Goal: Task Accomplishment & Management: Use online tool/utility

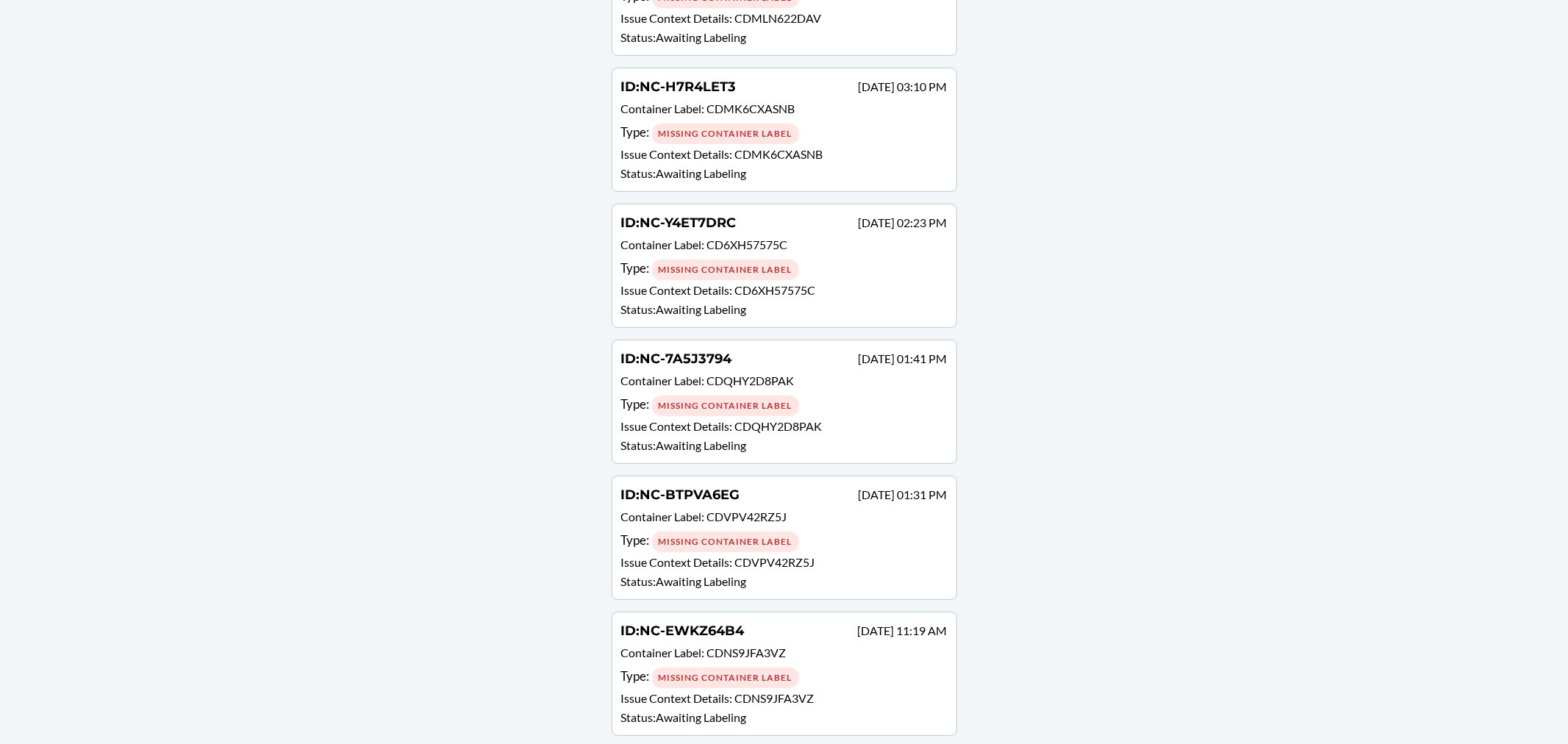
scroll to position [4995, 0]
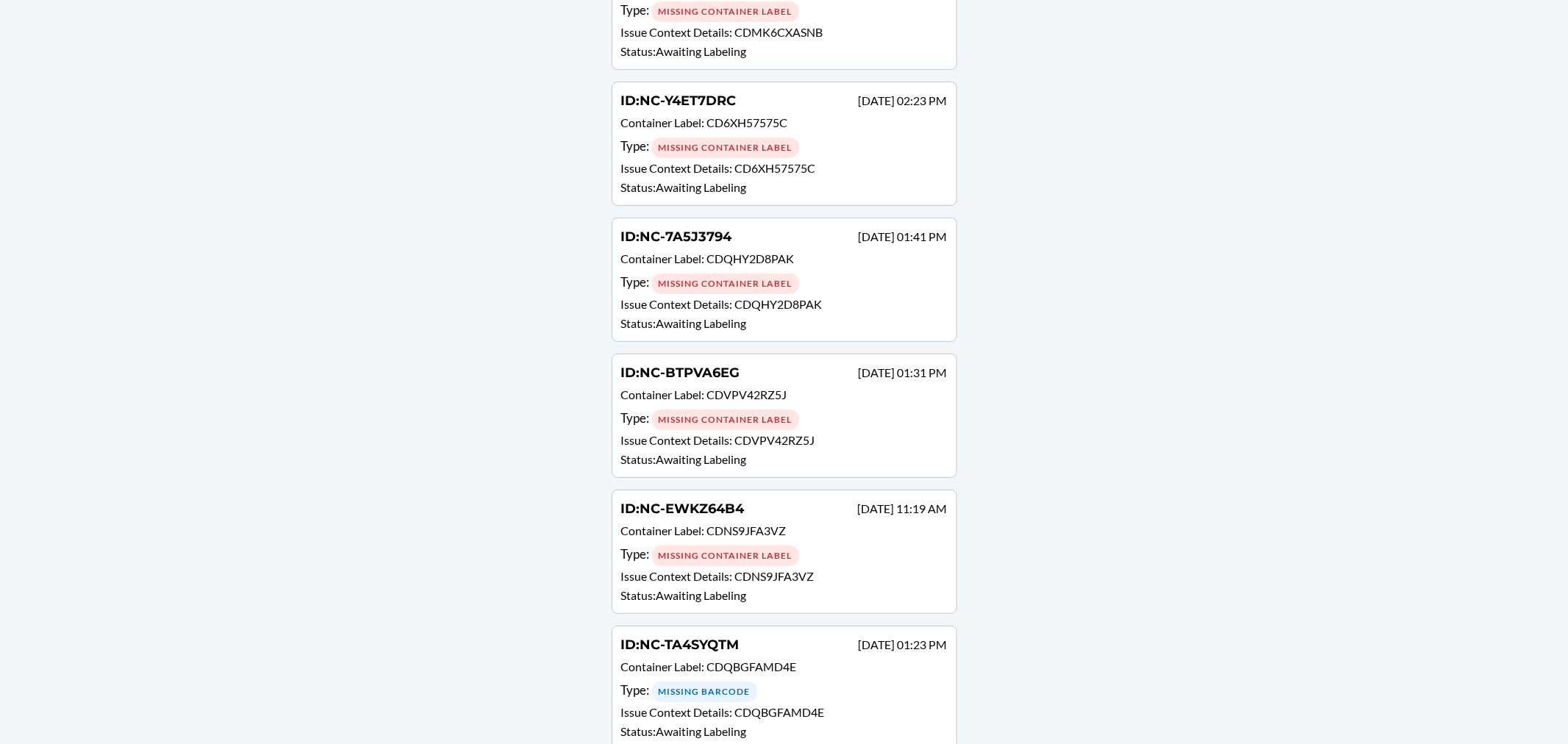
click at [816, 680] on div "Type : Missing Barcode" at bounding box center [785, 691] width 326 height 21
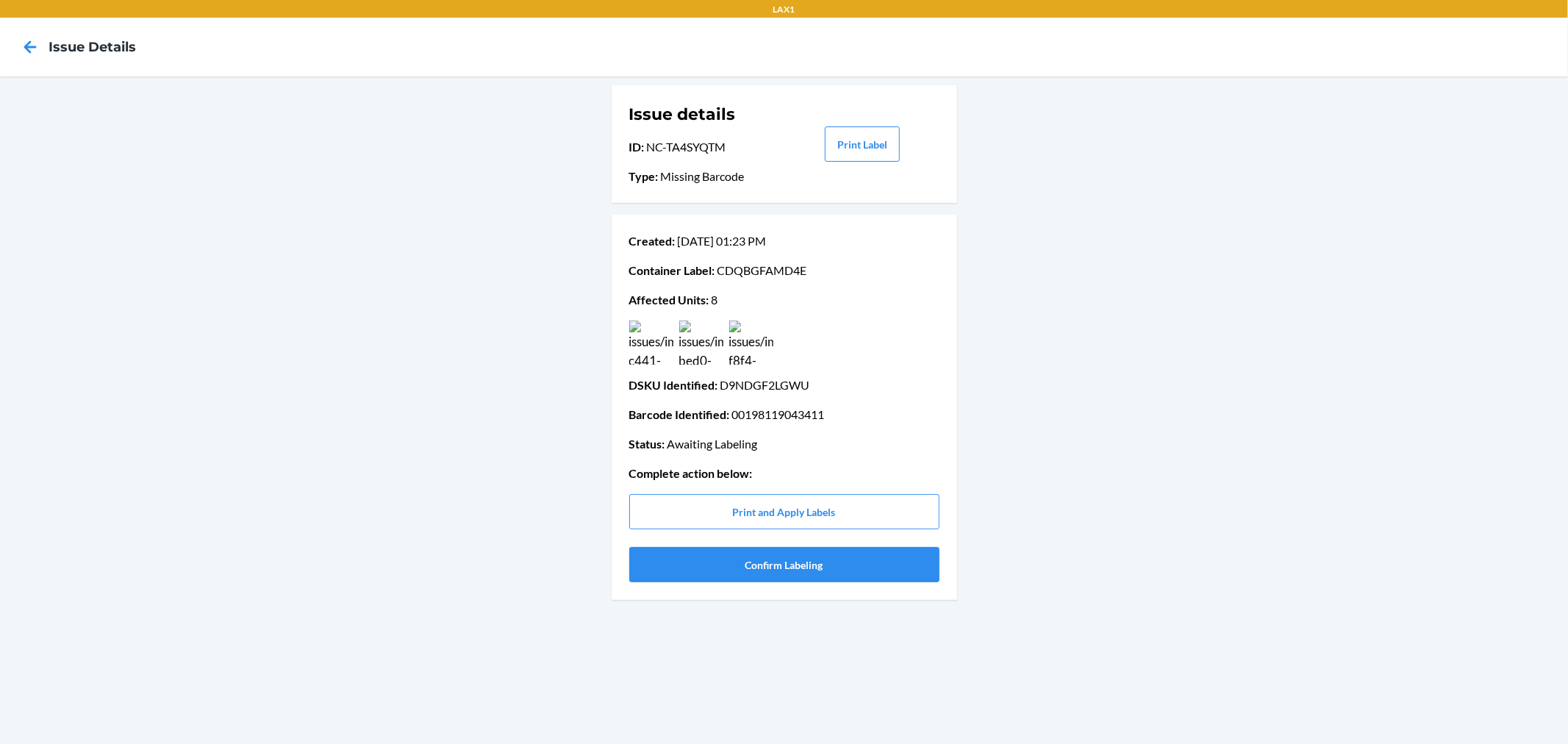
click at [662, 341] on img at bounding box center [652, 343] width 44 height 44
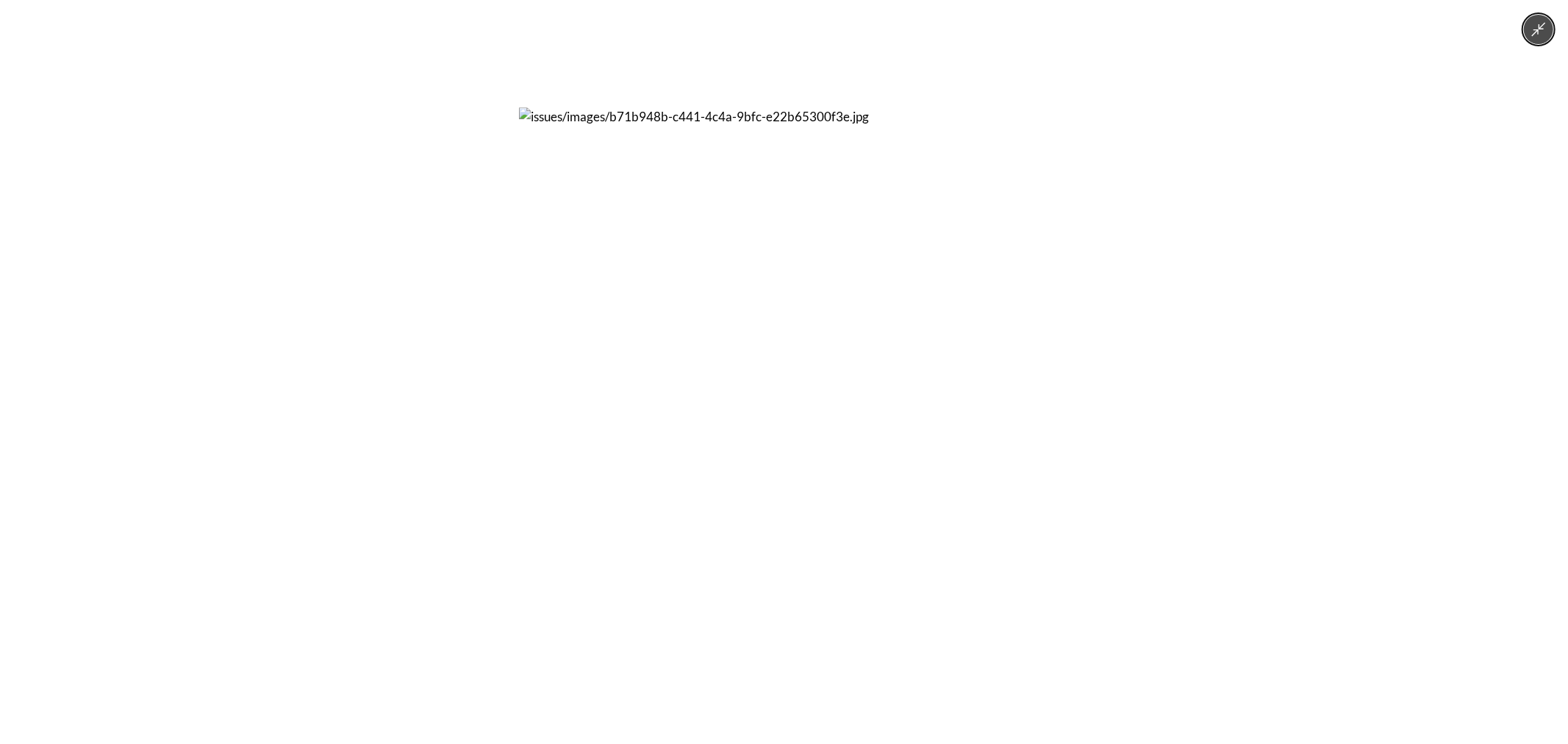
click at [424, 341] on div at bounding box center [784, 372] width 1568 height 744
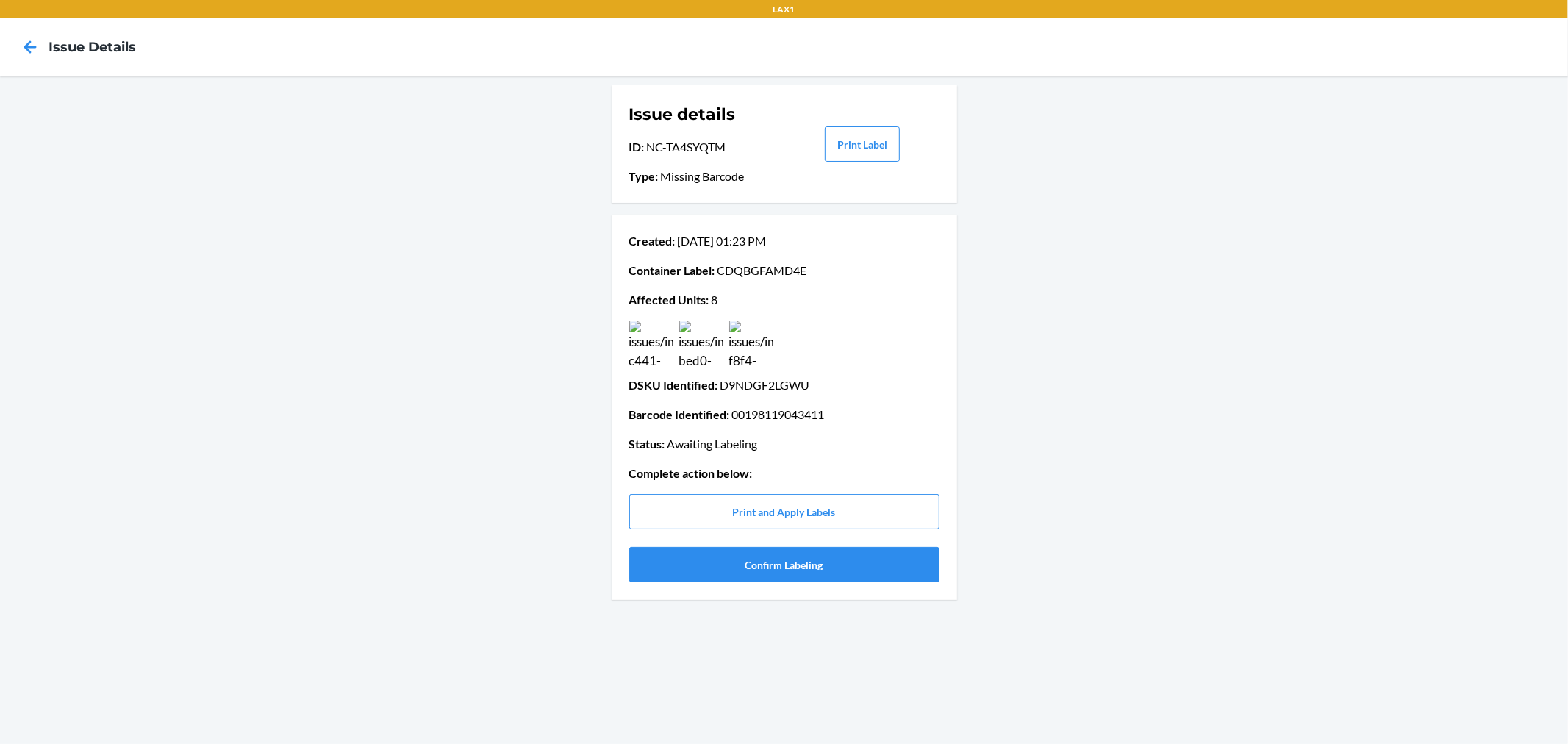
click at [708, 345] on img at bounding box center [702, 343] width 44 height 44
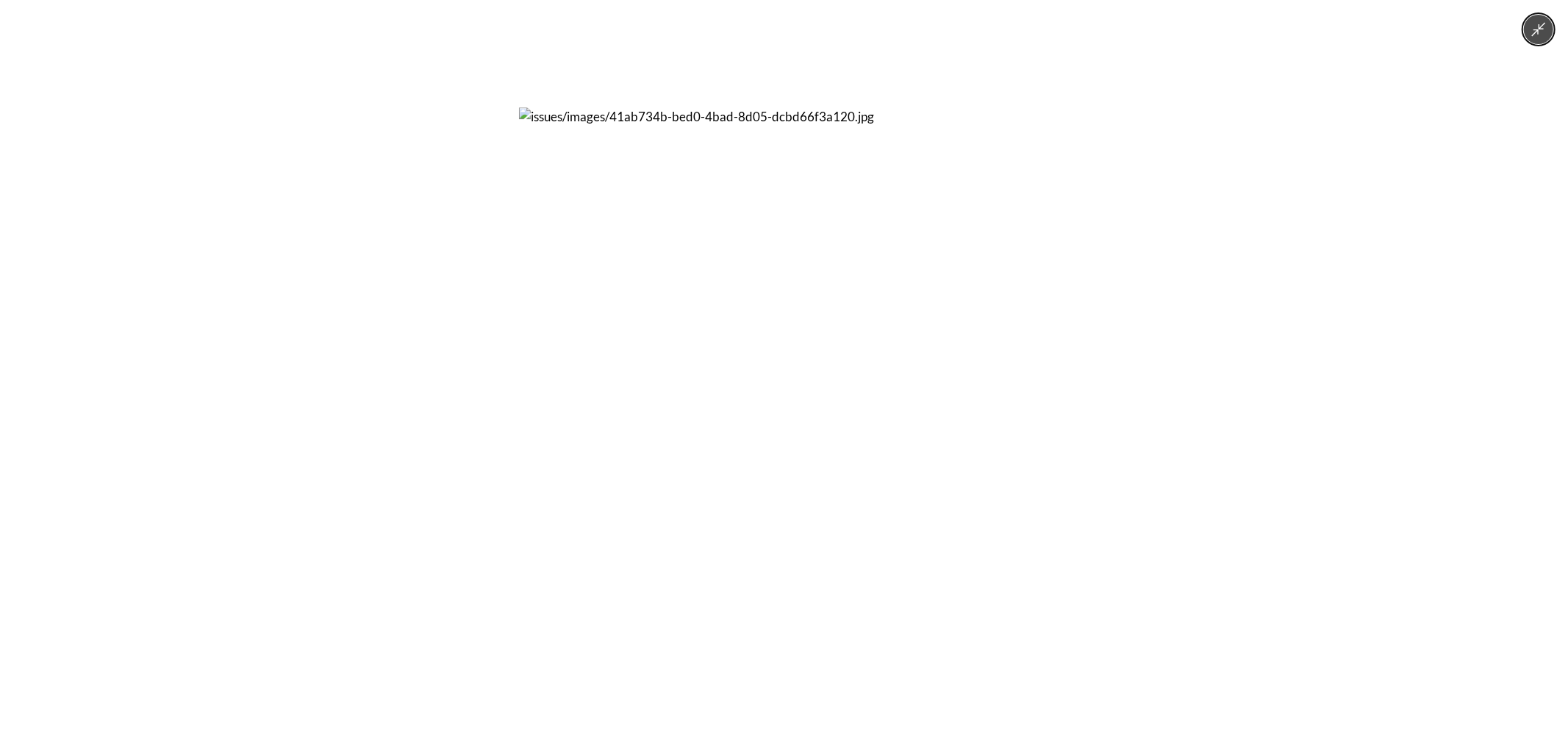
click at [408, 333] on div at bounding box center [784, 372] width 1568 height 744
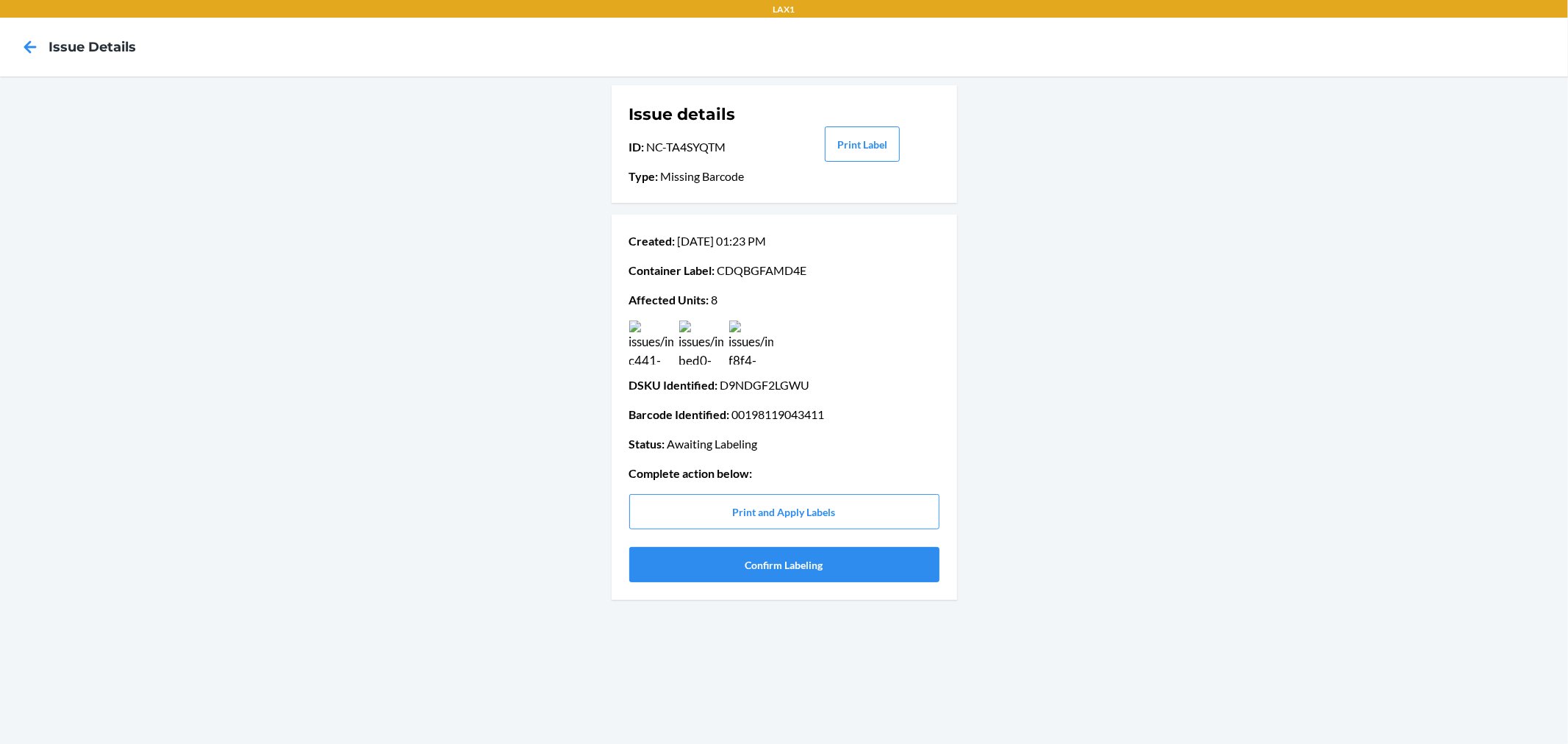
click at [751, 358] on img at bounding box center [751, 343] width 44 height 44
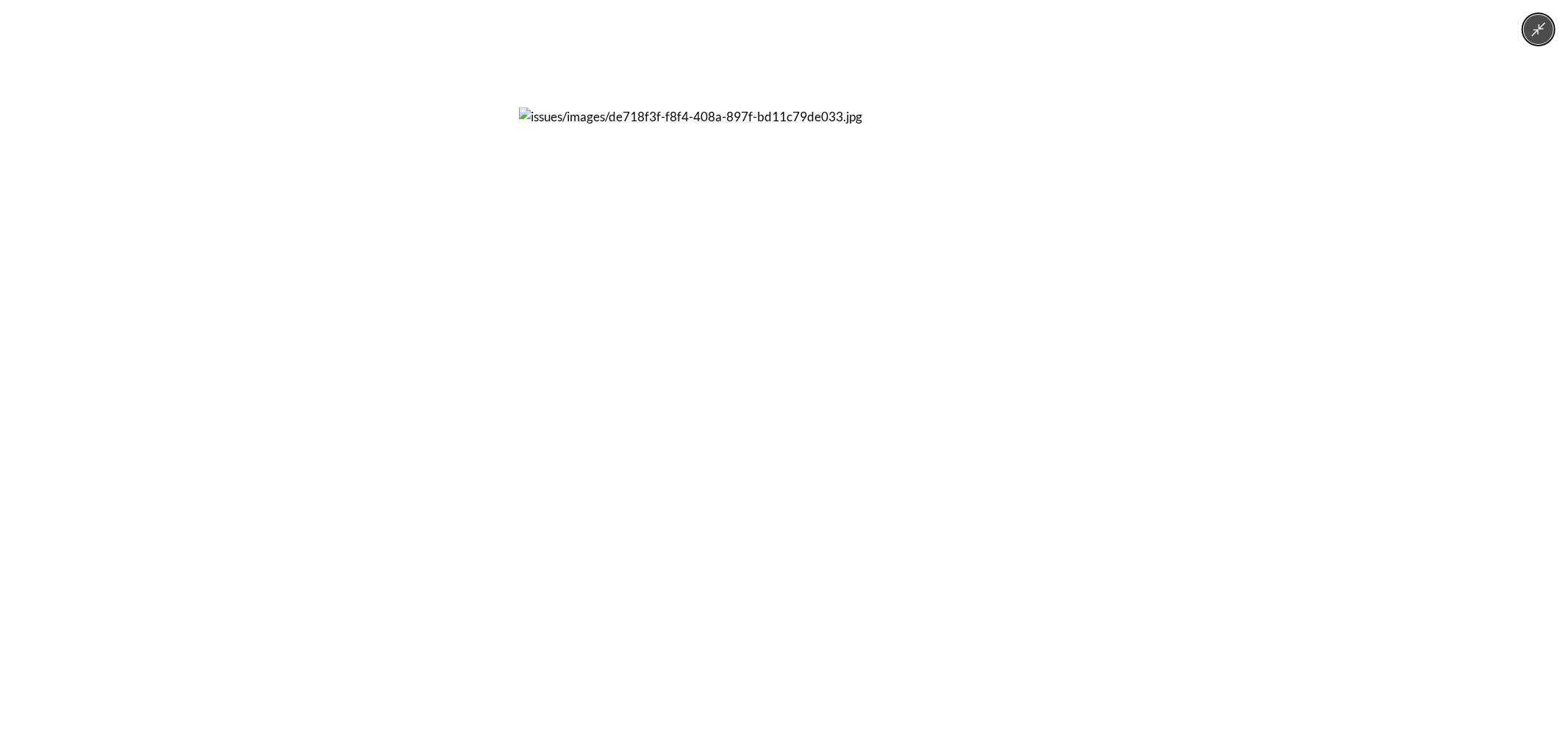
click at [371, 325] on div at bounding box center [784, 372] width 1568 height 744
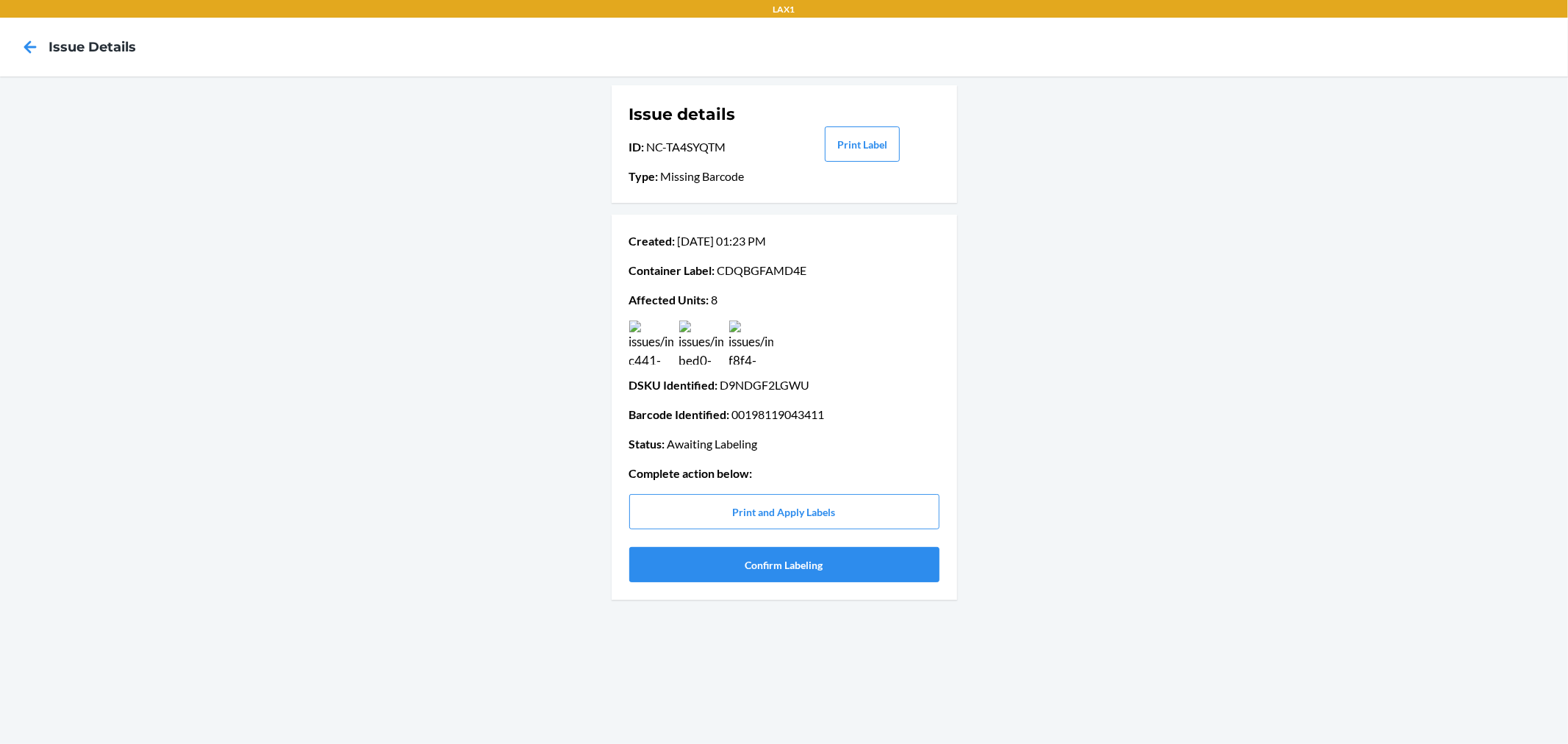
click at [692, 337] on img at bounding box center [702, 343] width 44 height 44
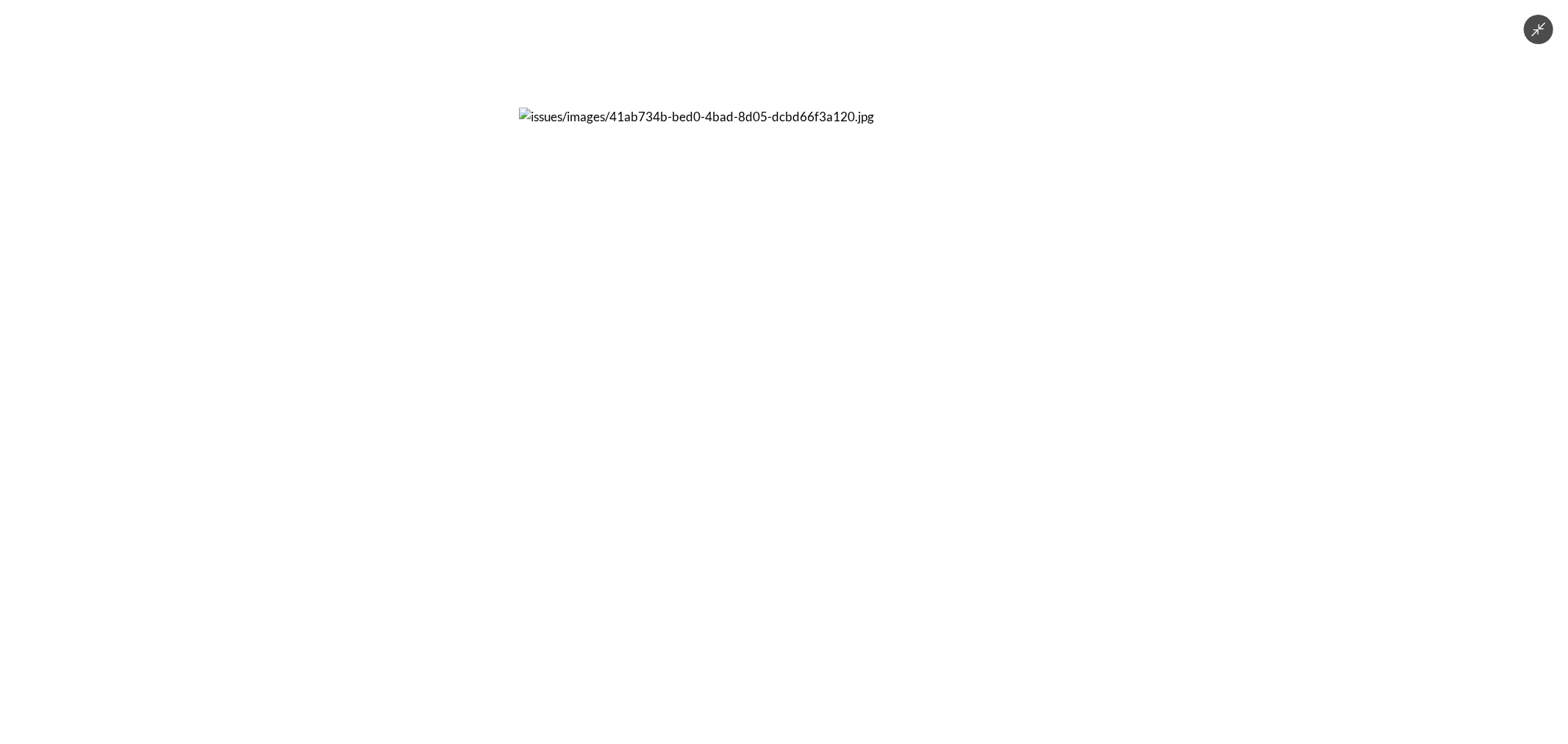
click at [1119, 340] on div at bounding box center [784, 372] width 1568 height 744
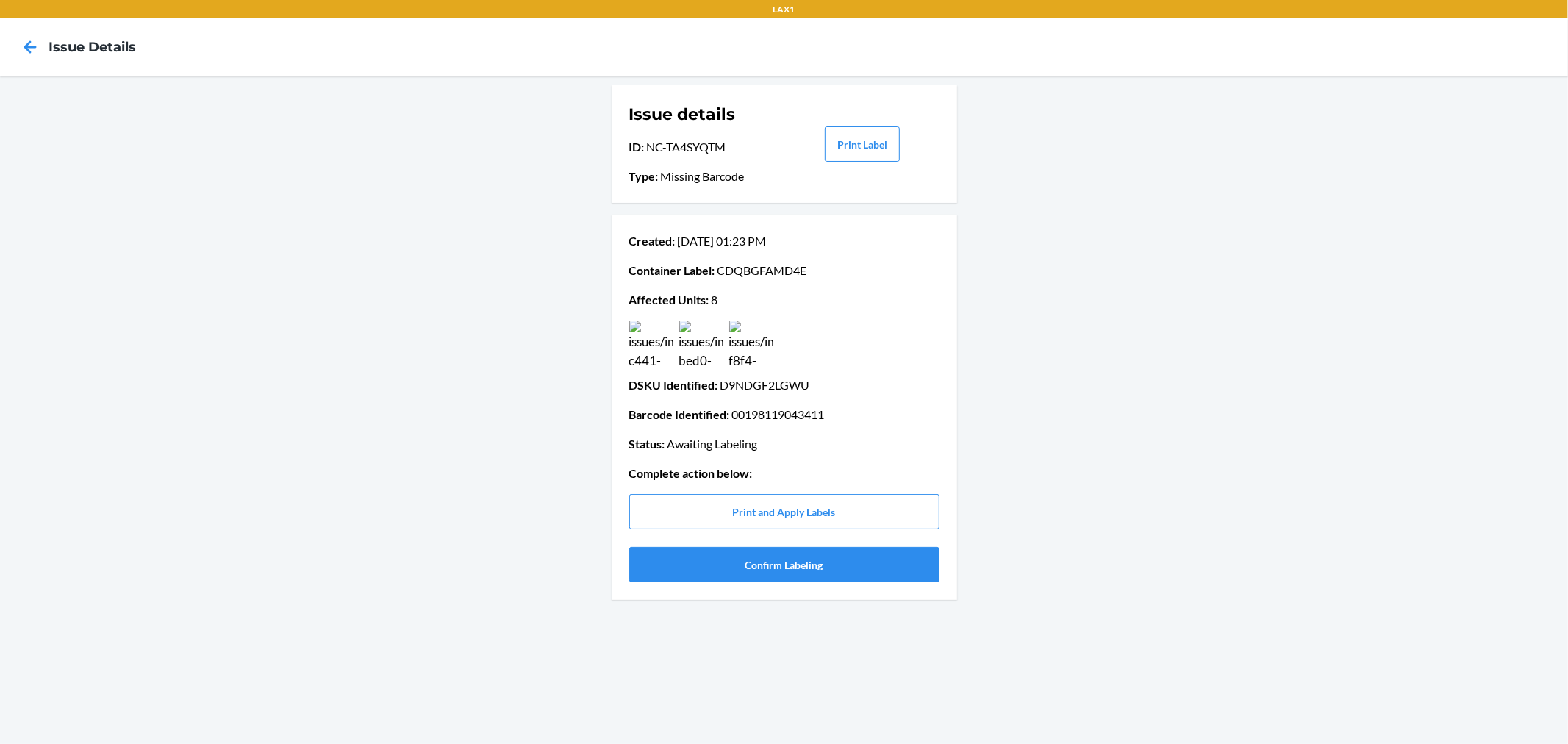
click at [773, 341] on div at bounding box center [784, 343] width 316 height 44
click at [763, 343] on img at bounding box center [751, 343] width 44 height 44
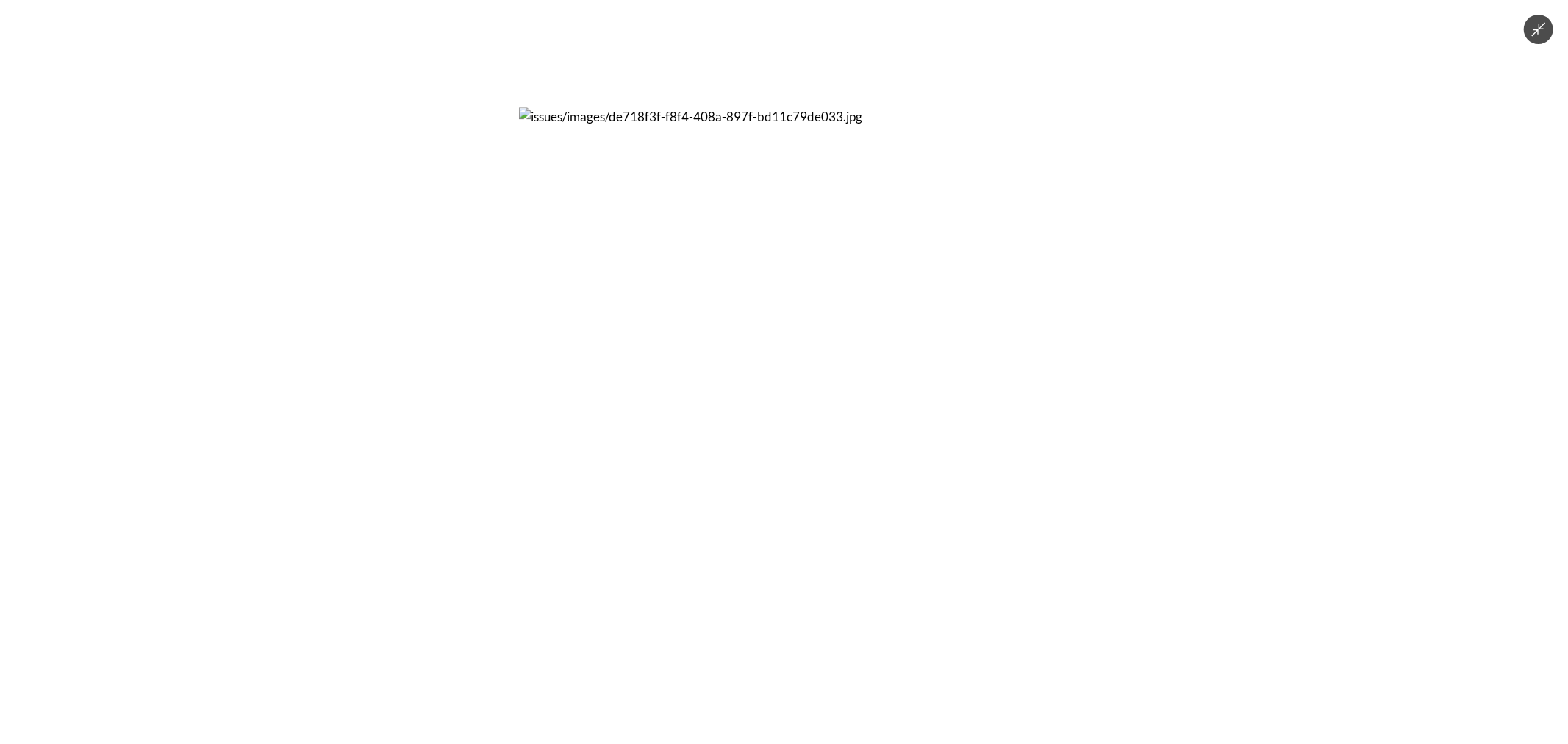
click at [1121, 314] on div at bounding box center [784, 372] width 1568 height 744
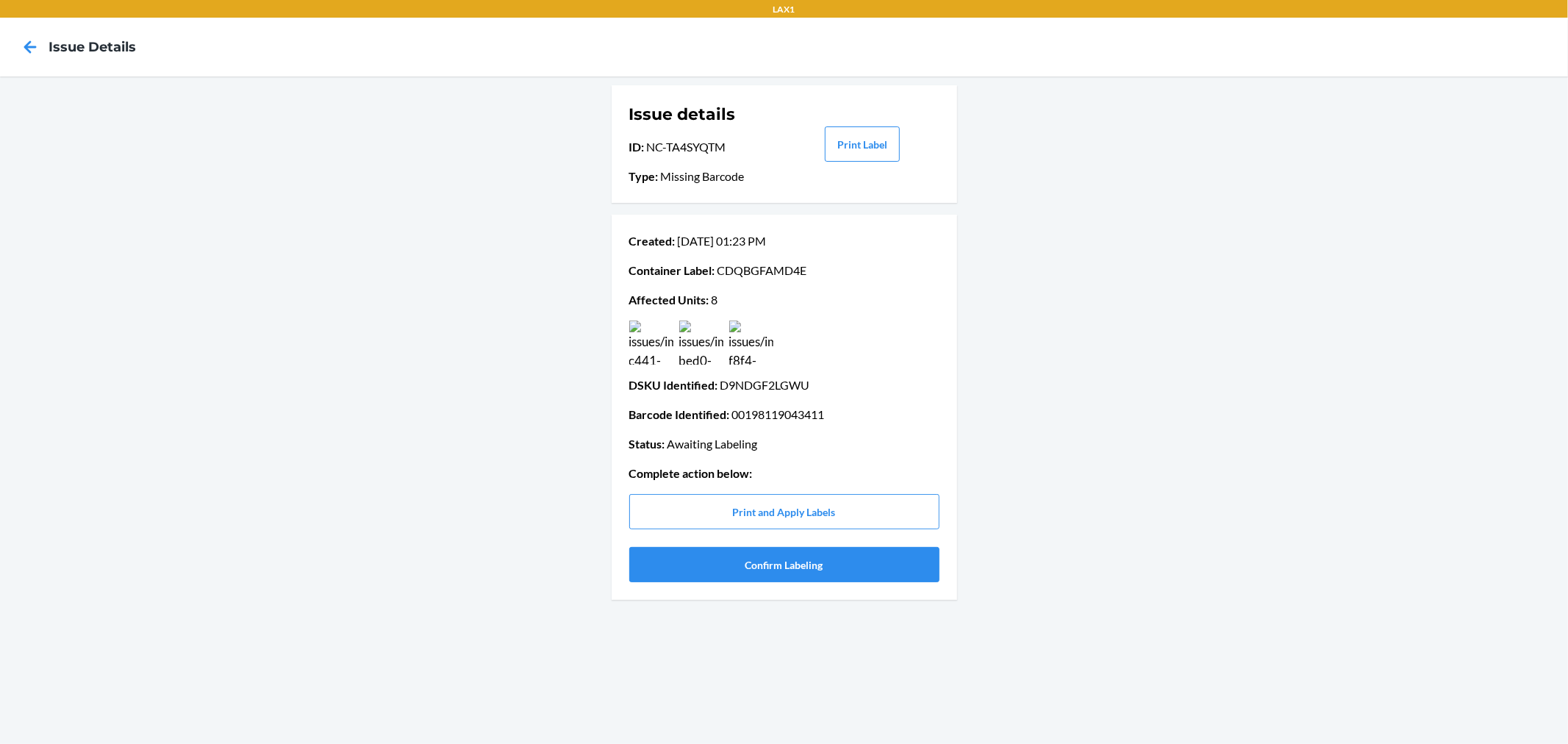
click at [658, 344] on img at bounding box center [652, 343] width 44 height 44
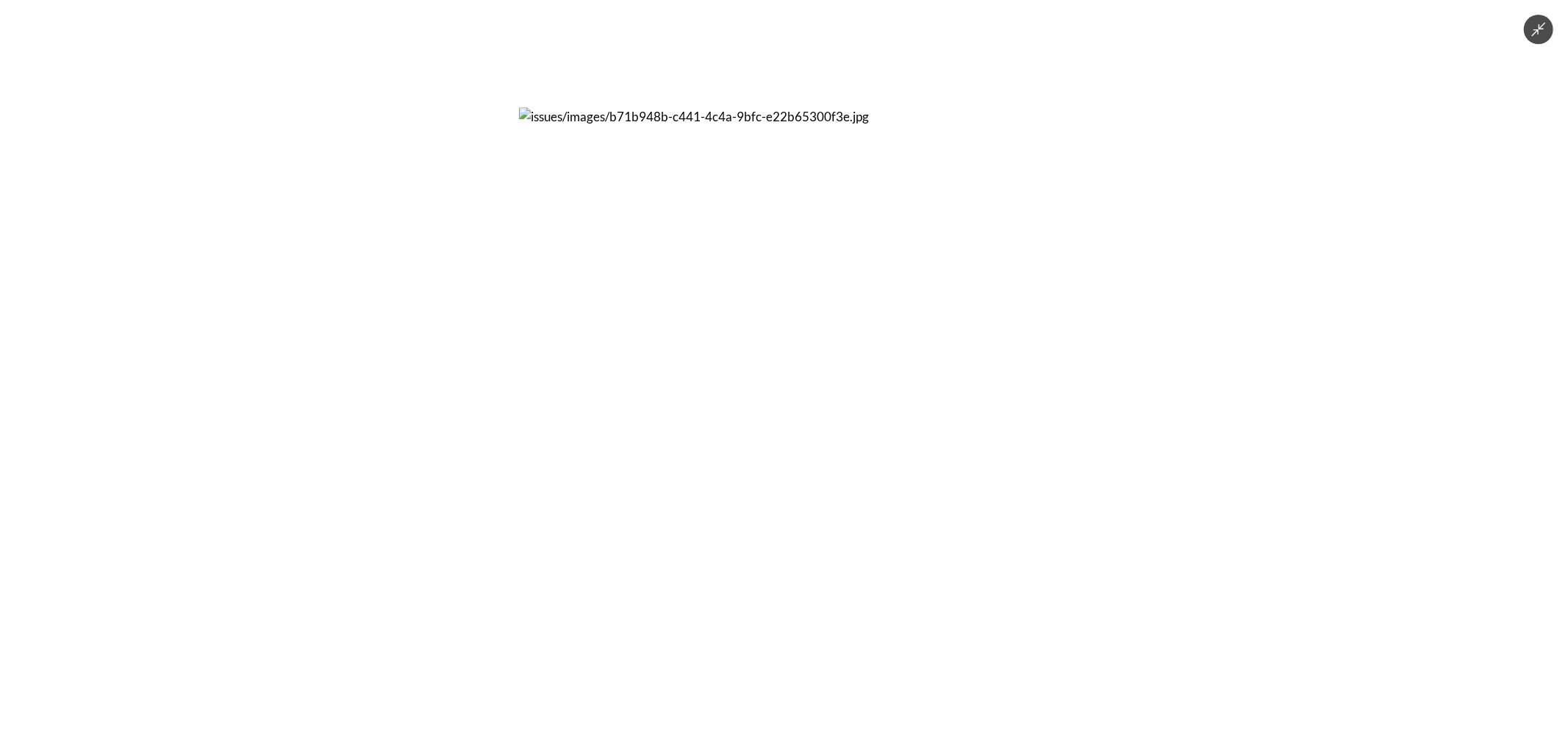
click at [1143, 310] on div at bounding box center [784, 372] width 1568 height 744
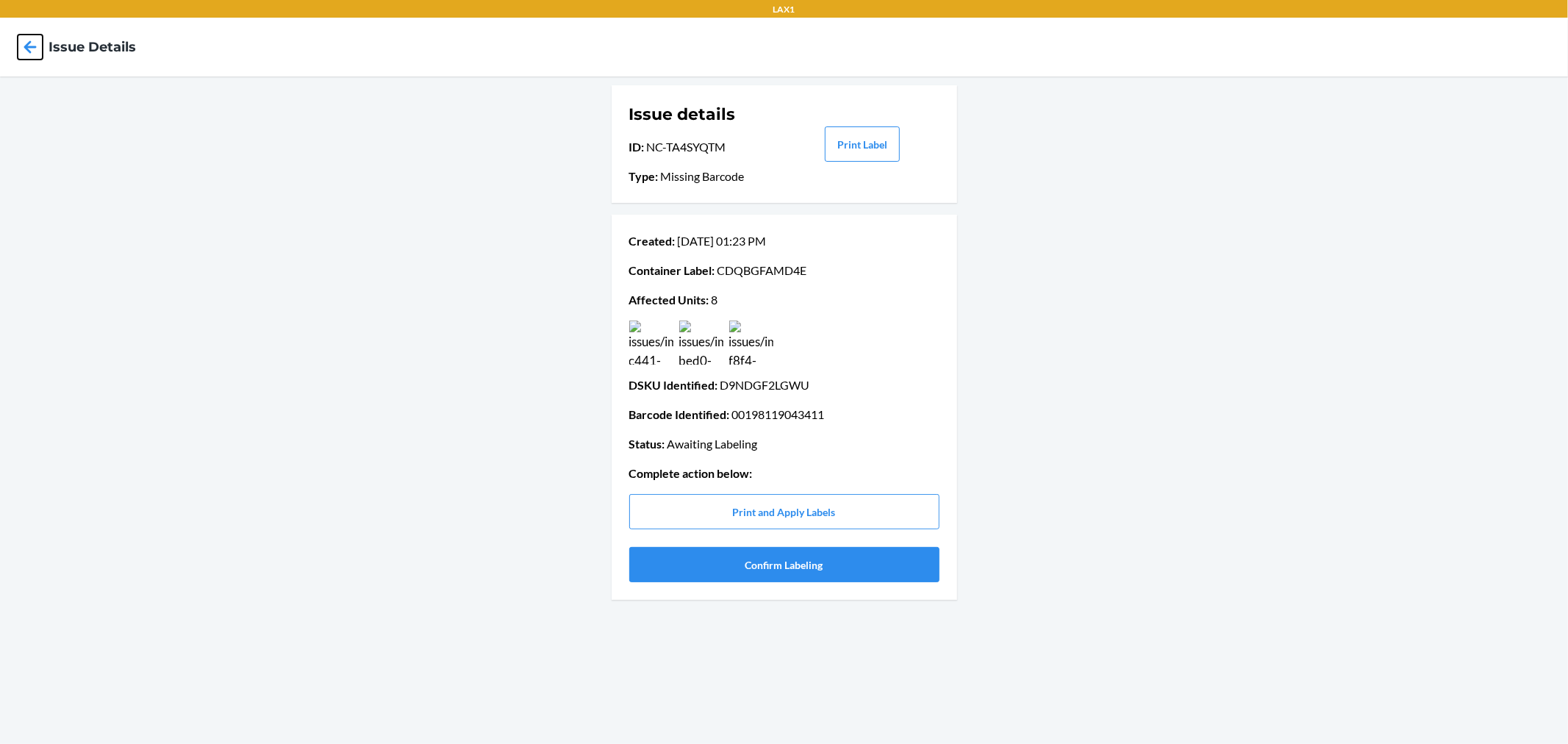
click at [20, 41] on icon at bounding box center [30, 47] width 25 height 25
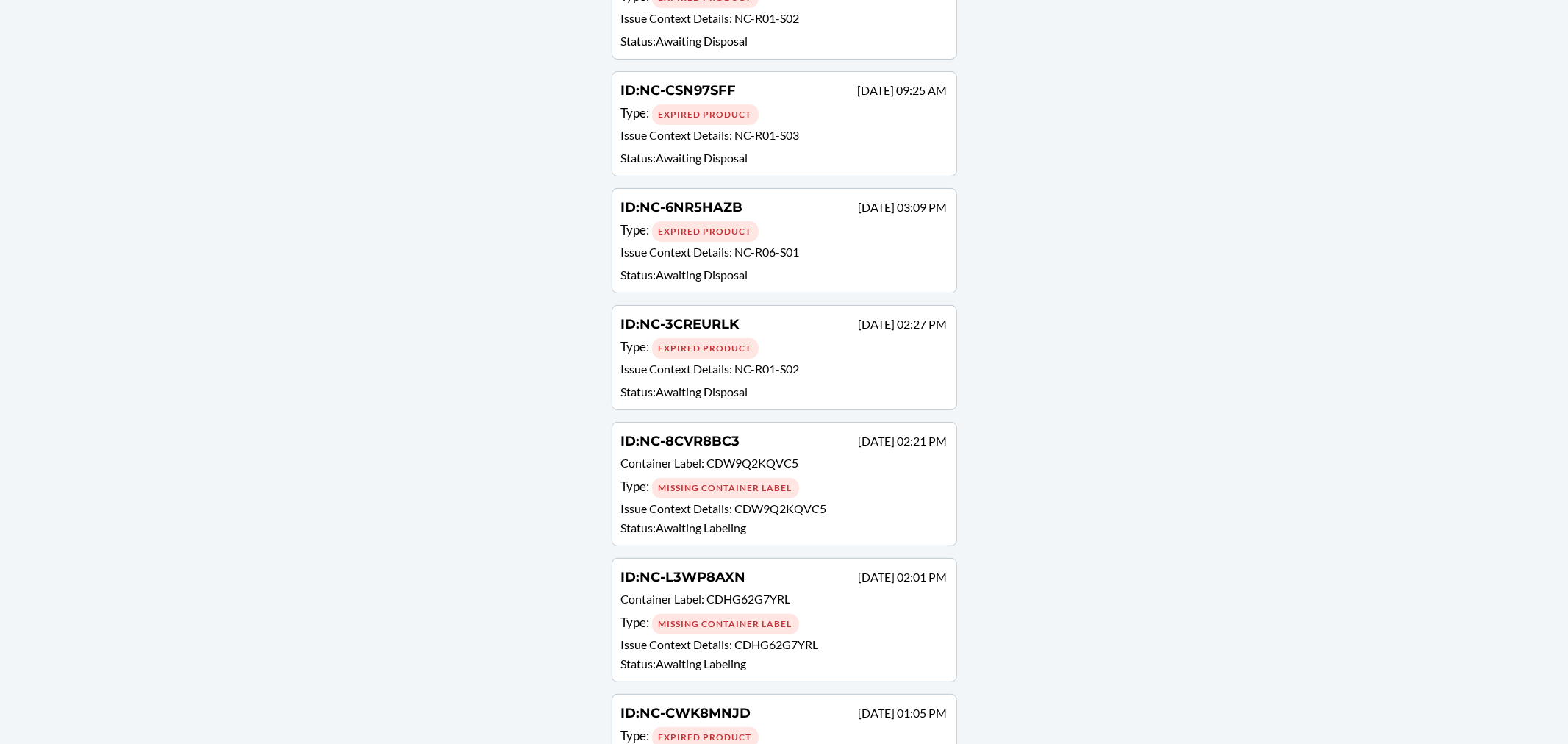
scroll to position [259, 0]
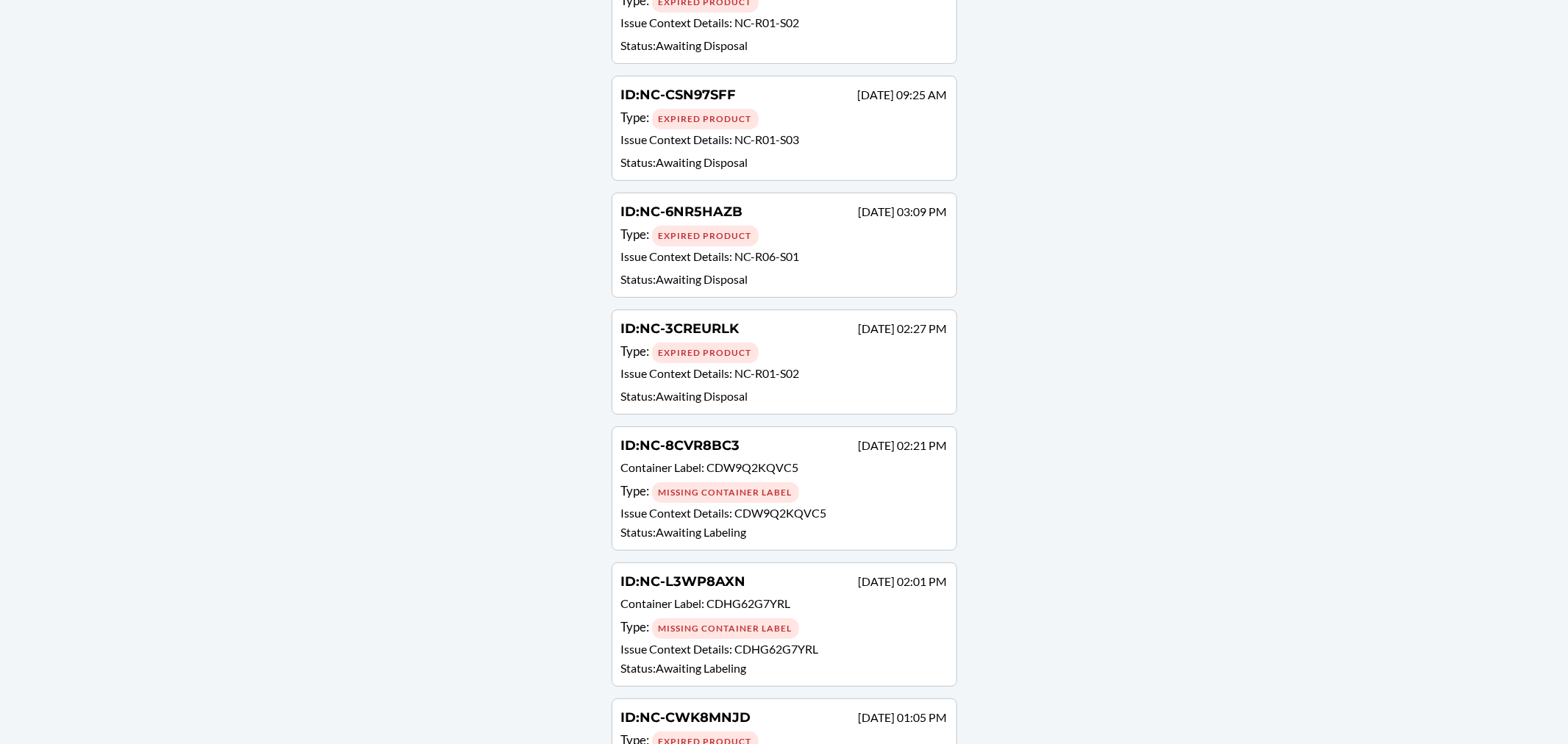
click at [826, 349] on div "Type : Expired Product" at bounding box center [785, 352] width 326 height 21
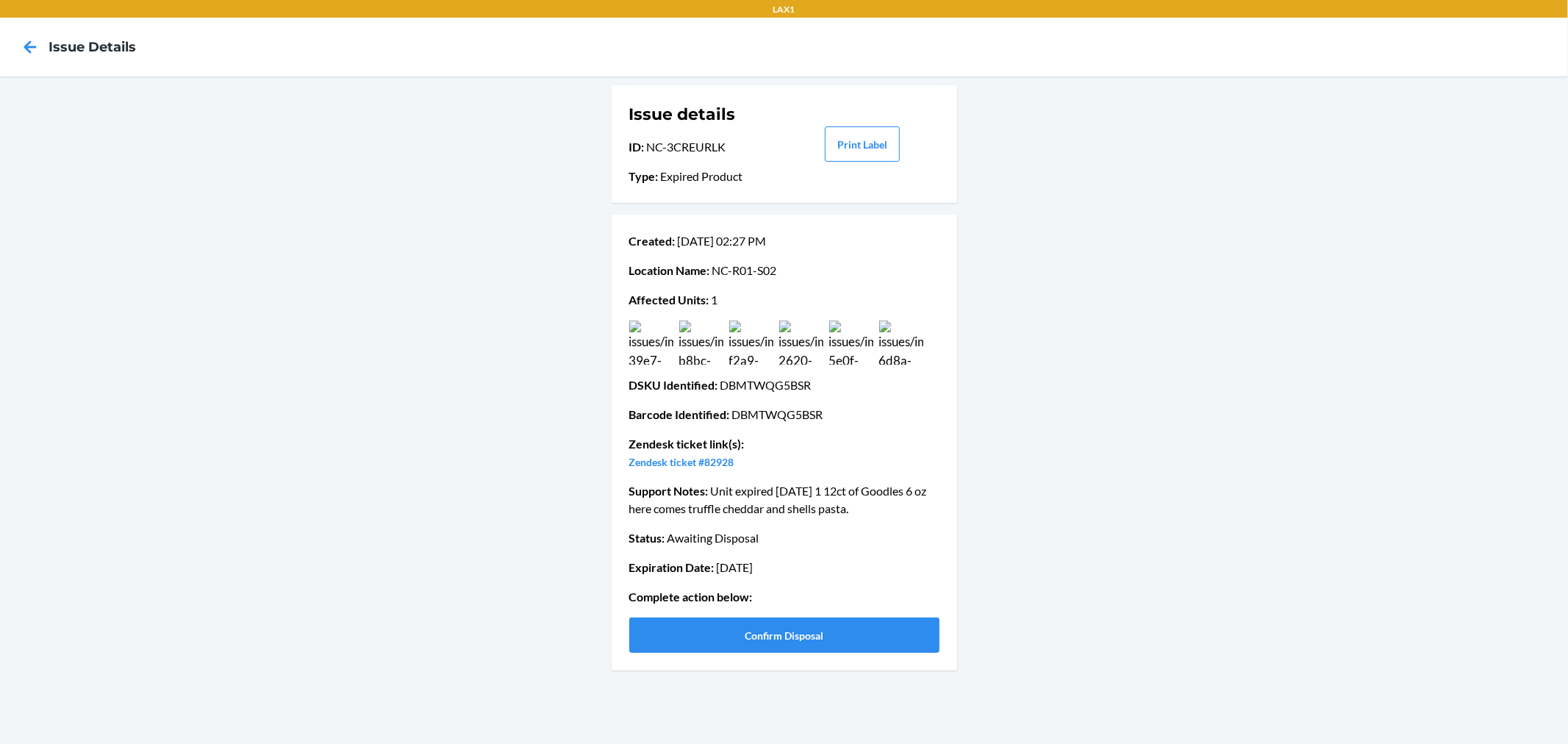
click at [661, 353] on img at bounding box center [652, 343] width 44 height 44
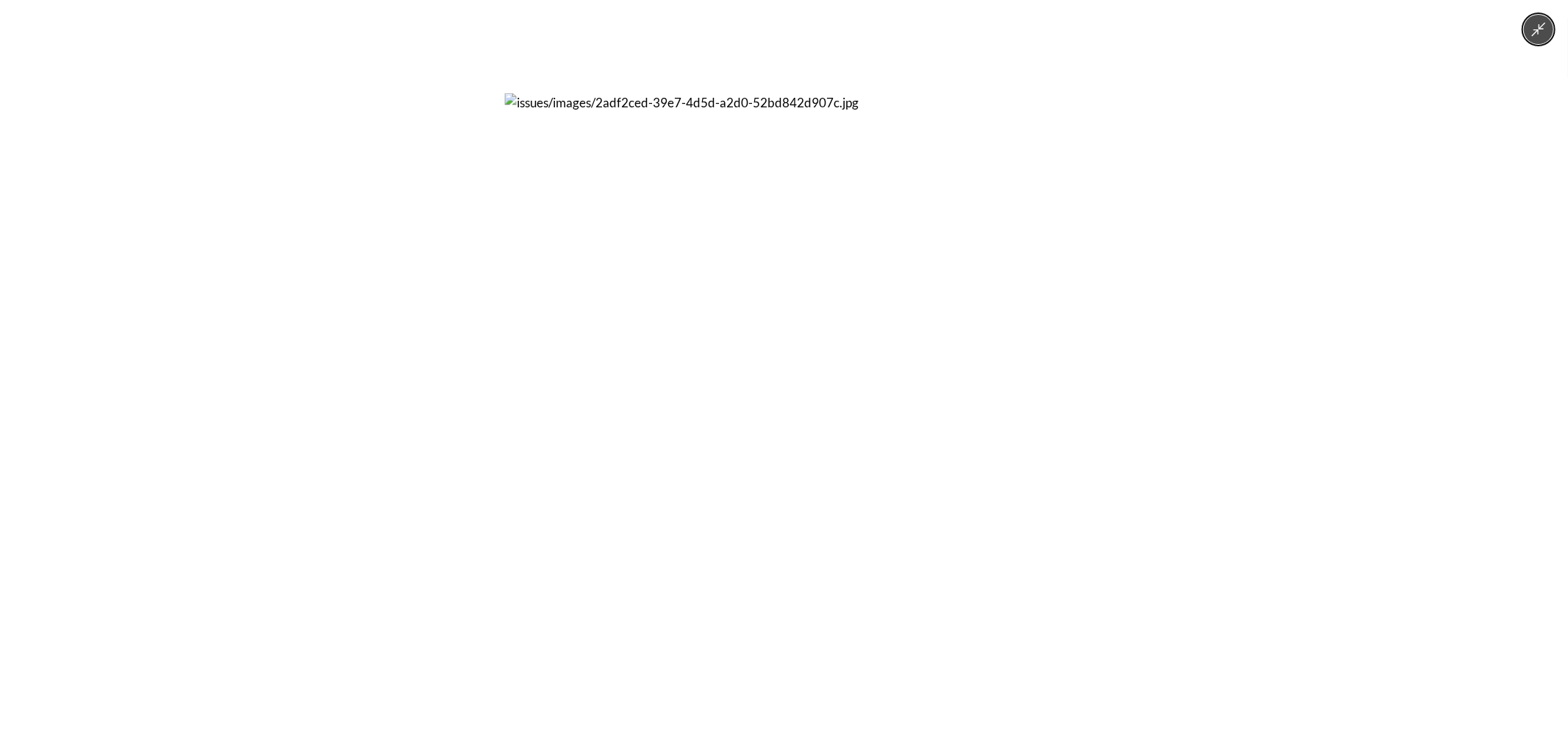
click at [1086, 416] on div at bounding box center [784, 372] width 1568 height 744
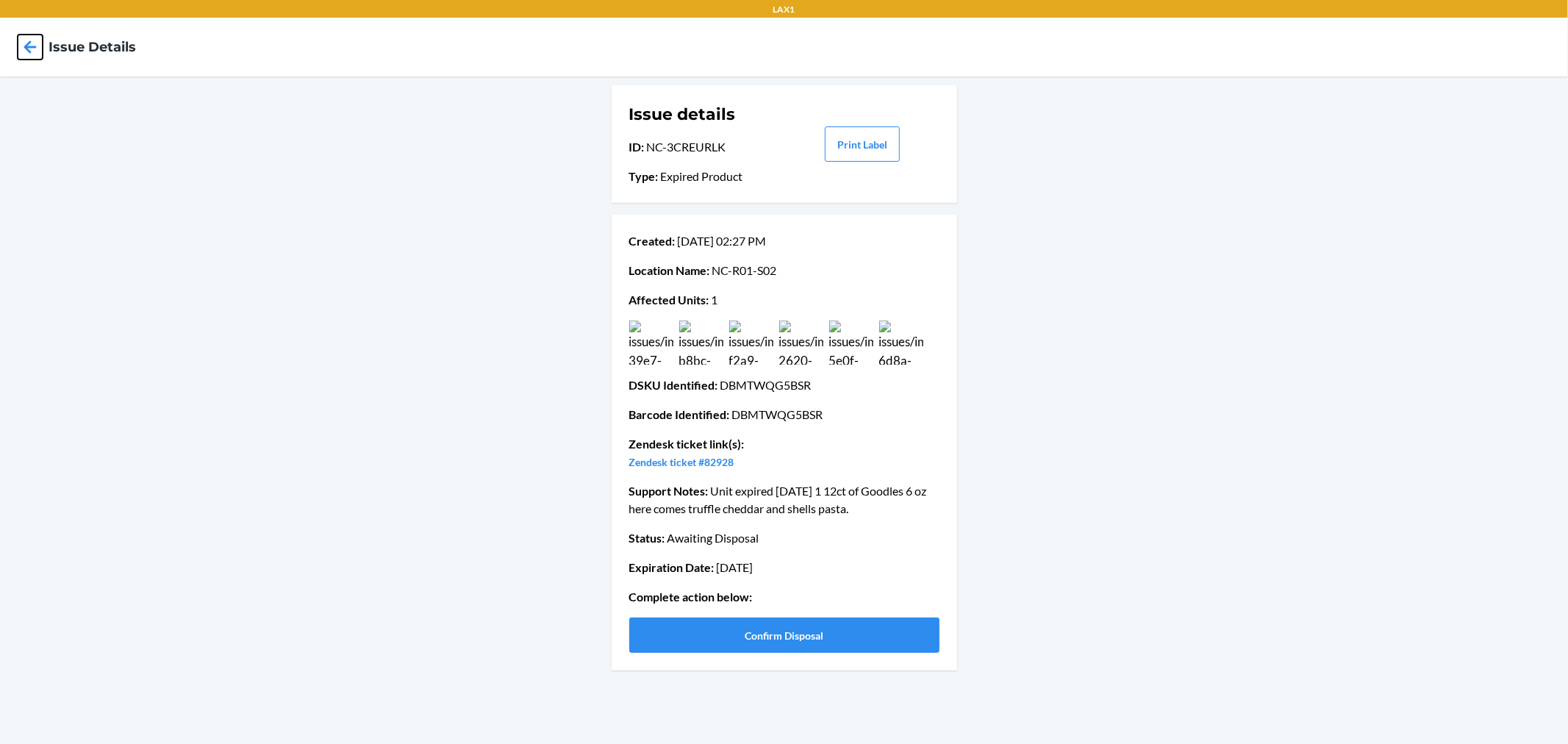
click at [23, 49] on icon at bounding box center [30, 47] width 25 height 25
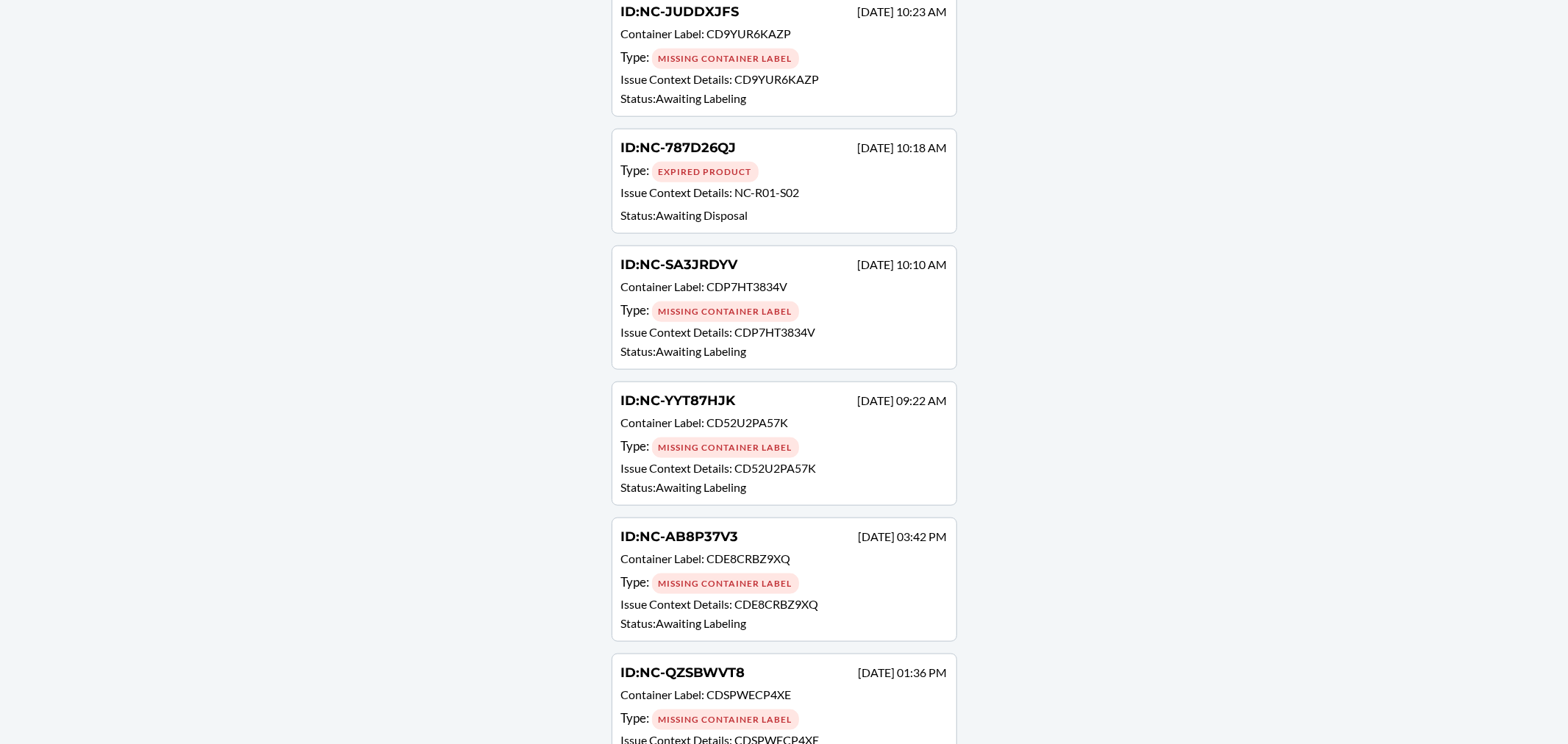
scroll to position [1388, 0]
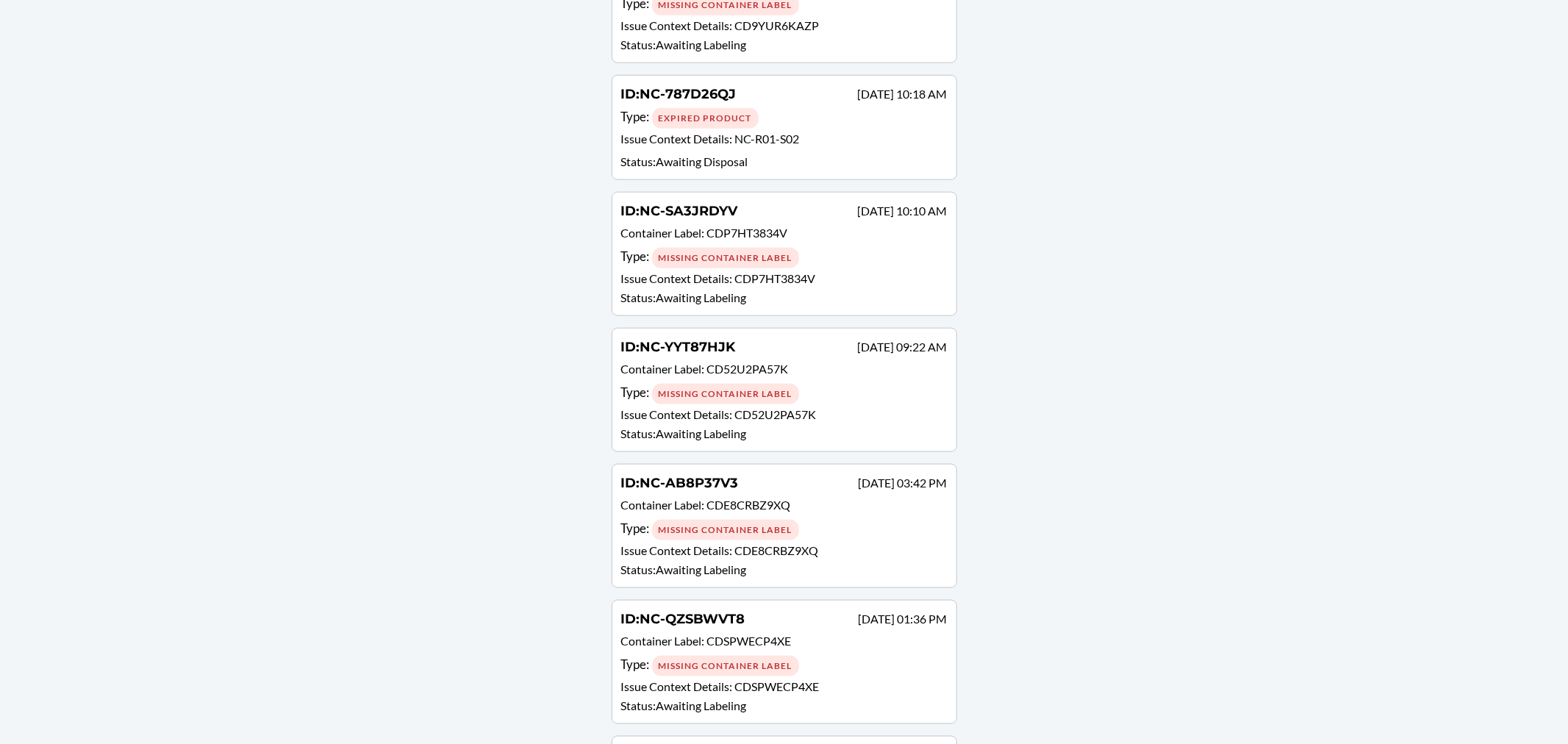
click at [850, 519] on div "Type : Missing Container Label" at bounding box center [785, 530] width 326 height 21
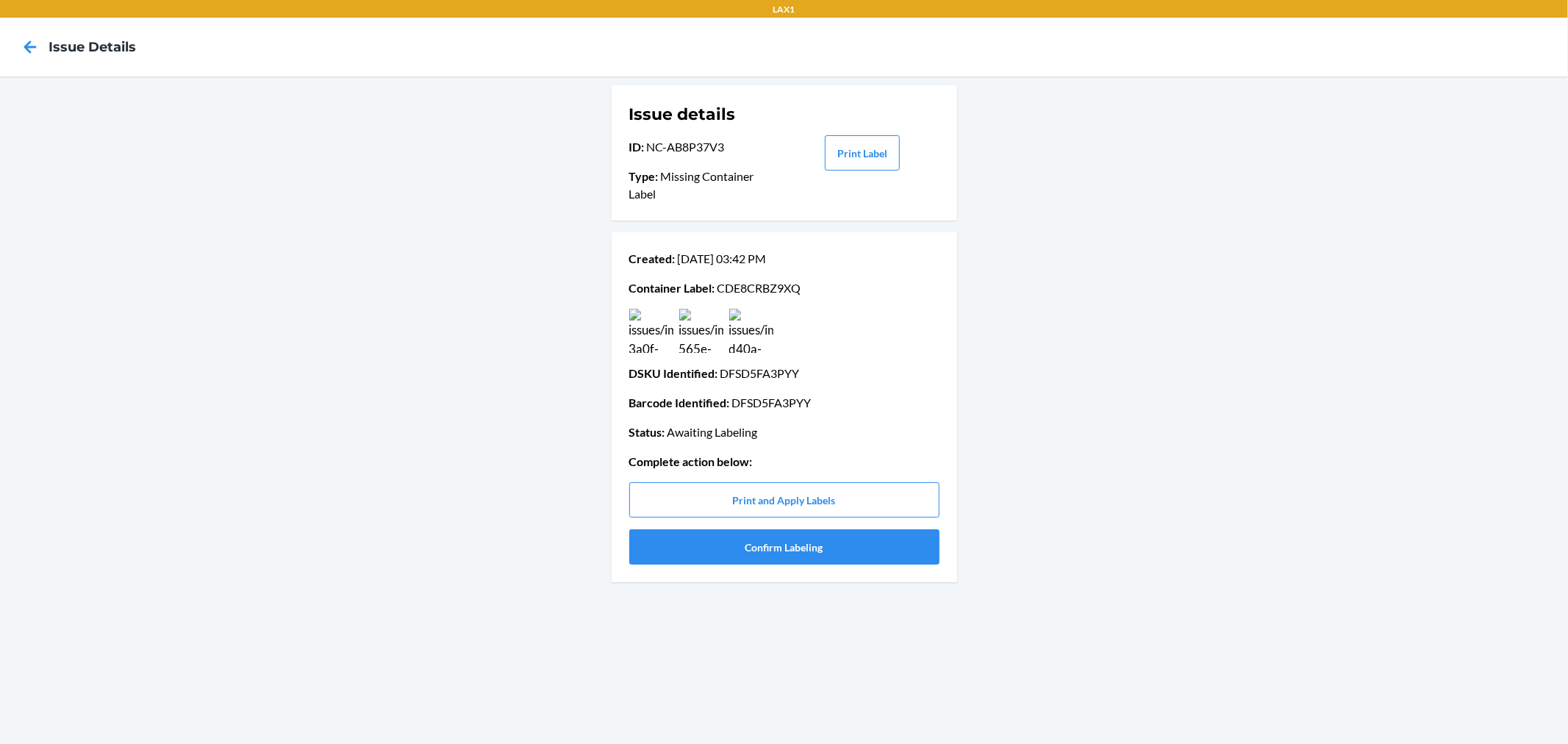
click at [665, 338] on img at bounding box center [652, 331] width 44 height 44
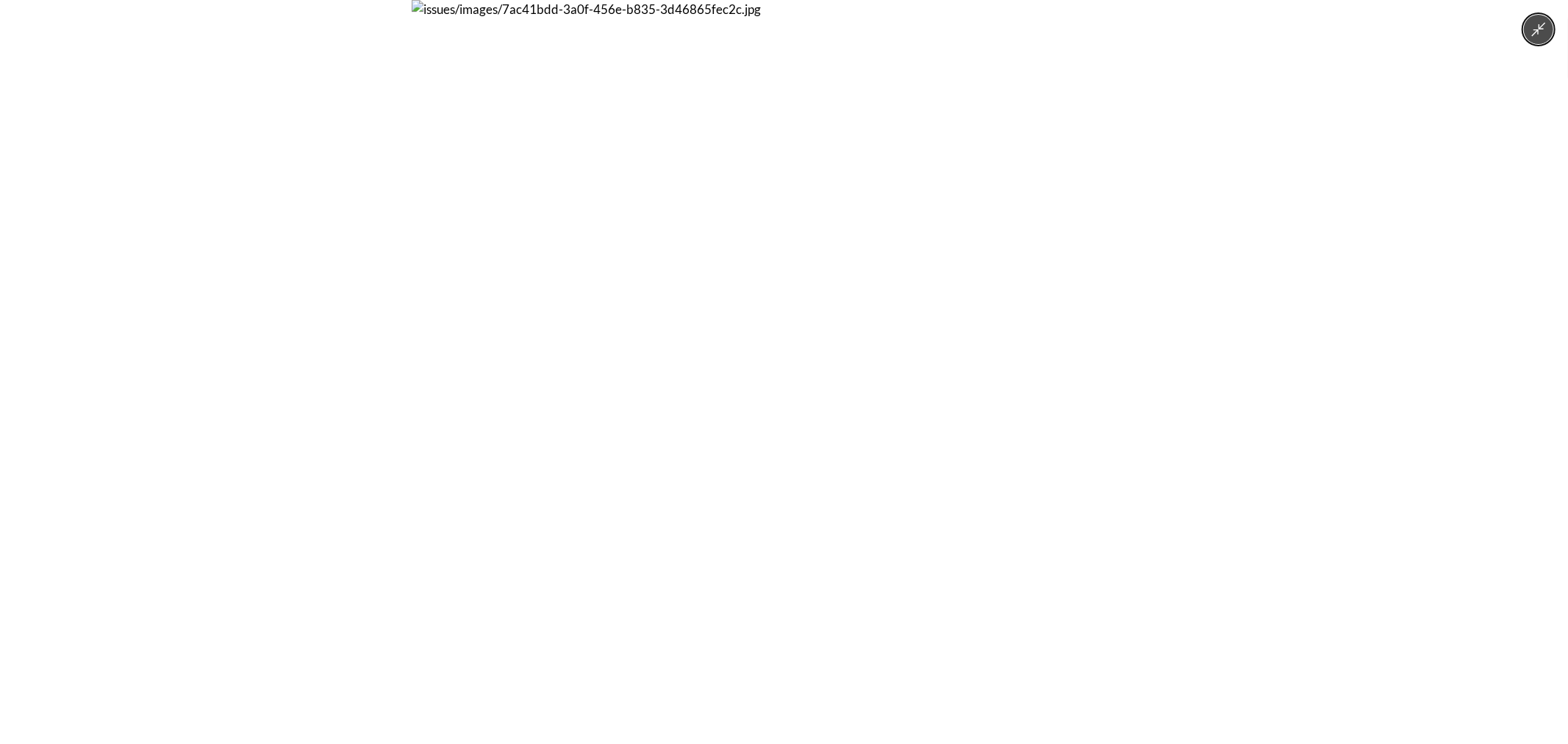
click at [1206, 350] on div at bounding box center [784, 372] width 1568 height 744
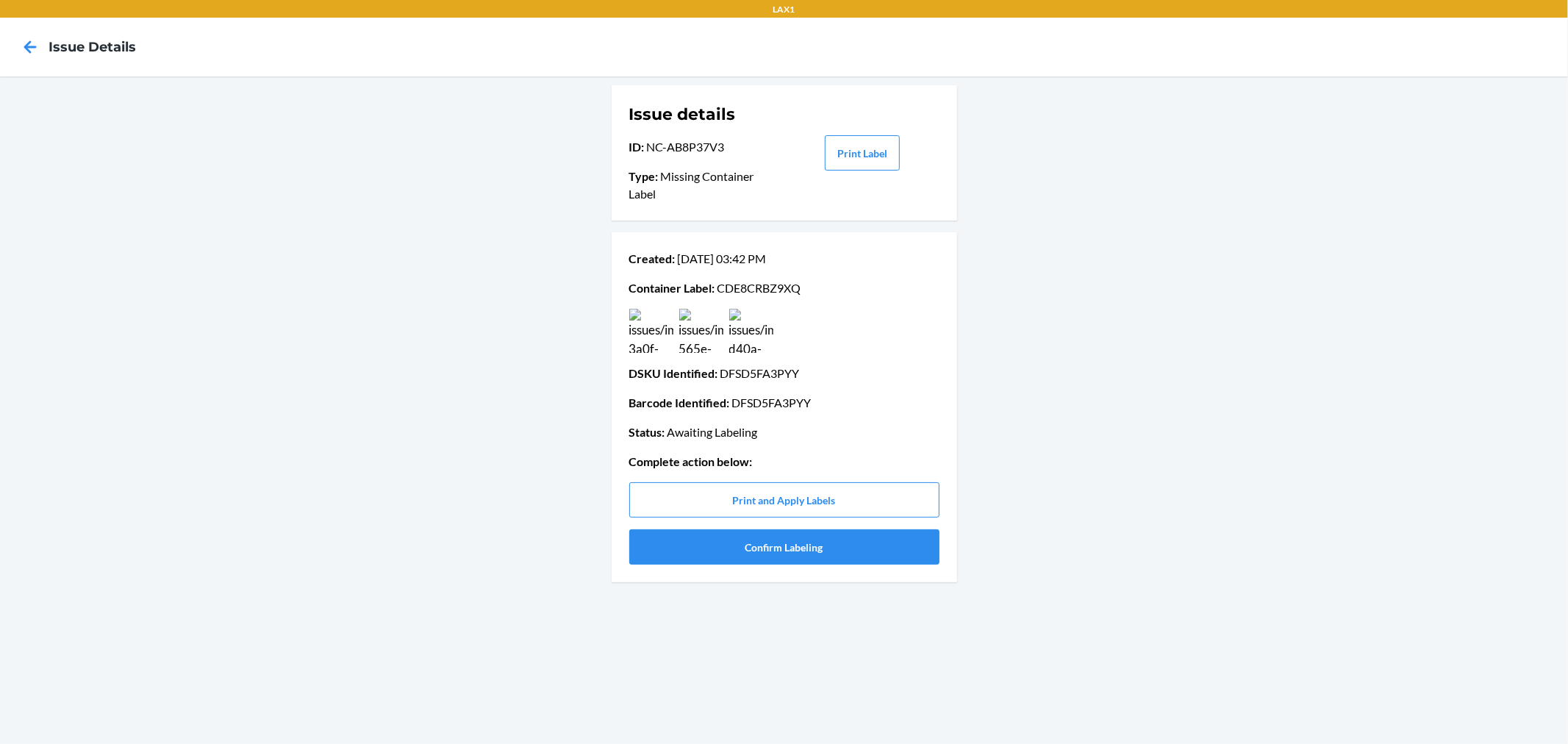
click at [703, 331] on img at bounding box center [702, 331] width 44 height 44
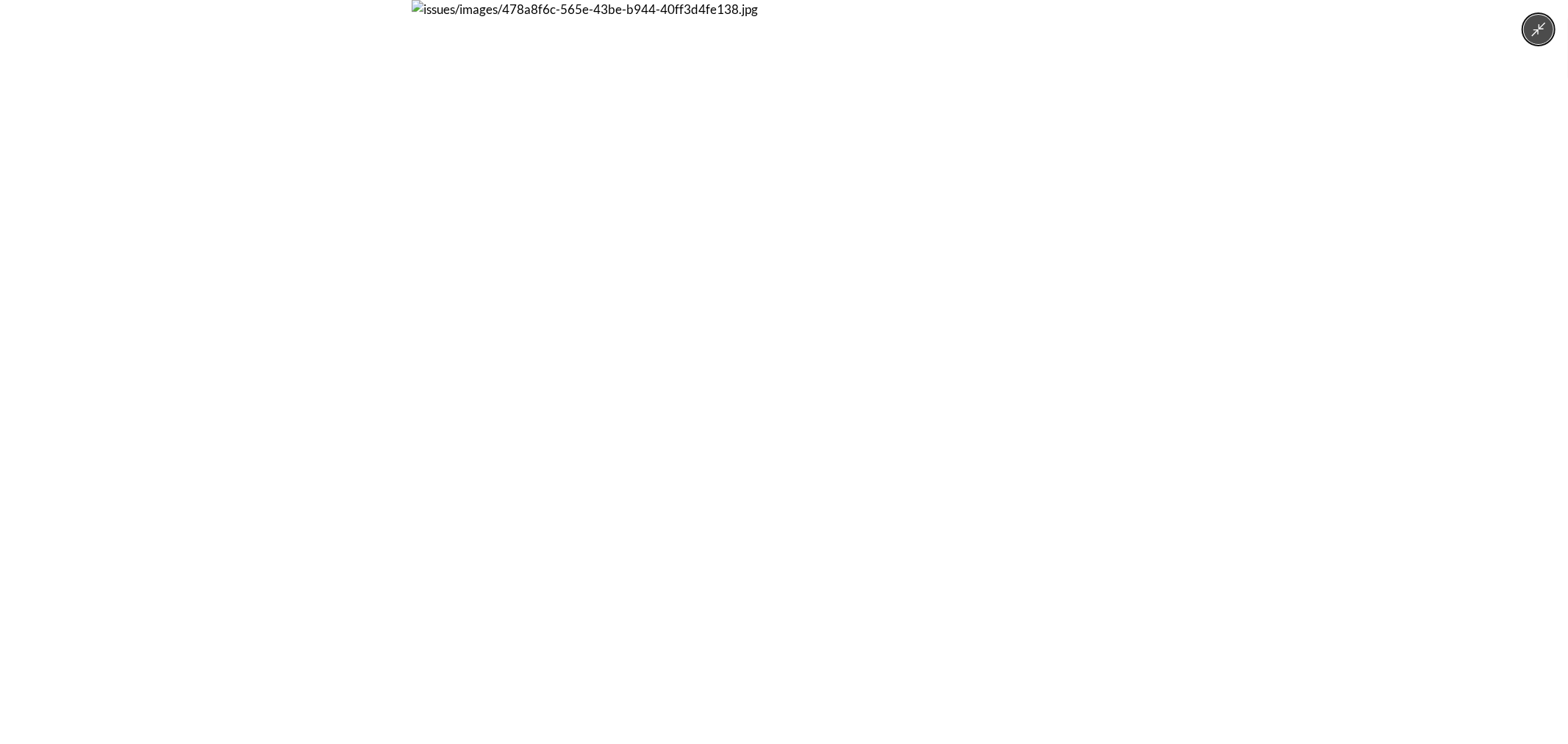
click at [1194, 310] on div at bounding box center [784, 372] width 1568 height 744
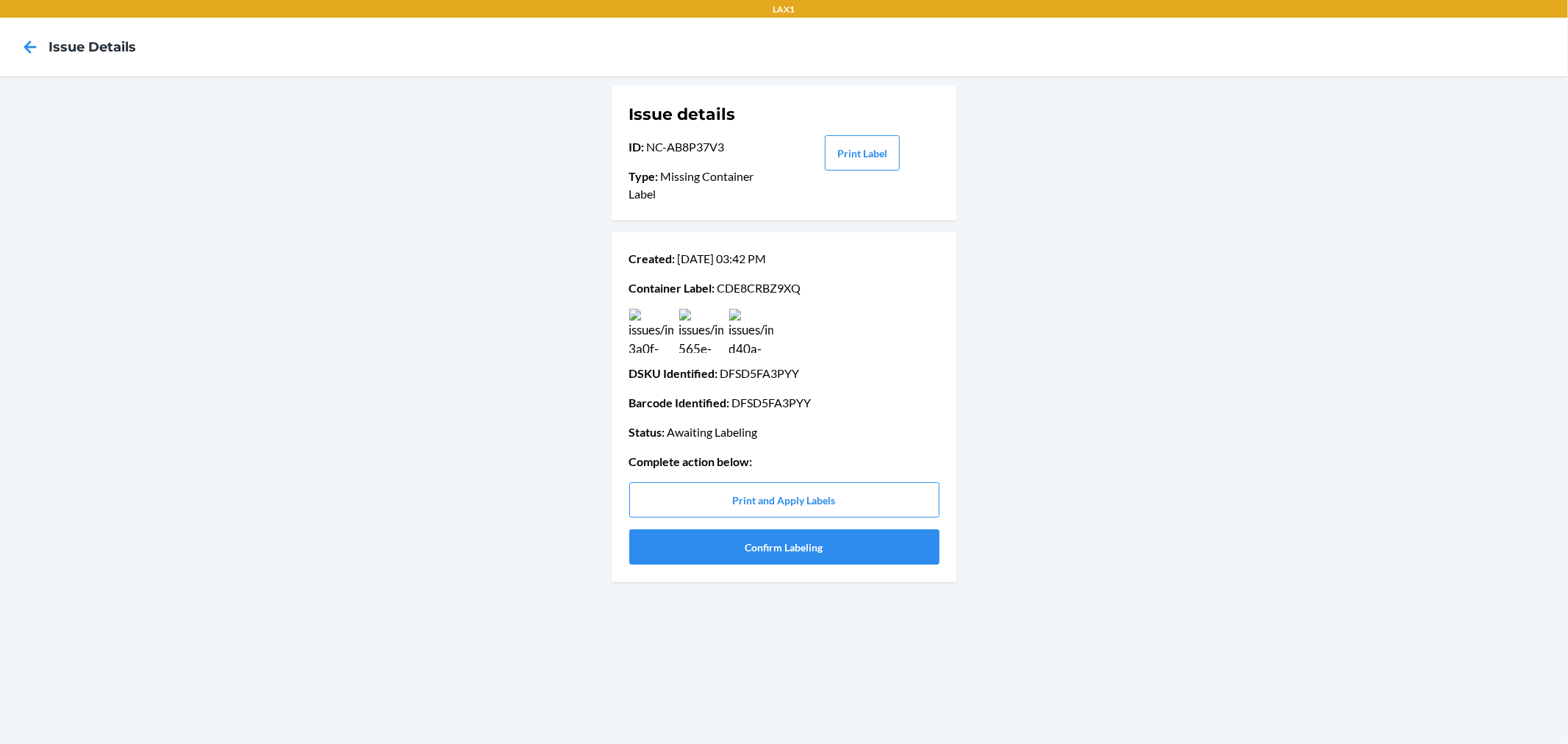
click at [757, 326] on img at bounding box center [751, 331] width 44 height 44
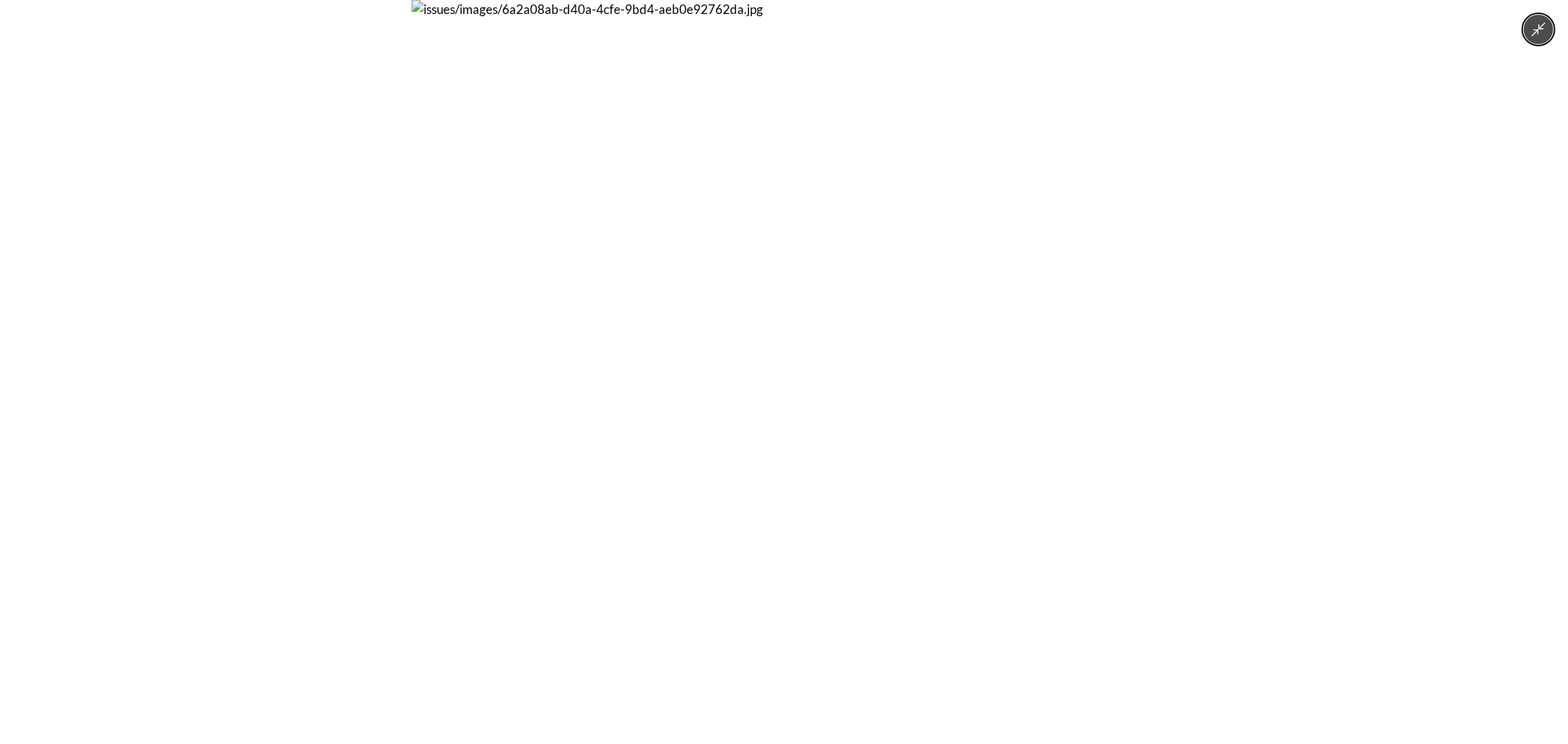
click at [1170, 321] on div at bounding box center [784, 372] width 1568 height 744
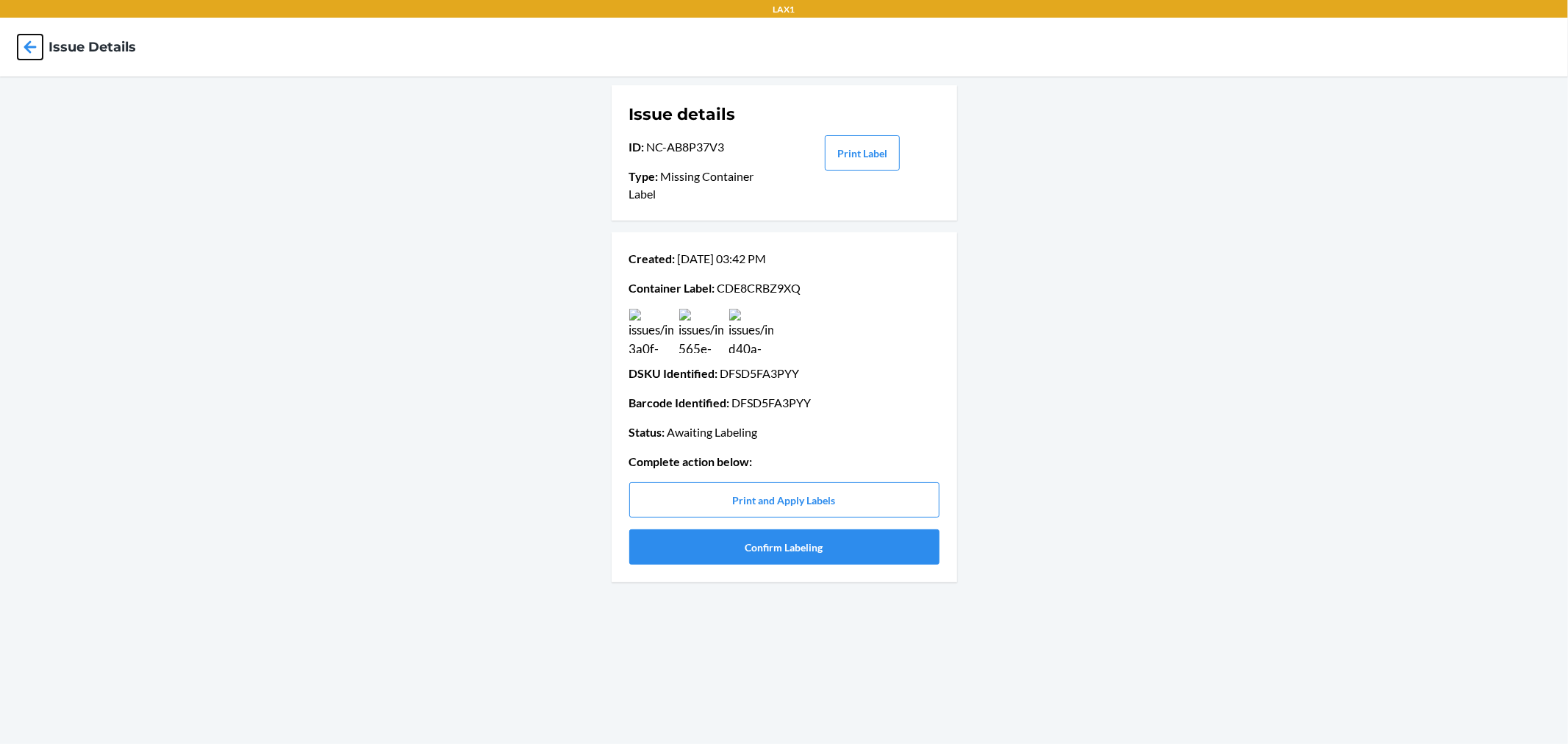
click at [33, 41] on icon at bounding box center [30, 47] width 25 height 25
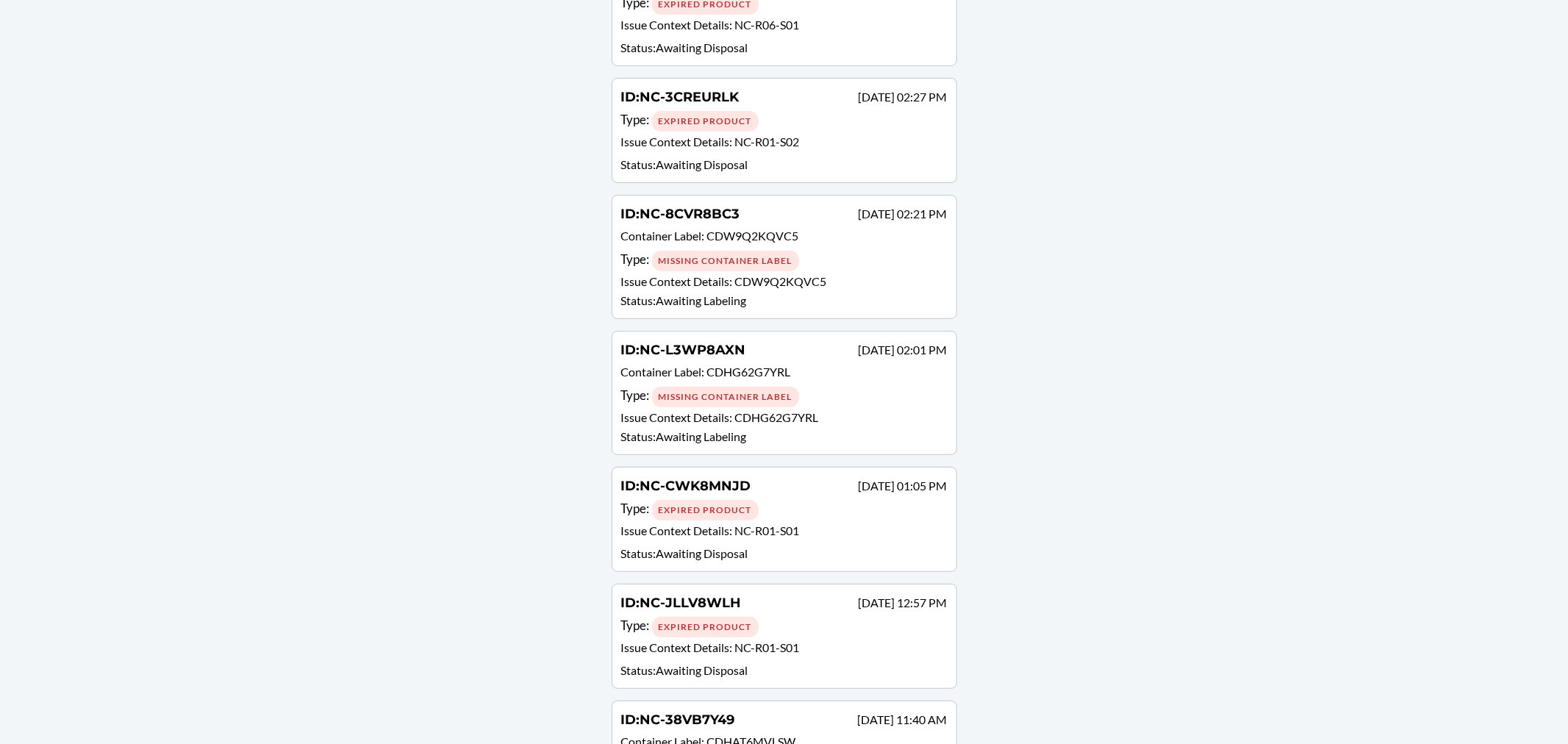
scroll to position [489, 0]
click at [775, 260] on div "Missing Container Label" at bounding box center [726, 261] width 147 height 20
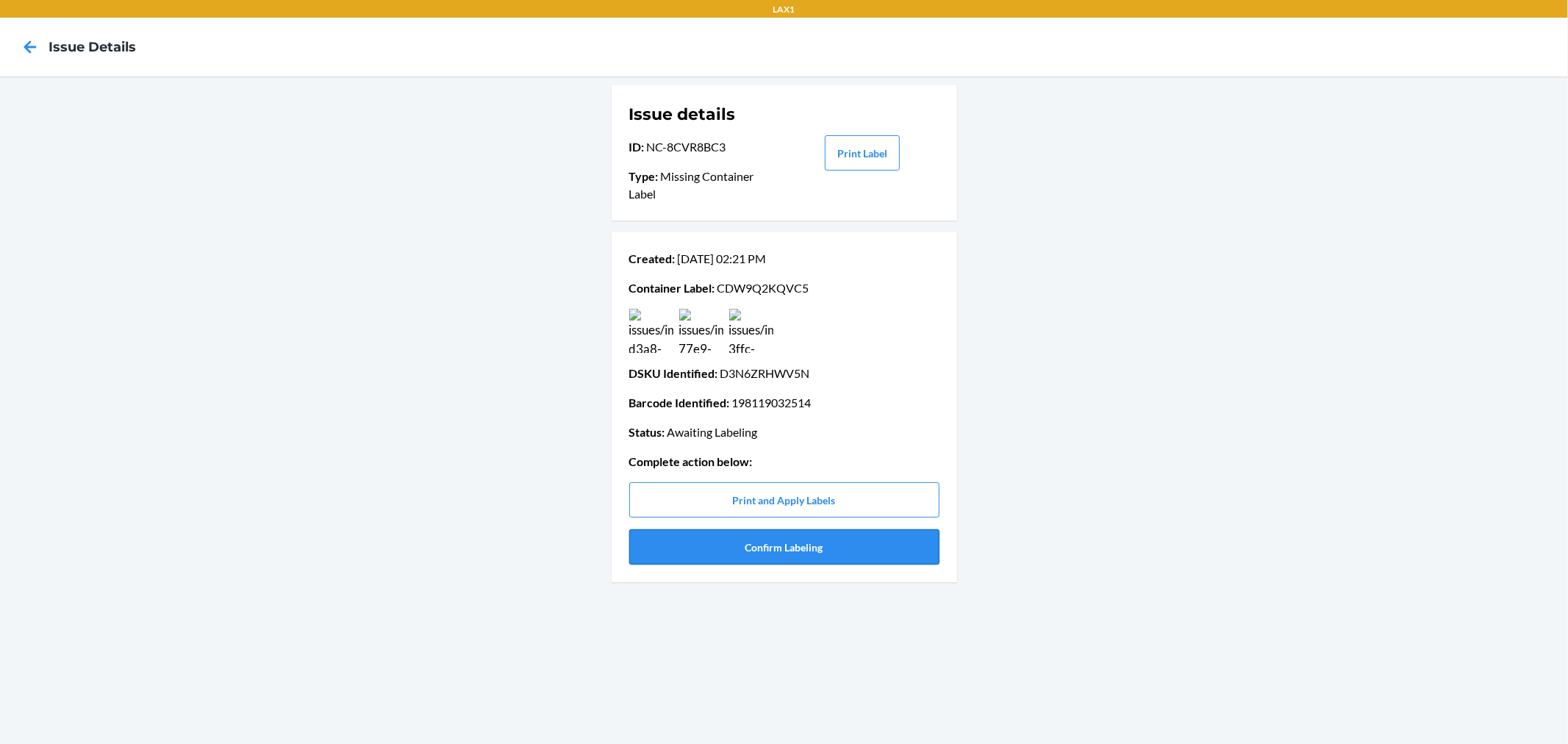
click at [807, 550] on button "Confirm Labeling" at bounding box center [784, 546] width 310 height 36
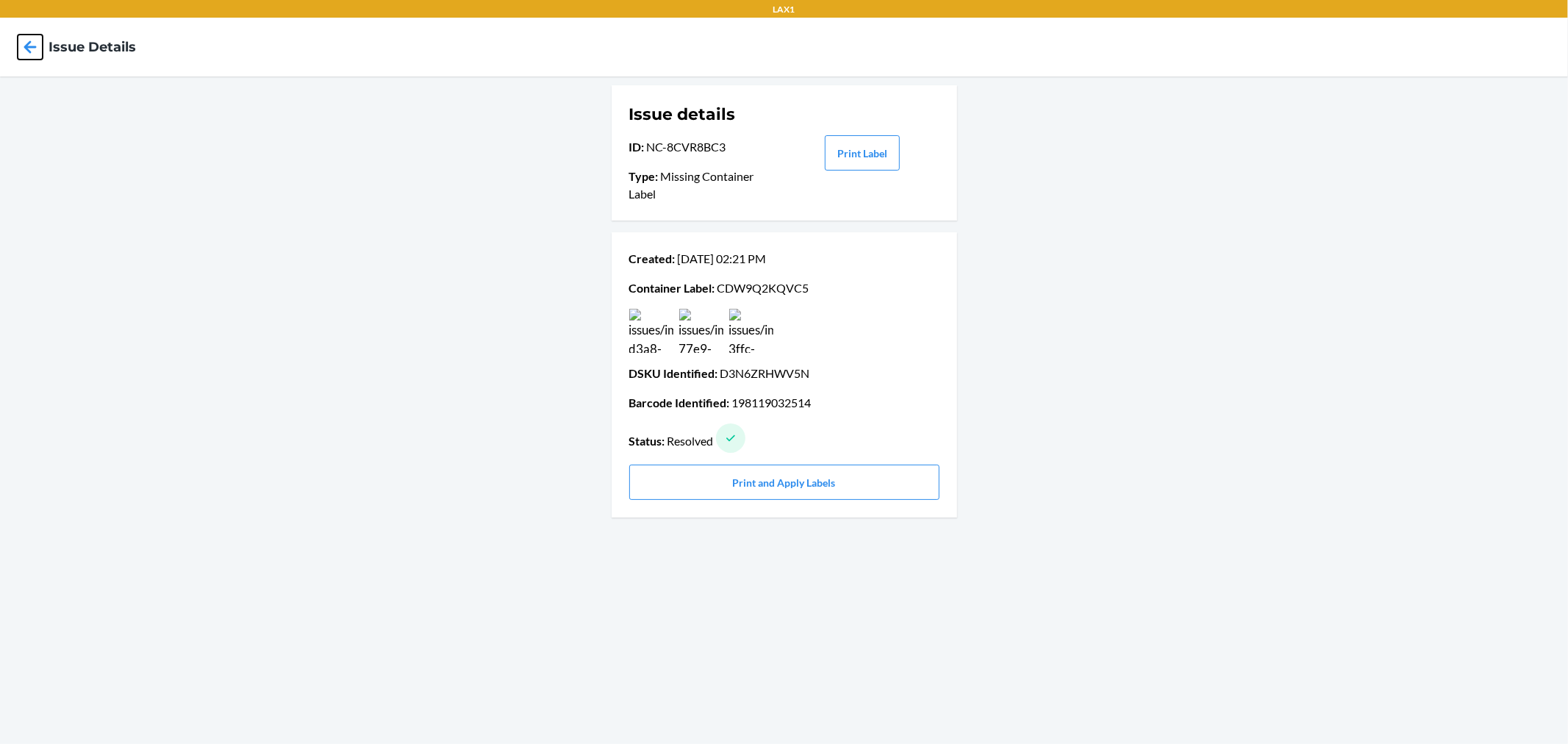
click at [25, 48] on icon at bounding box center [30, 47] width 25 height 25
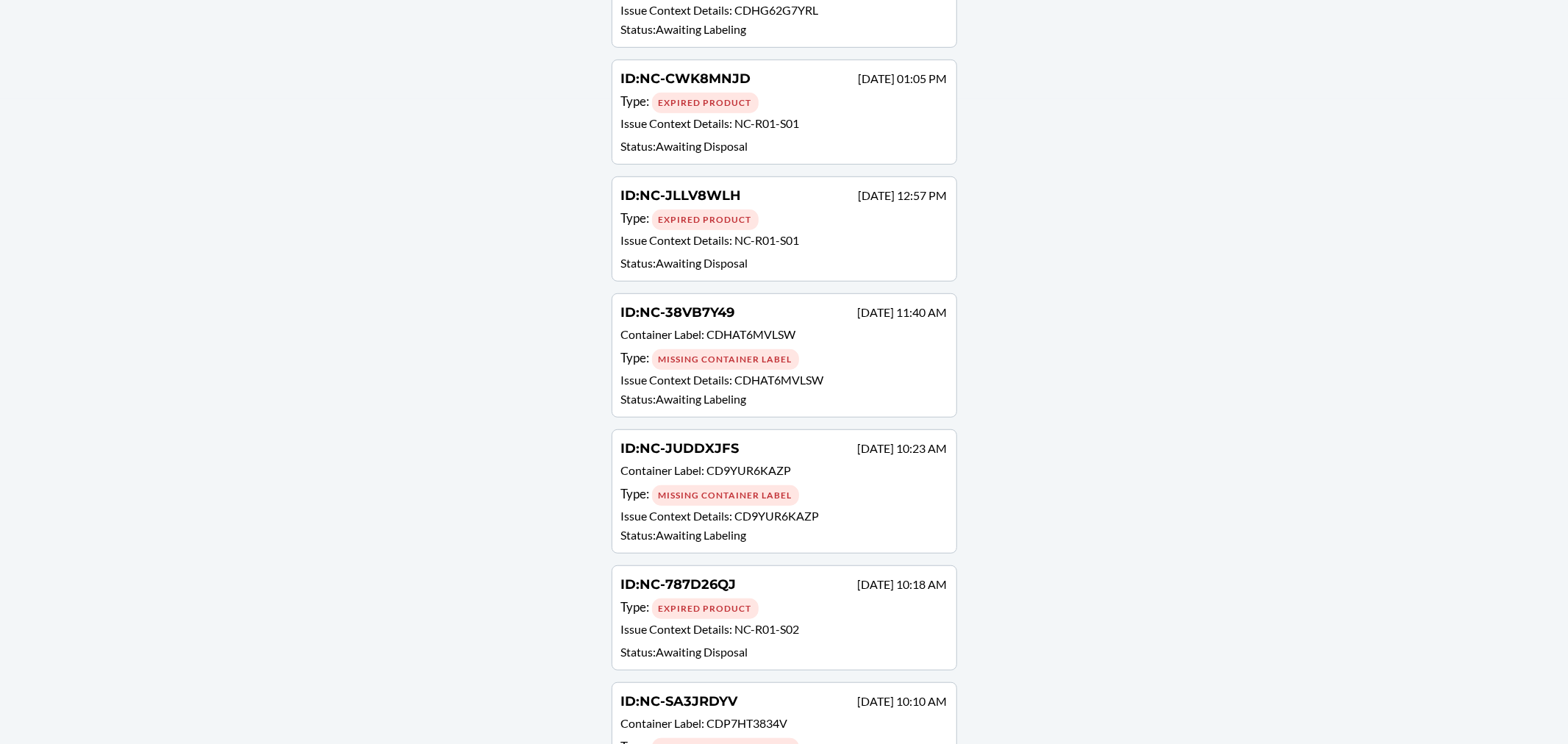
scroll to position [735, 0]
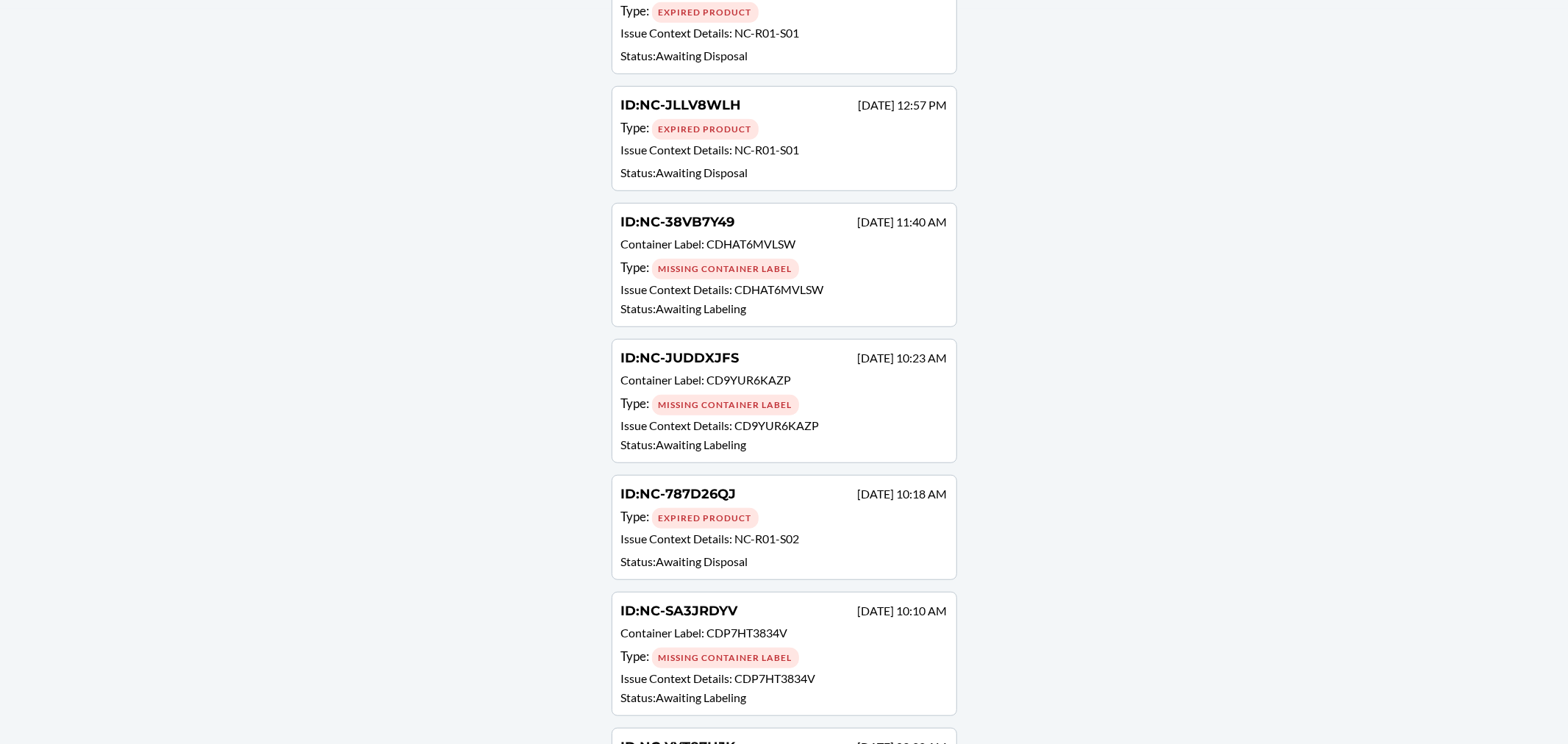
drag, startPoint x: 729, startPoint y: 269, endPoint x: 507, endPoint y: 383, distance: 249.6
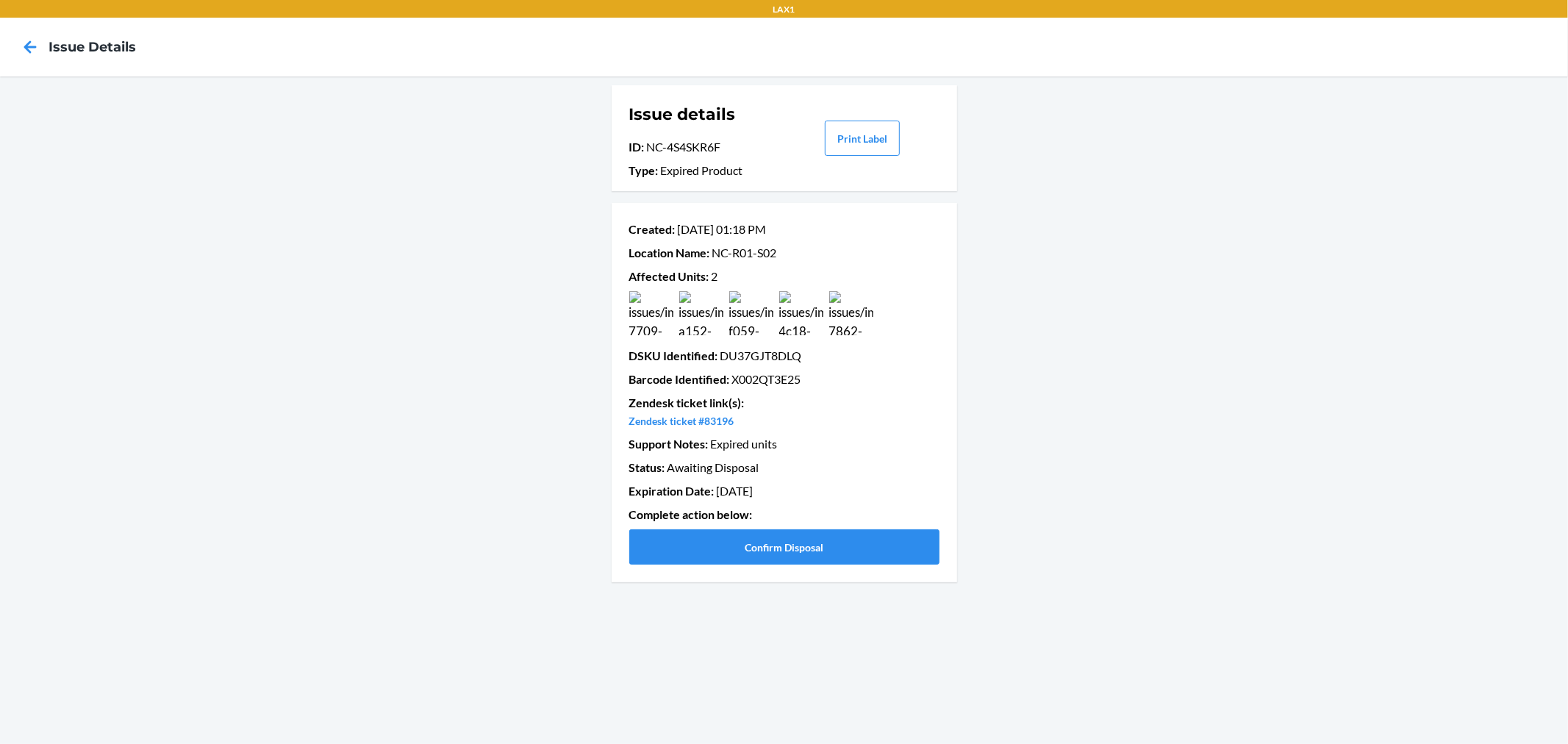
click at [756, 314] on img at bounding box center [751, 314] width 44 height 44
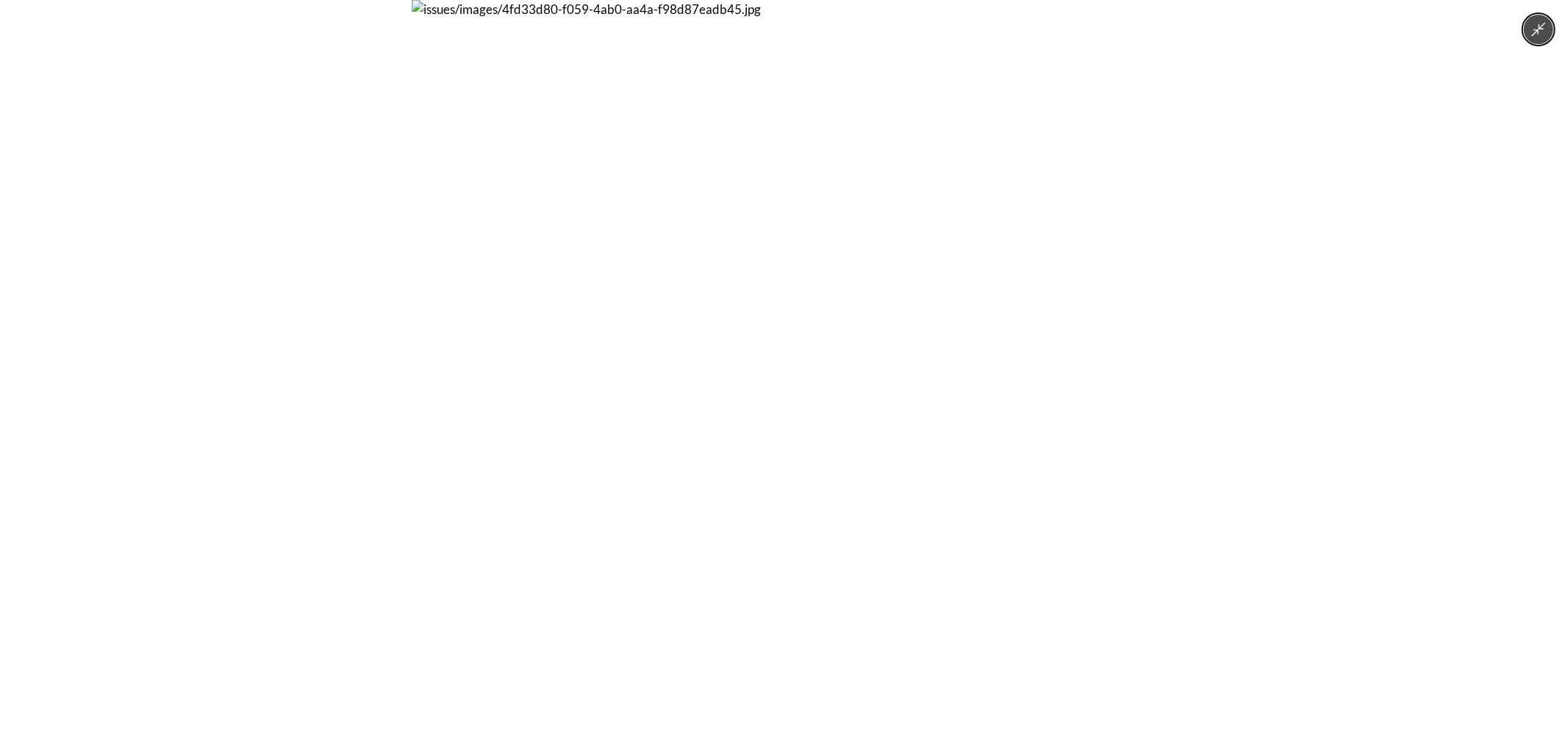
click at [369, 341] on div at bounding box center [784, 372] width 1568 height 744
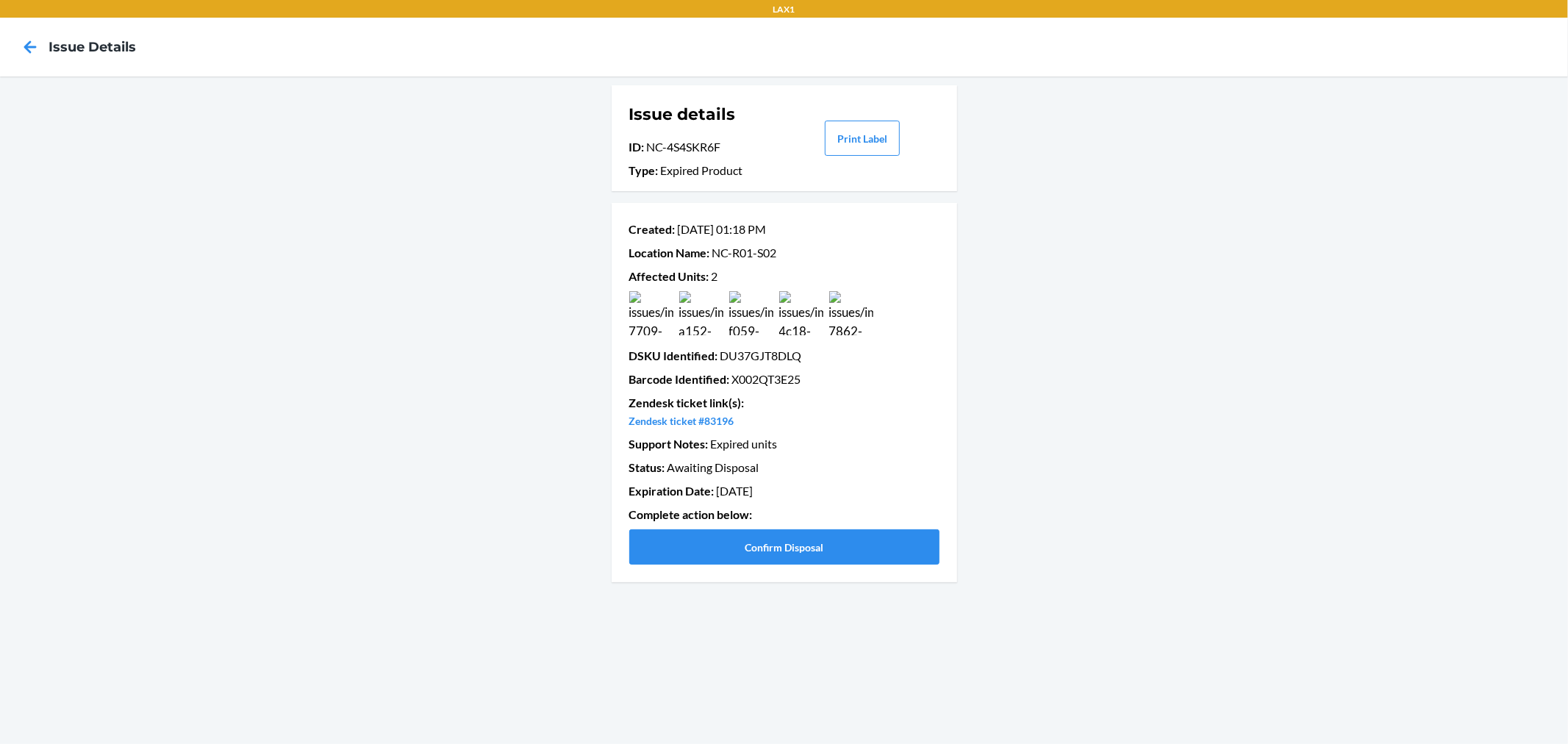
click at [649, 307] on img at bounding box center [652, 314] width 44 height 44
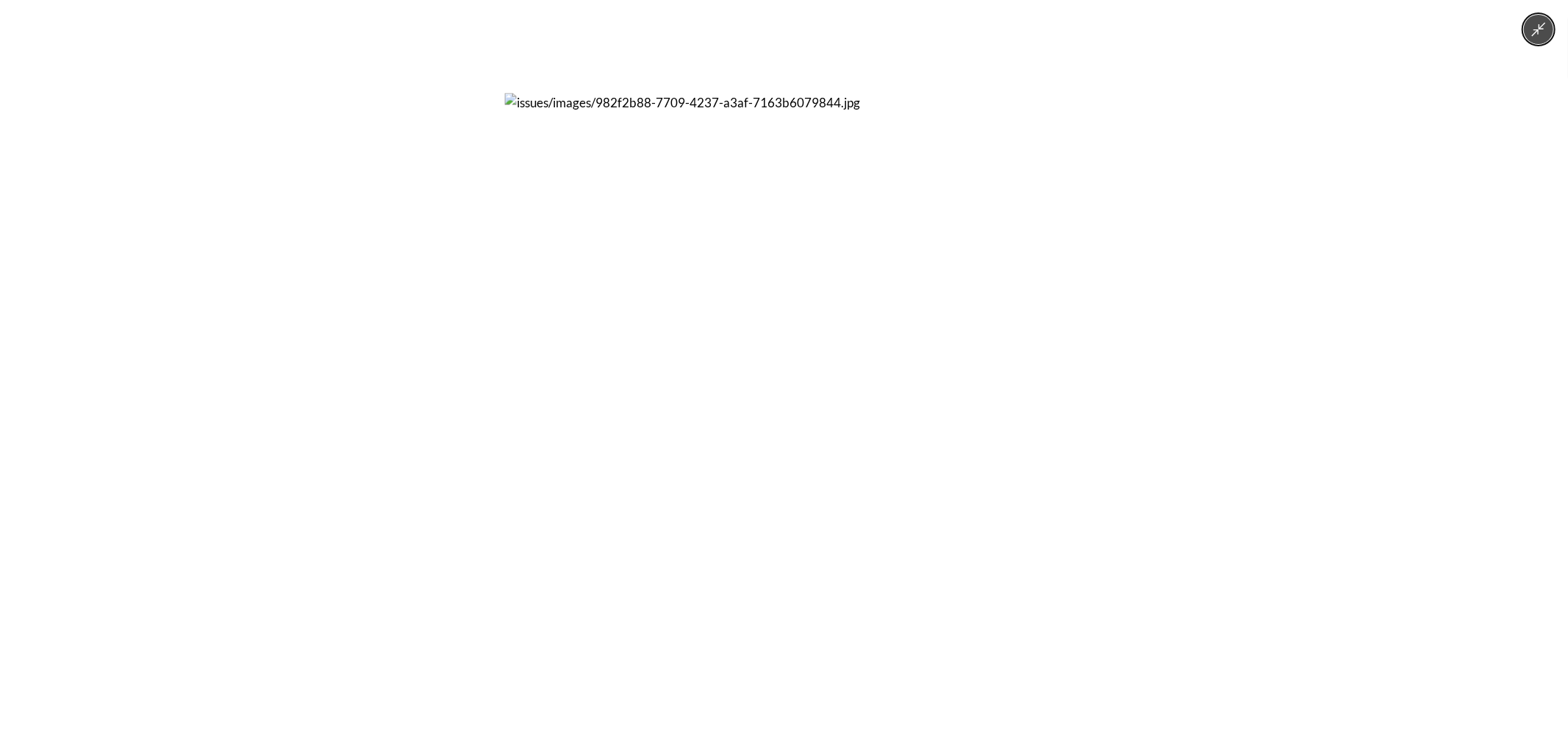
click at [382, 364] on div at bounding box center [784, 372] width 1568 height 744
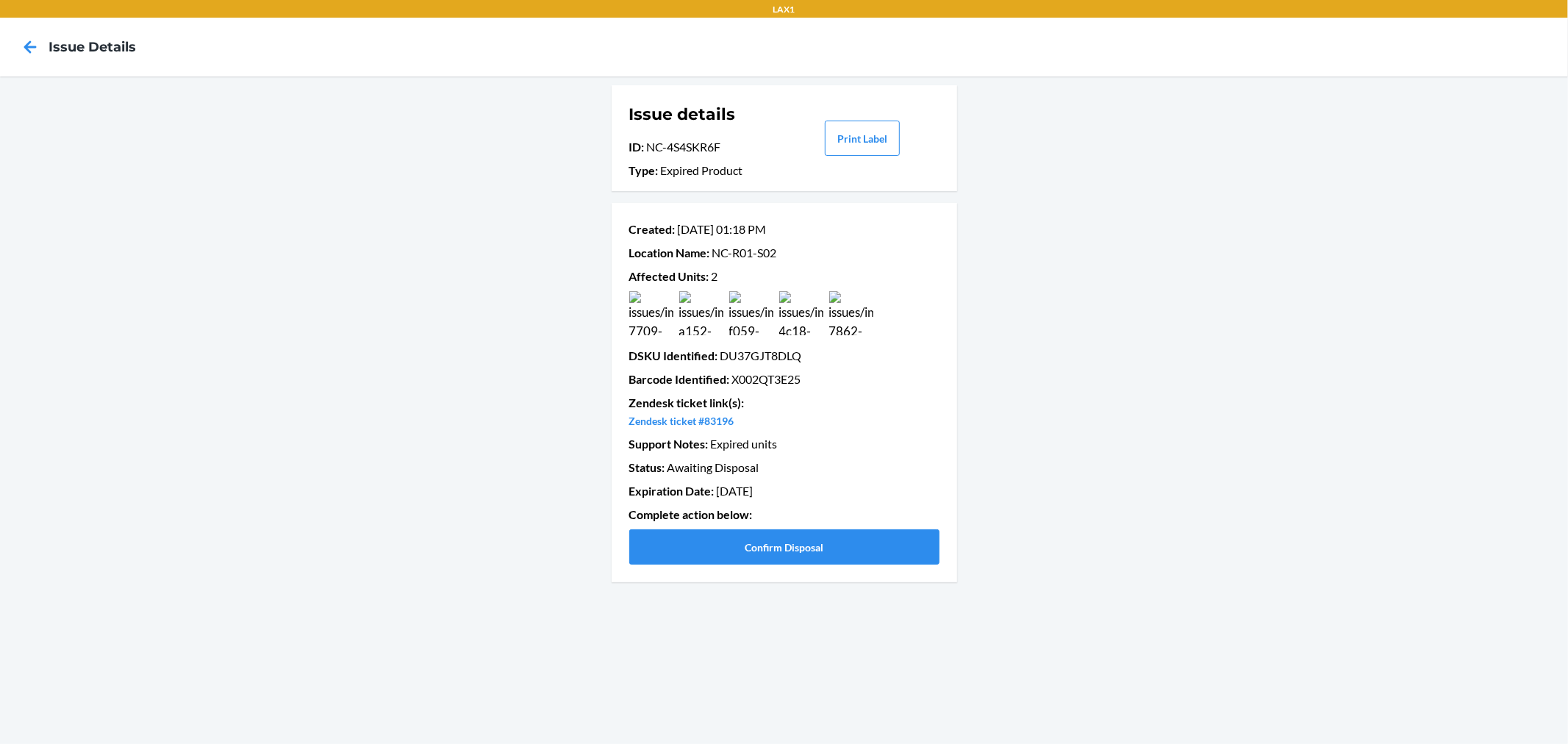
click at [763, 381] on p "Barcode Identified : X002QT3E25" at bounding box center [784, 379] width 310 height 17
click at [754, 355] on p "DSKU Identified : DU37GJT8DLQ" at bounding box center [784, 355] width 310 height 17
copy p "DU37GJT8DLQ"
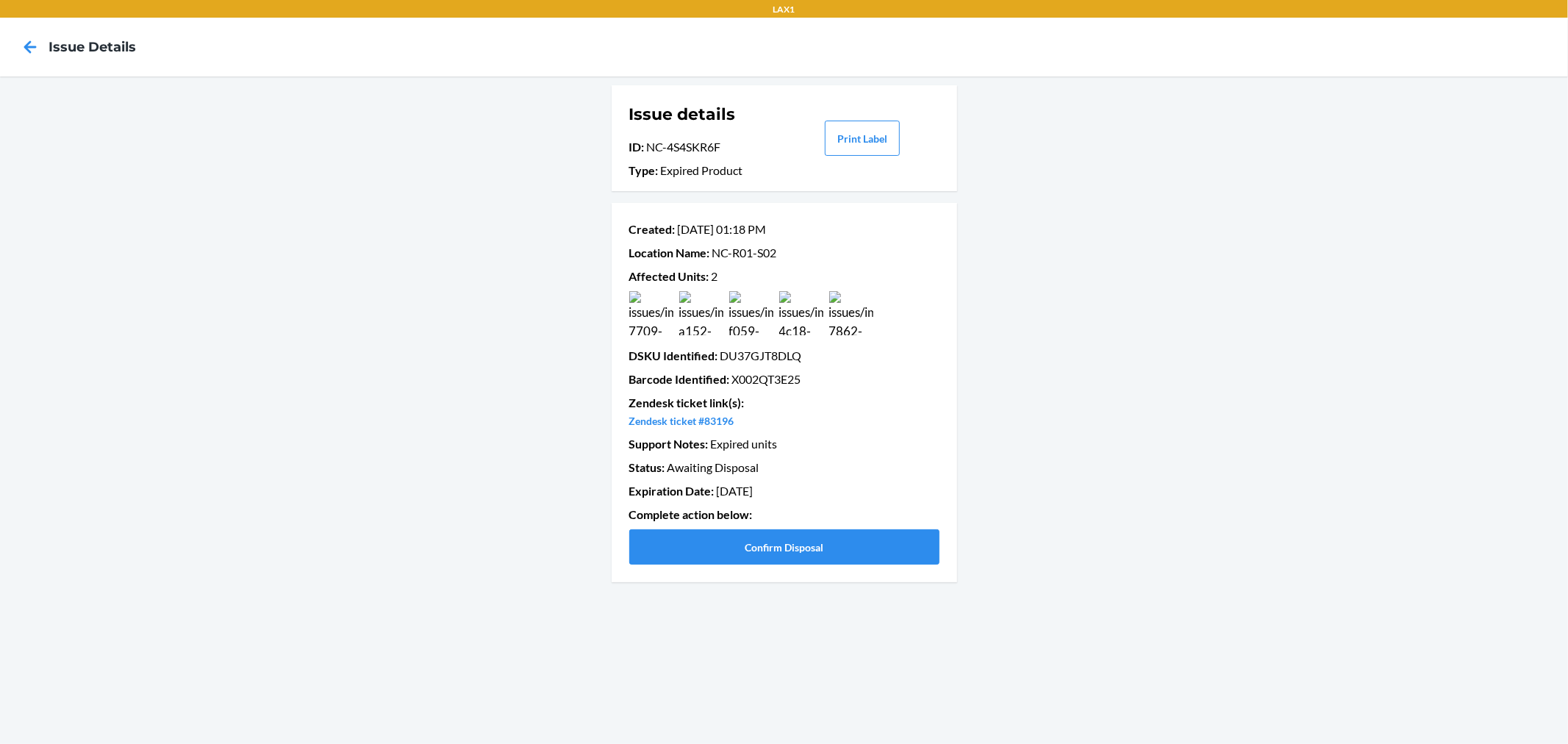
click at [801, 313] on img at bounding box center [801, 314] width 44 height 44
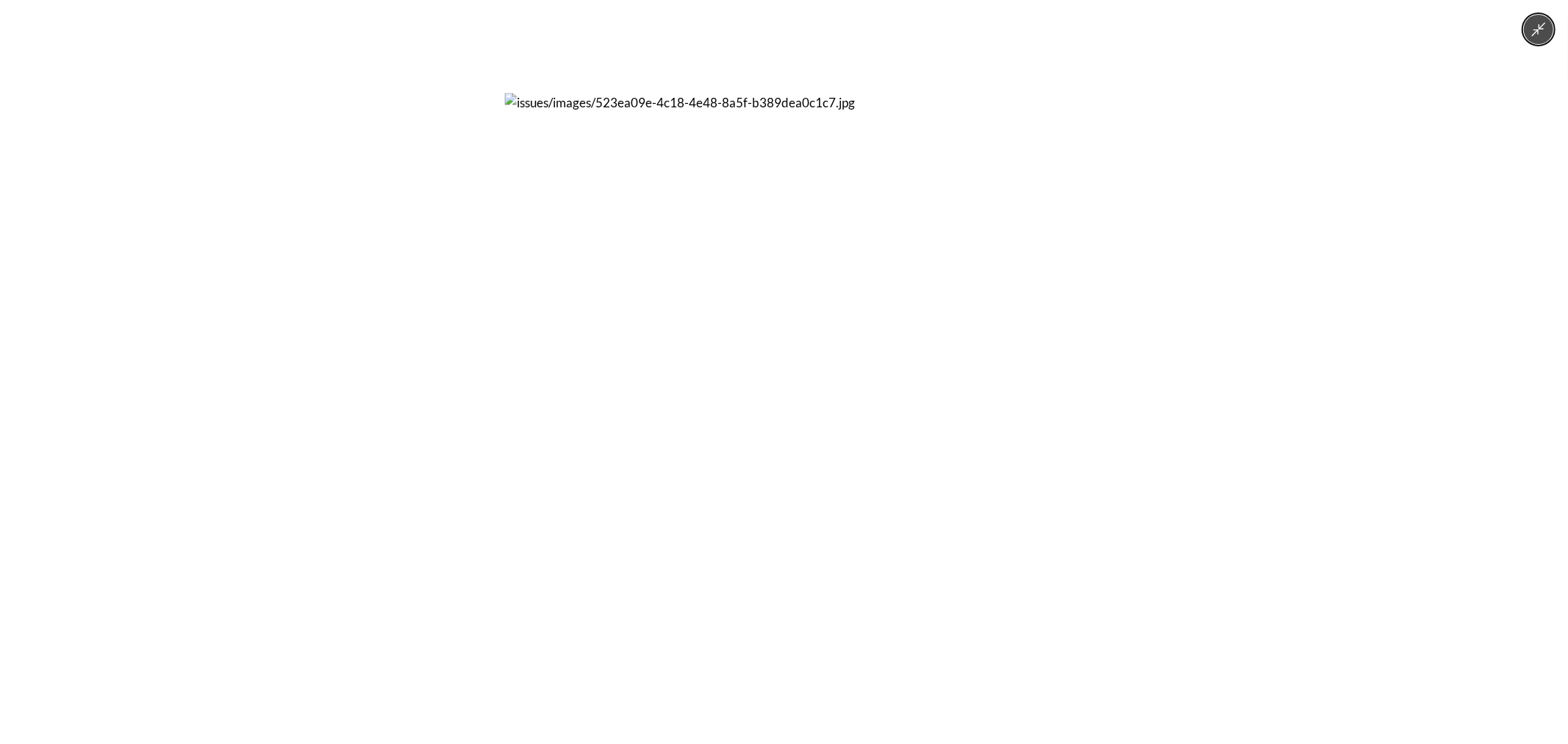
click at [431, 395] on div at bounding box center [784, 372] width 1568 height 744
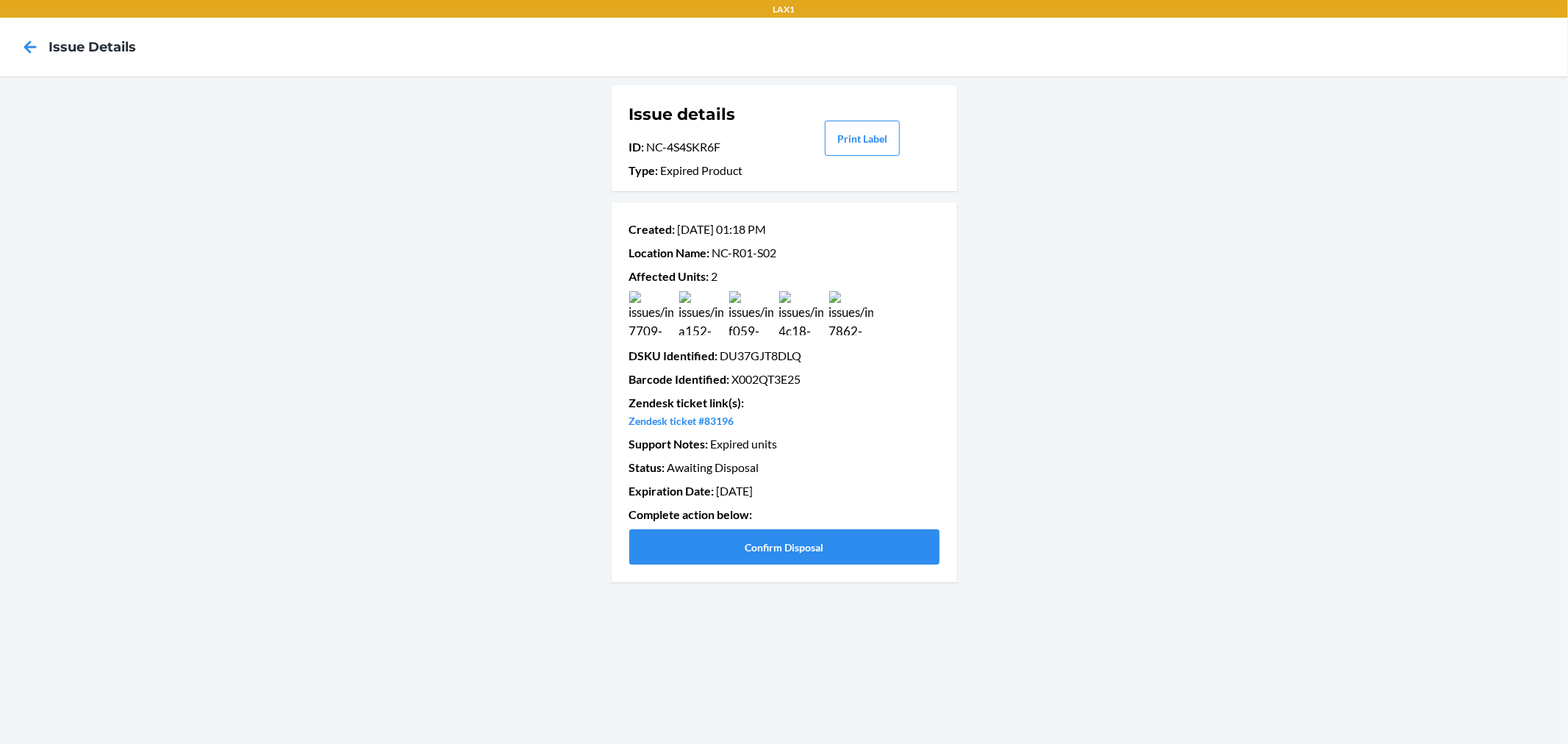
click at [793, 315] on img at bounding box center [801, 314] width 44 height 44
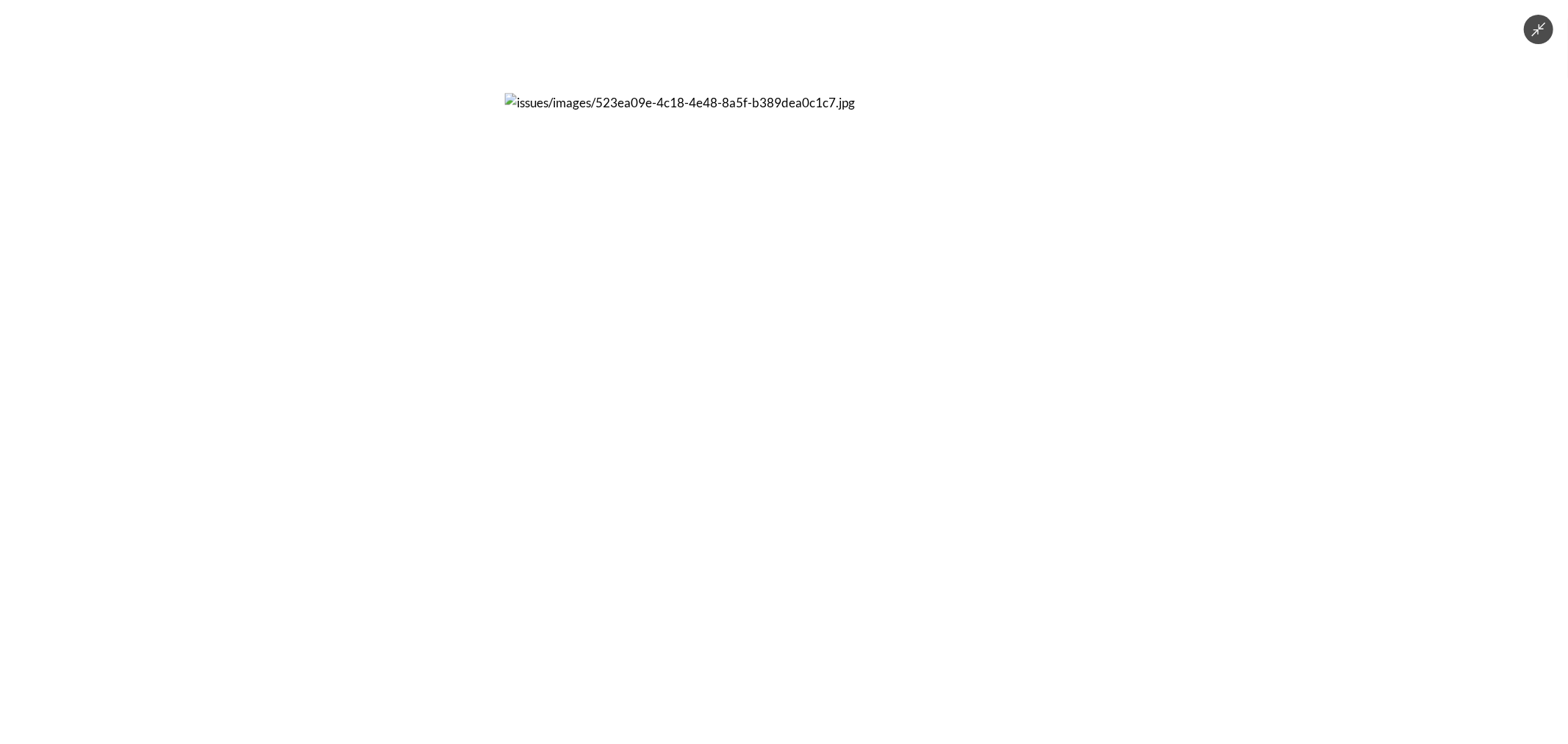
click at [488, 351] on div at bounding box center [784, 372] width 1568 height 744
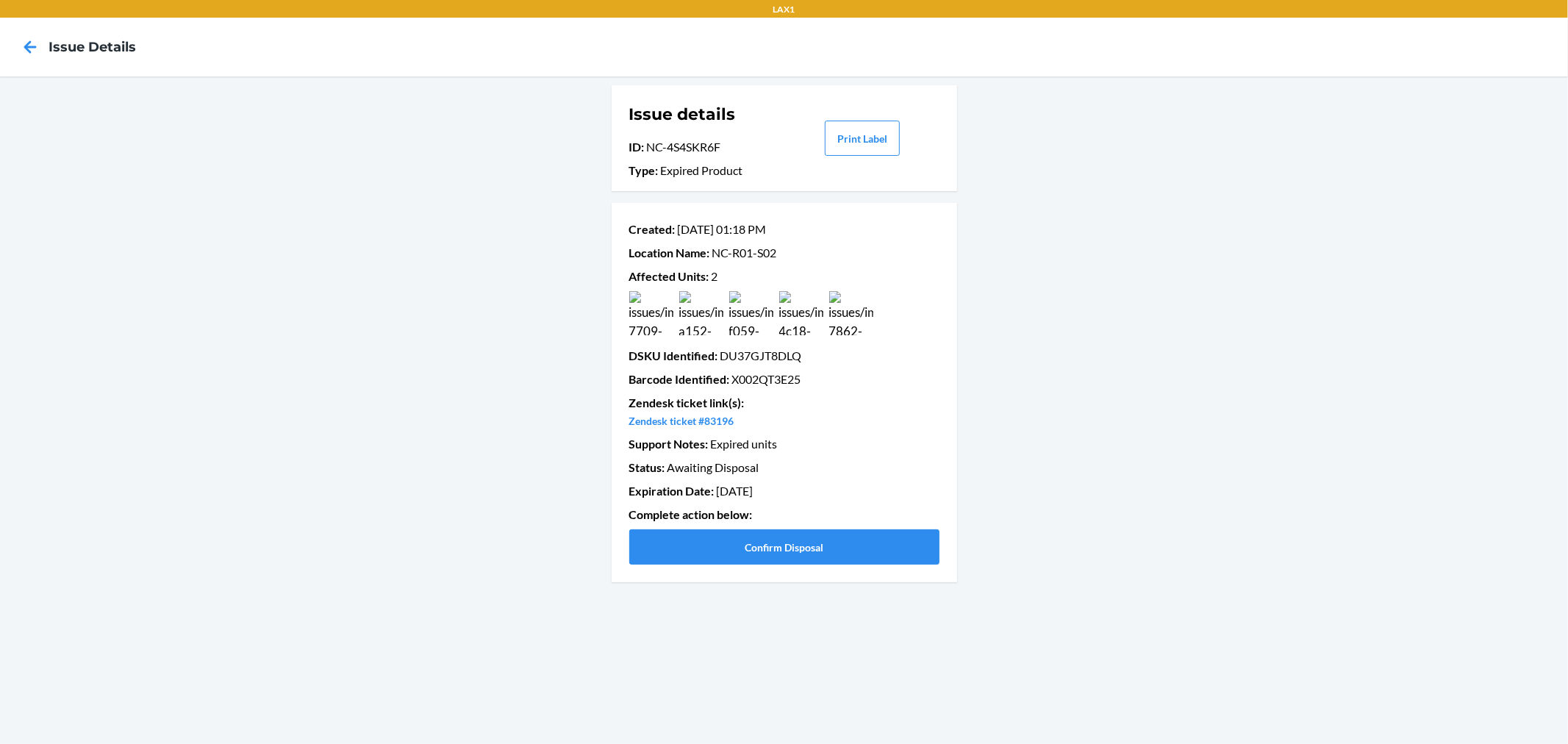
click at [748, 324] on img at bounding box center [751, 314] width 44 height 44
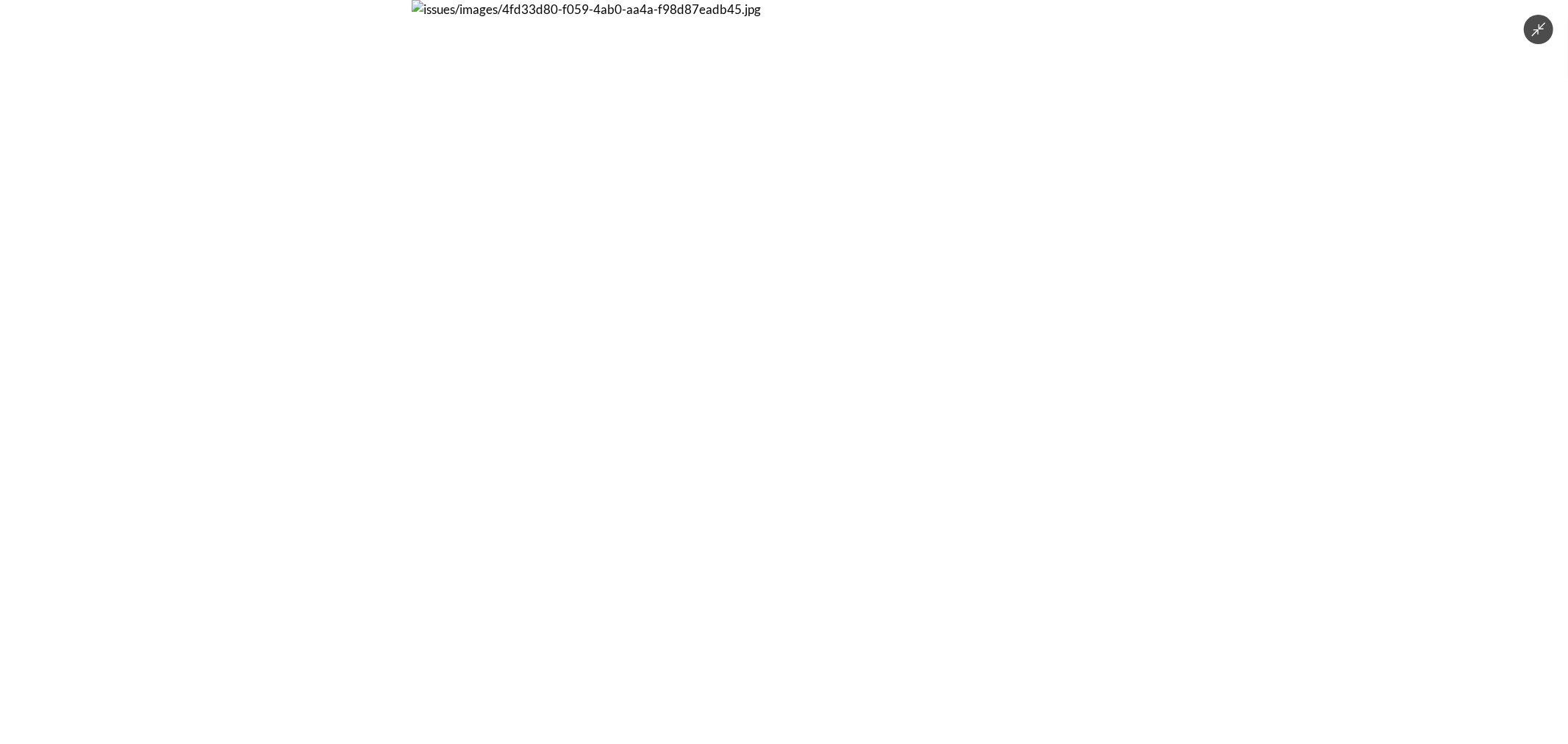
click at [378, 333] on div at bounding box center [784, 372] width 1568 height 744
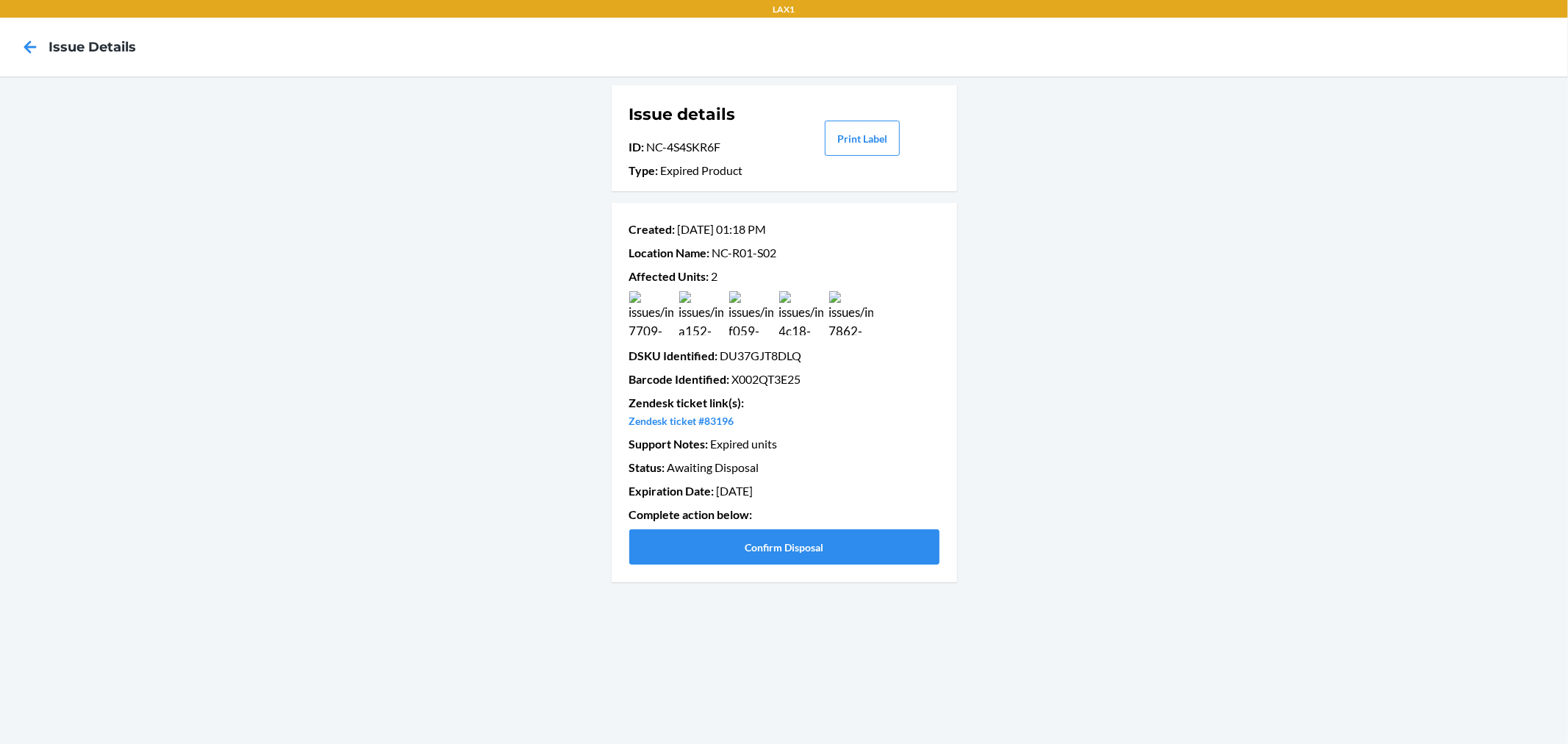
click at [689, 316] on img at bounding box center [702, 314] width 44 height 44
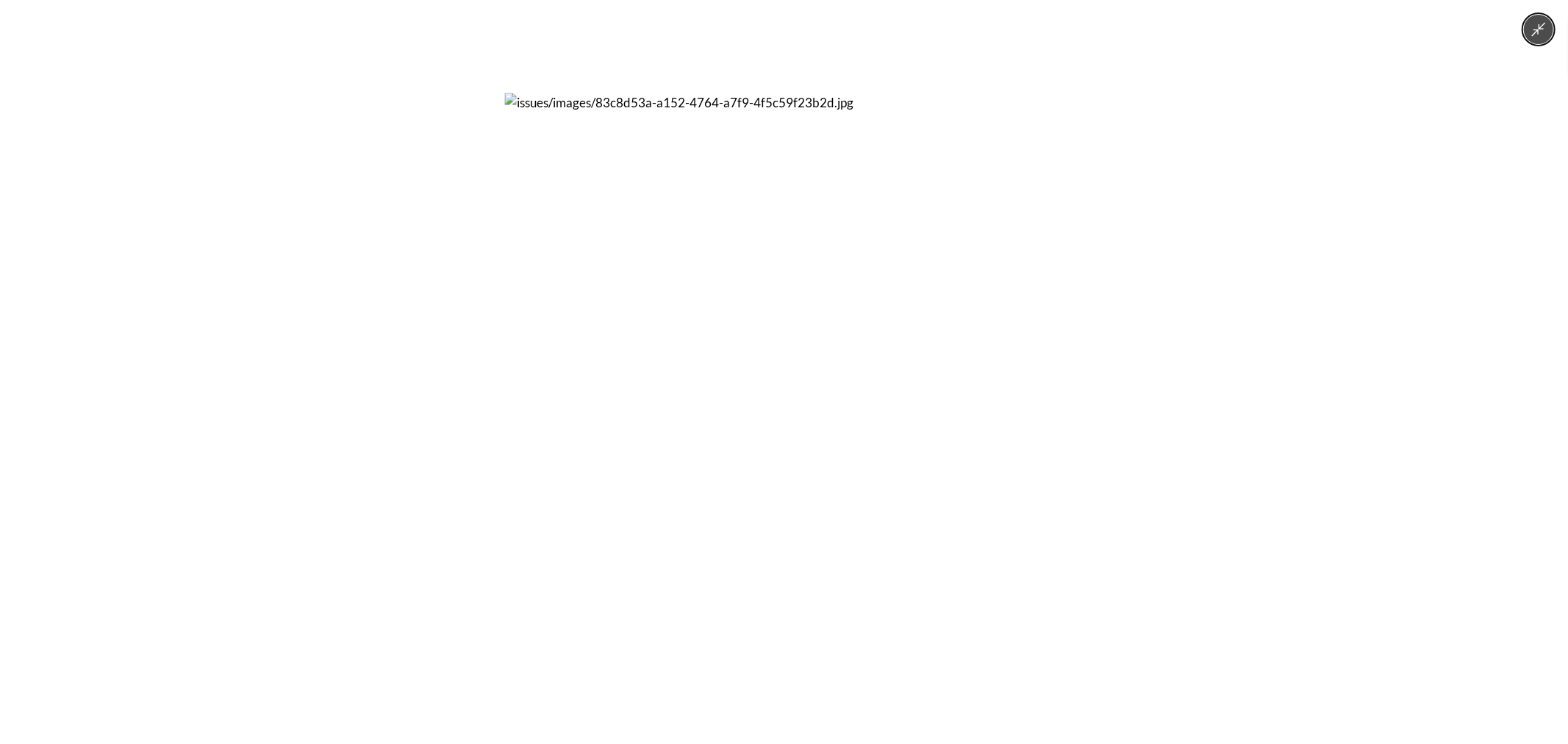
click at [433, 331] on div at bounding box center [784, 372] width 1568 height 744
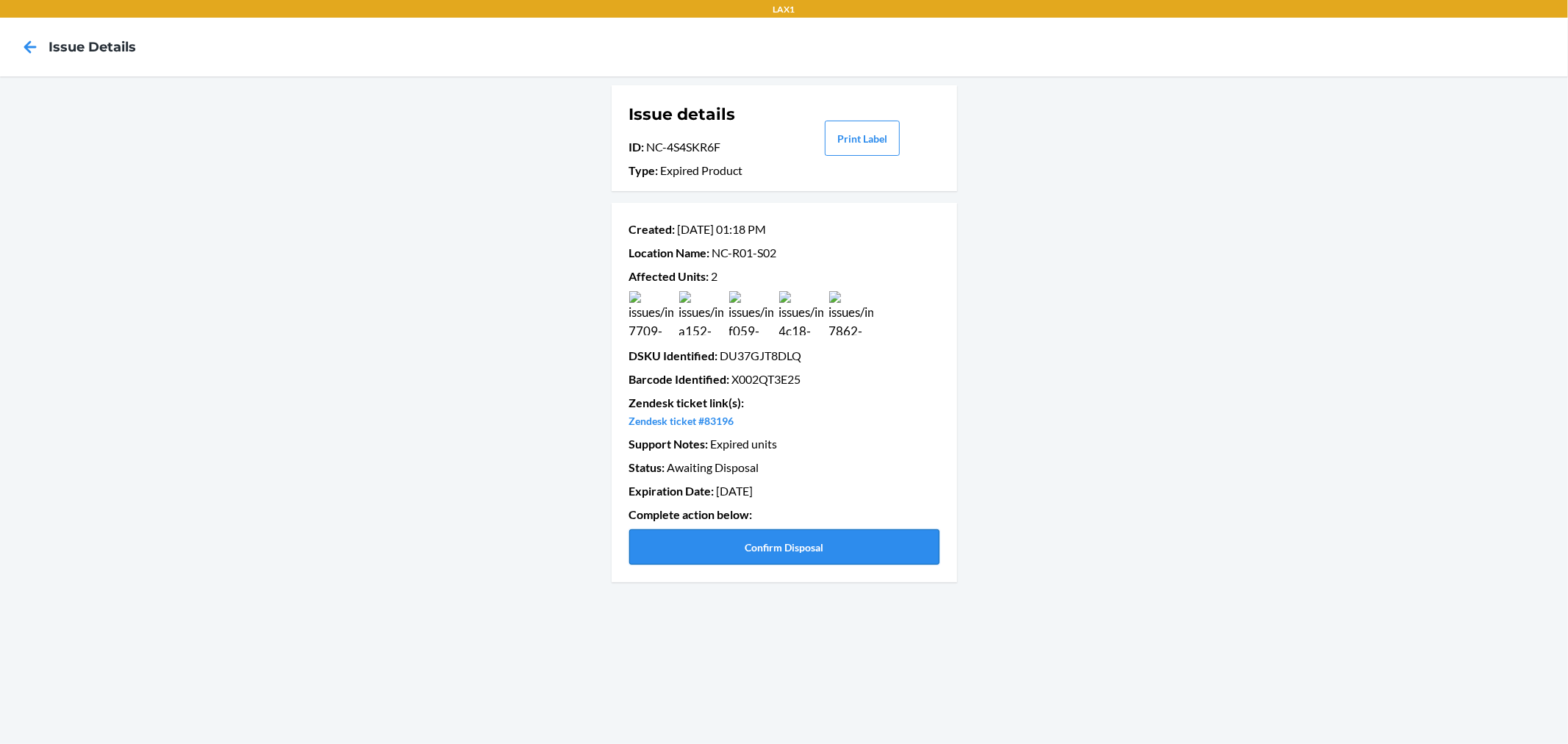
click at [783, 541] on button "Confirm Disposal" at bounding box center [784, 546] width 310 height 36
click at [747, 379] on p "Barcode Identified : D8ZAOCAH072" at bounding box center [784, 379] width 310 height 17
copy p "D8ZAOCAH072"
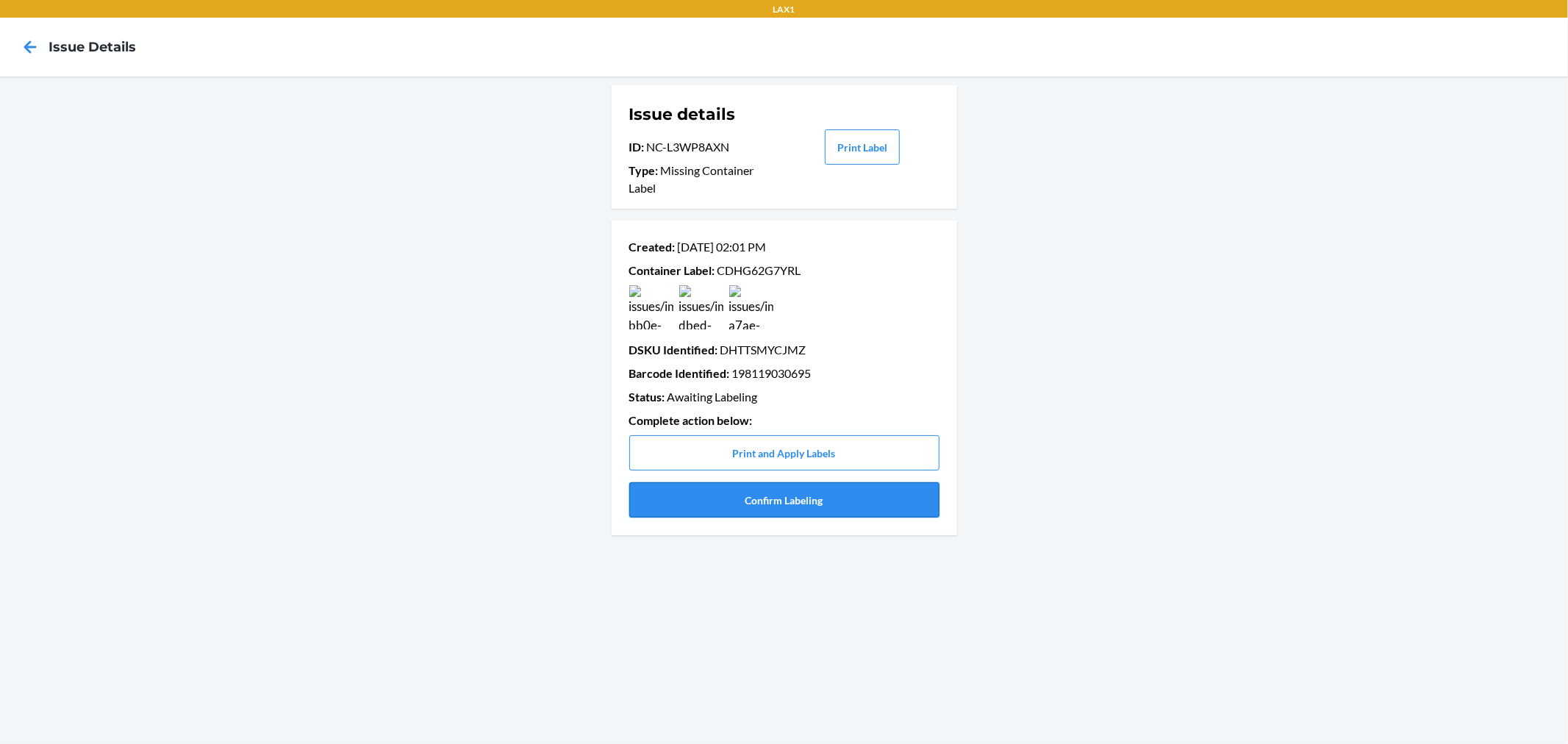
click at [798, 493] on button "Confirm Labeling" at bounding box center [784, 500] width 310 height 36
click at [787, 488] on button "Confirm Labeling" at bounding box center [784, 500] width 310 height 36
click at [785, 512] on button "Confirm Labeling" at bounding box center [784, 500] width 310 height 36
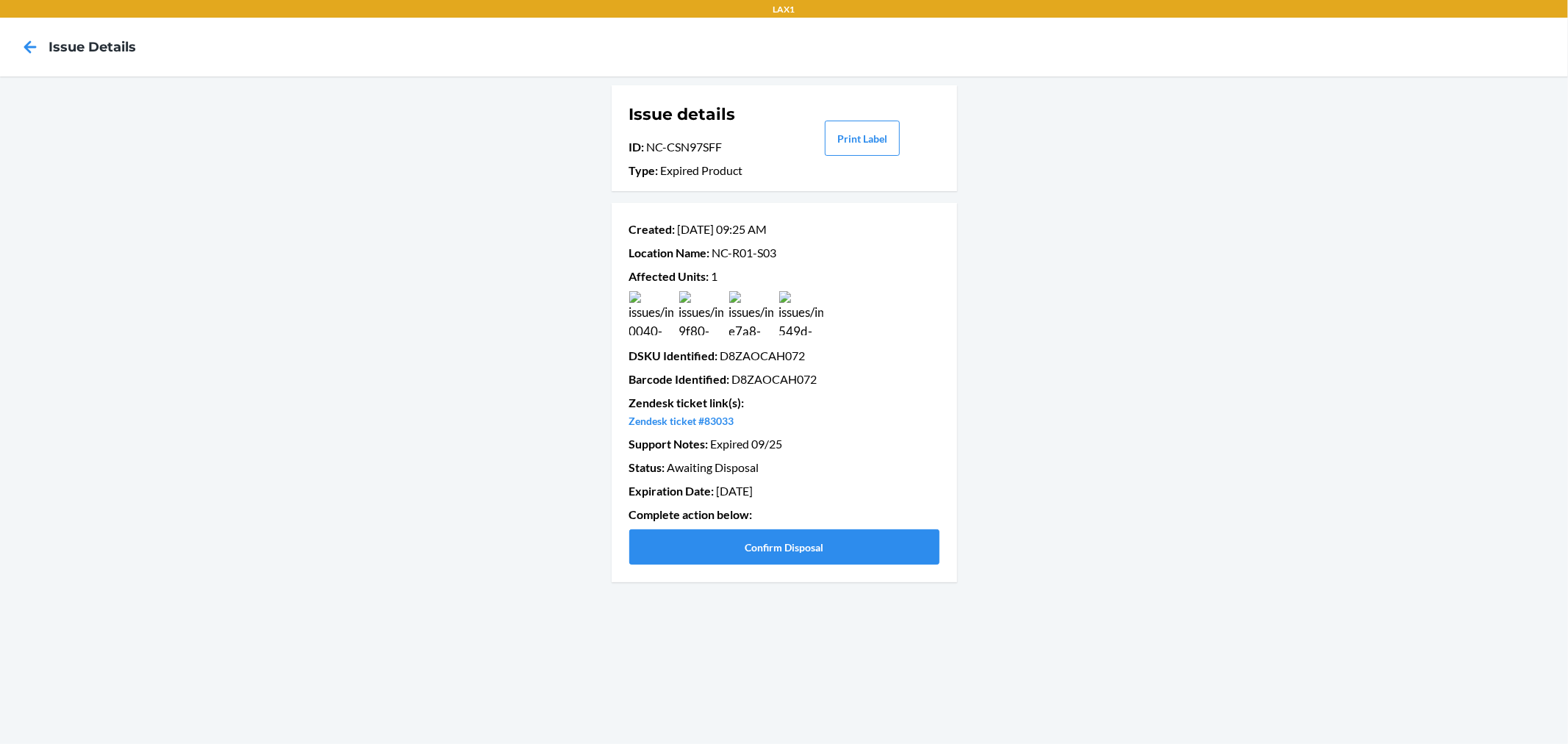
click at [767, 384] on p "Barcode Identified : D8ZAOCAH072" at bounding box center [784, 379] width 310 height 17
copy p "D8ZAOCAH072"
click at [653, 313] on img at bounding box center [652, 314] width 44 height 44
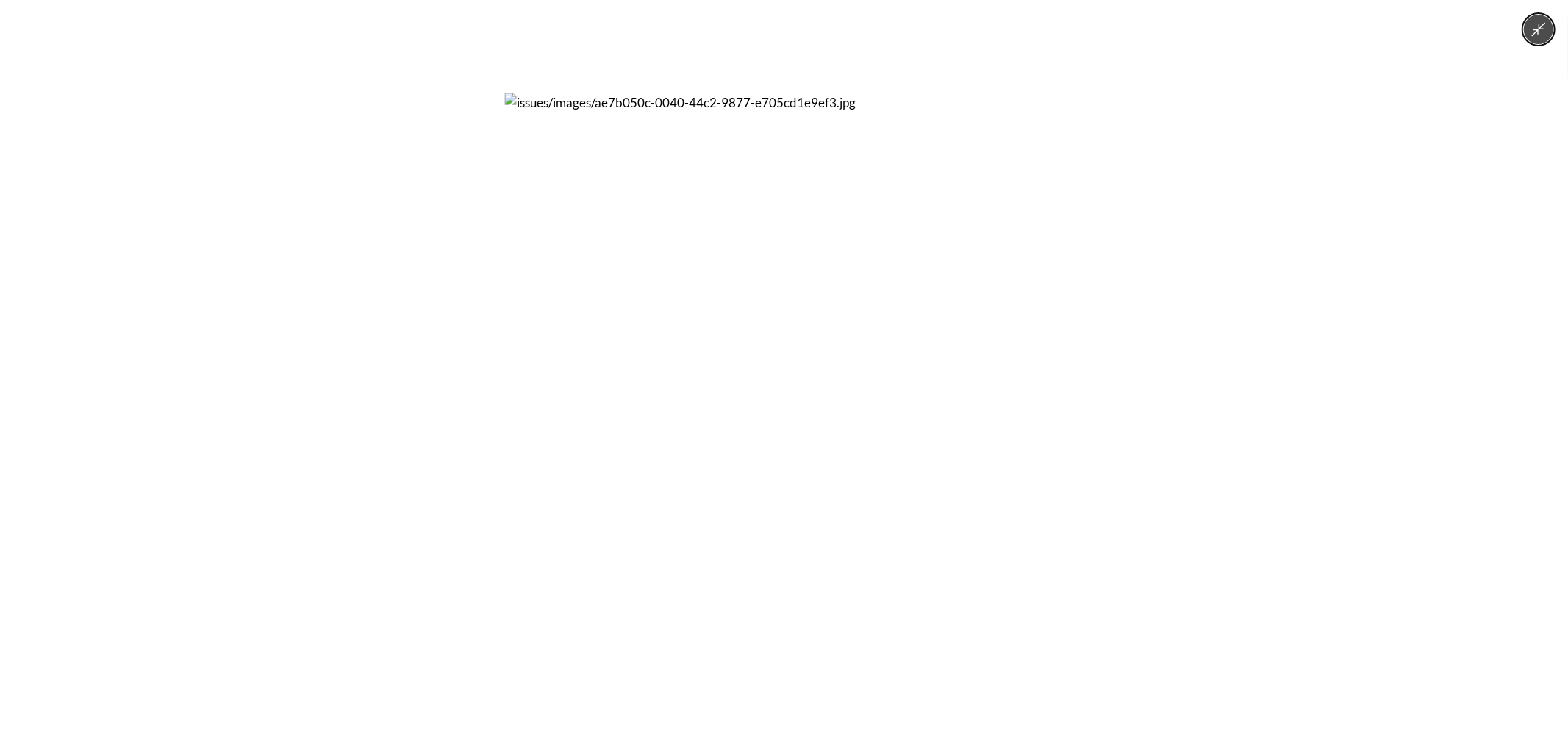
click at [1195, 335] on div at bounding box center [784, 372] width 1568 height 744
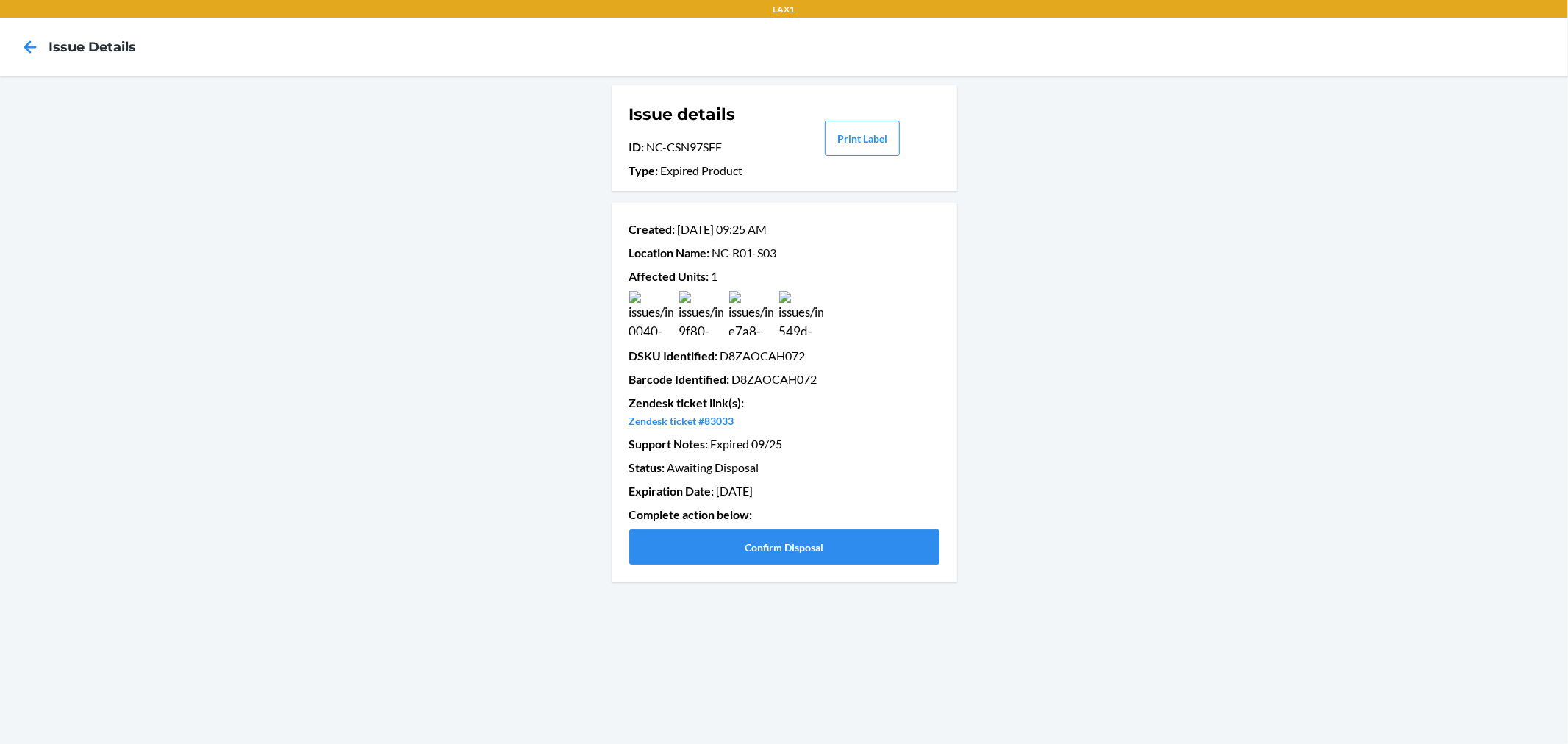
click at [696, 314] on img at bounding box center [702, 314] width 44 height 44
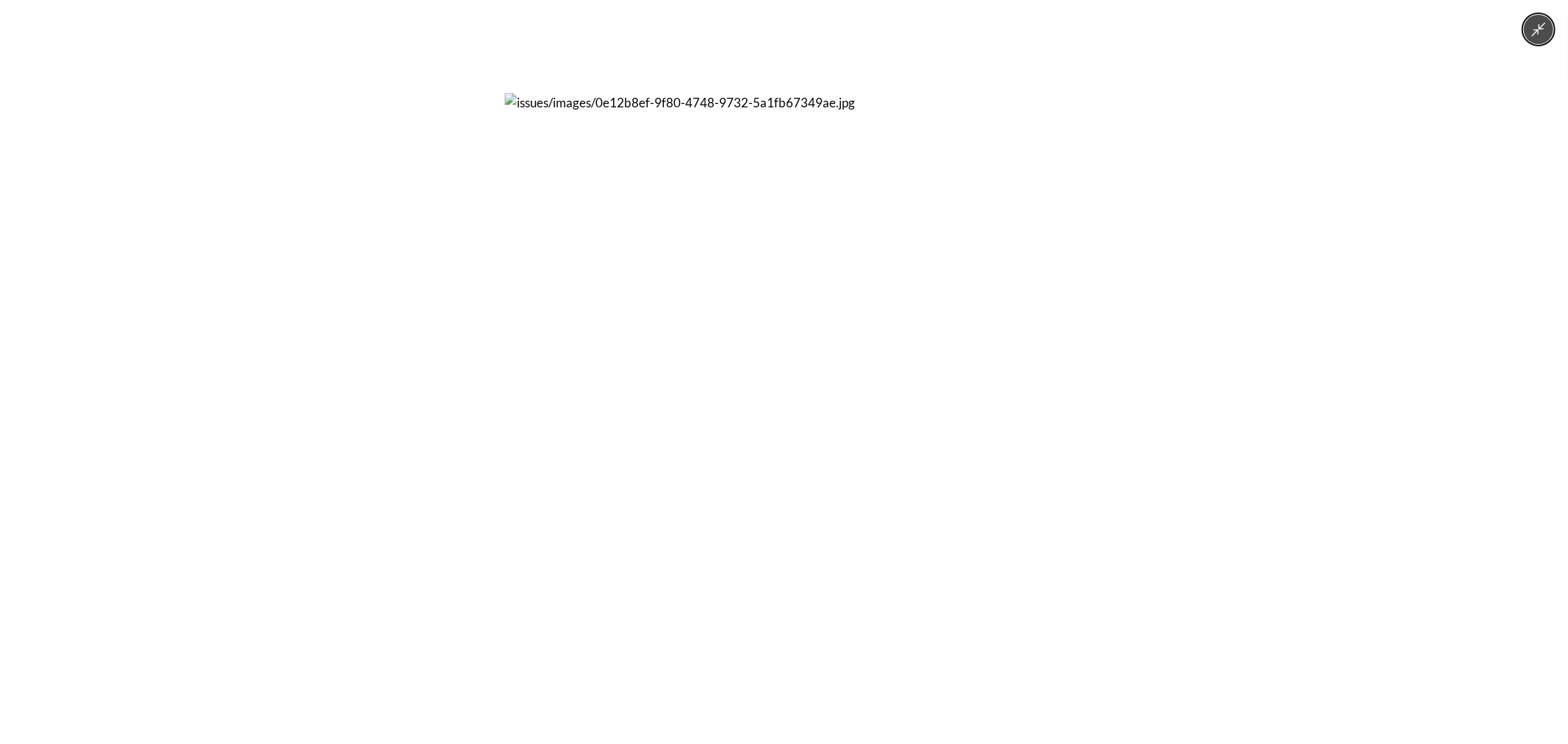
click at [1084, 340] on div at bounding box center [784, 372] width 1568 height 744
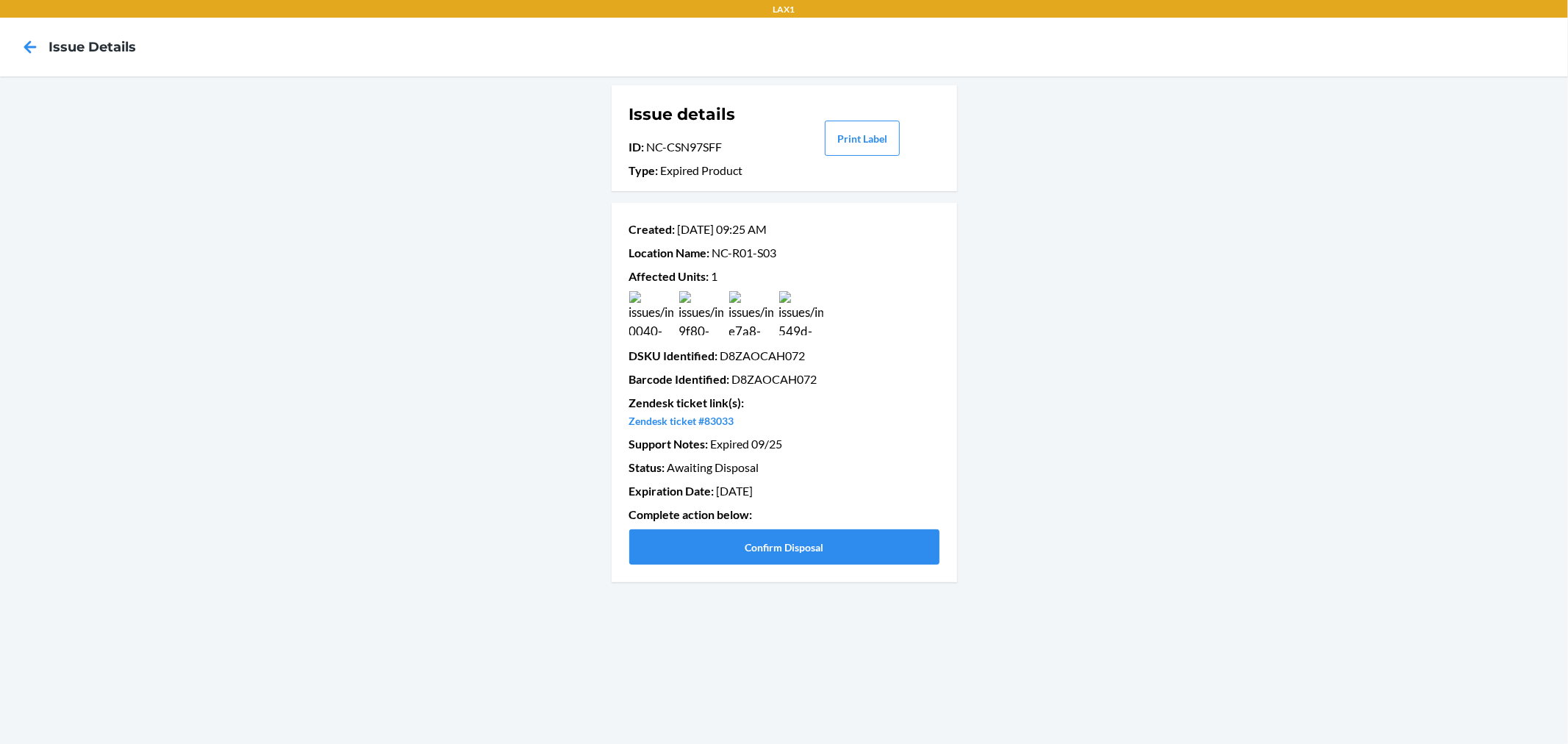
click at [730, 317] on img at bounding box center [751, 314] width 44 height 44
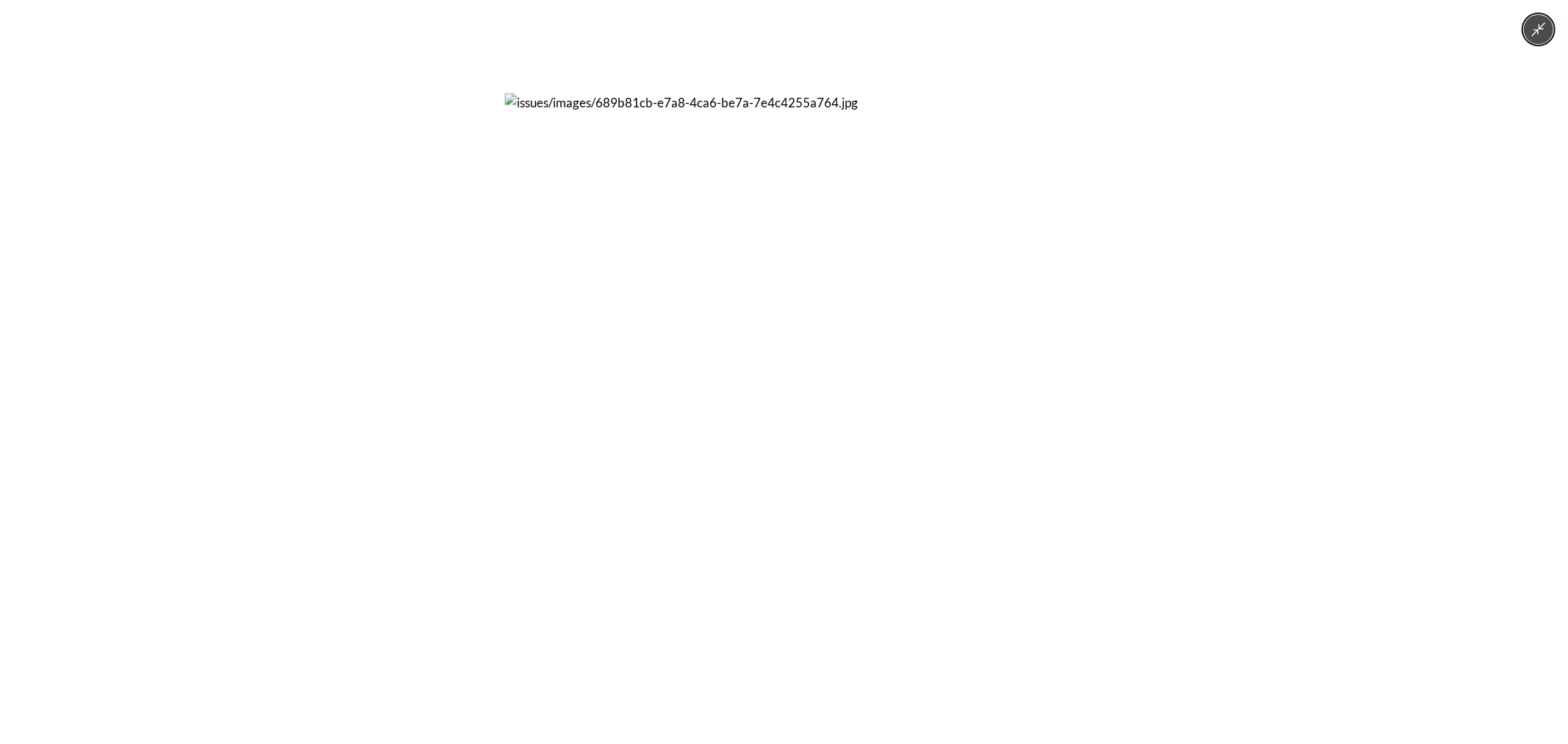
click at [1102, 323] on div at bounding box center [784, 372] width 1568 height 744
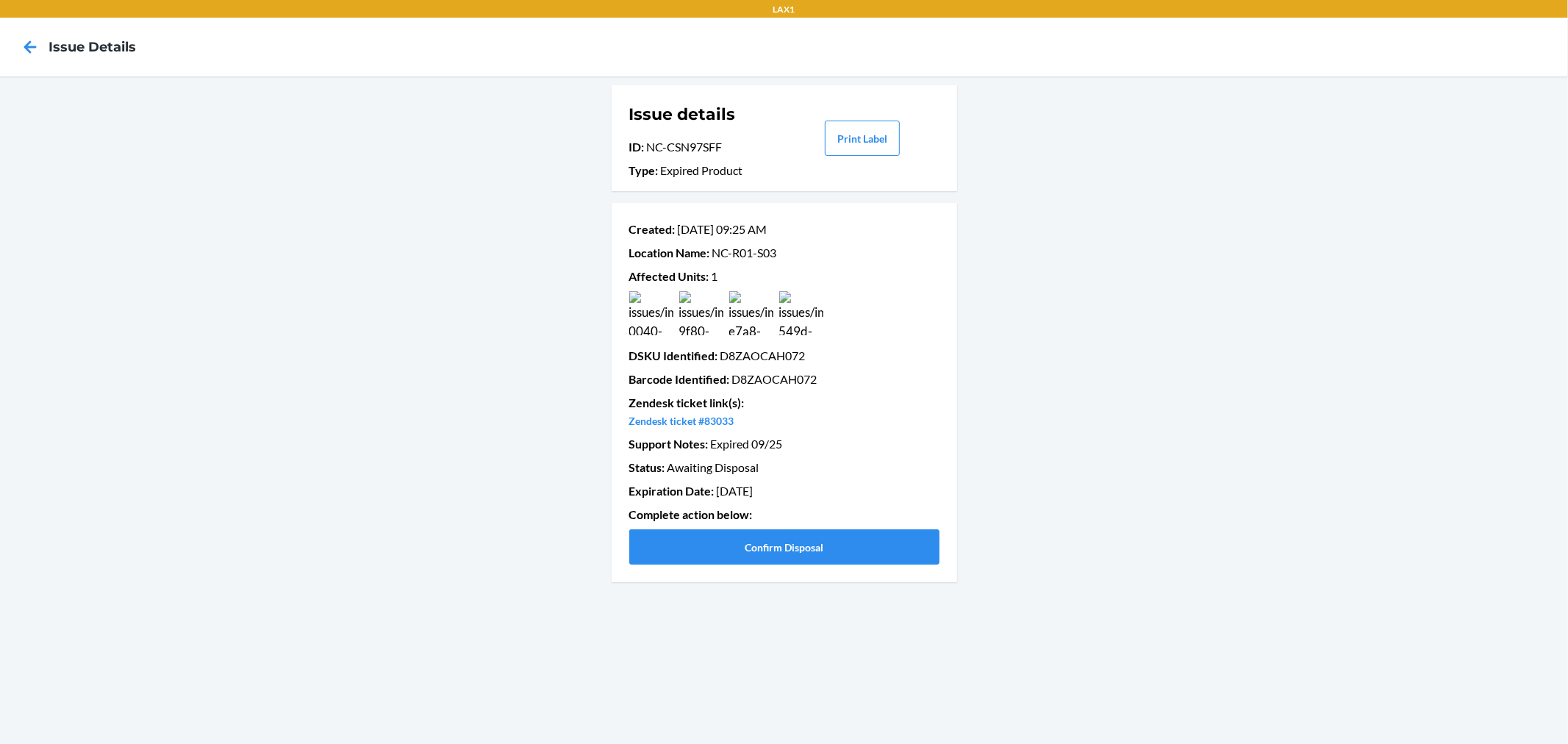
click at [810, 319] on img at bounding box center [801, 314] width 44 height 44
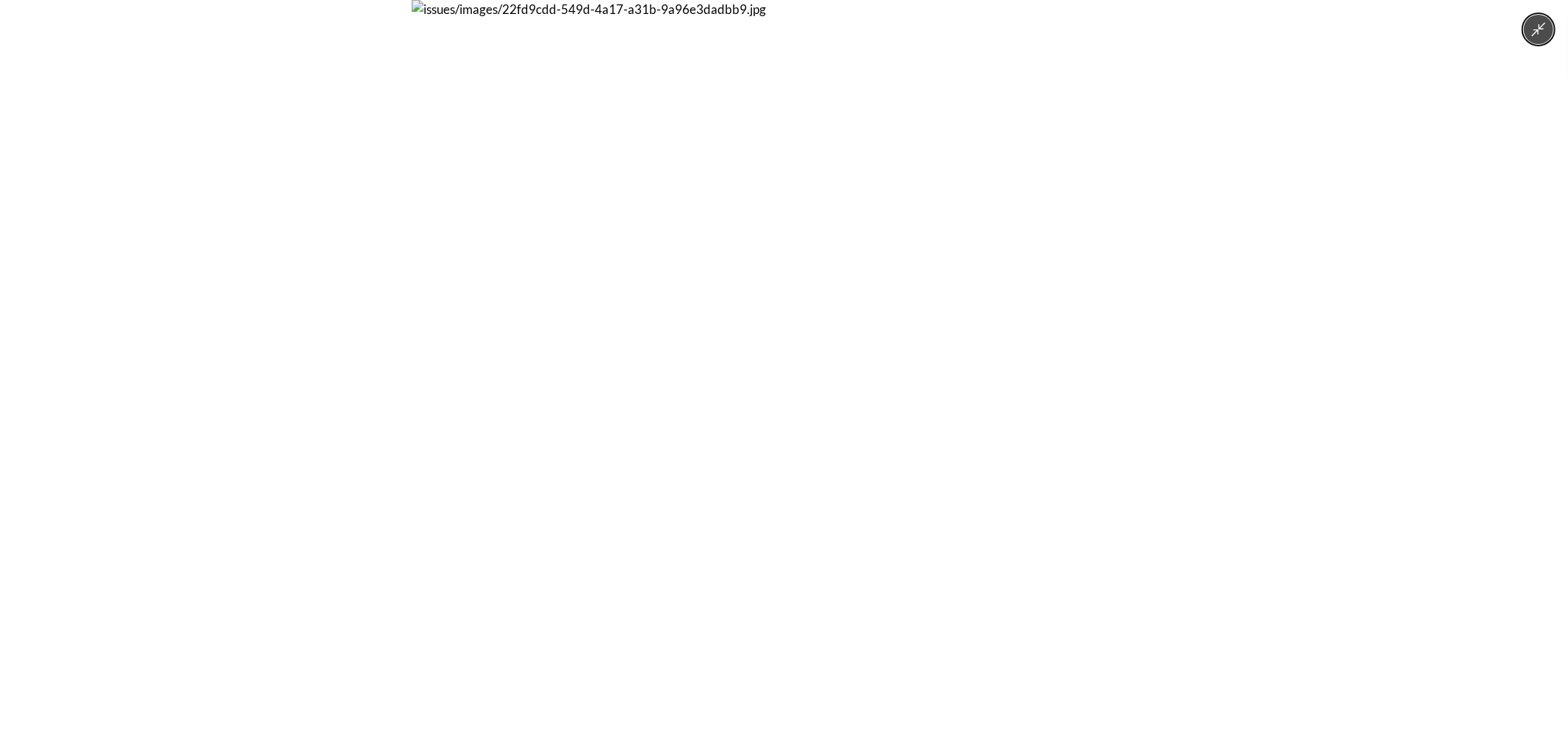
click at [1201, 318] on div at bounding box center [784, 372] width 1568 height 744
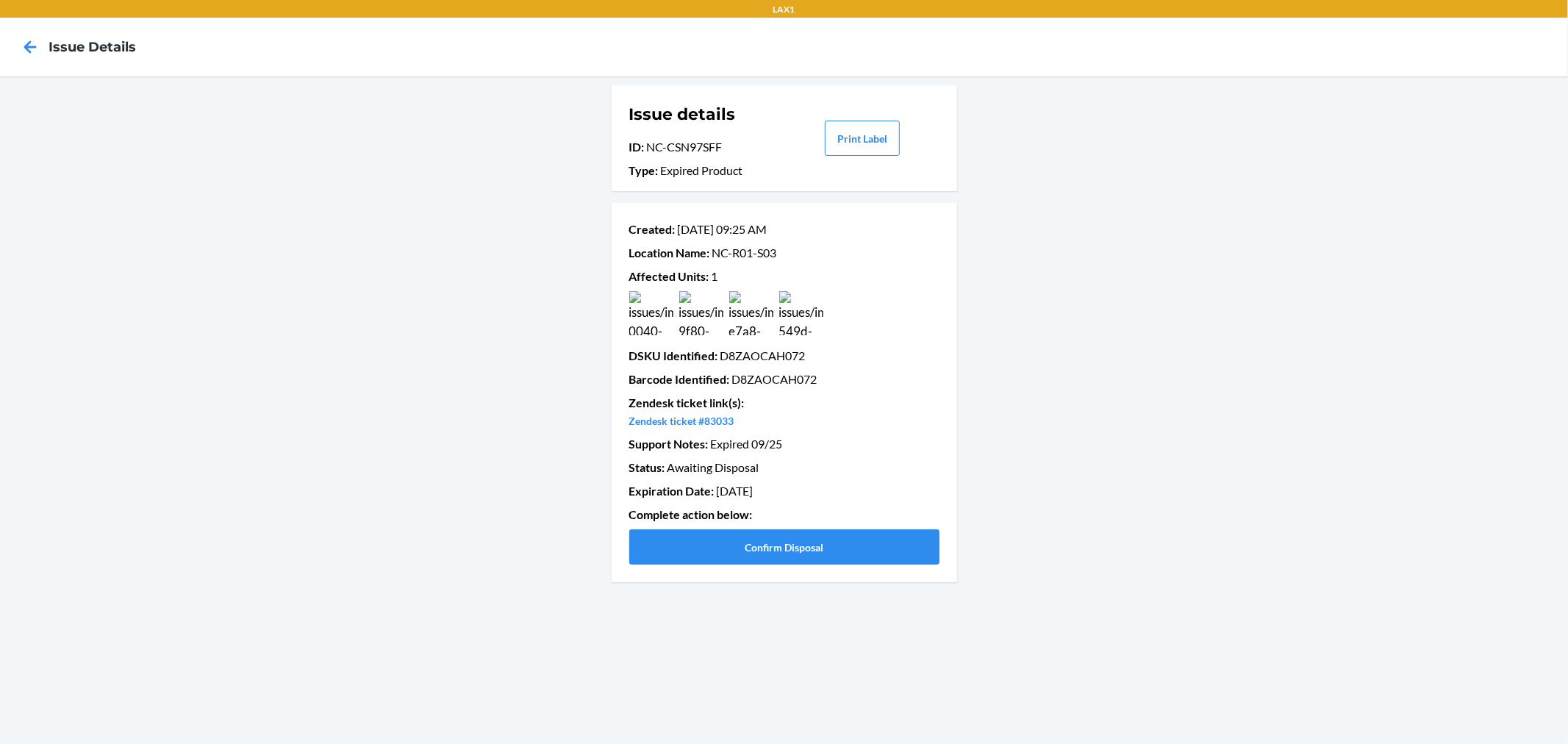
click at [805, 383] on p "Barcode Identified : D8ZAOCAH072" at bounding box center [784, 379] width 310 height 17
copy p "D8ZAOCAH072"
click at [813, 546] on button "Confirm Disposal" at bounding box center [784, 546] width 310 height 36
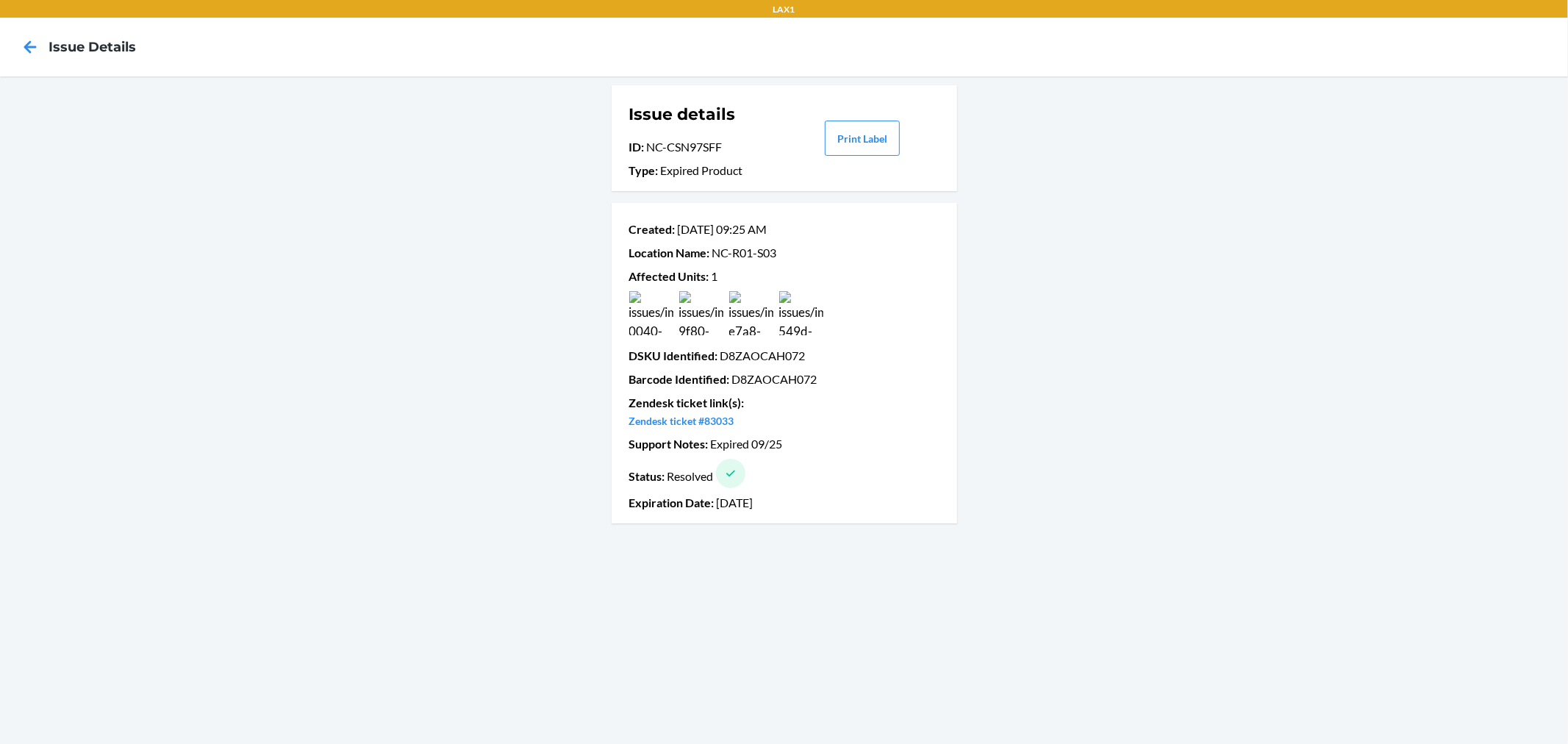
click at [757, 375] on p "Barcode Identified : D8ZAOCAH072" at bounding box center [784, 379] width 310 height 17
copy p "D8ZAOCAH072"
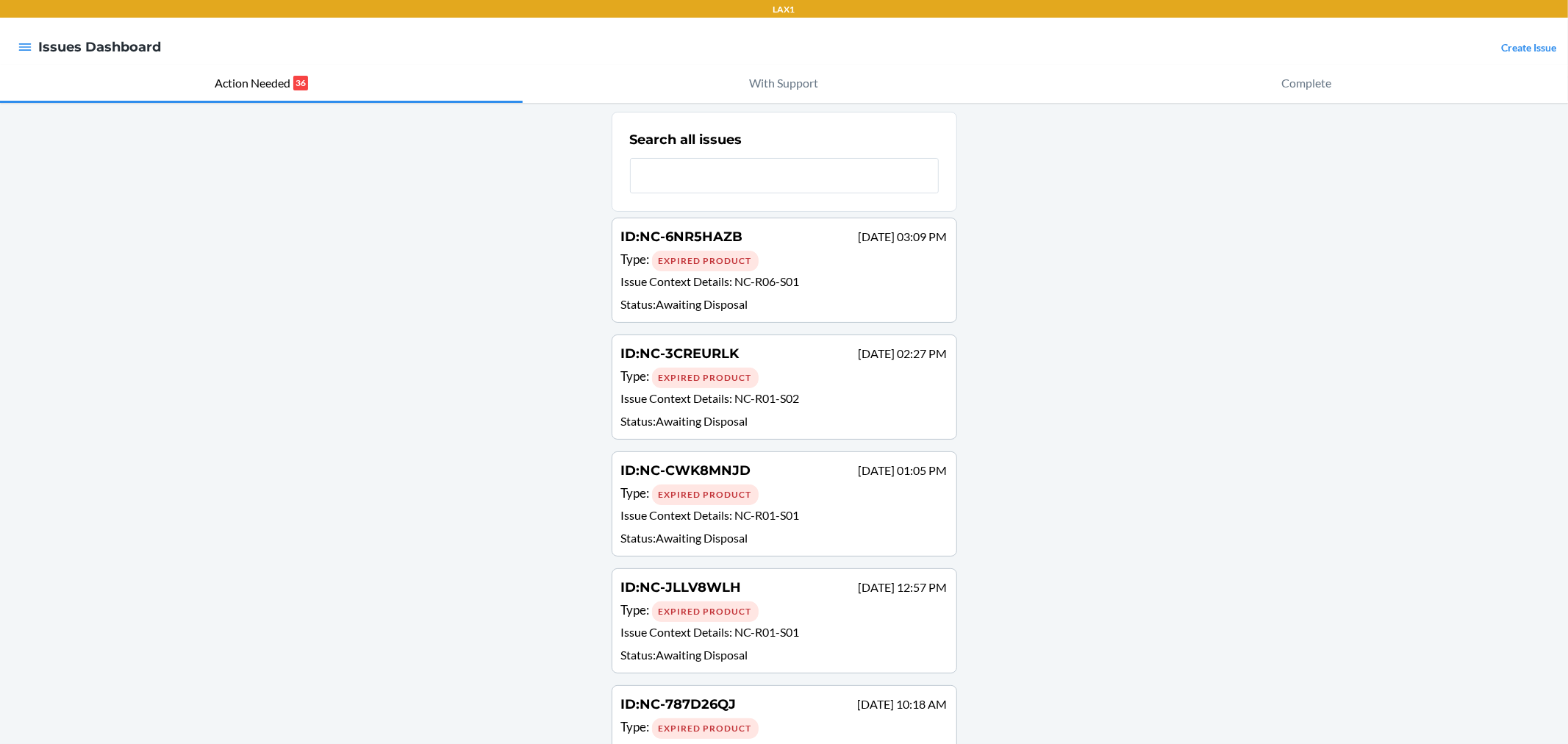
click at [674, 273] on p "Issue Context Details : NC-R06-S01" at bounding box center [785, 284] width 326 height 21
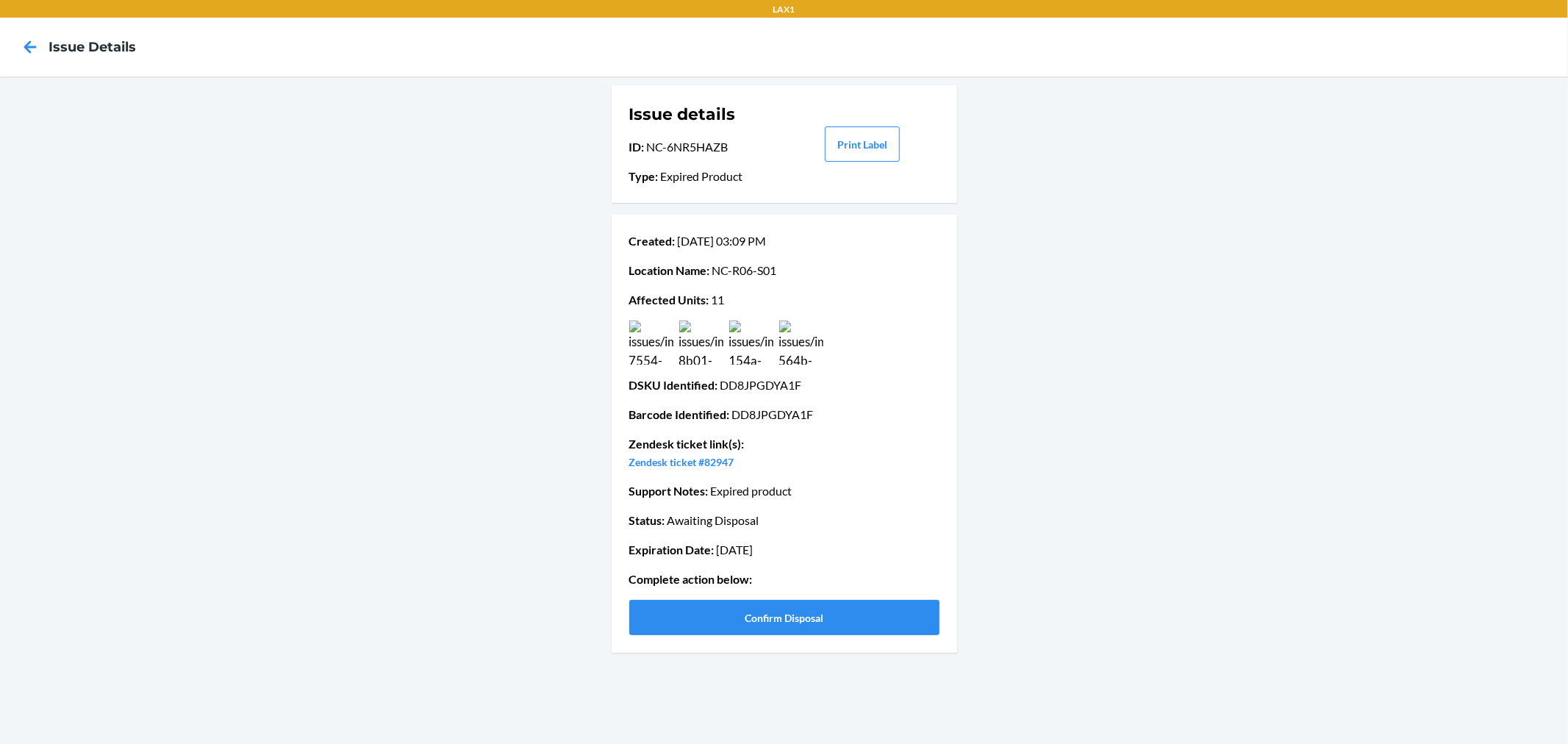
click at [652, 341] on img at bounding box center [652, 343] width 44 height 44
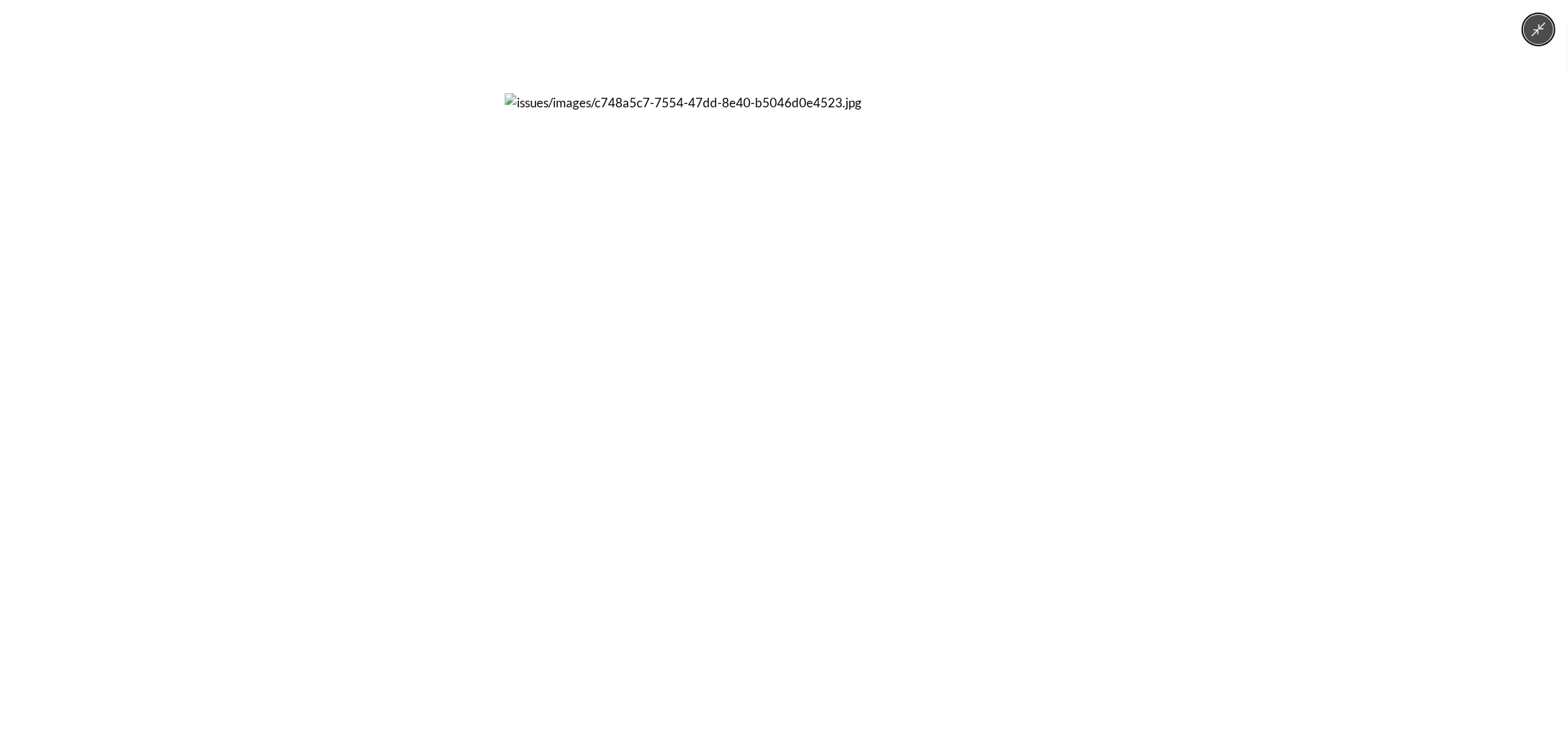
click at [1061, 347] on img at bounding box center [784, 372] width 558 height 558
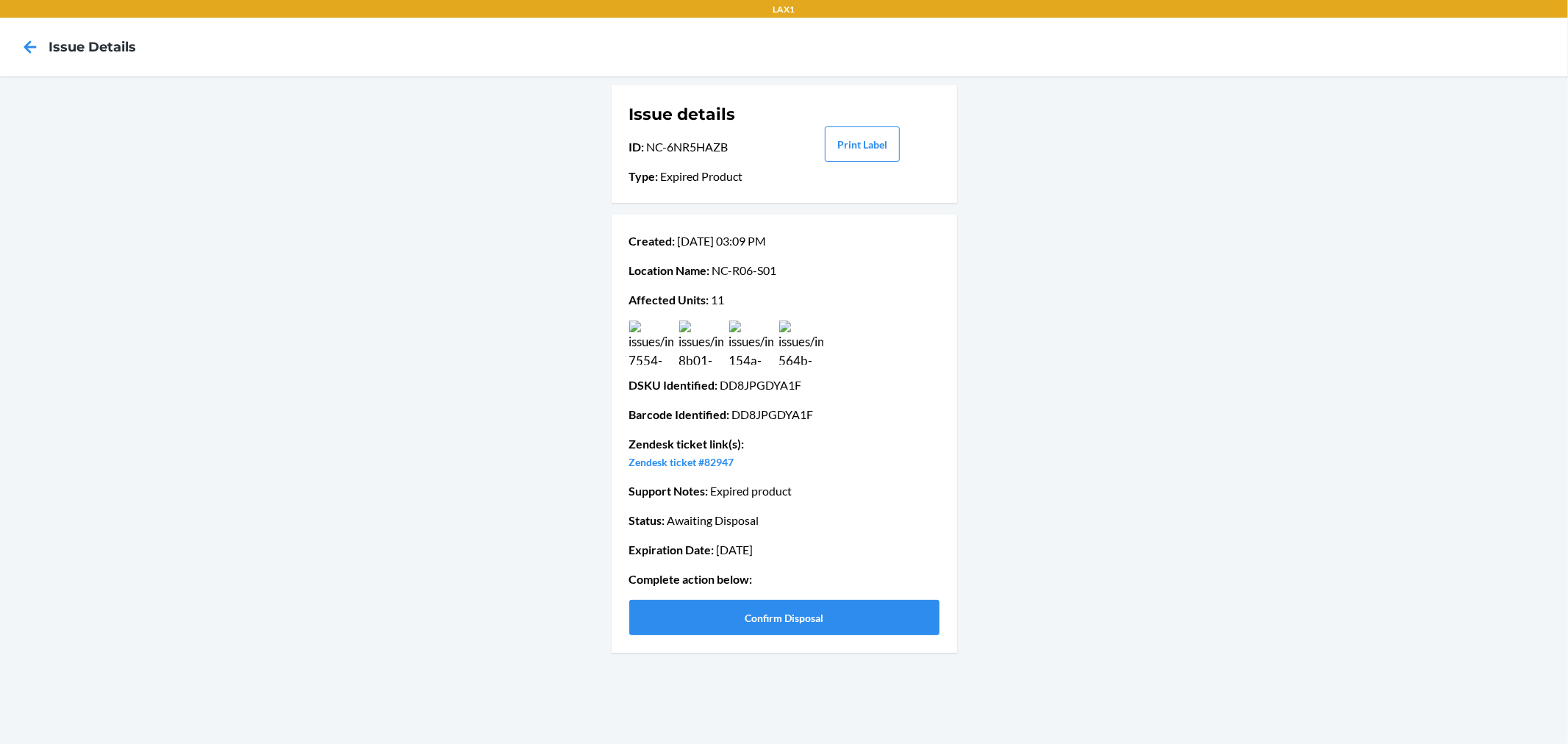
click at [765, 415] on p "Barcode Identified : DD8JPGDYA1F" at bounding box center [784, 414] width 310 height 17
click at [766, 415] on p "Barcode Identified : DD8JPGDYA1F" at bounding box center [784, 414] width 310 height 17
copy p "DD8JPGDYA1F"
click at [834, 612] on button "Confirm Disposal" at bounding box center [784, 617] width 310 height 36
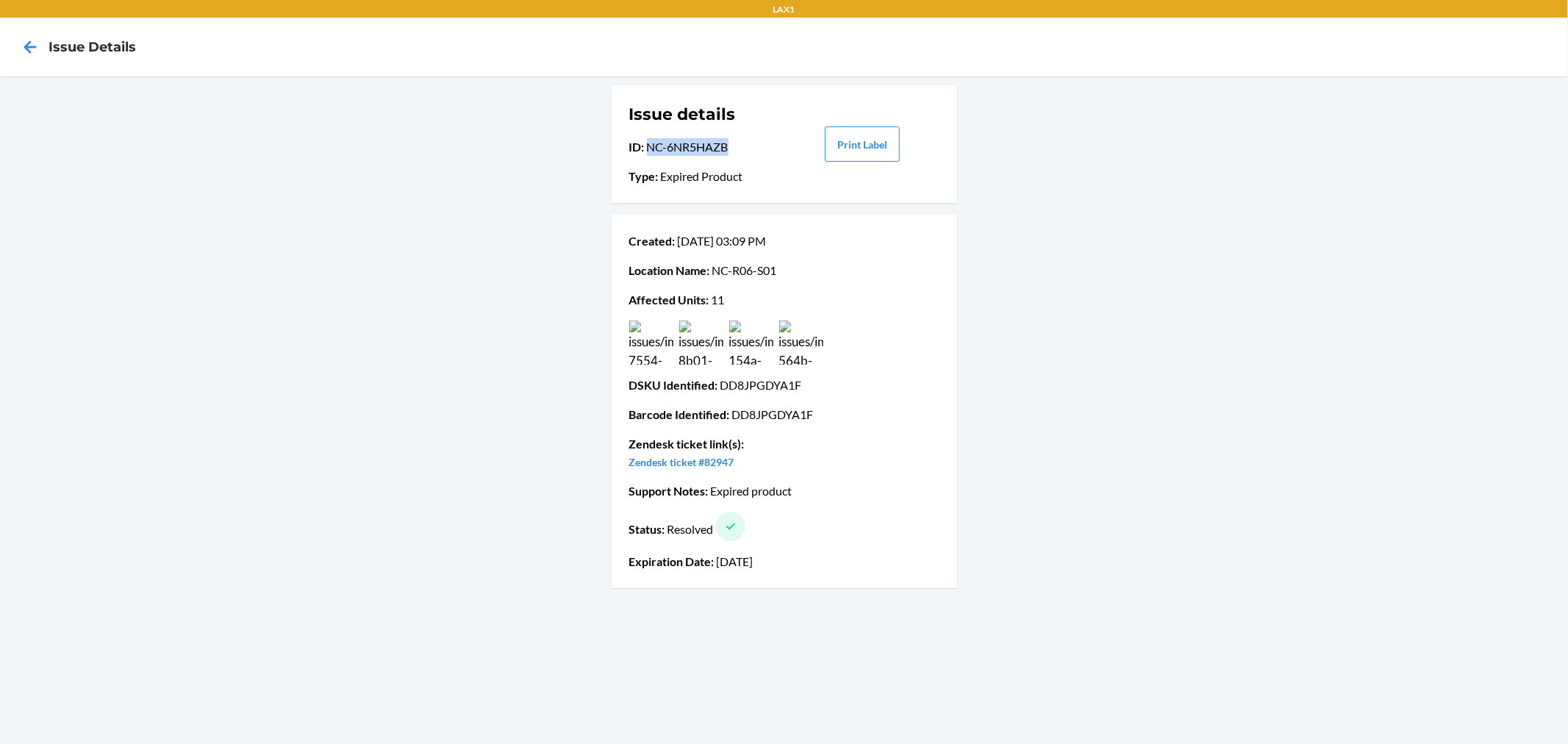
drag, startPoint x: 729, startPoint y: 147, endPoint x: 648, endPoint y: 155, distance: 81.4
click at [648, 155] on p "ID : NC-6NR5HAZB" at bounding box center [706, 147] width 154 height 17
copy p "NC-6NR5HAZB"
click at [23, 48] on icon at bounding box center [30, 47] width 25 height 25
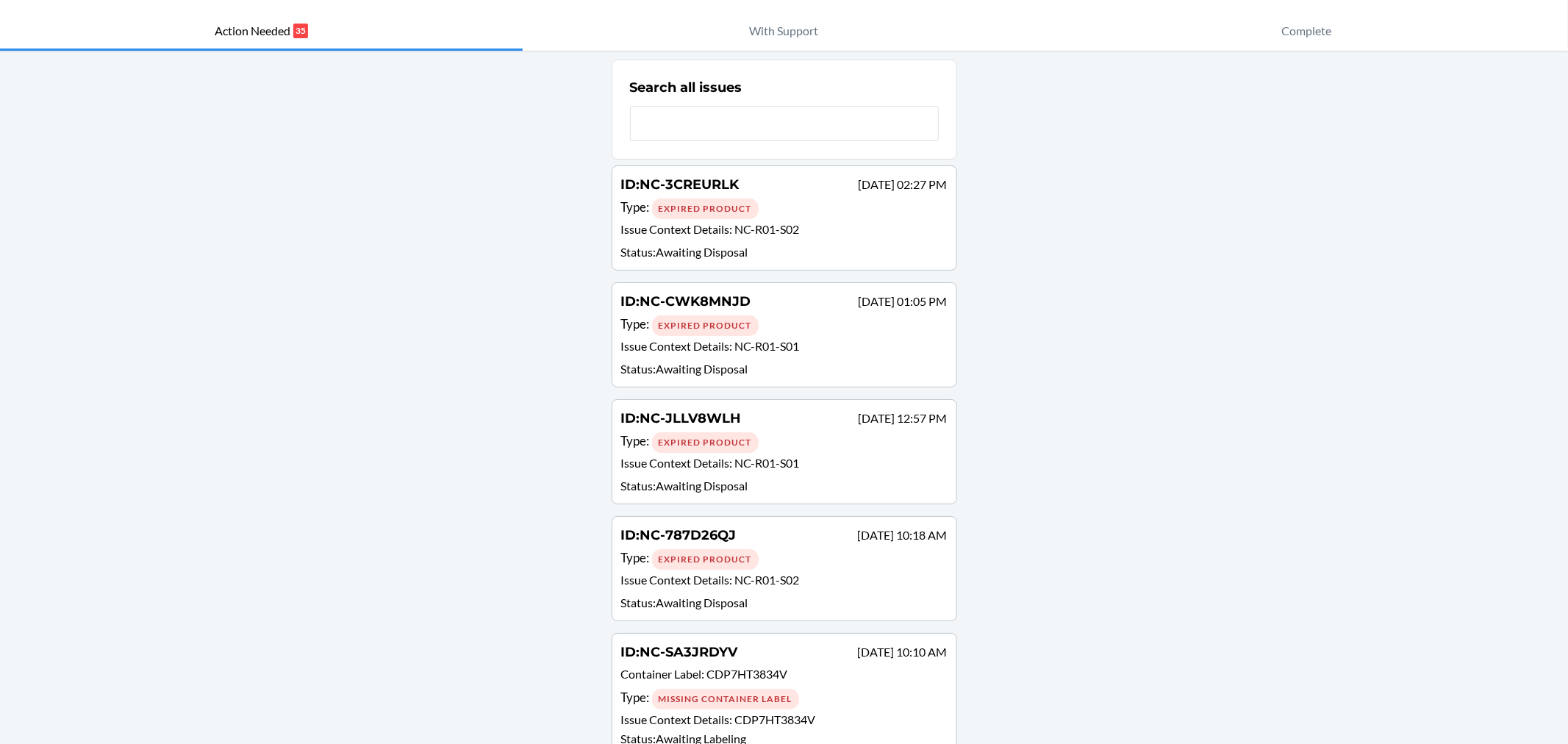
scroll to position [82, 0]
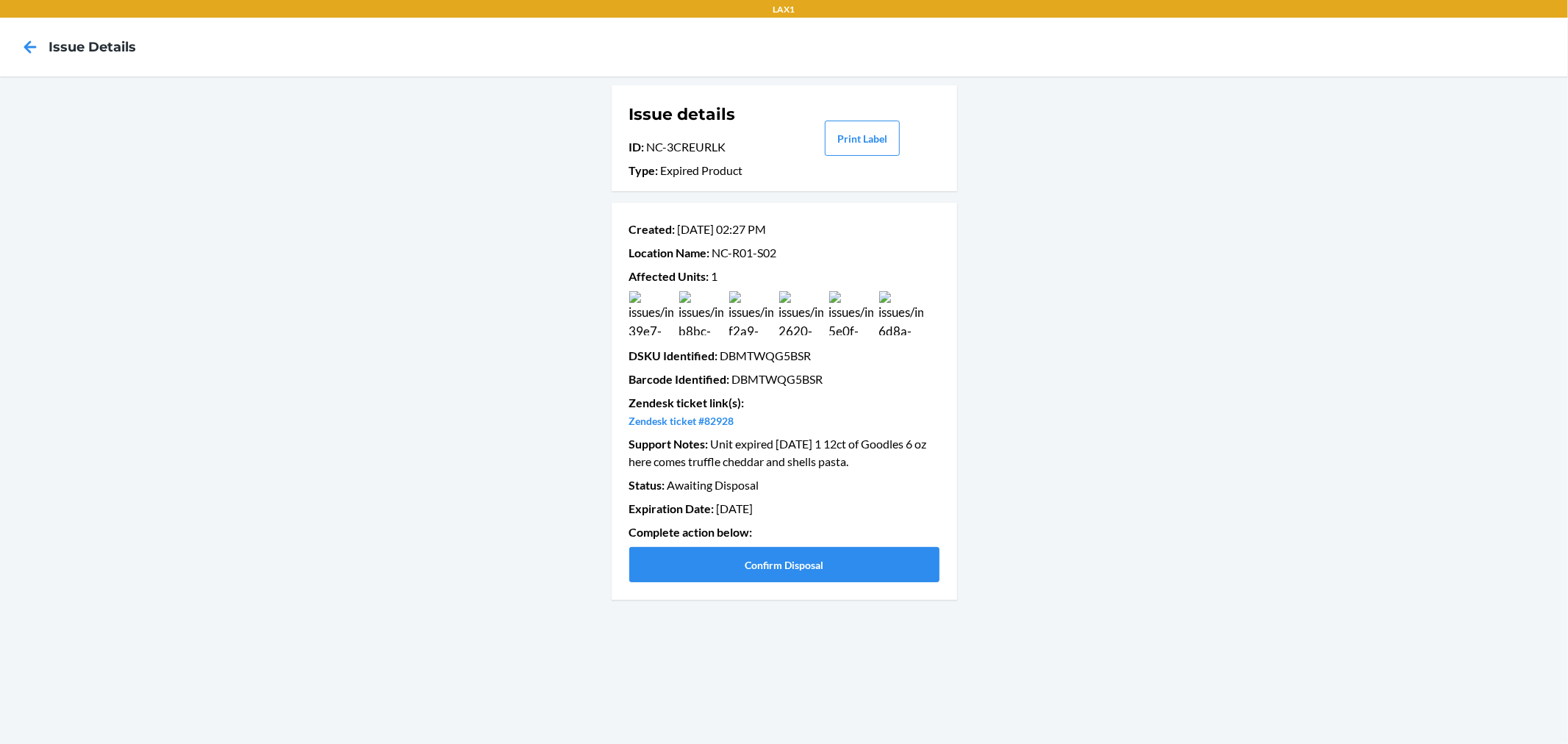
click at [658, 320] on img at bounding box center [652, 314] width 44 height 44
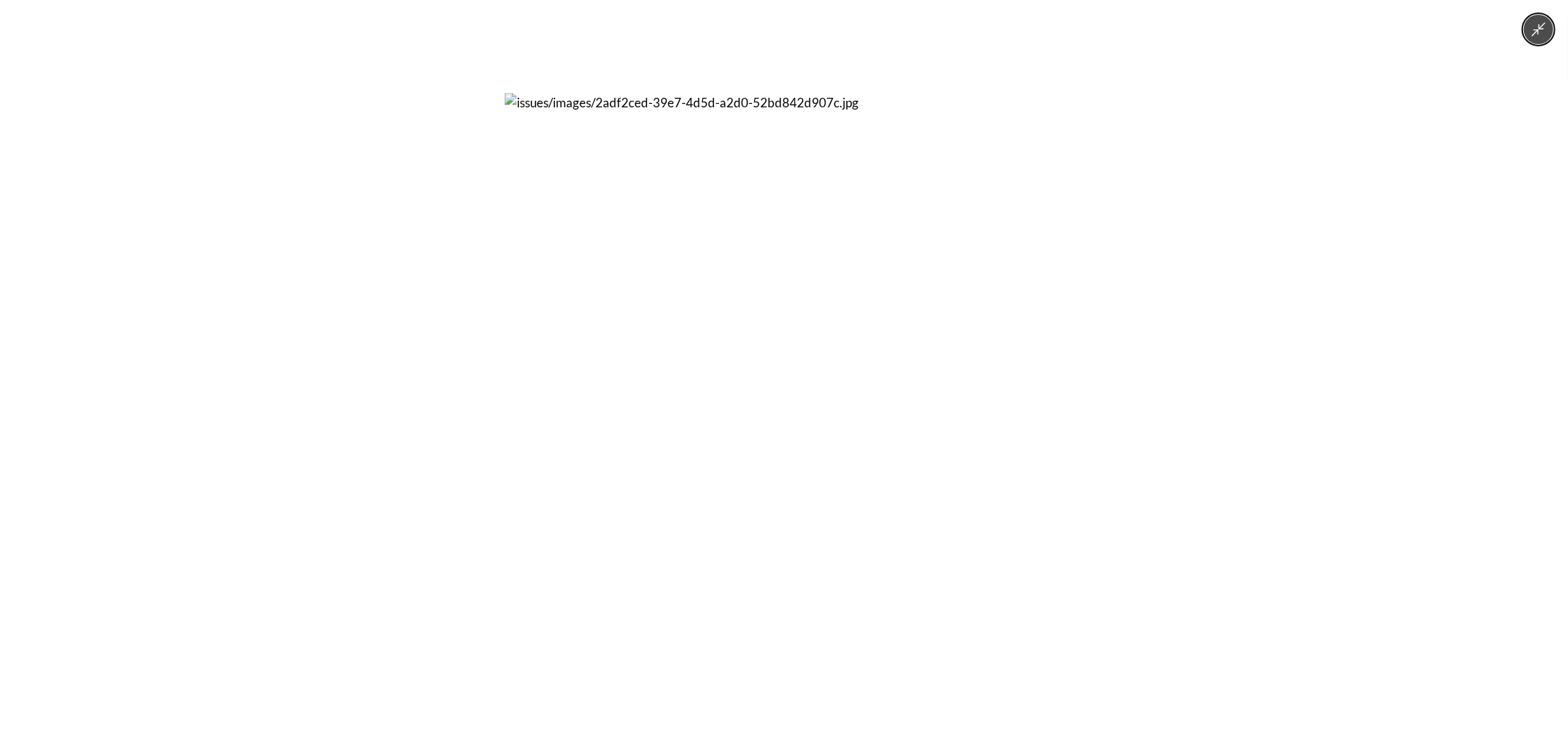
click at [415, 325] on div at bounding box center [784, 372] width 1568 height 744
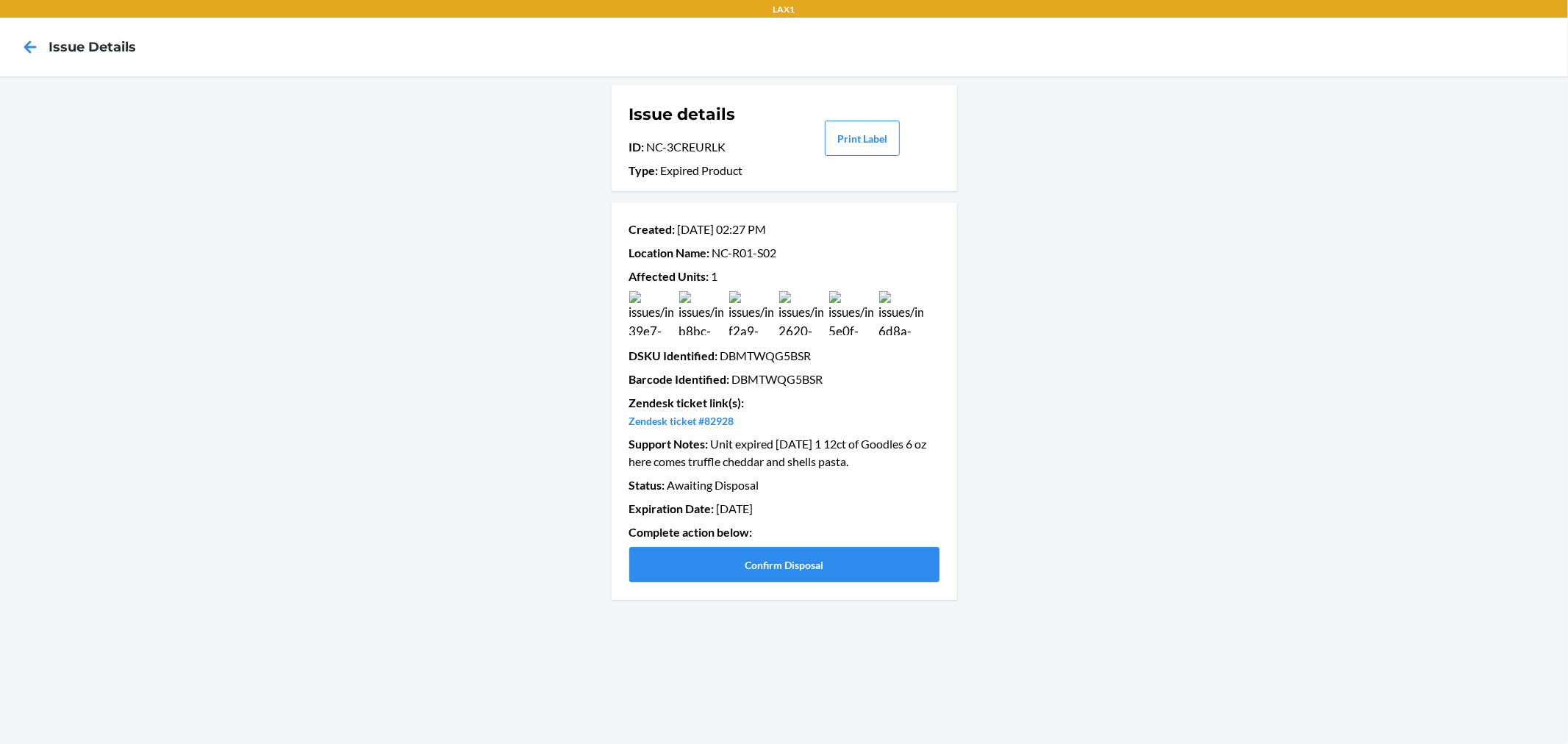
click at [803, 315] on img at bounding box center [801, 314] width 44 height 44
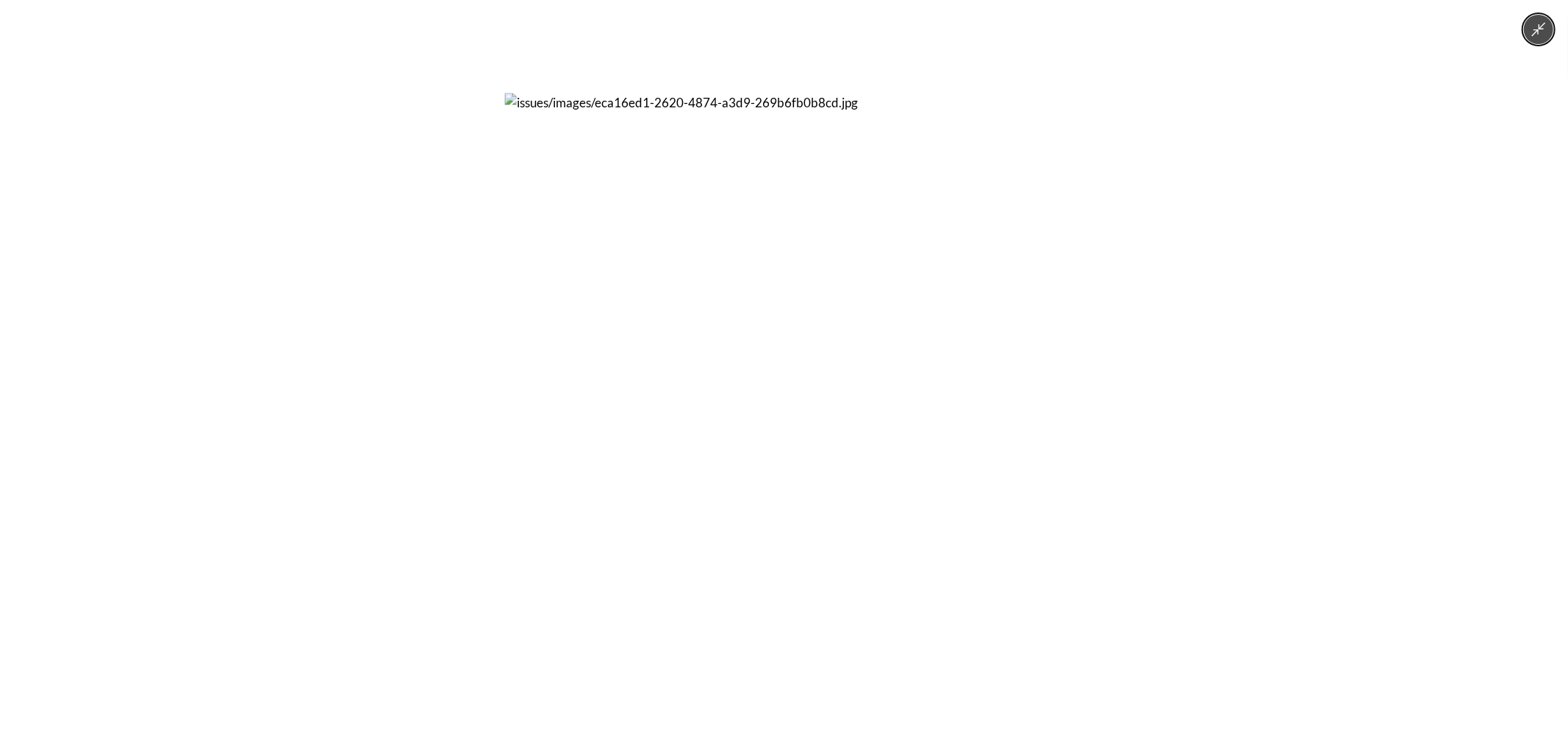
click at [1189, 306] on div at bounding box center [784, 372] width 1568 height 744
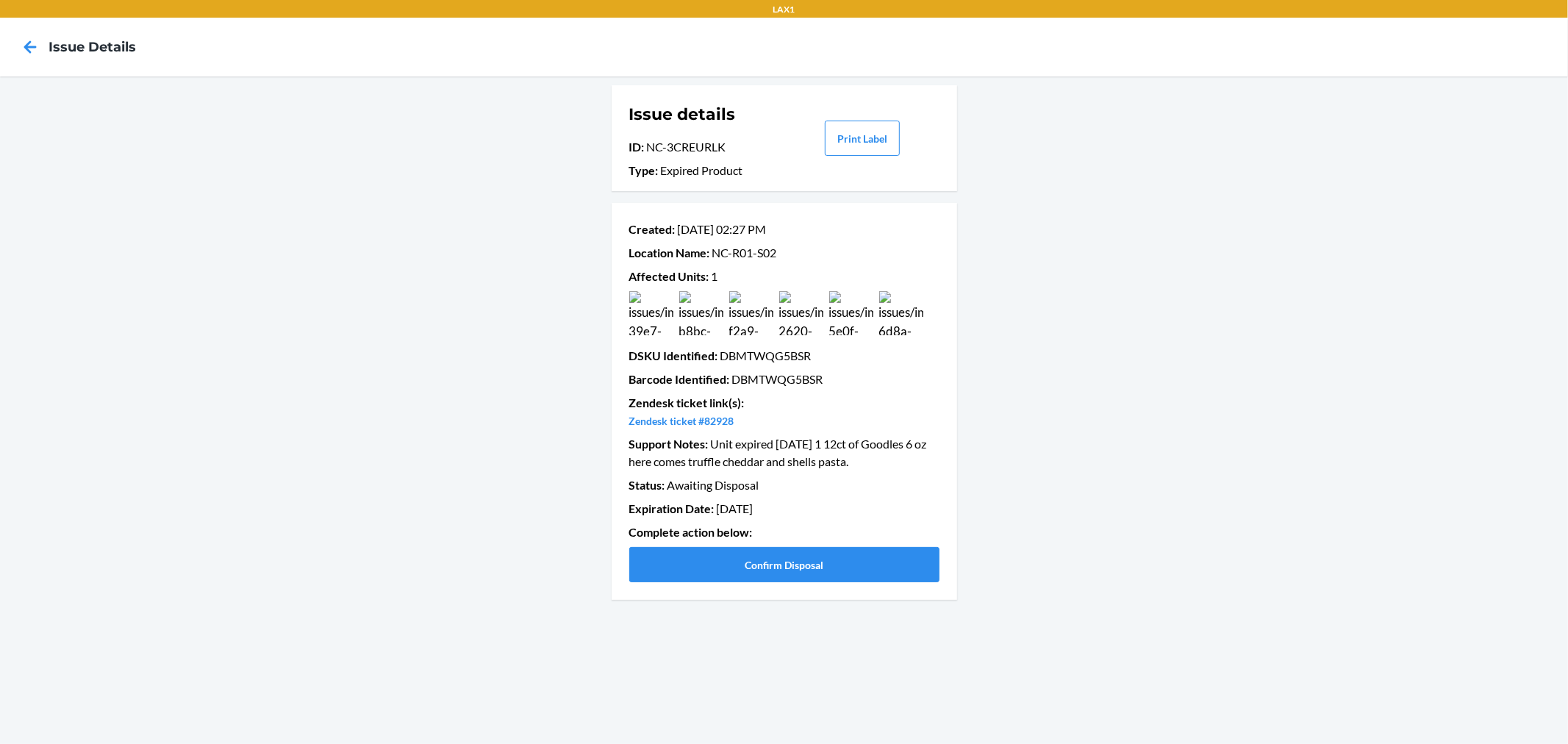
click at [798, 380] on p "Barcode Identified : DBMTWQG5BSR" at bounding box center [784, 379] width 310 height 17
copy p "DBMTWQG5BSR"
click at [805, 557] on button "Confirm Disposal" at bounding box center [784, 565] width 310 height 36
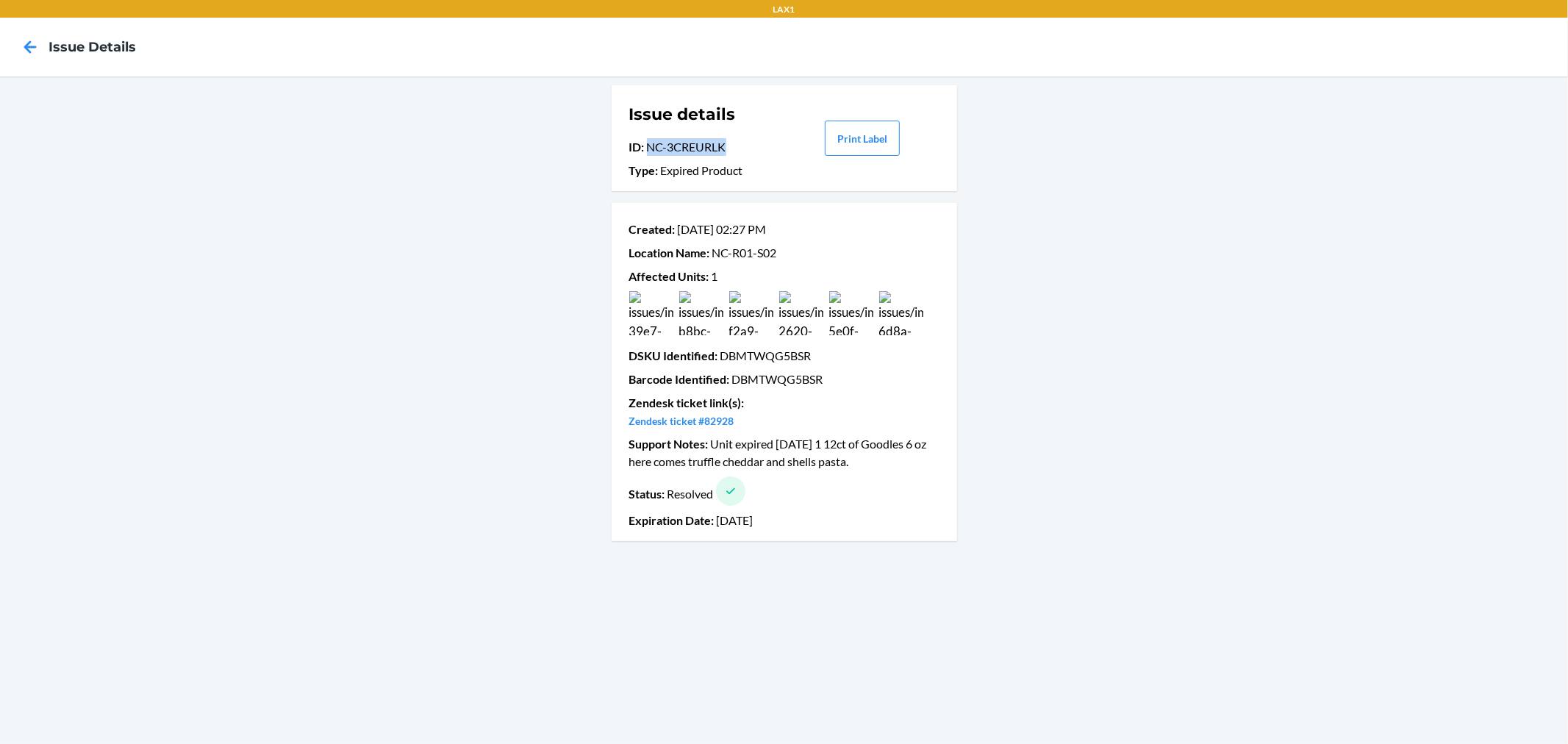
drag, startPoint x: 741, startPoint y: 143, endPoint x: 646, endPoint y: 150, distance: 95.3
click at [646, 150] on p "ID : NC-3CREURLK" at bounding box center [706, 147] width 154 height 17
copy p "NC-3CREURLK"
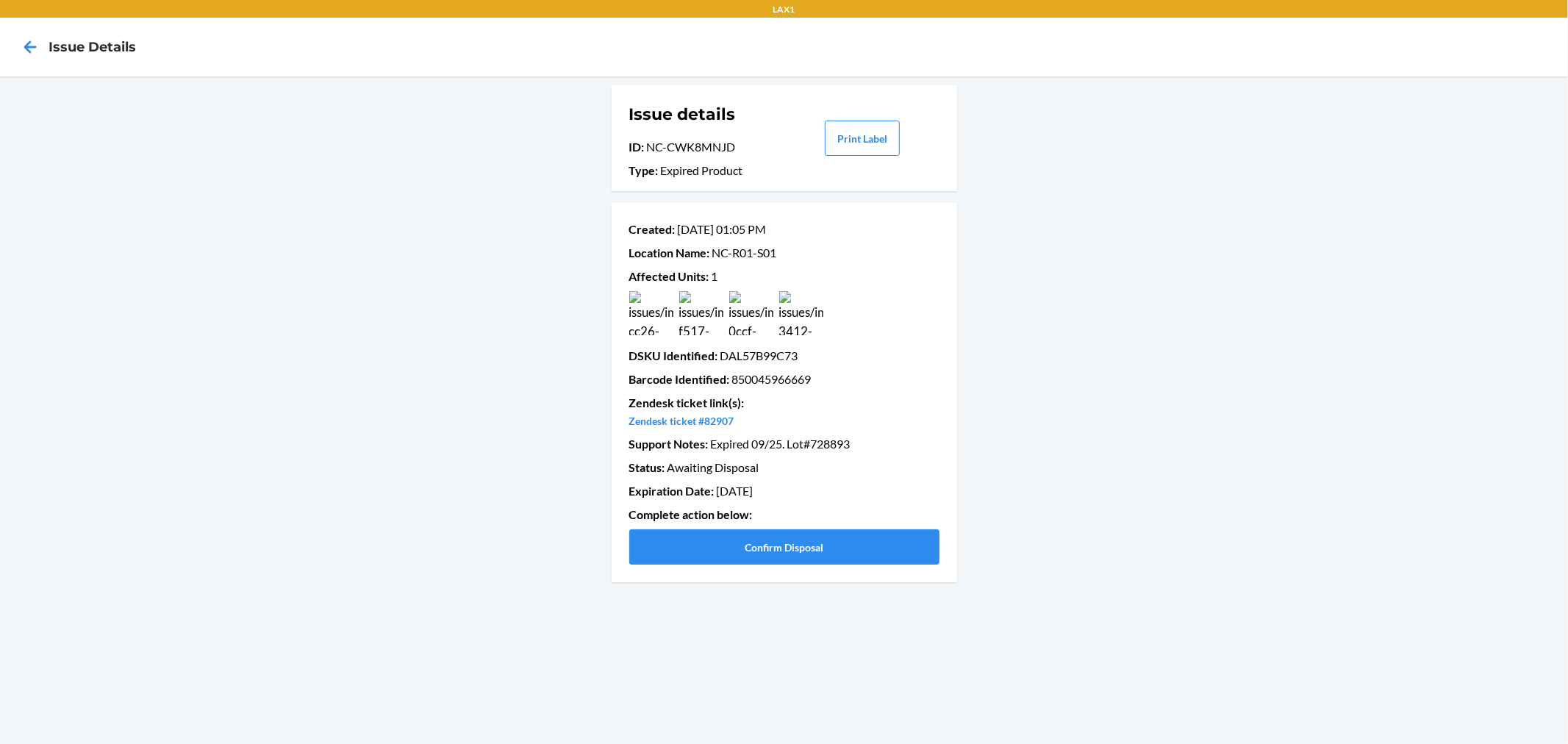
click at [757, 302] on img at bounding box center [751, 314] width 44 height 44
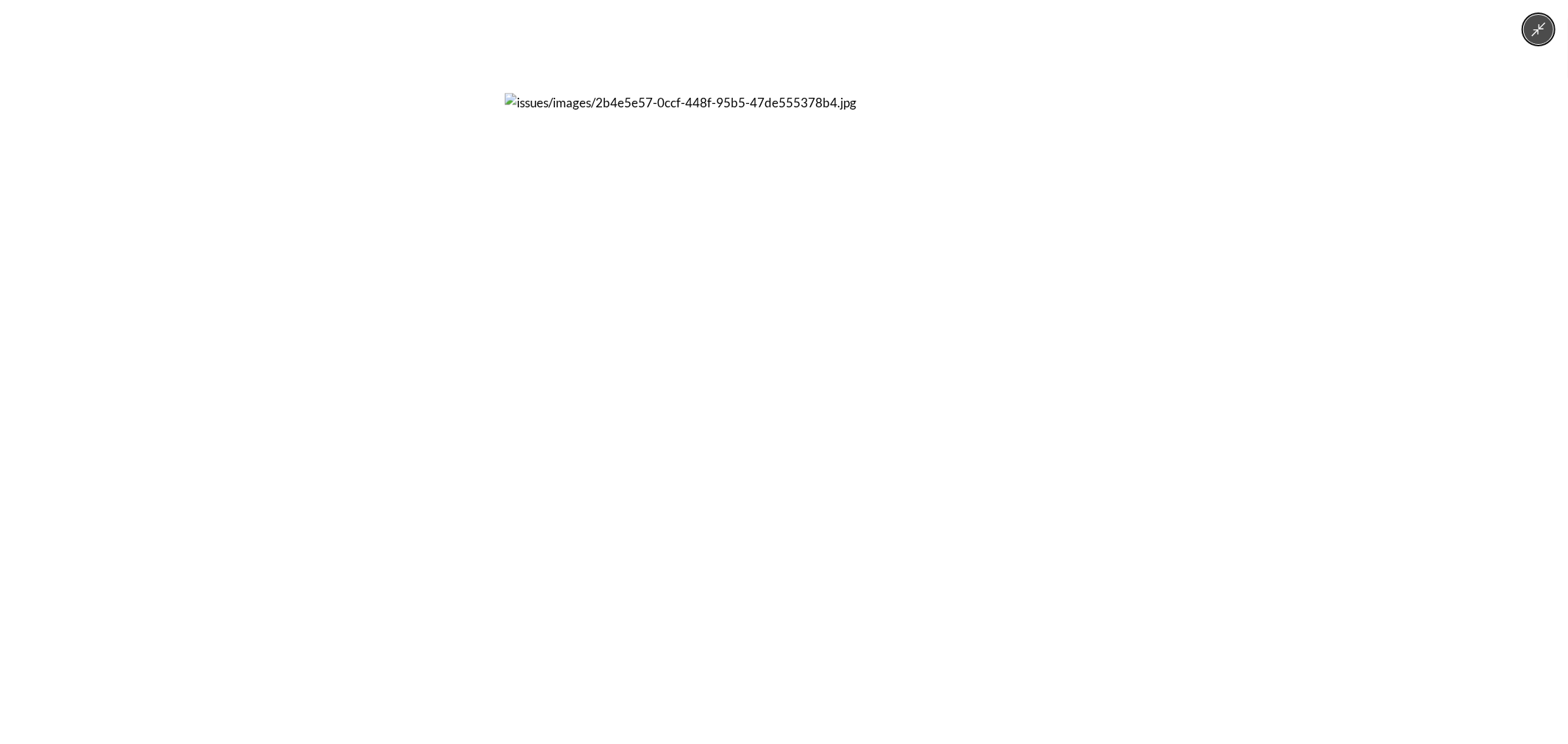
click at [451, 341] on div at bounding box center [784, 372] width 1568 height 744
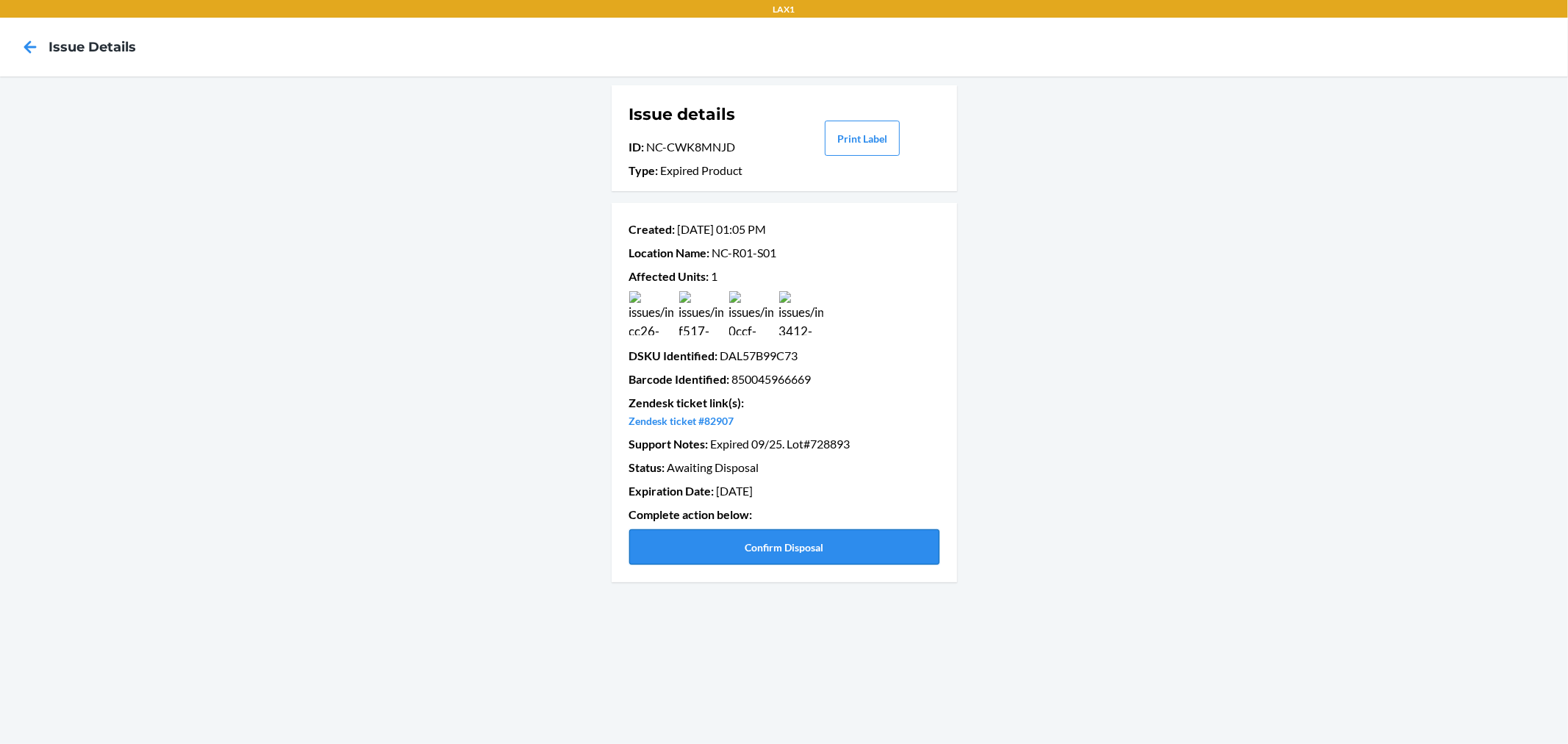
click at [832, 544] on button "Confirm Disposal" at bounding box center [784, 546] width 310 height 36
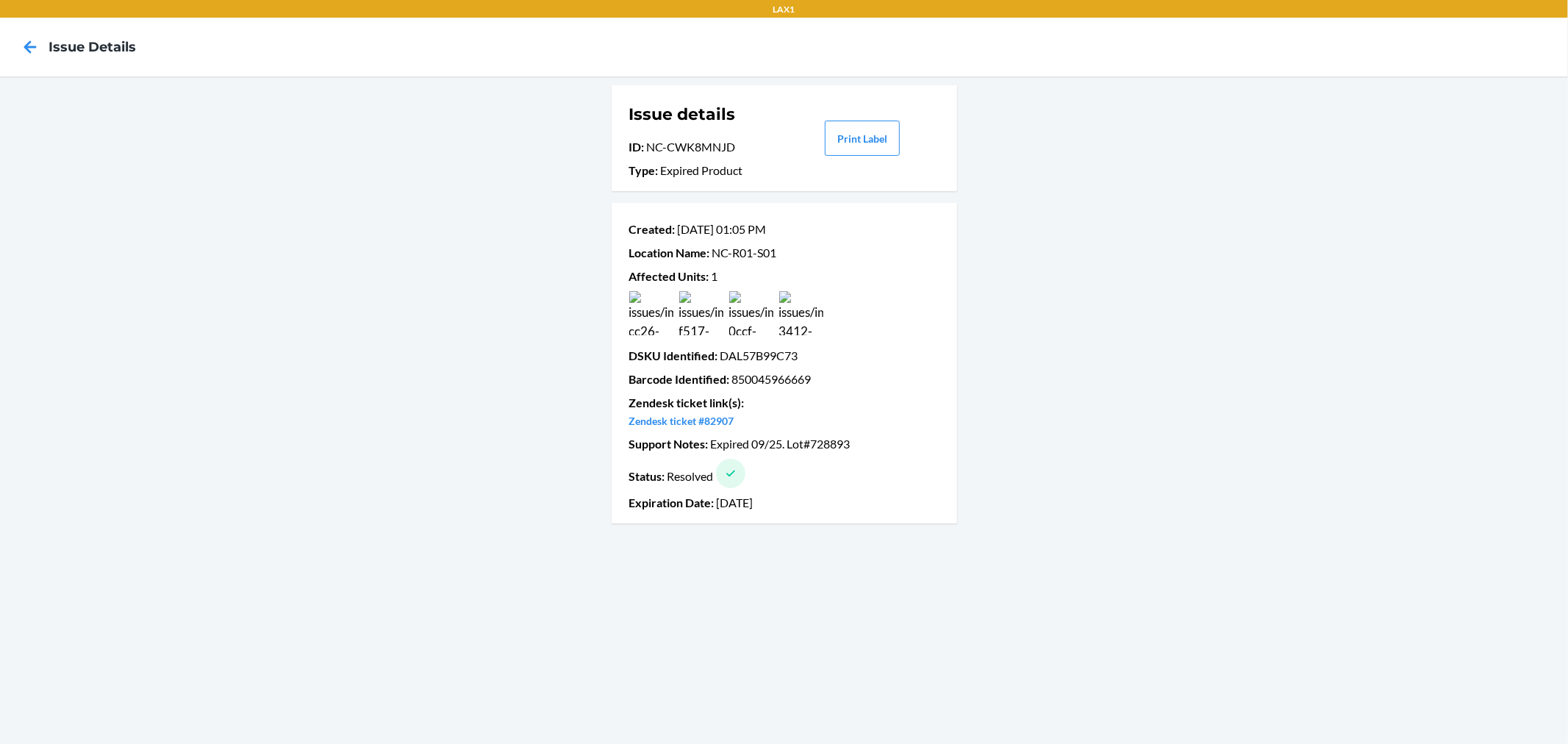
click at [699, 150] on p "ID : NC-CWK8MNJD" at bounding box center [706, 147] width 154 height 17
click at [740, 150] on p "ID : NC-CWK8MNJD" at bounding box center [706, 147] width 154 height 17
drag, startPoint x: 741, startPoint y: 150, endPoint x: 655, endPoint y: 152, distance: 86.0
click at [655, 152] on p "ID : NC-CWK8MNJD" at bounding box center [706, 147] width 154 height 17
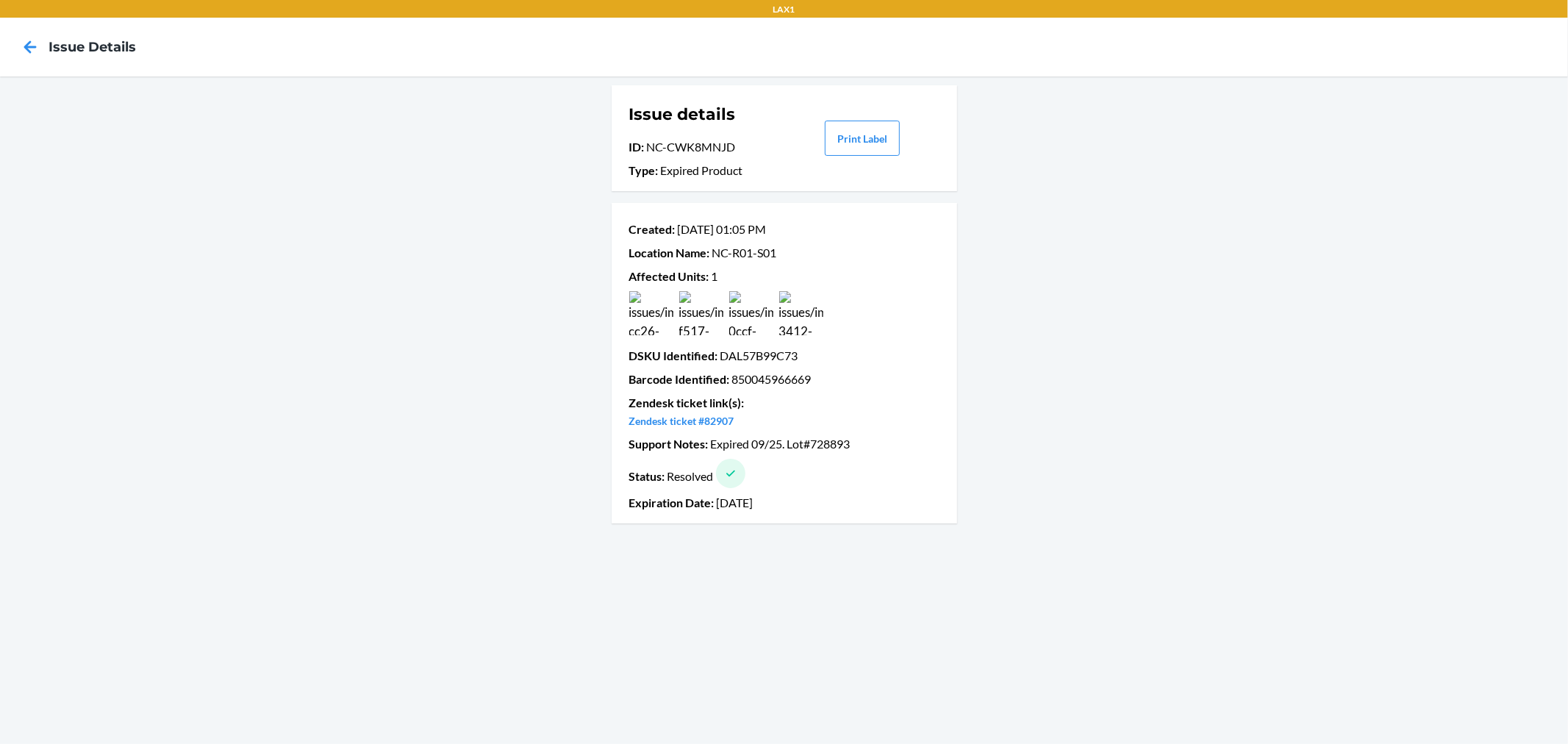
click at [764, 356] on p "DSKU Identified : DAL57B99C73" at bounding box center [784, 355] width 310 height 17
copy p "DAL57B99C73"
drag, startPoint x: 748, startPoint y: 147, endPoint x: 651, endPoint y: 152, distance: 97.1
click at [651, 152] on p "ID : NC-CWK8MNJD" at bounding box center [706, 147] width 154 height 17
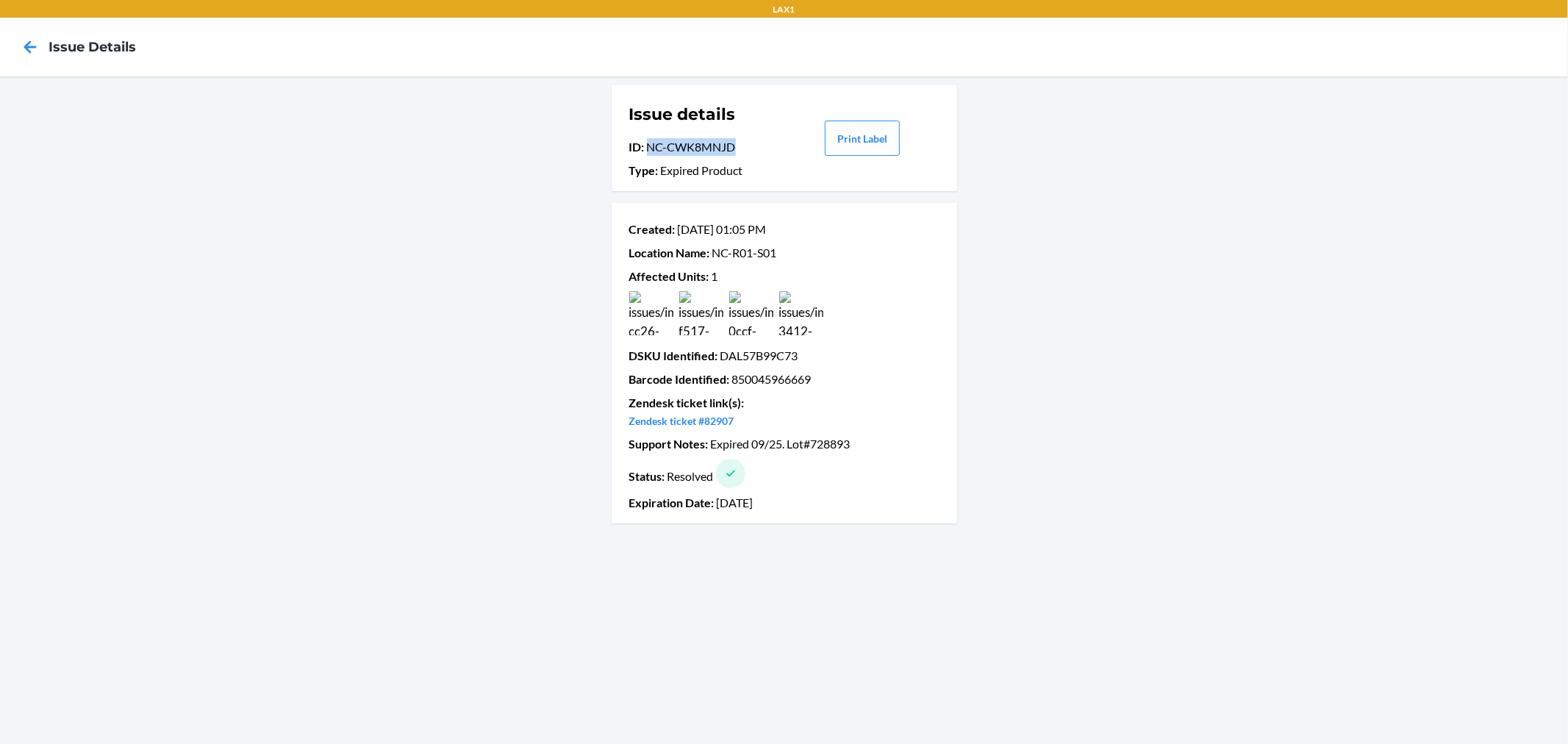
copy p "NC-CWK8MNJD"
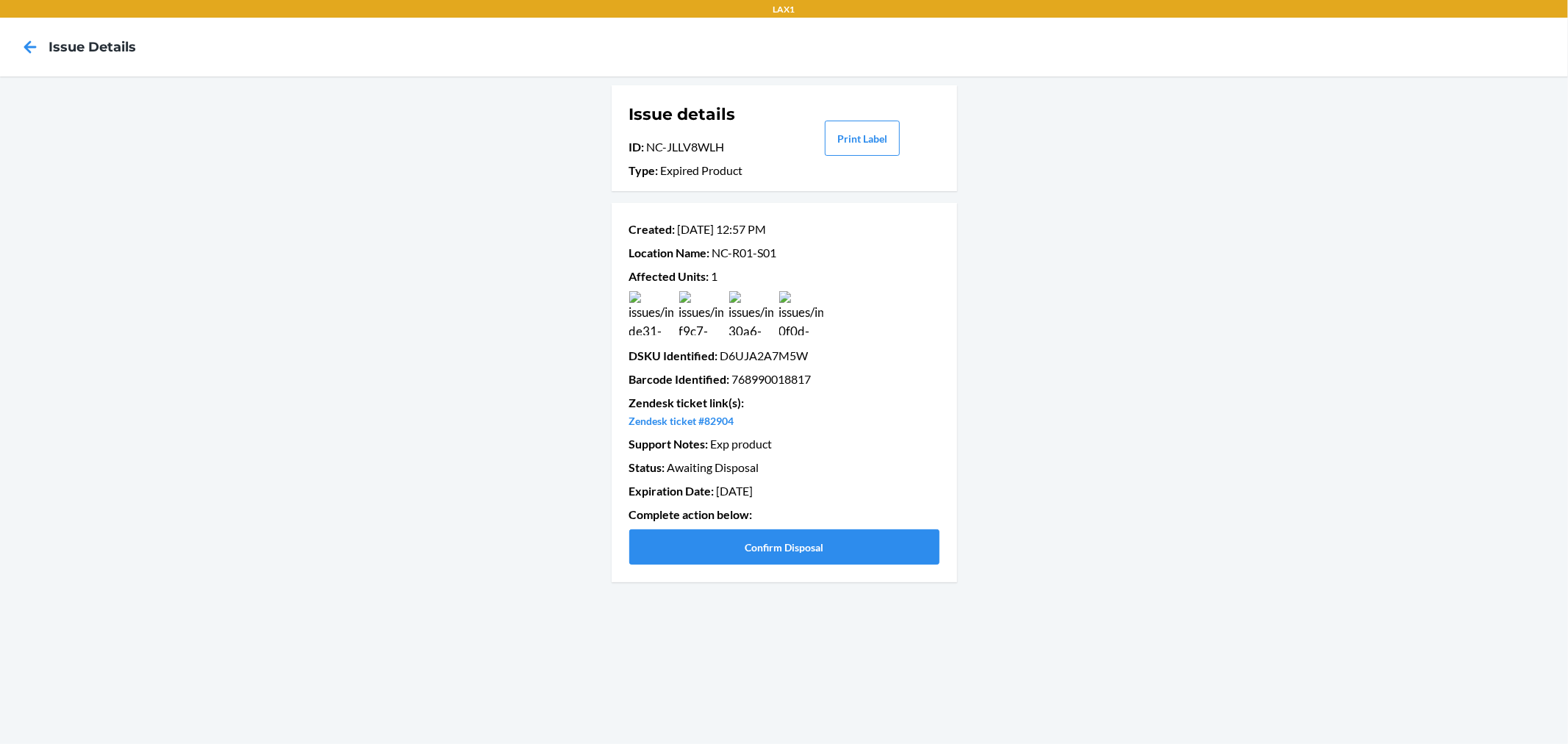
click at [658, 312] on img at bounding box center [652, 314] width 44 height 44
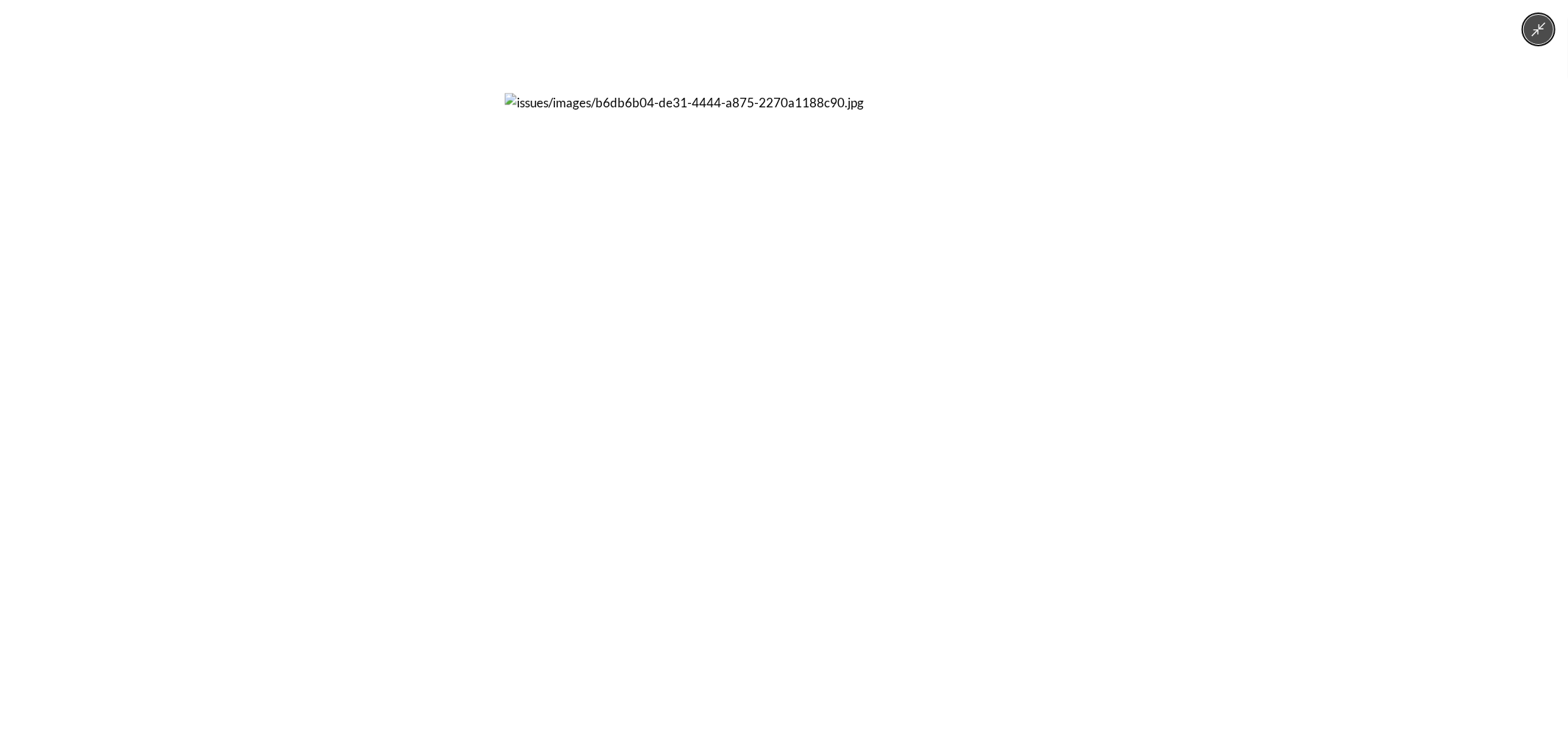
click at [462, 342] on div at bounding box center [784, 372] width 1568 height 744
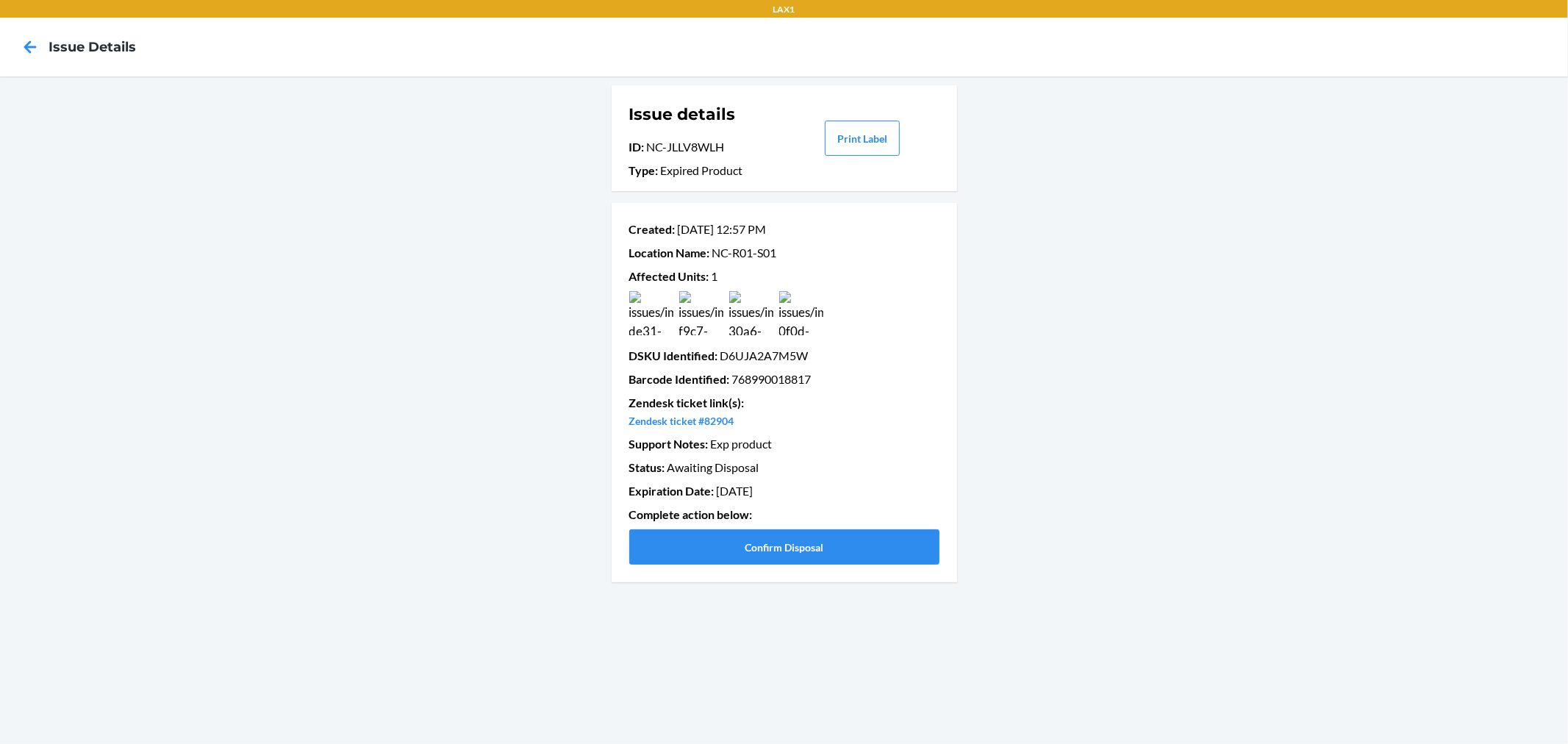
click at [716, 319] on img at bounding box center [702, 314] width 44 height 44
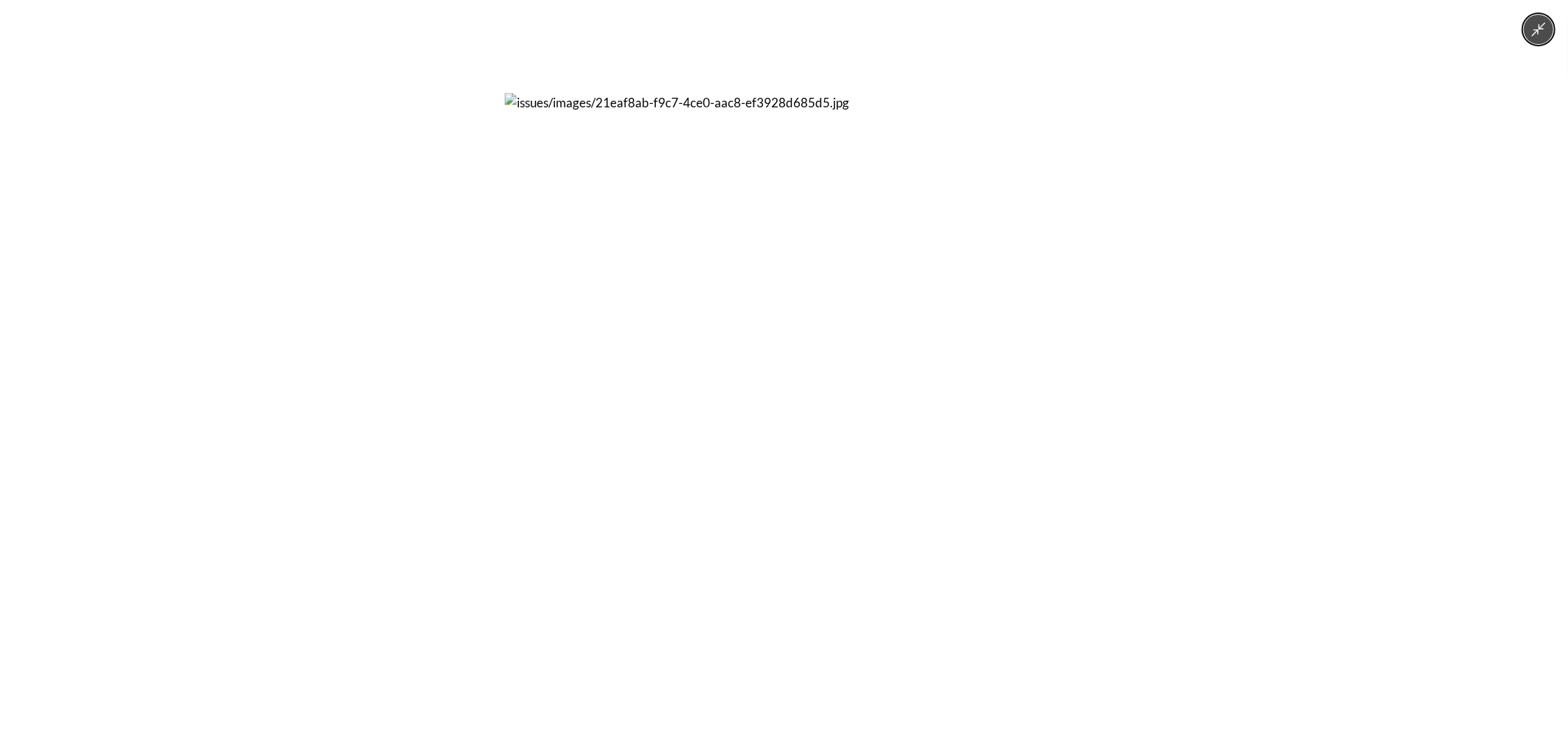
click at [474, 341] on div at bounding box center [784, 372] width 1568 height 744
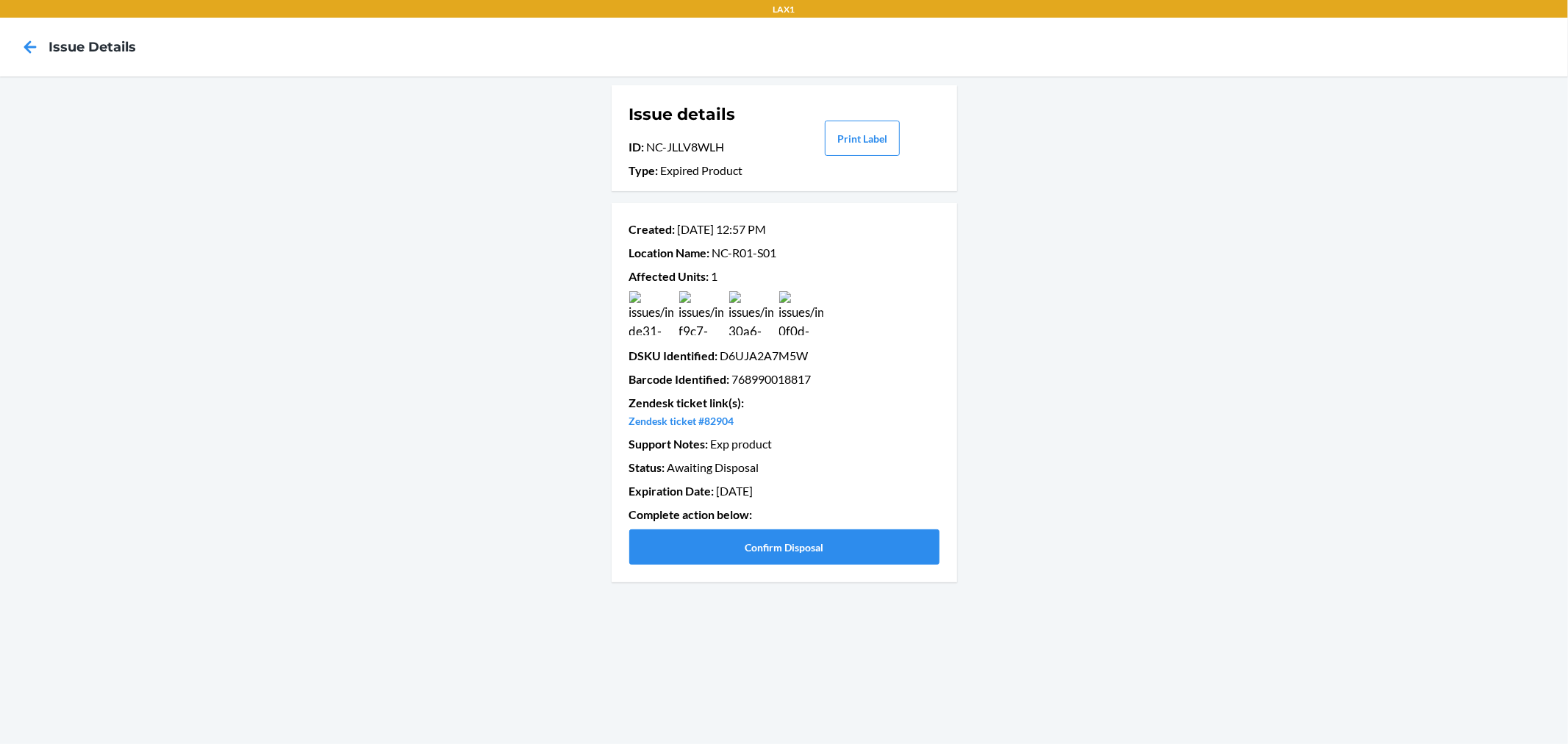
click at [652, 313] on img at bounding box center [652, 314] width 44 height 44
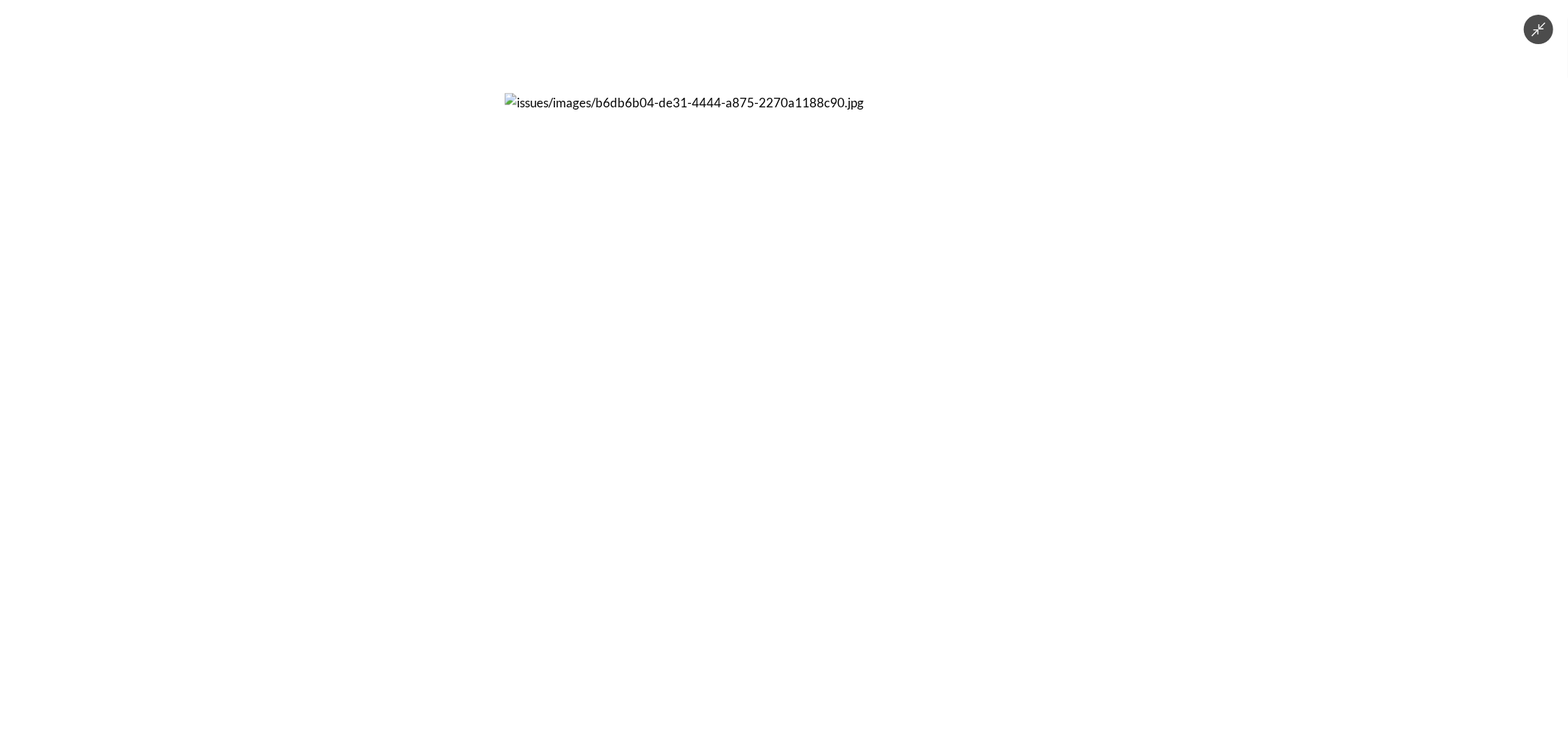
click at [365, 379] on div at bounding box center [784, 372] width 1568 height 744
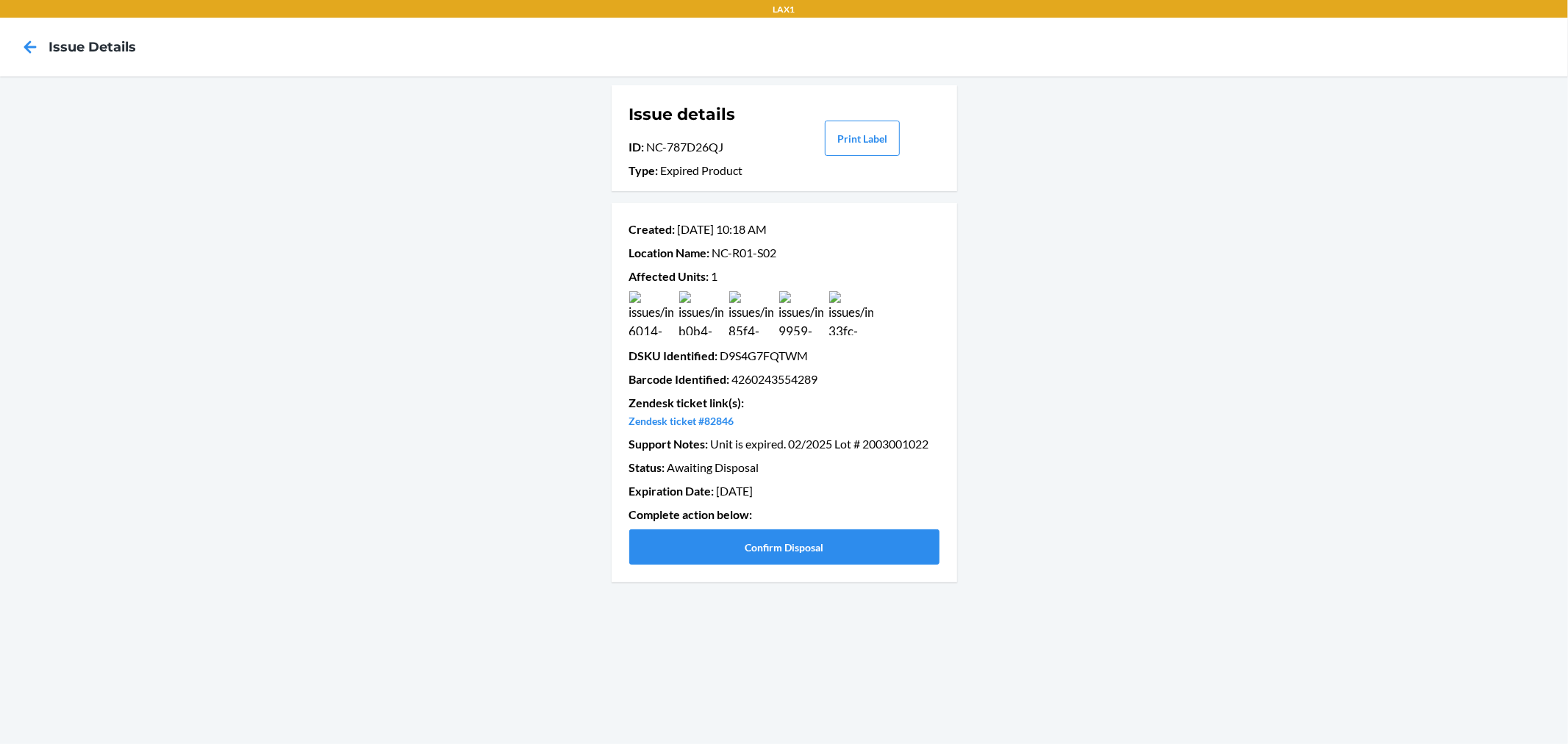
click at [648, 311] on img at bounding box center [652, 314] width 44 height 44
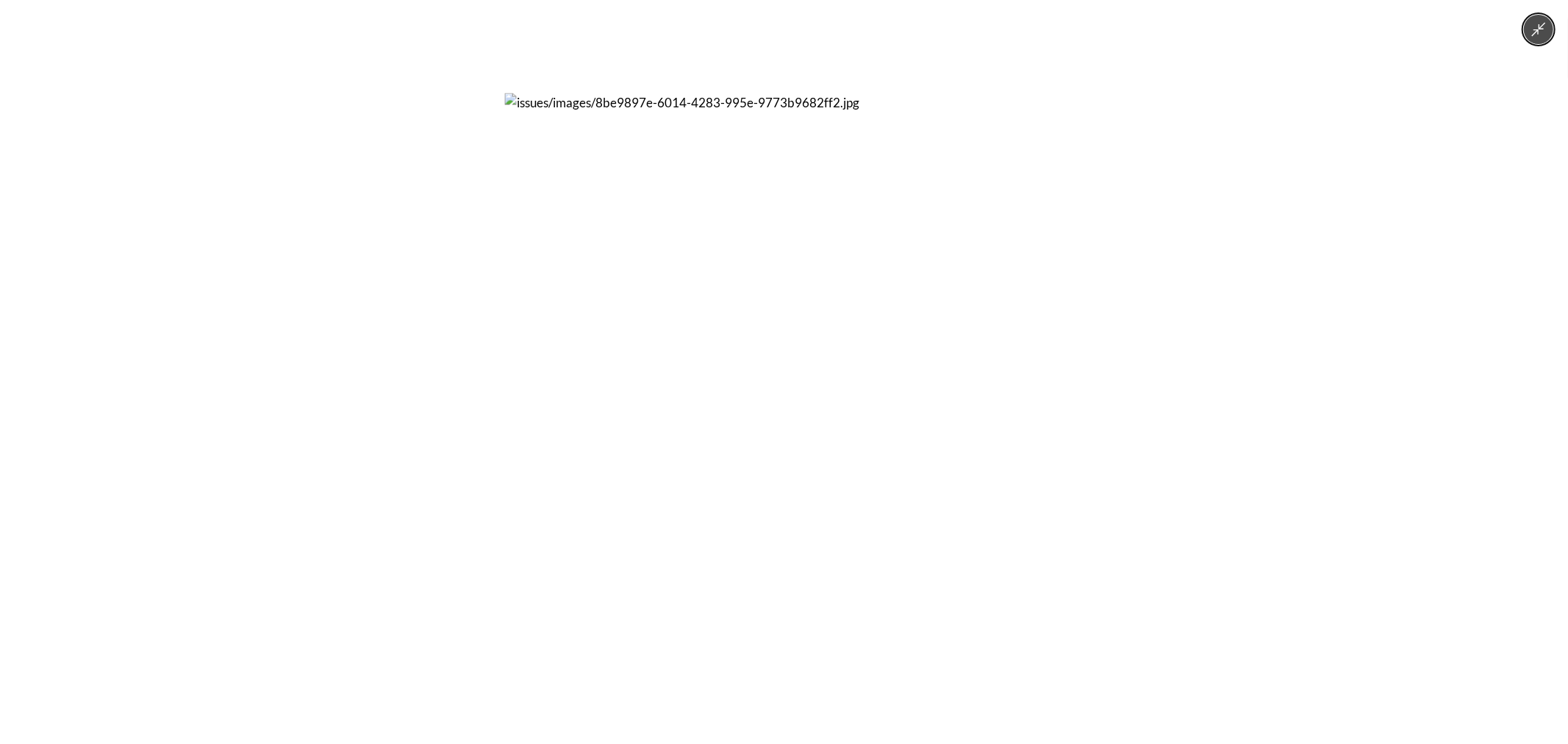
click at [446, 383] on div at bounding box center [784, 372] width 1568 height 744
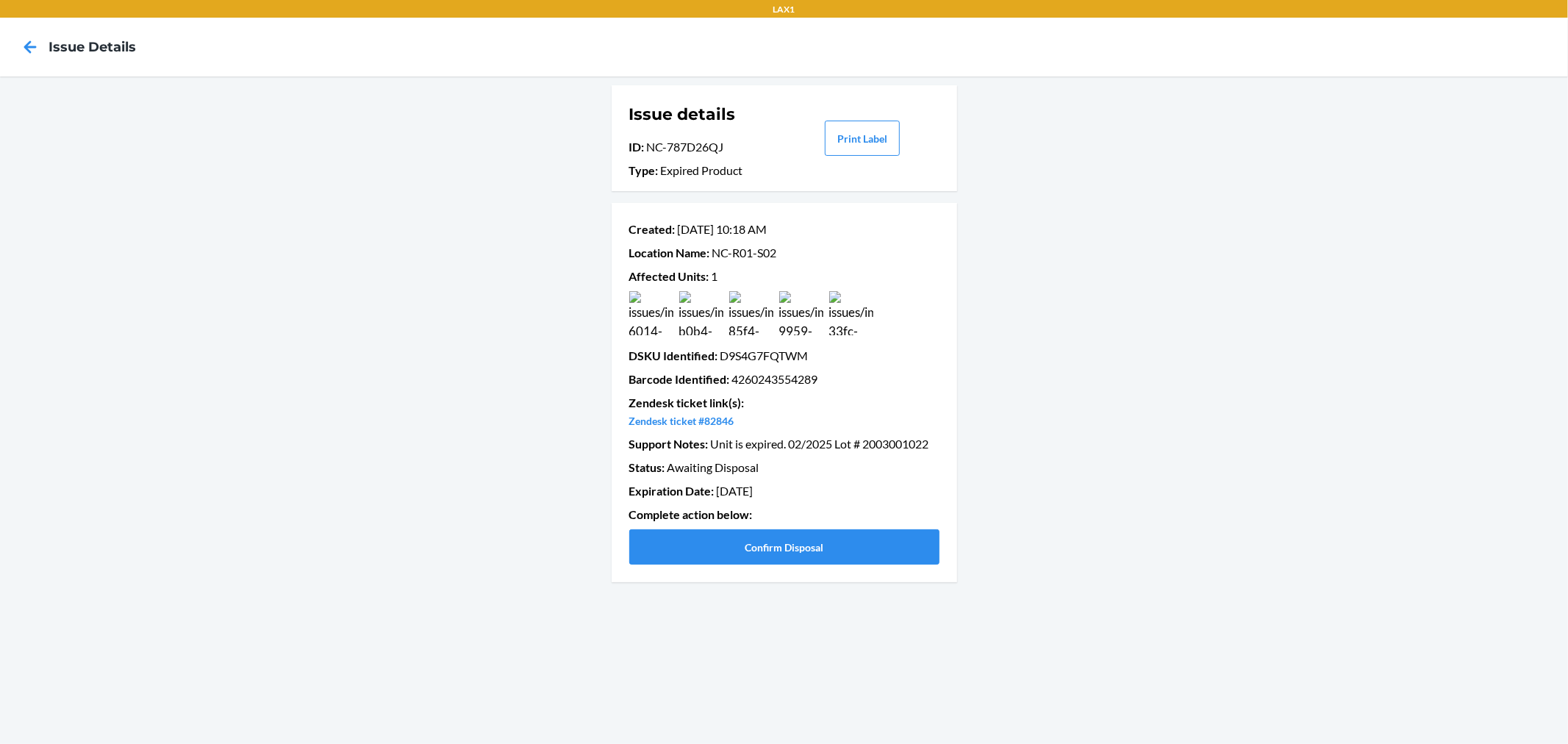
click at [694, 312] on img at bounding box center [702, 314] width 44 height 44
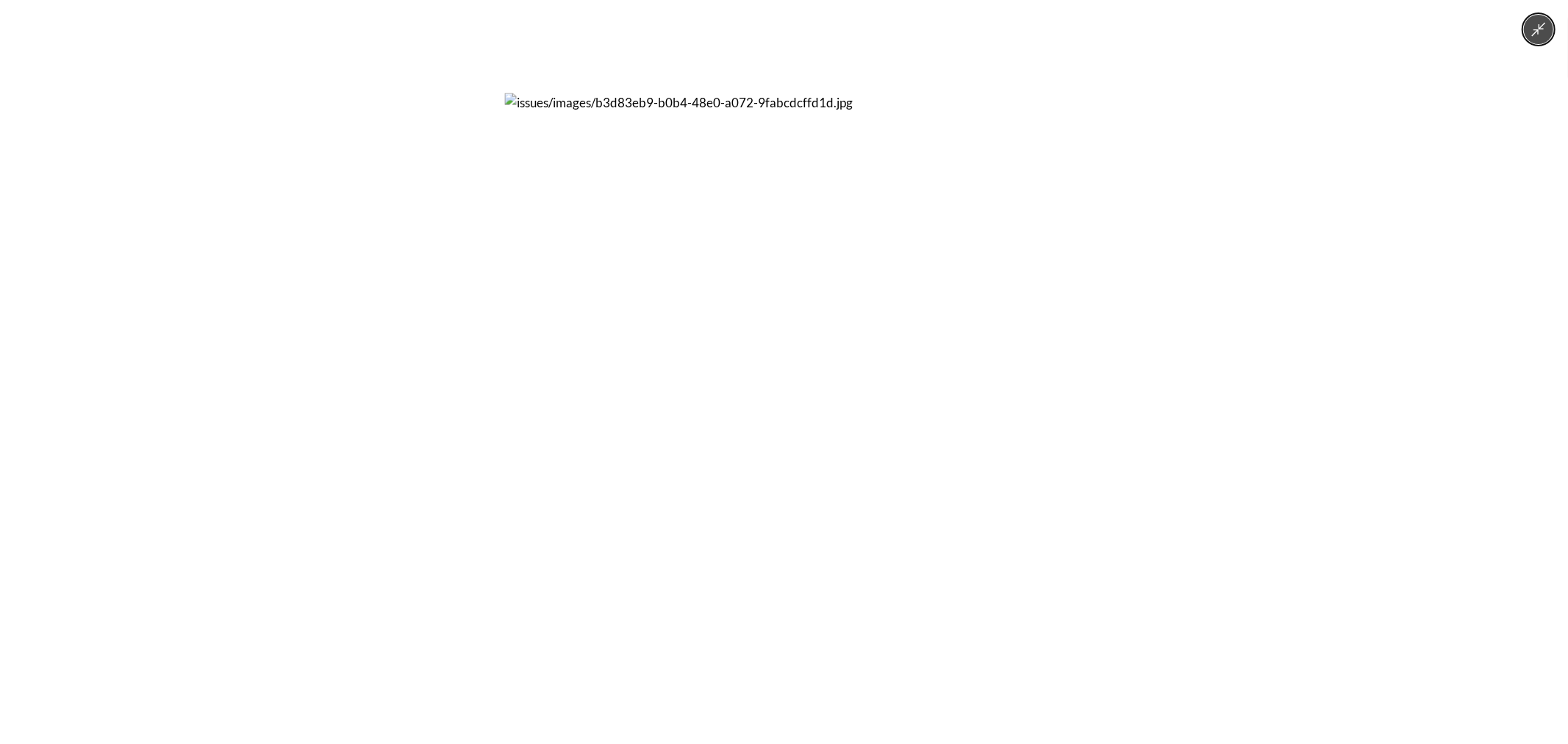
click at [431, 364] on div at bounding box center [784, 372] width 1568 height 744
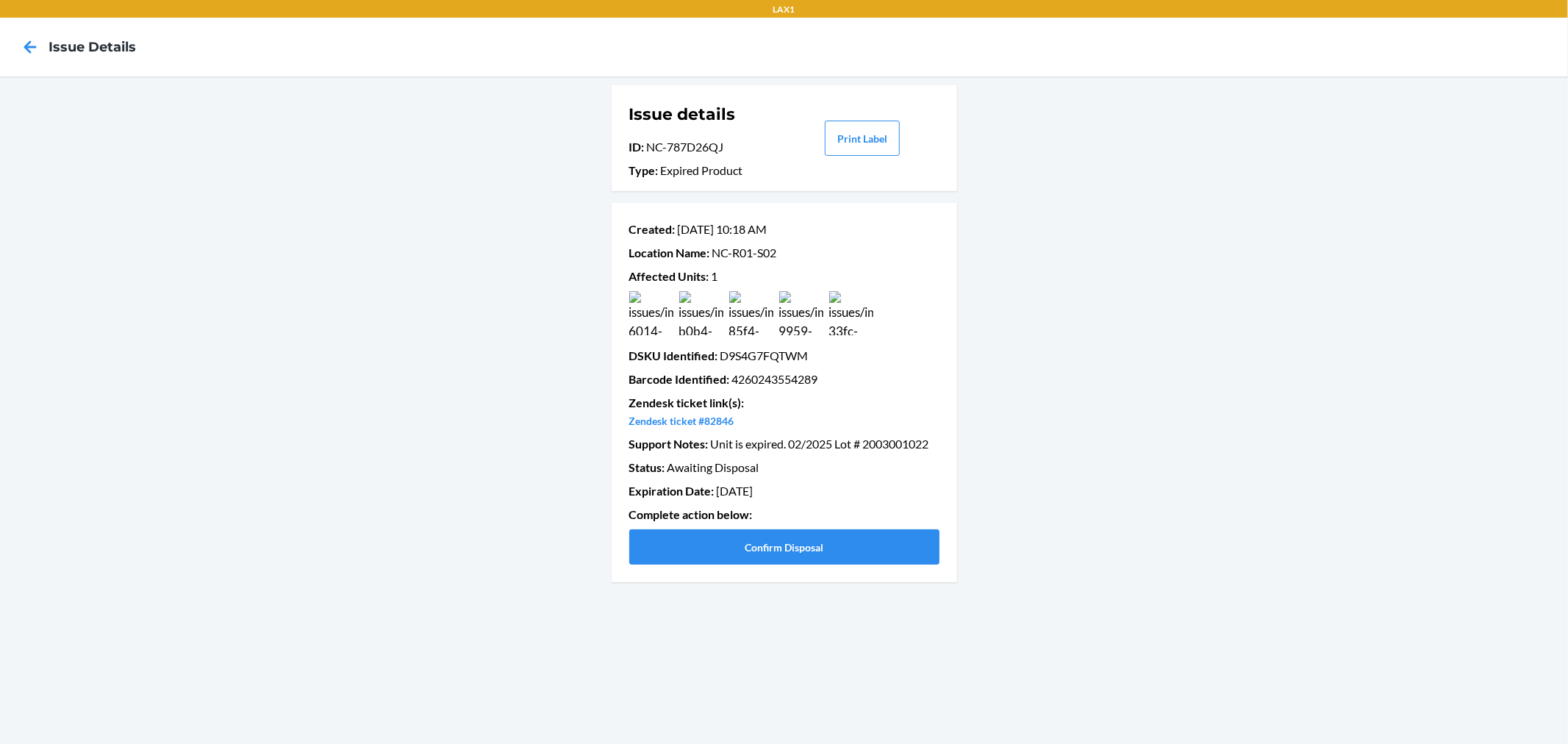
drag, startPoint x: 705, startPoint y: 421, endPoint x: 739, endPoint y: 429, distance: 34.9
click at [739, 429] on div "Created : Sep 18 10:18 AM Location Name : NC-R01-S02 Affected Units : 1 DSKU Id…" at bounding box center [784, 392] width 310 height 356
click at [800, 322] on img at bounding box center [801, 314] width 44 height 44
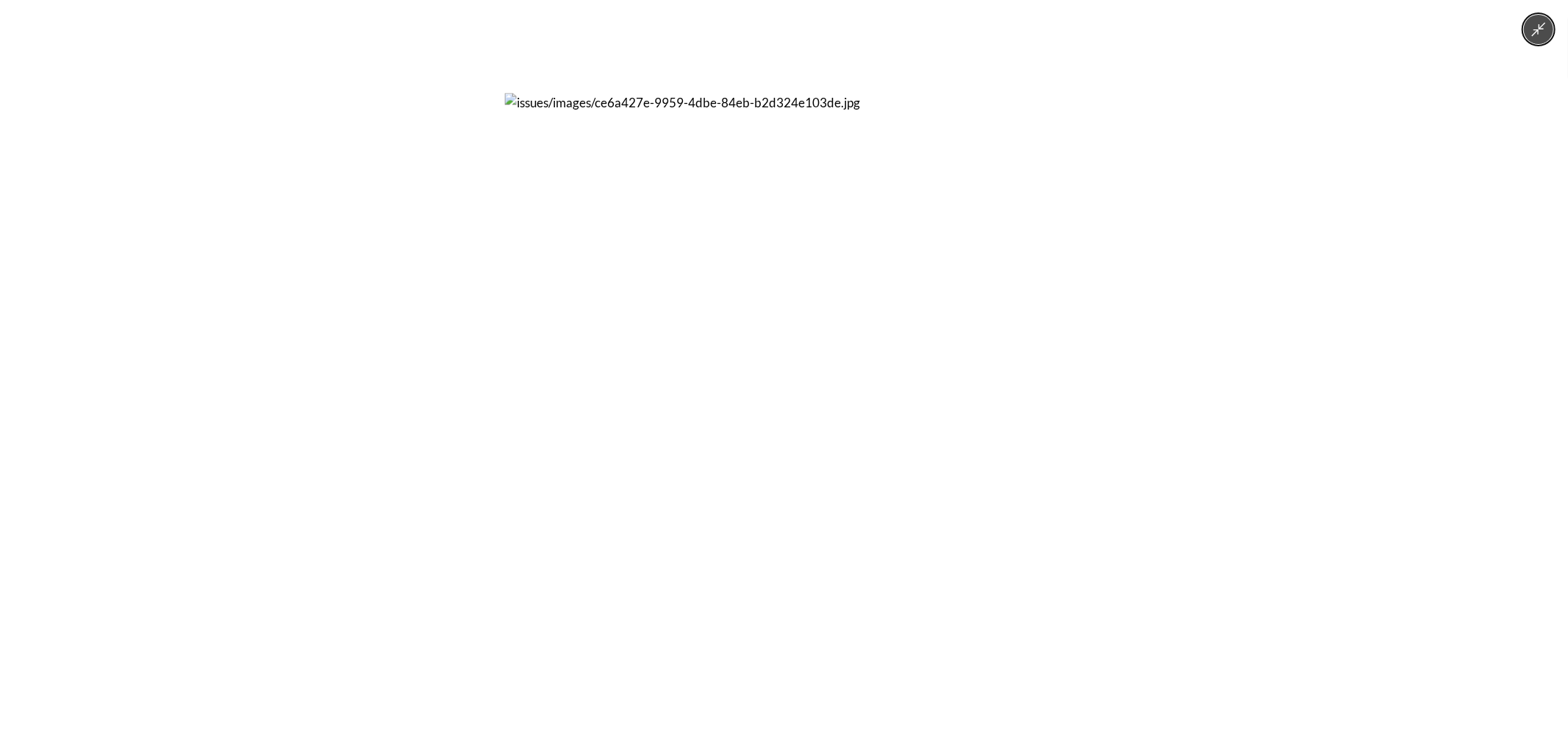
click at [1097, 307] on div at bounding box center [784, 372] width 1568 height 744
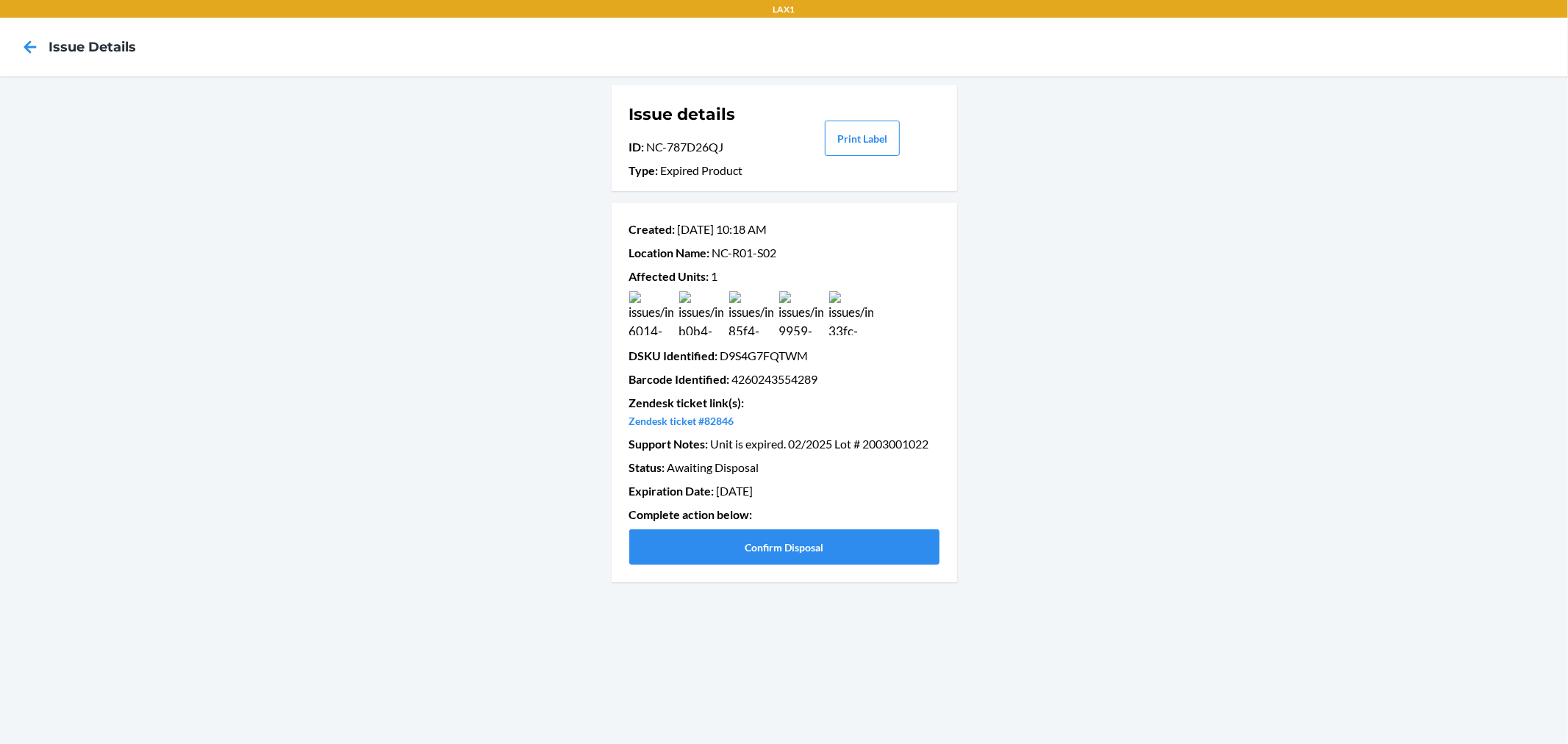
click at [854, 313] on img at bounding box center [852, 314] width 44 height 44
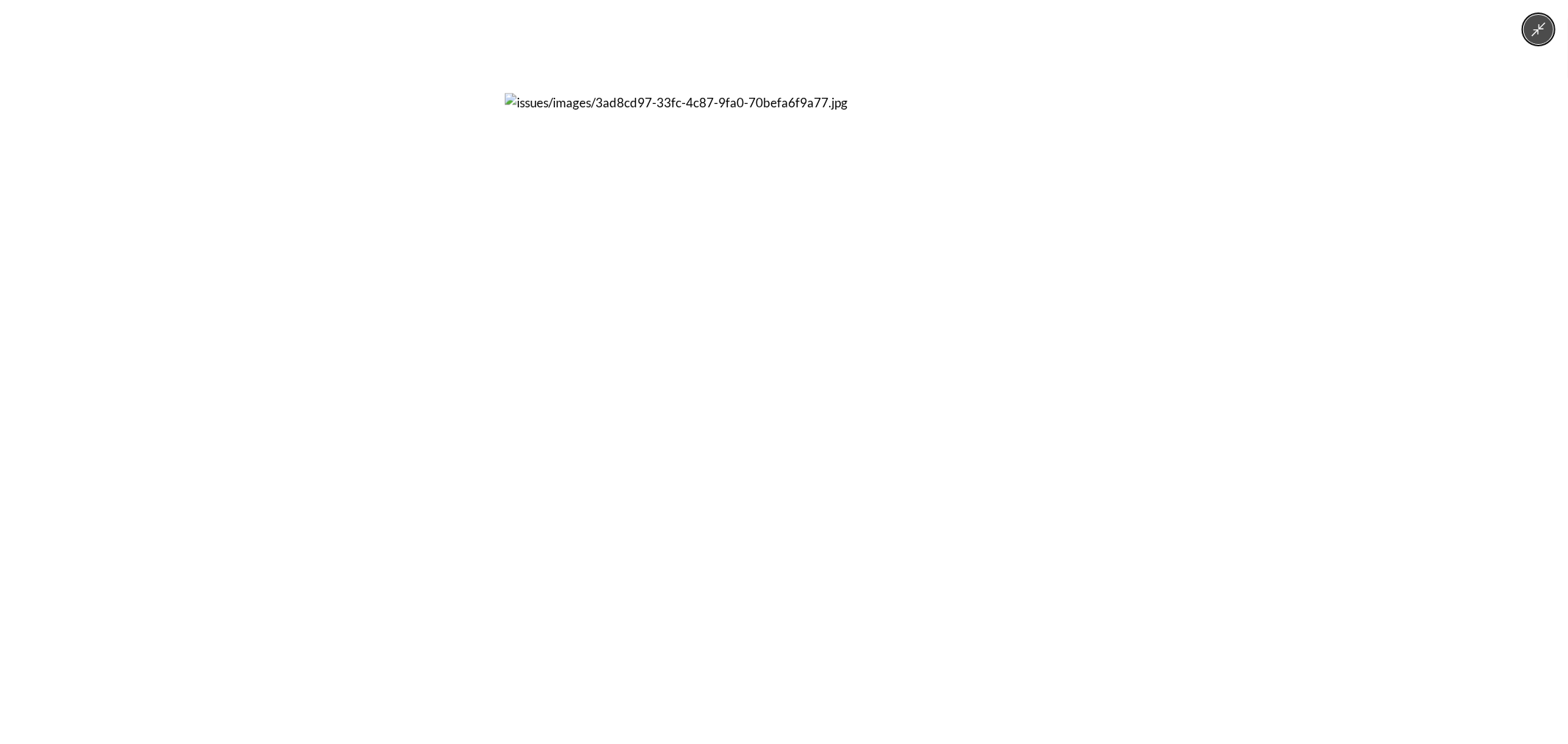
click at [1118, 354] on div at bounding box center [784, 372] width 1568 height 744
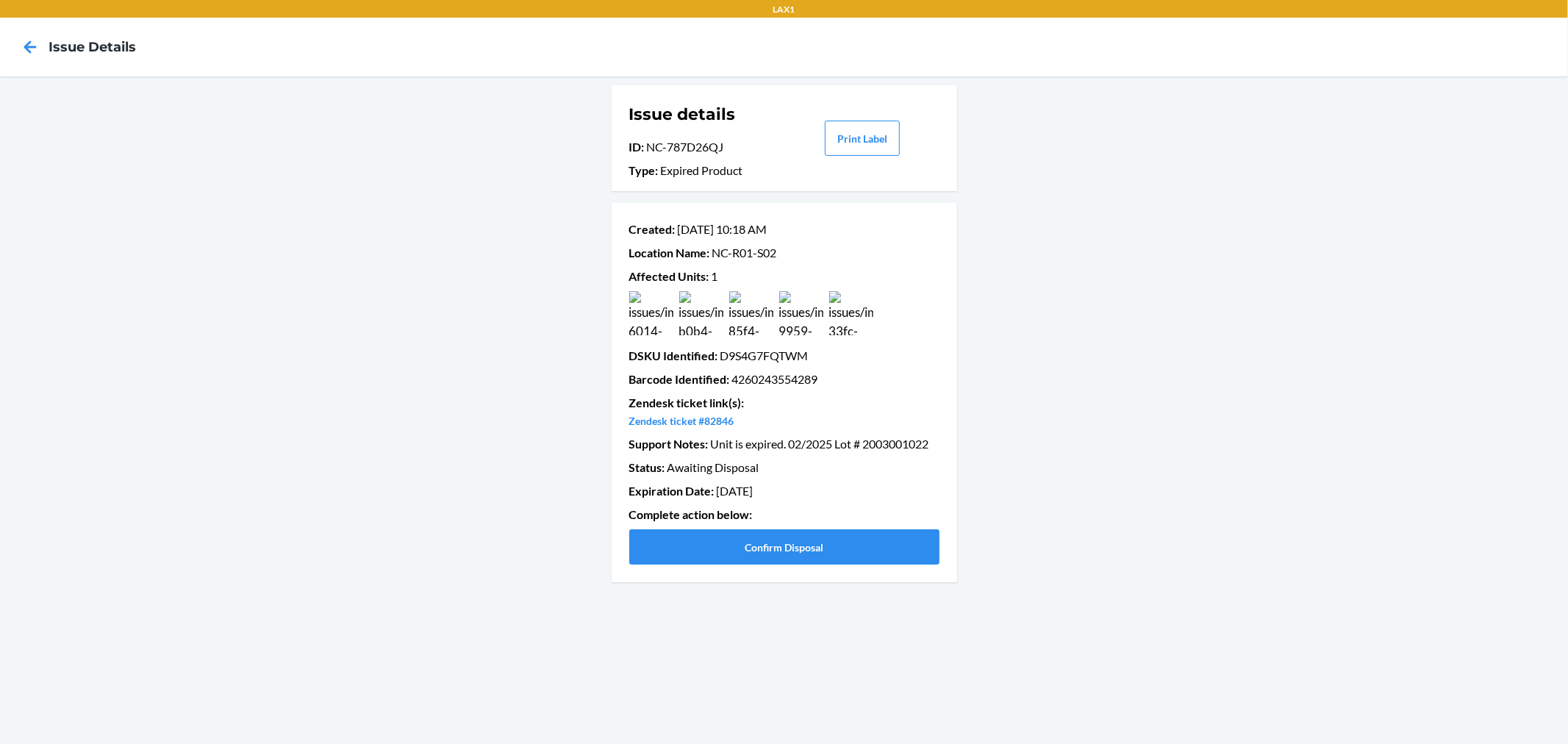
click at [708, 316] on img at bounding box center [702, 314] width 44 height 44
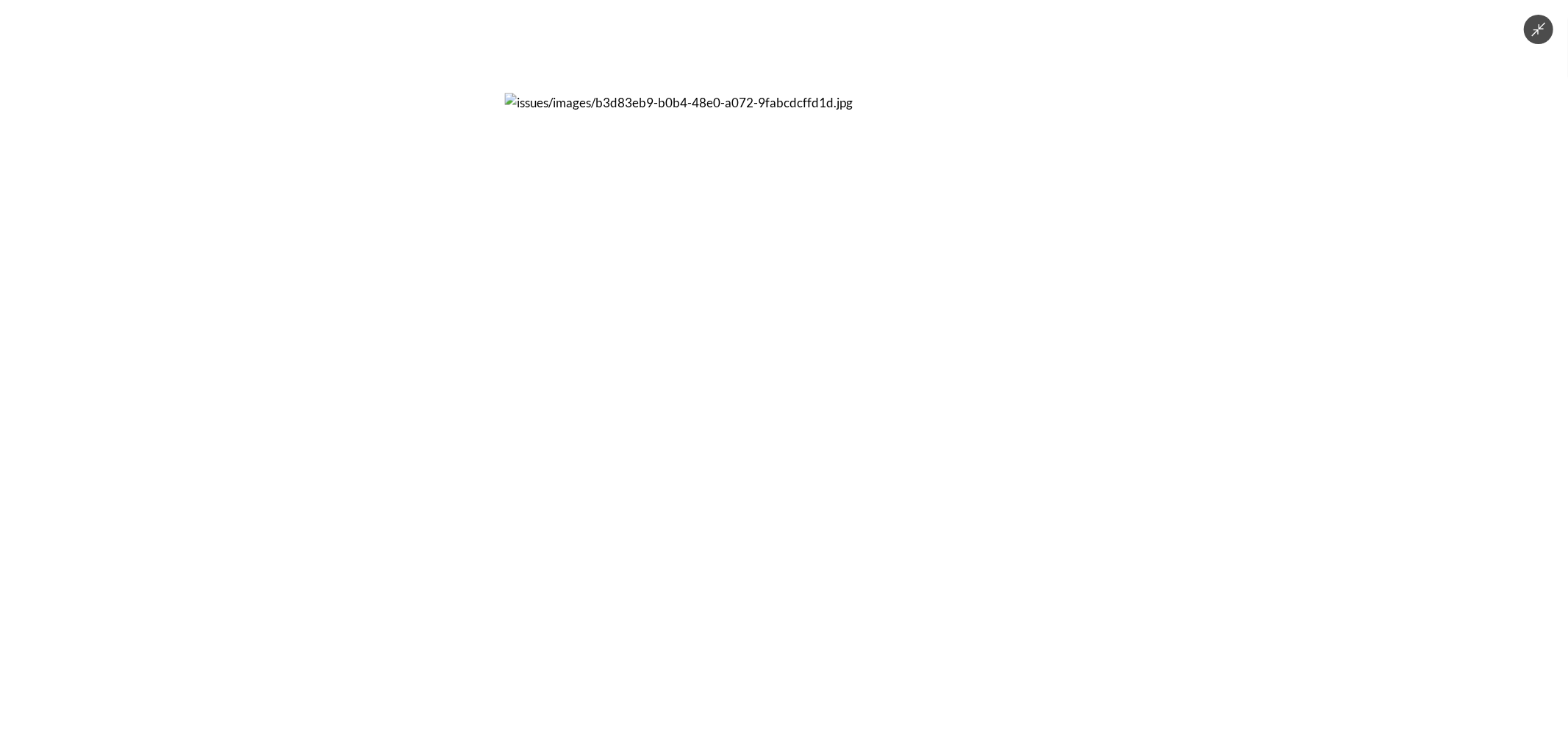
click at [434, 199] on div at bounding box center [784, 372] width 1568 height 744
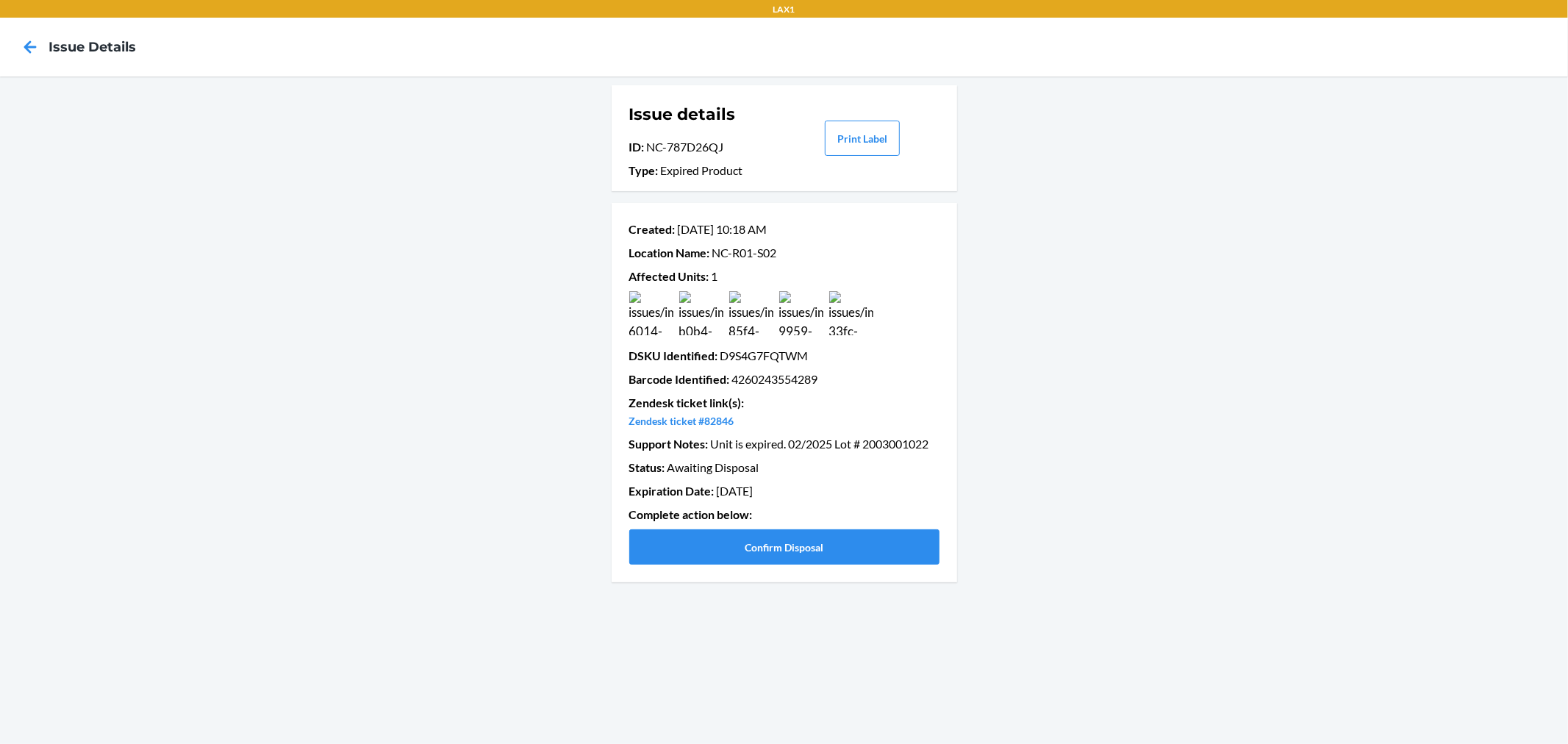
click at [708, 319] on img at bounding box center [702, 314] width 44 height 44
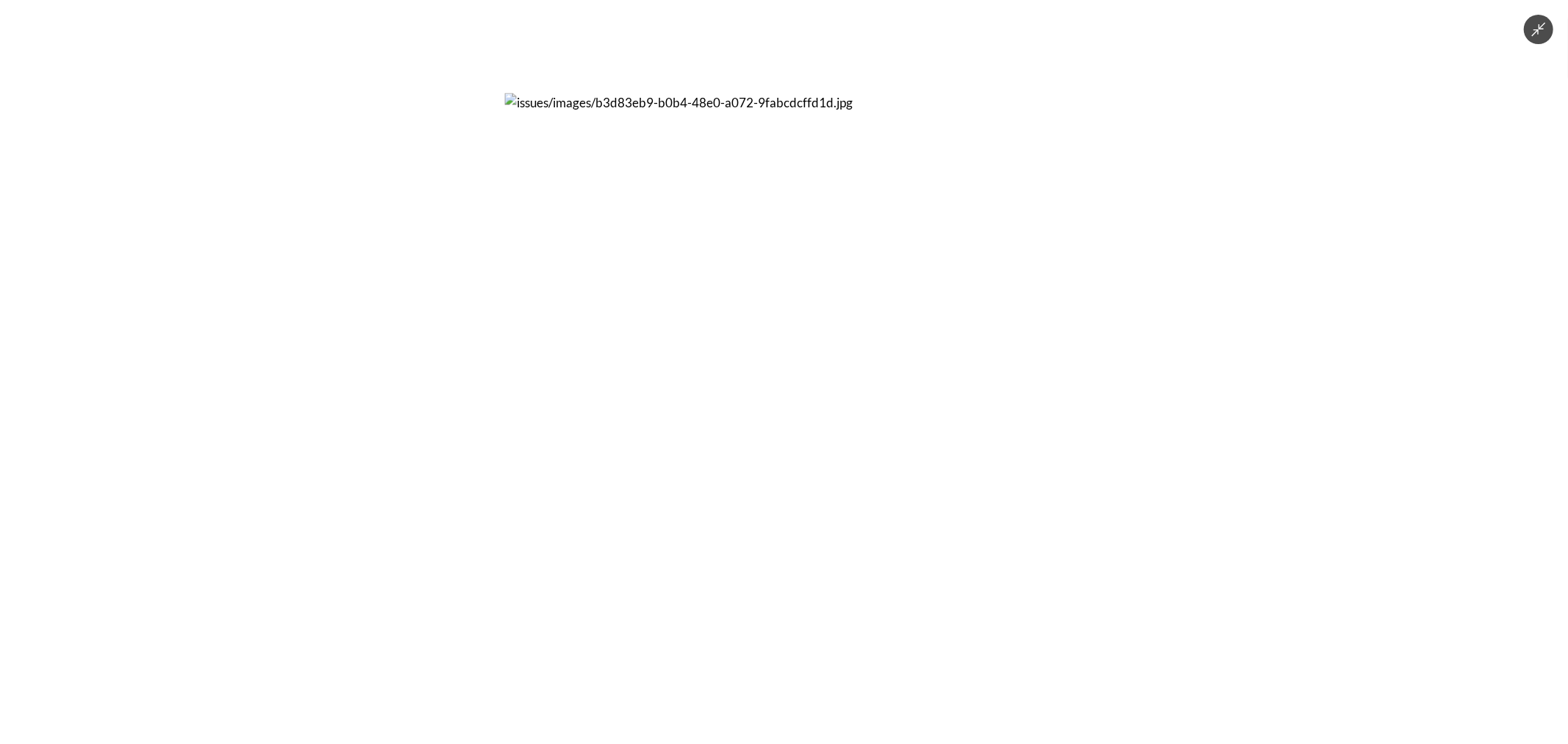
click at [484, 327] on div at bounding box center [784, 372] width 1568 height 744
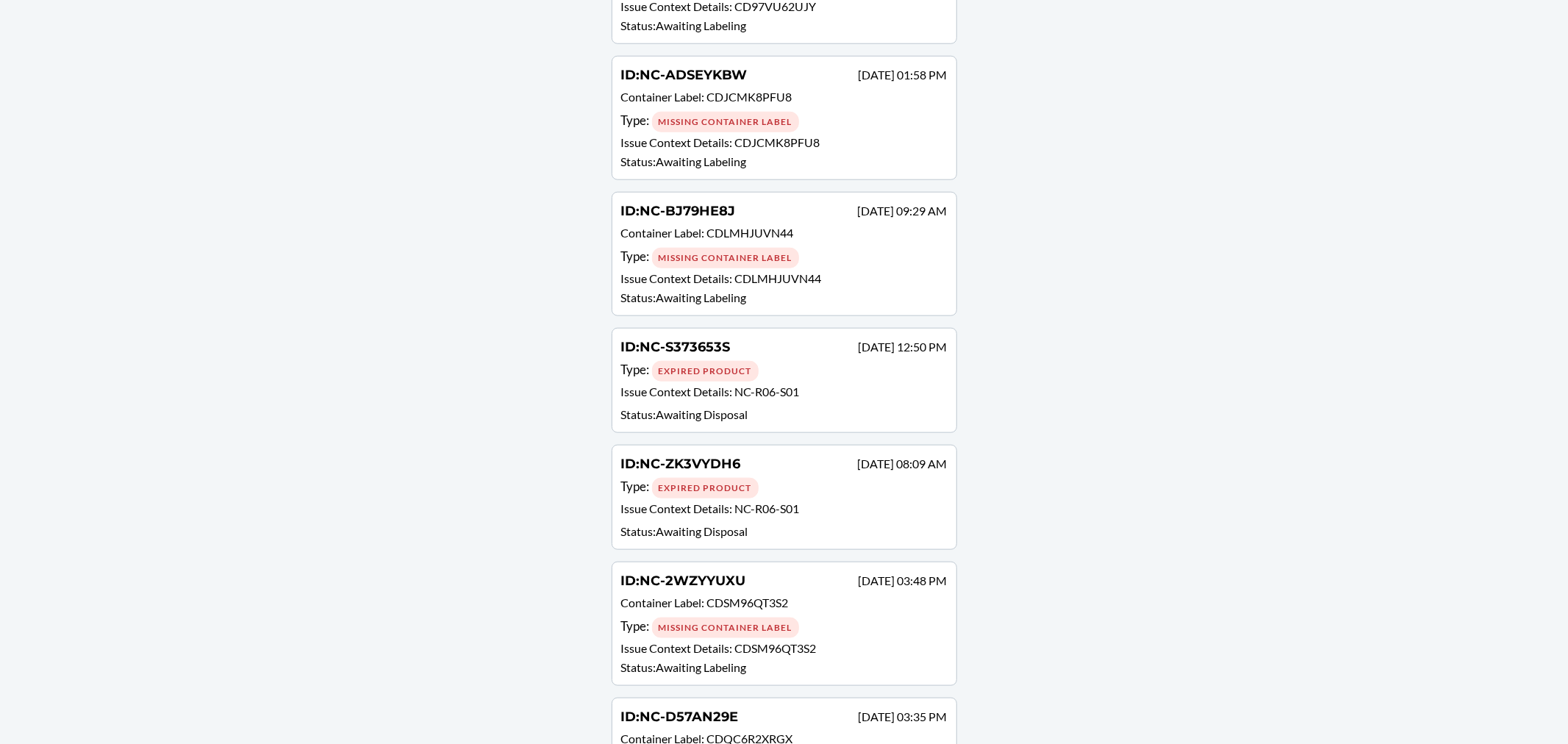
scroll to position [1306, 0]
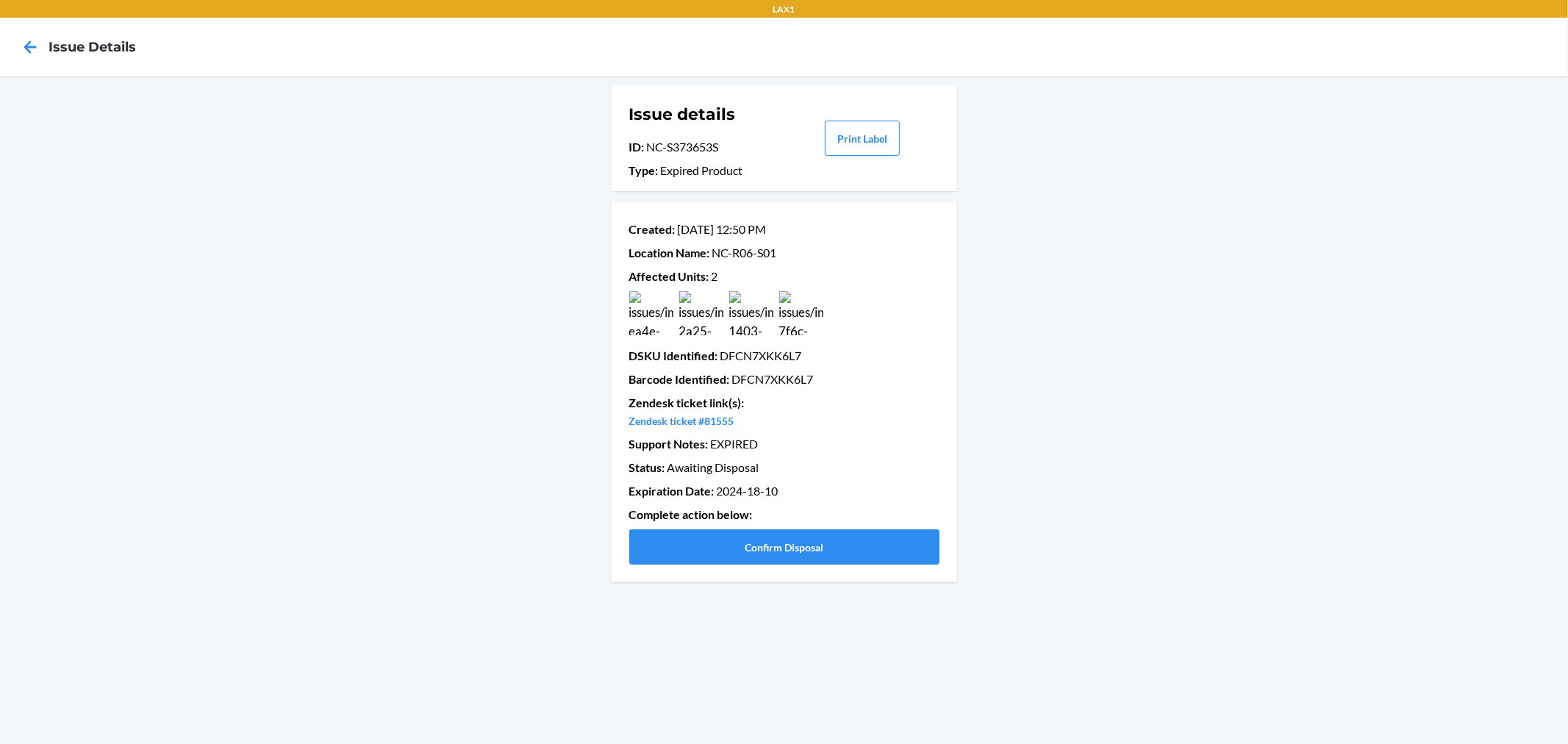
click at [711, 309] on img at bounding box center [702, 314] width 44 height 44
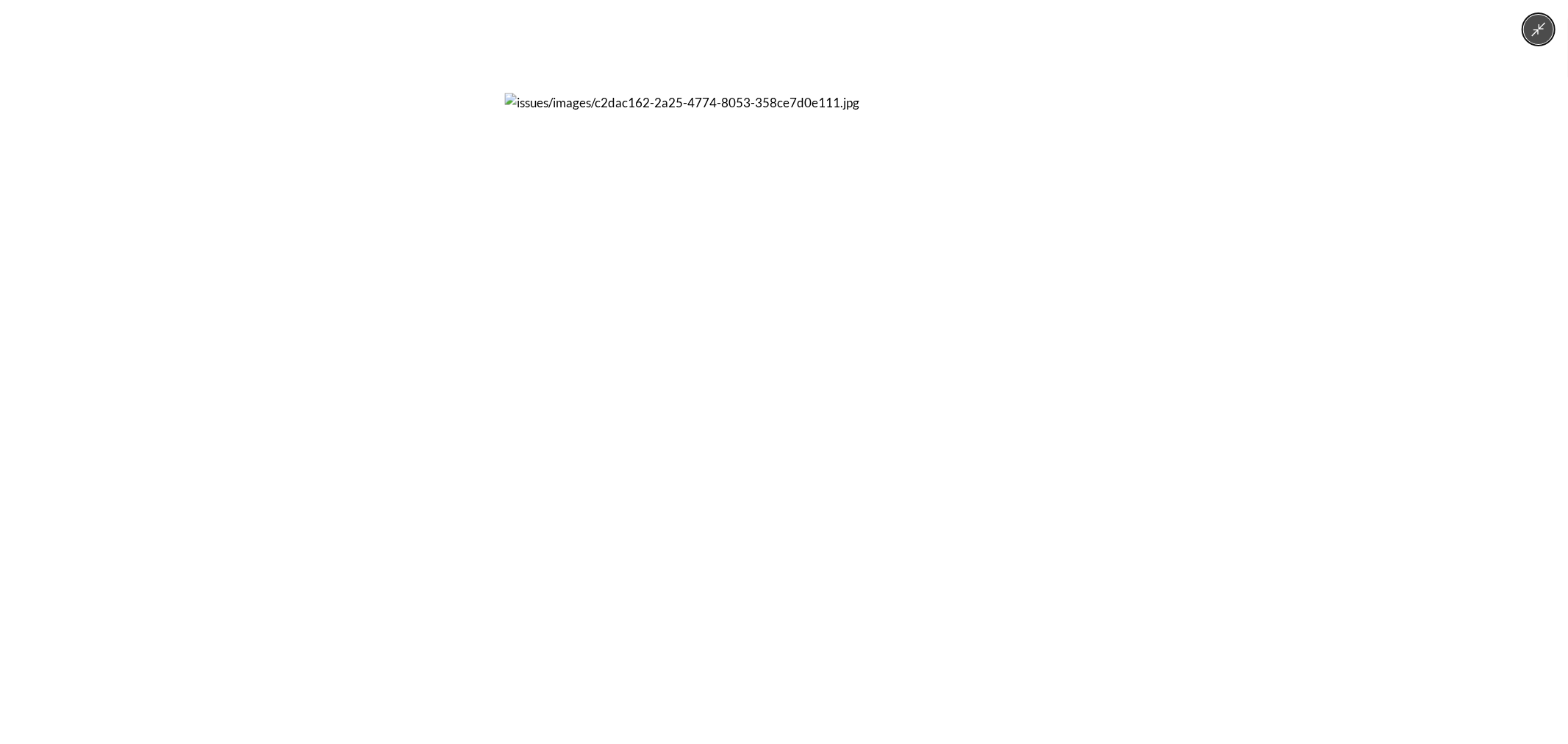
click at [400, 373] on div at bounding box center [784, 372] width 1568 height 744
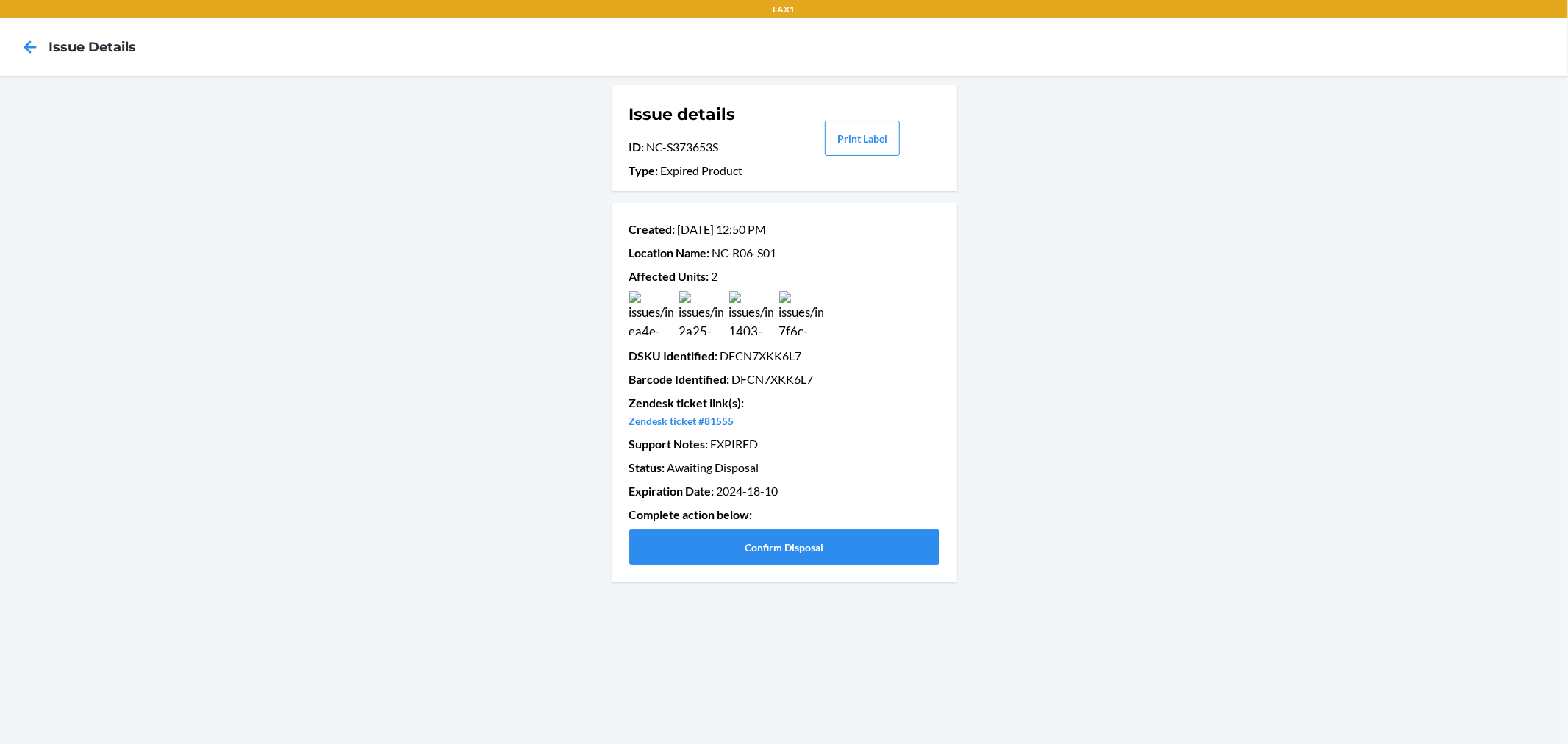
click at [756, 313] on img at bounding box center [751, 314] width 44 height 44
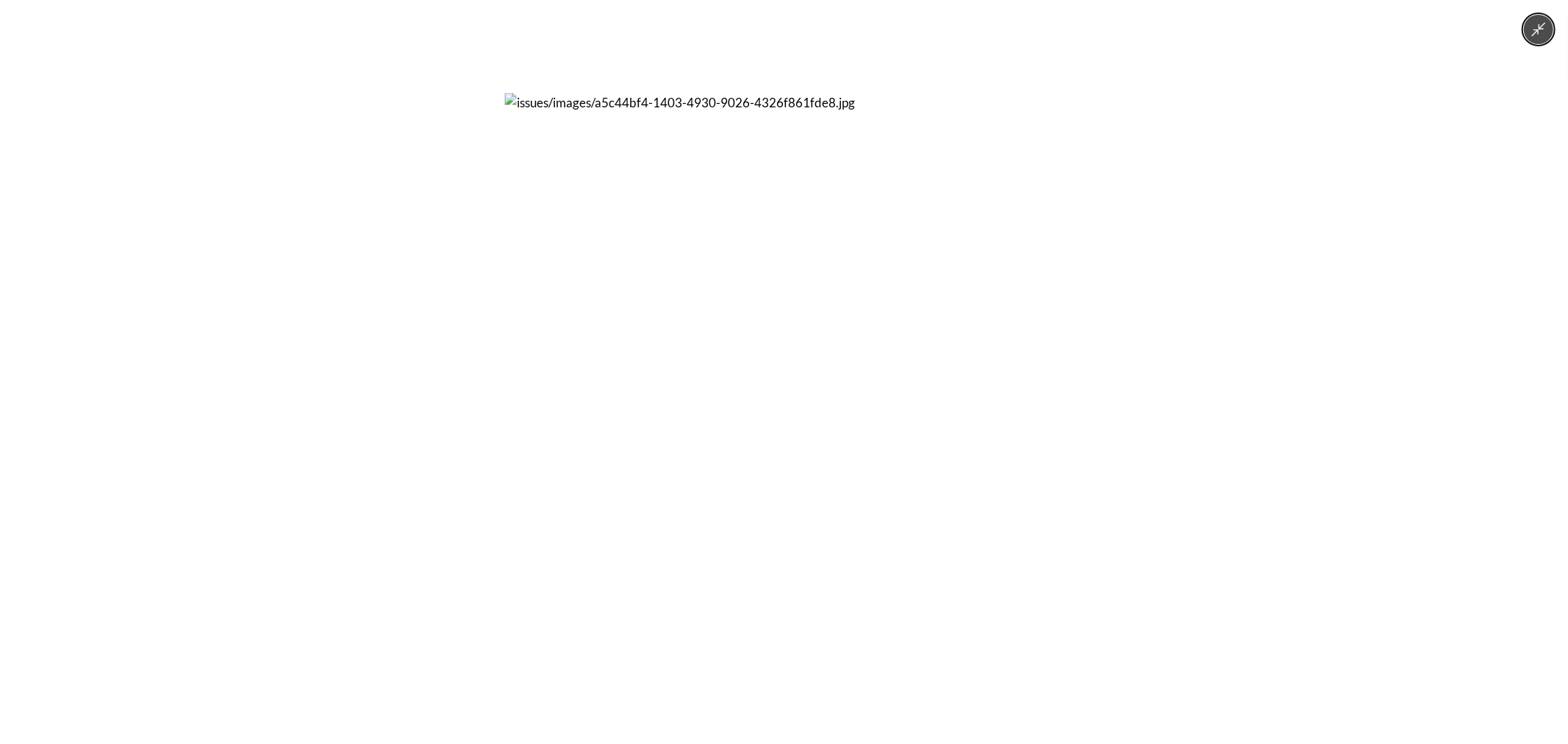
click at [1300, 289] on div at bounding box center [784, 372] width 1568 height 744
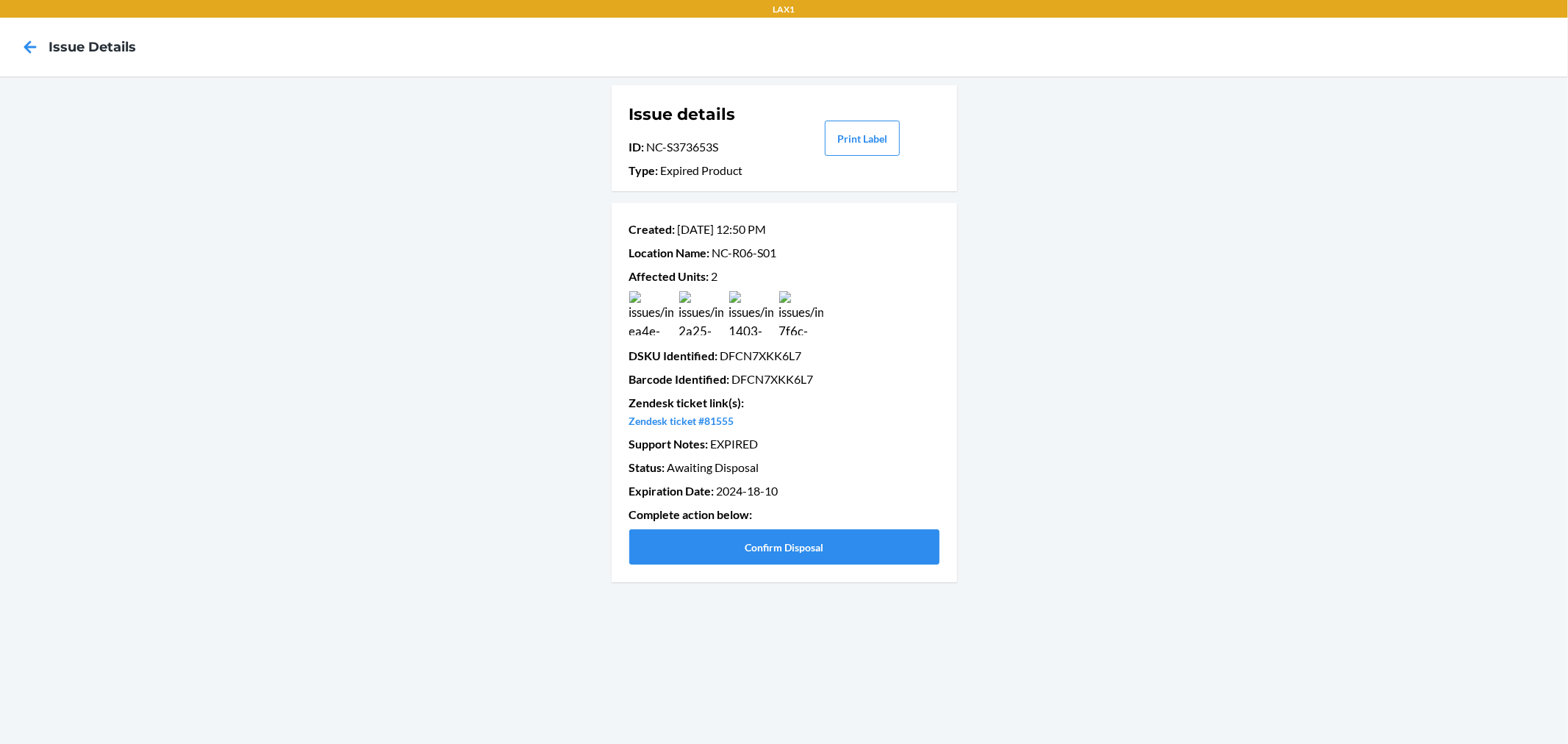
click at [790, 380] on p "Barcode Identified : DFCN7XKK6L7" at bounding box center [784, 379] width 310 height 17
copy p "DFCN7XKK6L7"
click at [791, 538] on button "Confirm Disposal" at bounding box center [784, 546] width 310 height 36
click at [711, 317] on img at bounding box center [702, 314] width 44 height 44
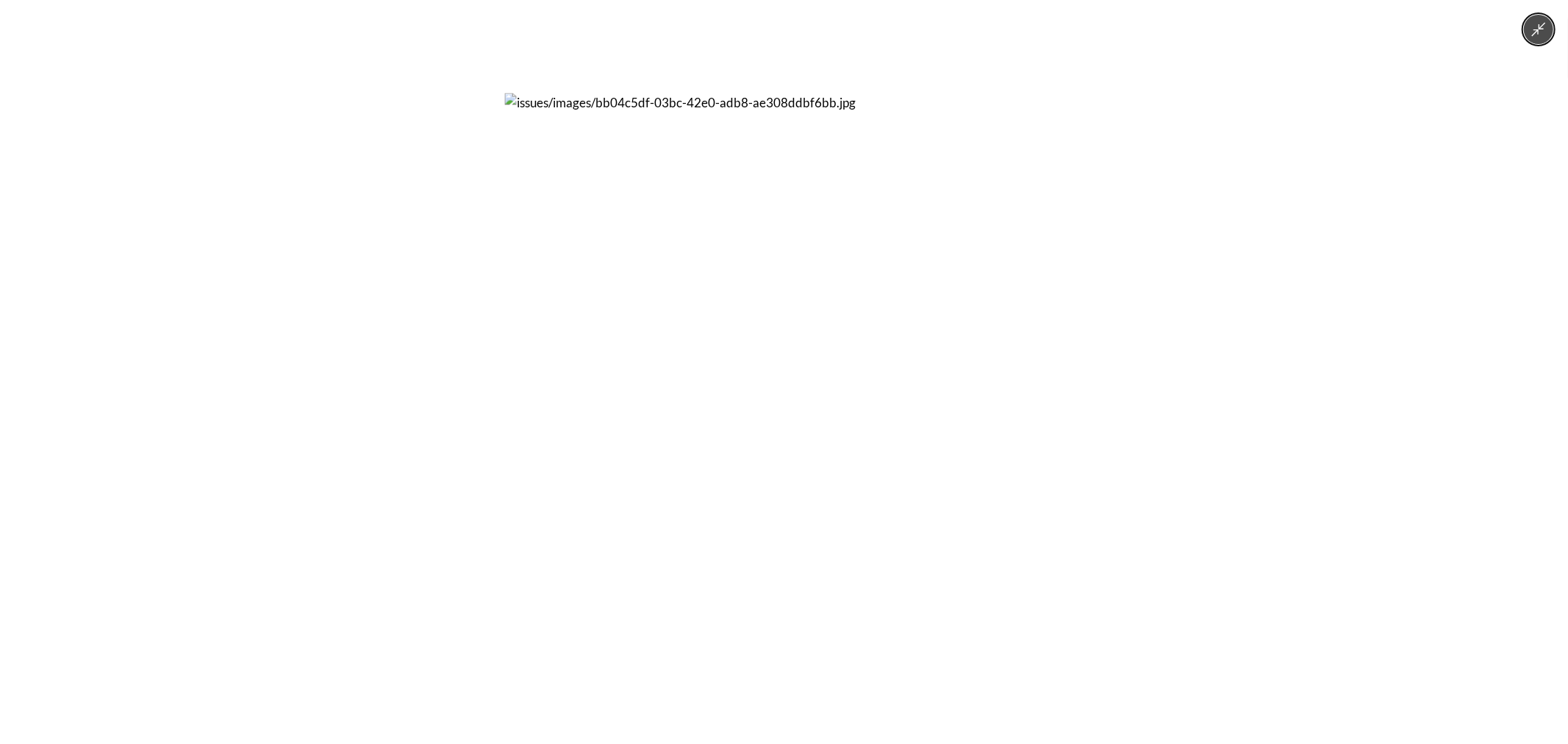
click at [1119, 324] on div at bounding box center [784, 372] width 1568 height 744
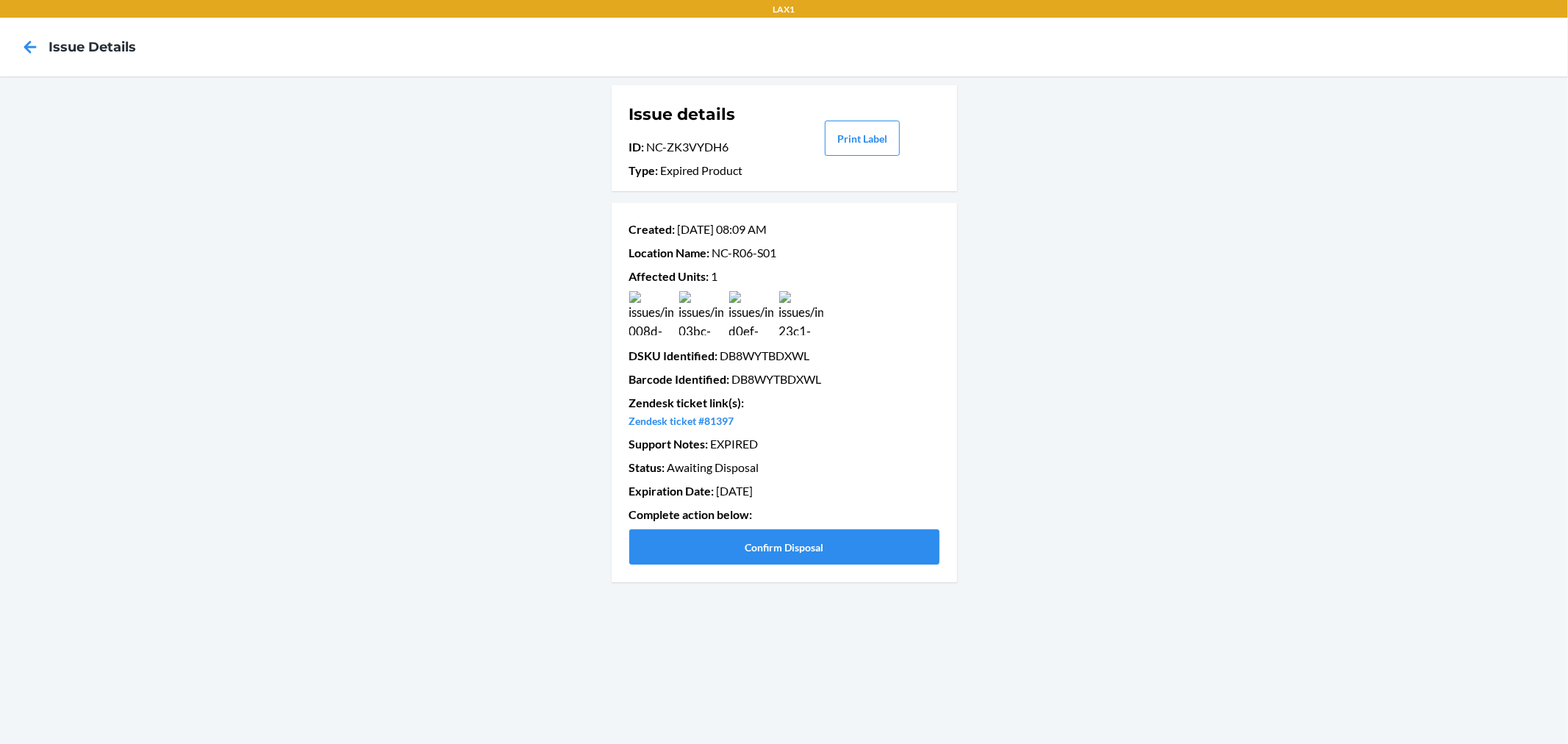
click at [772, 321] on img at bounding box center [751, 314] width 44 height 44
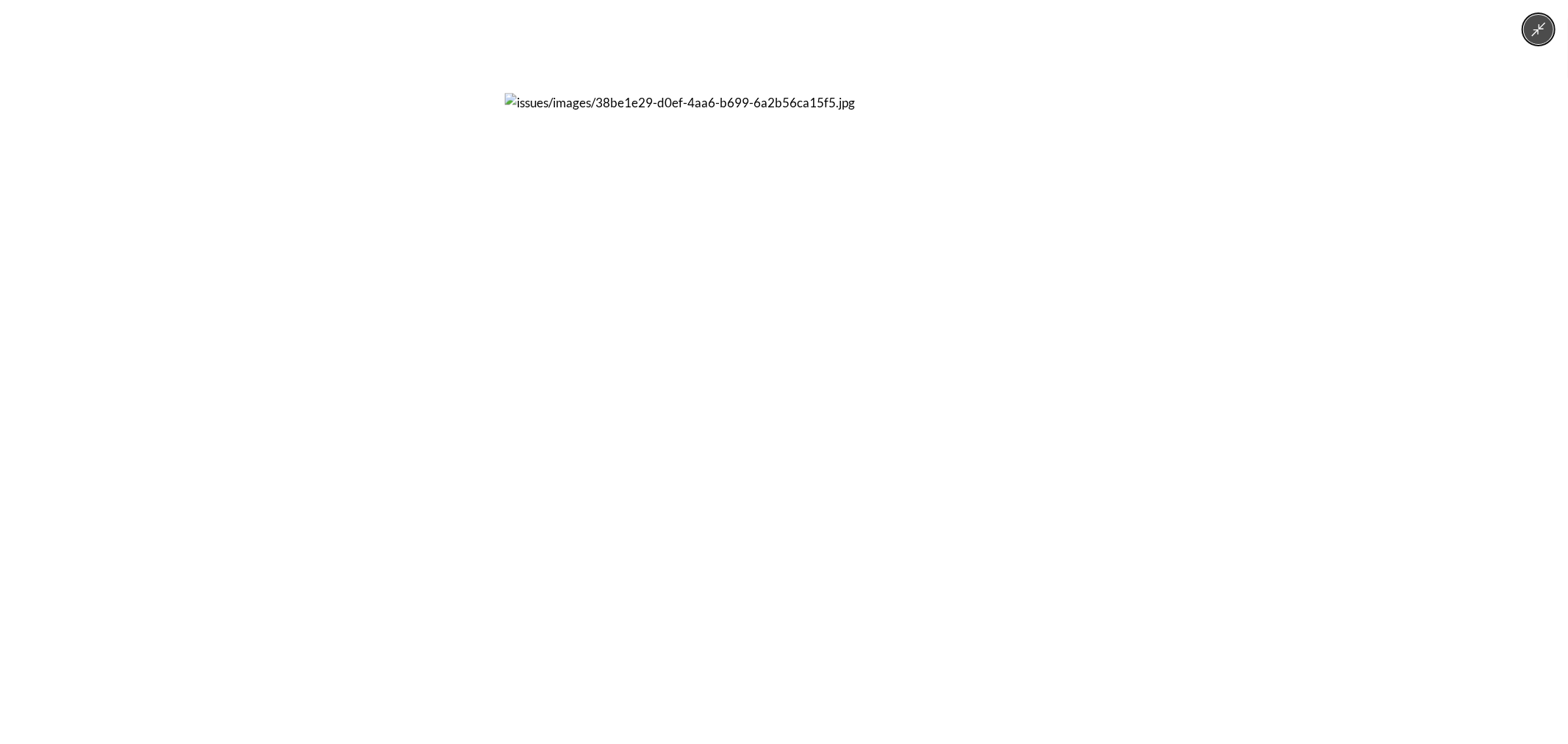
click at [1072, 310] on div at bounding box center [784, 372] width 1568 height 744
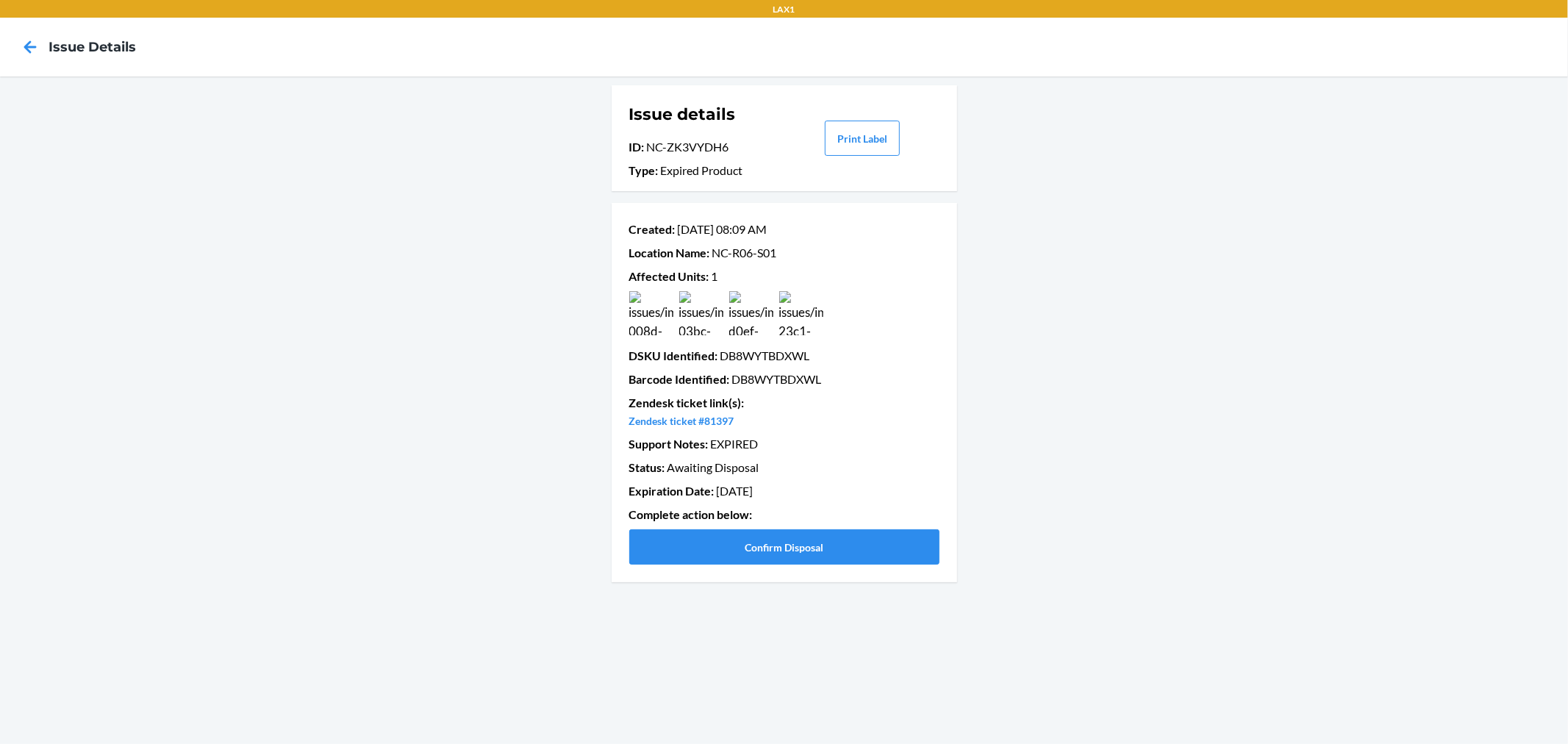
click at [813, 317] on img at bounding box center [801, 314] width 44 height 44
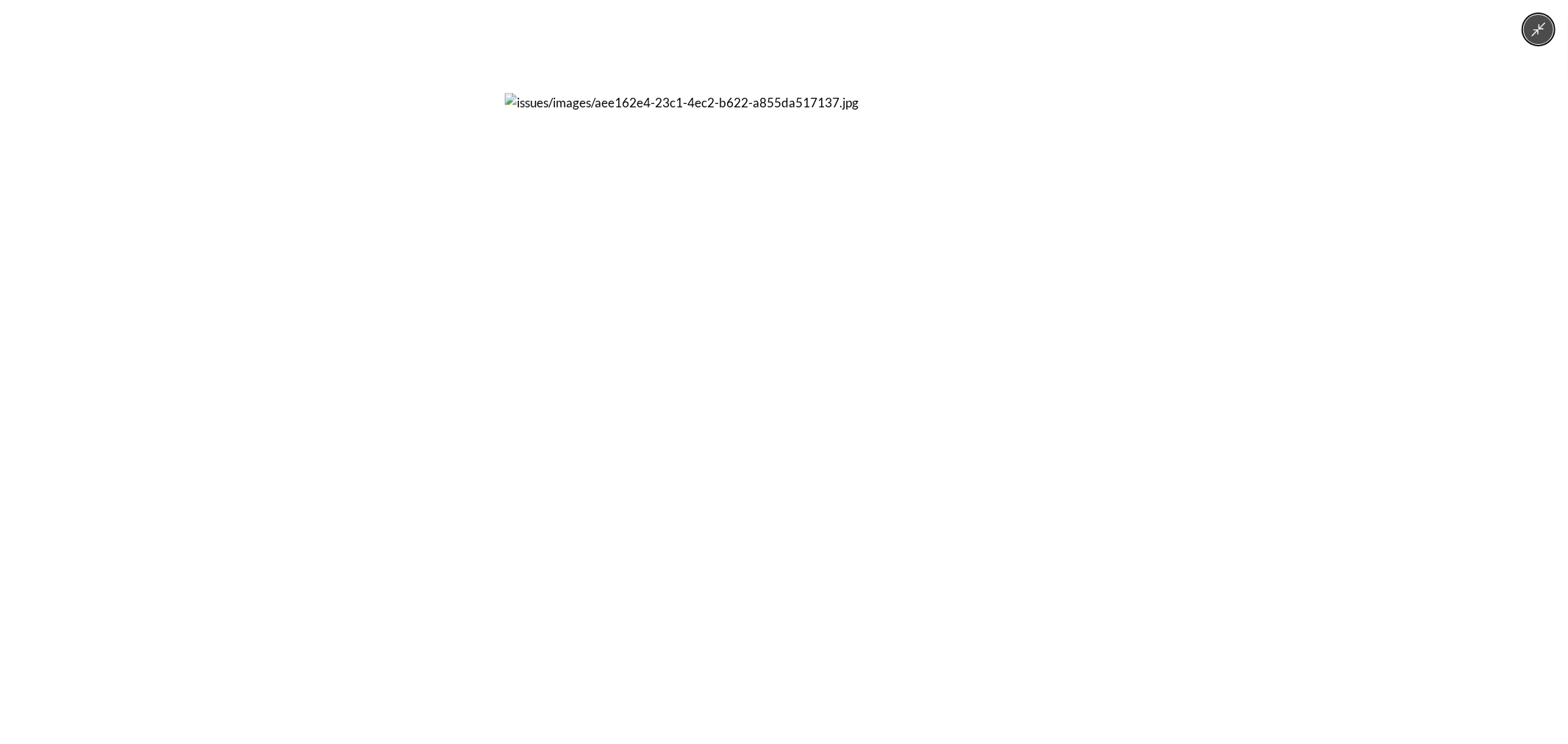
click at [1088, 309] on div at bounding box center [784, 372] width 1568 height 744
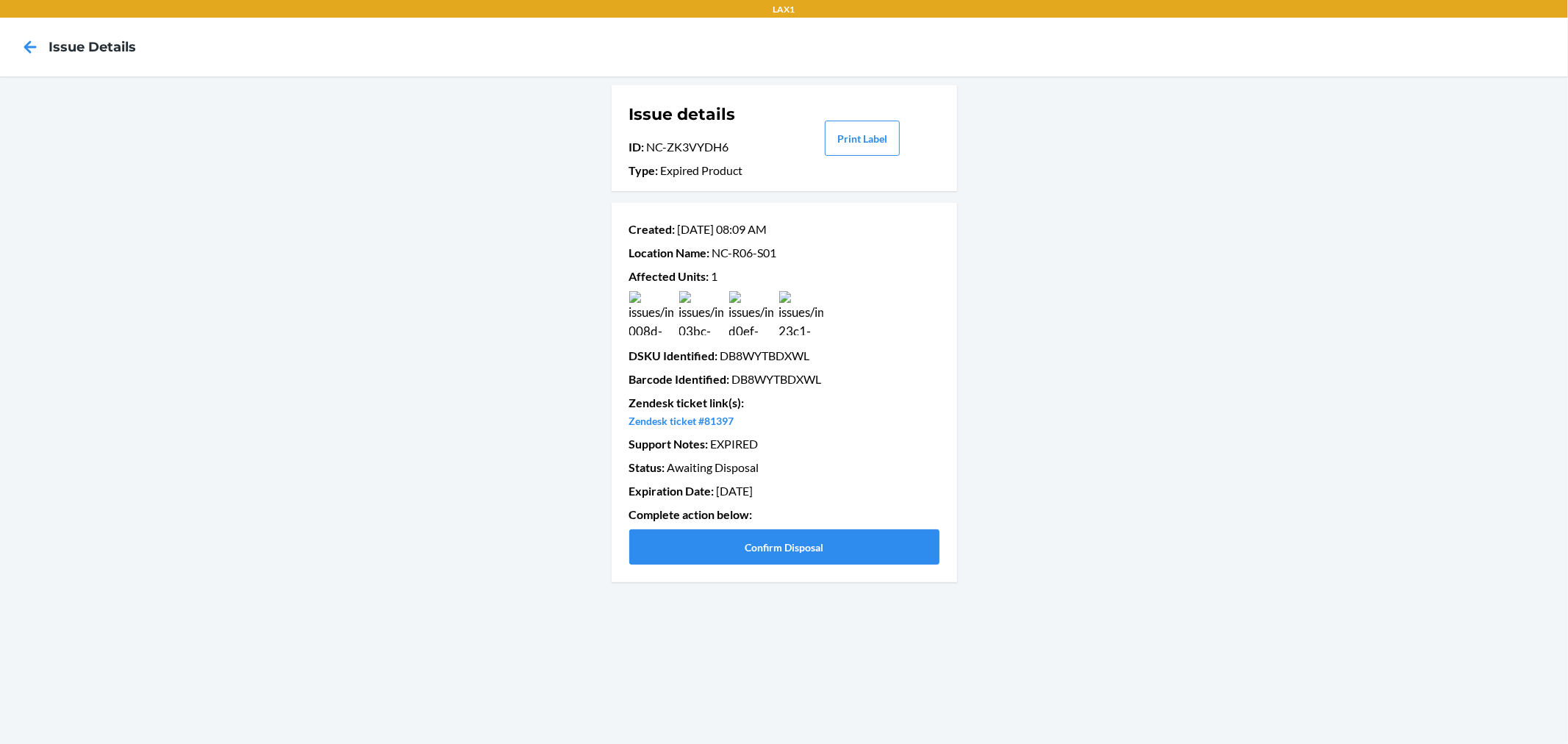
click at [657, 317] on img at bounding box center [652, 314] width 44 height 44
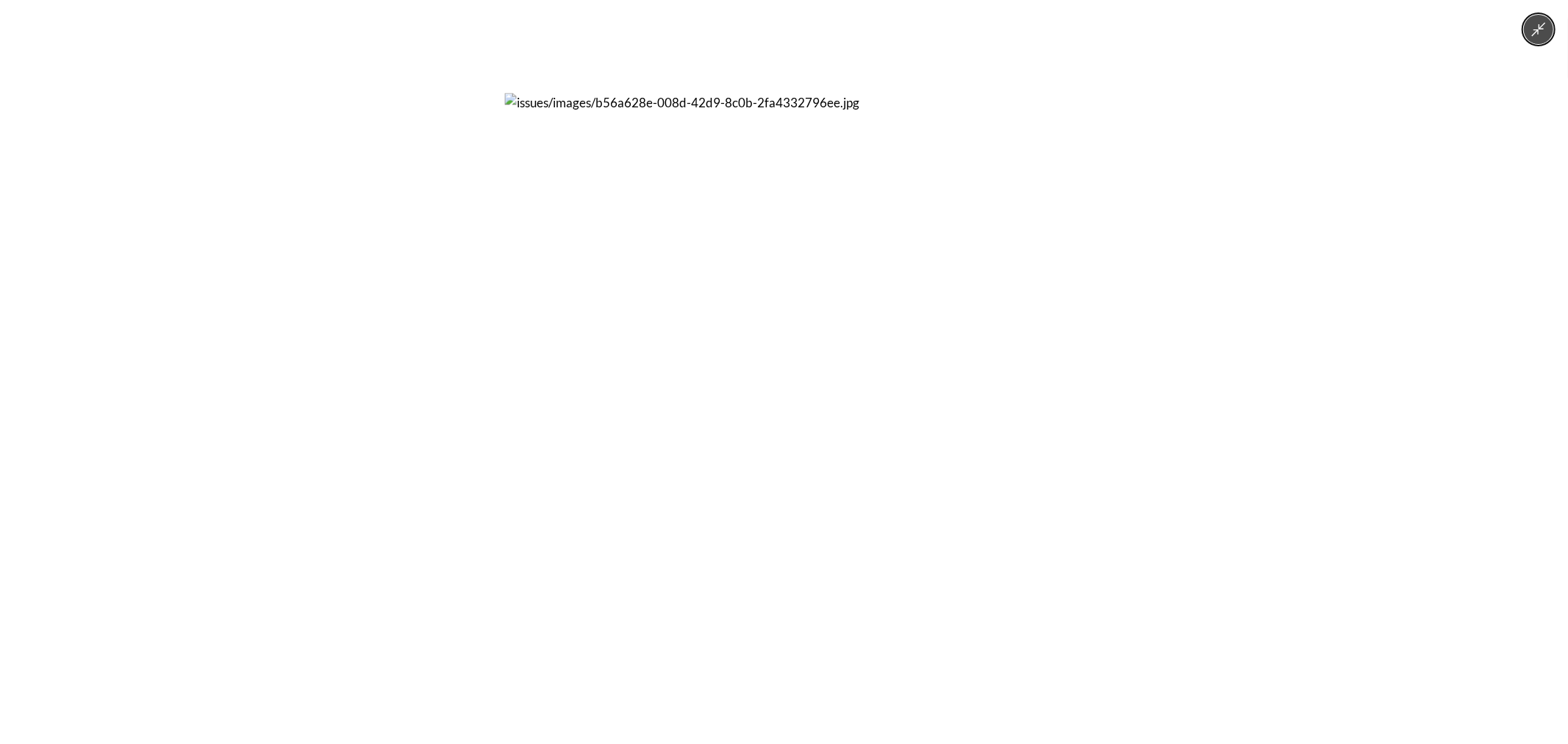
click at [1104, 318] on div at bounding box center [784, 372] width 1568 height 744
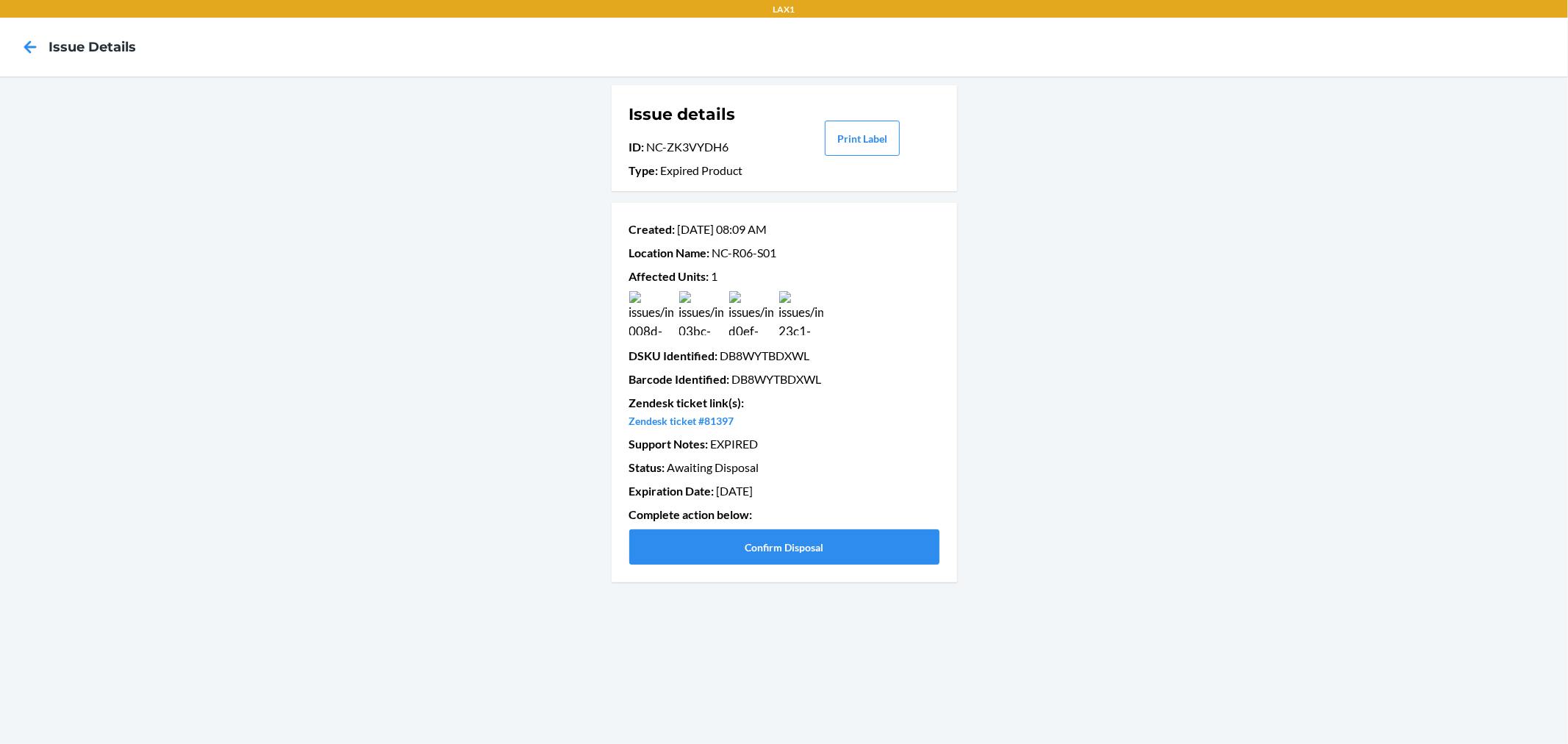
click at [776, 377] on p "Barcode Identified : DB8WYTBDXWL" at bounding box center [784, 379] width 310 height 17
copy p "DB8WYTBDXWL"
click at [788, 535] on button "Confirm Disposal" at bounding box center [784, 546] width 310 height 36
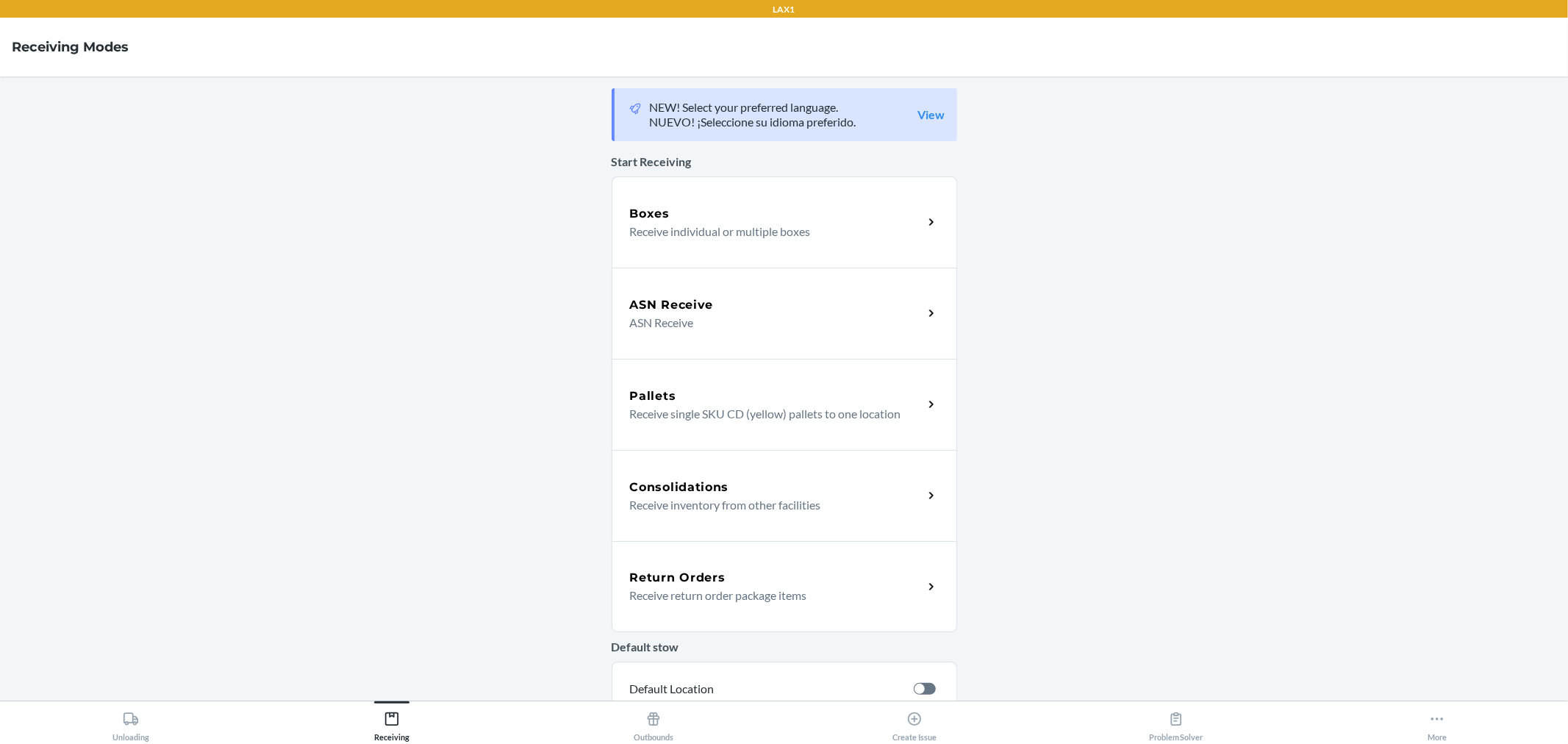
click at [658, 214] on h5 "Boxes" at bounding box center [651, 213] width 41 height 17
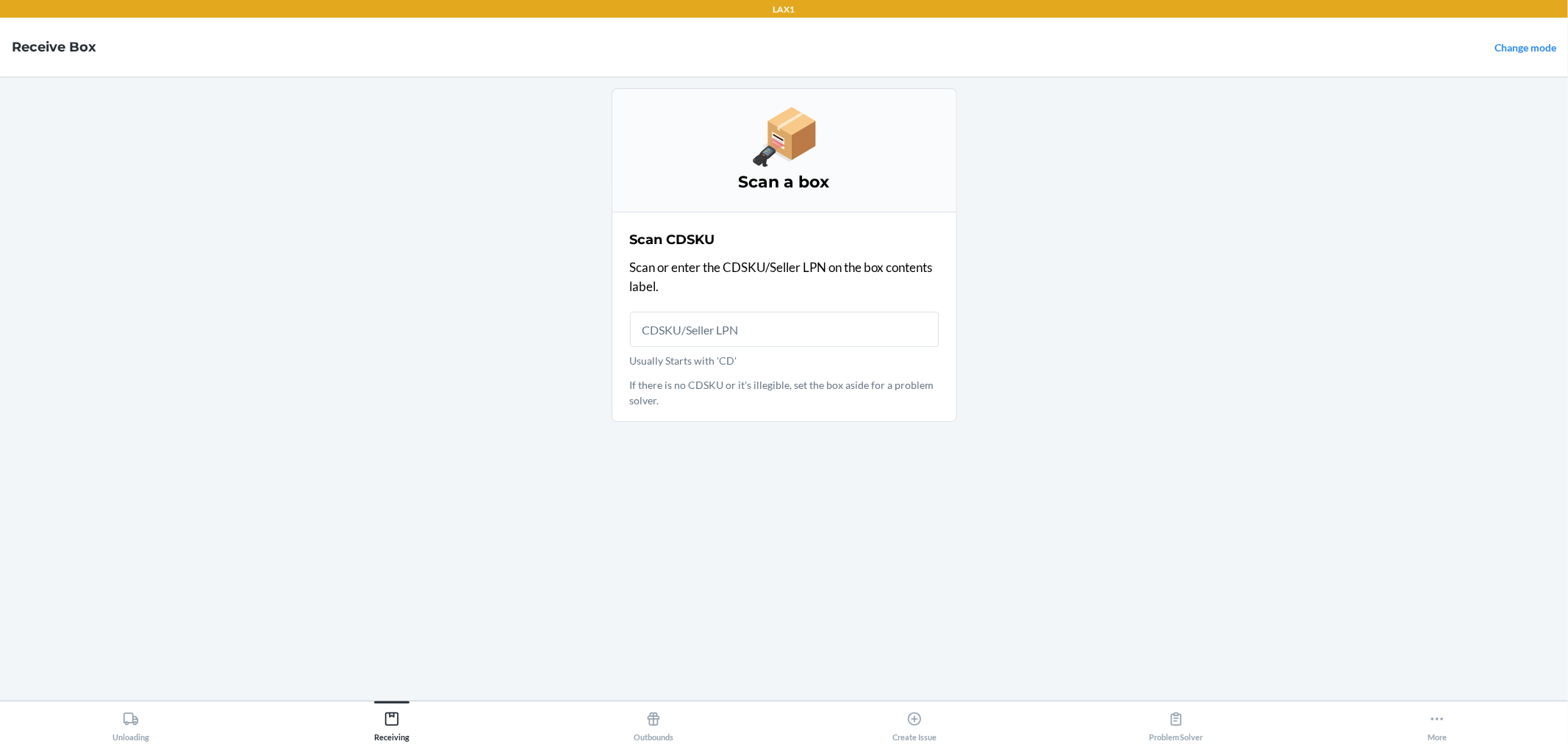
click at [716, 318] on input "Usually Starts with 'CD'" at bounding box center [785, 329] width 309 height 36
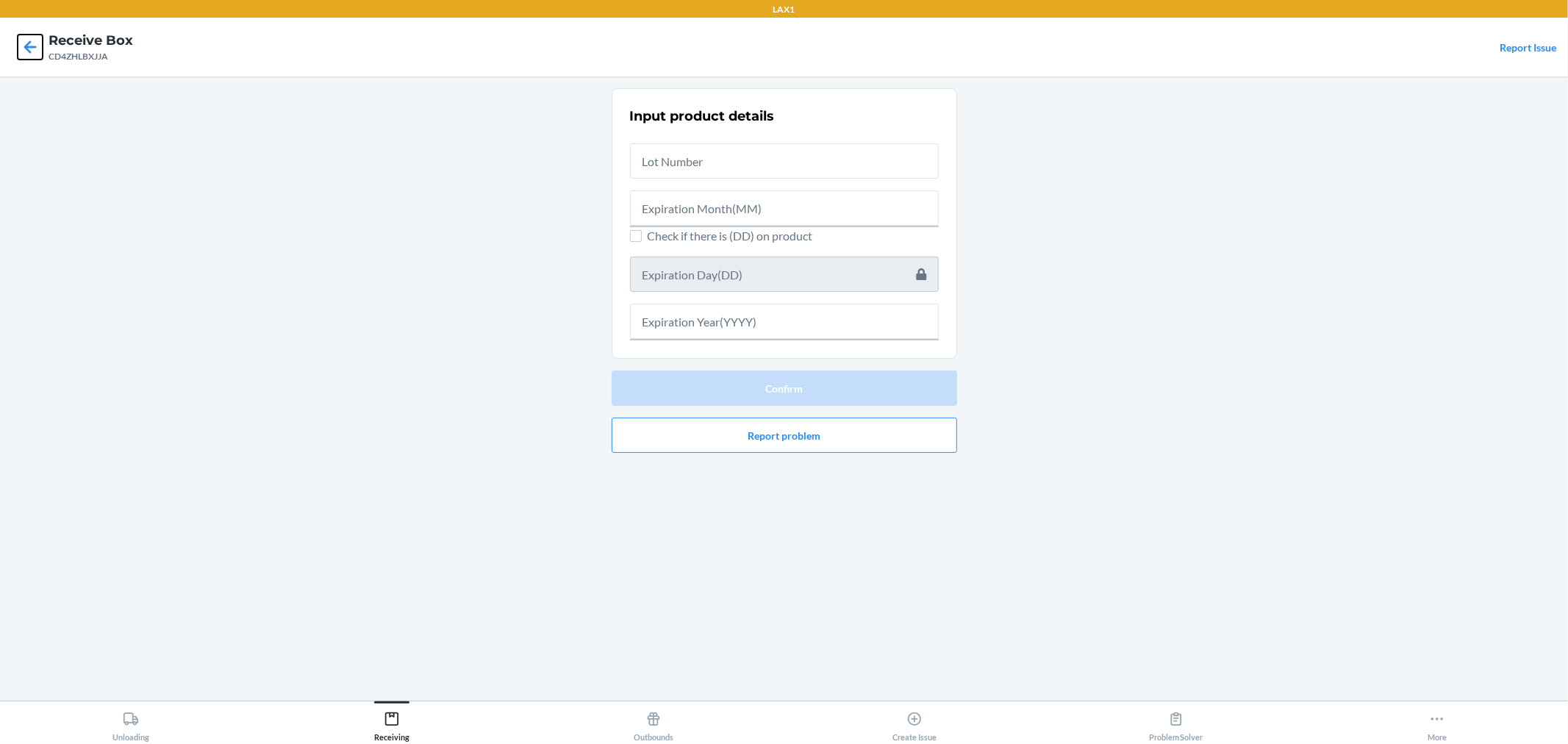
click at [34, 41] on icon at bounding box center [30, 47] width 25 height 25
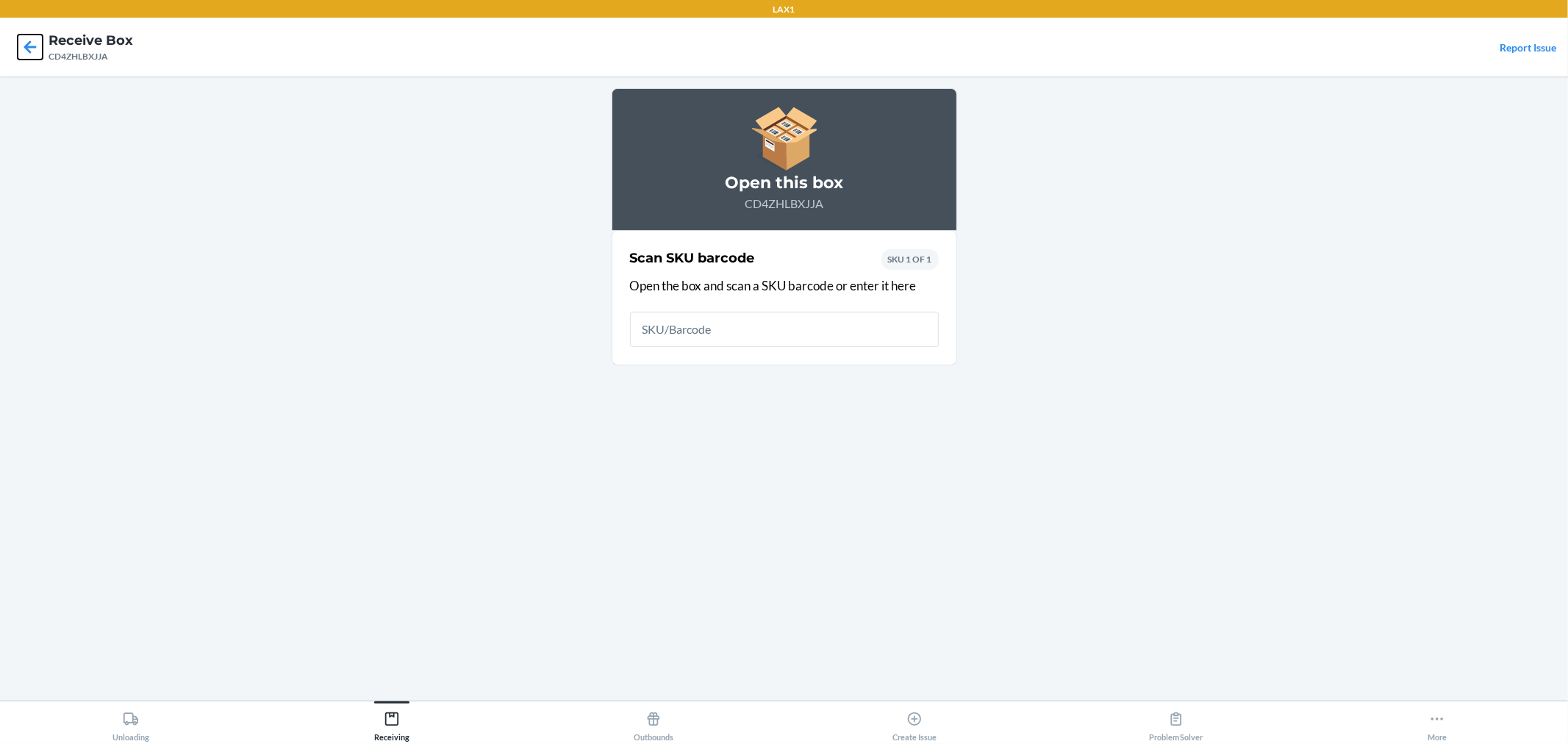
click at [34, 47] on icon at bounding box center [30, 46] width 13 height 13
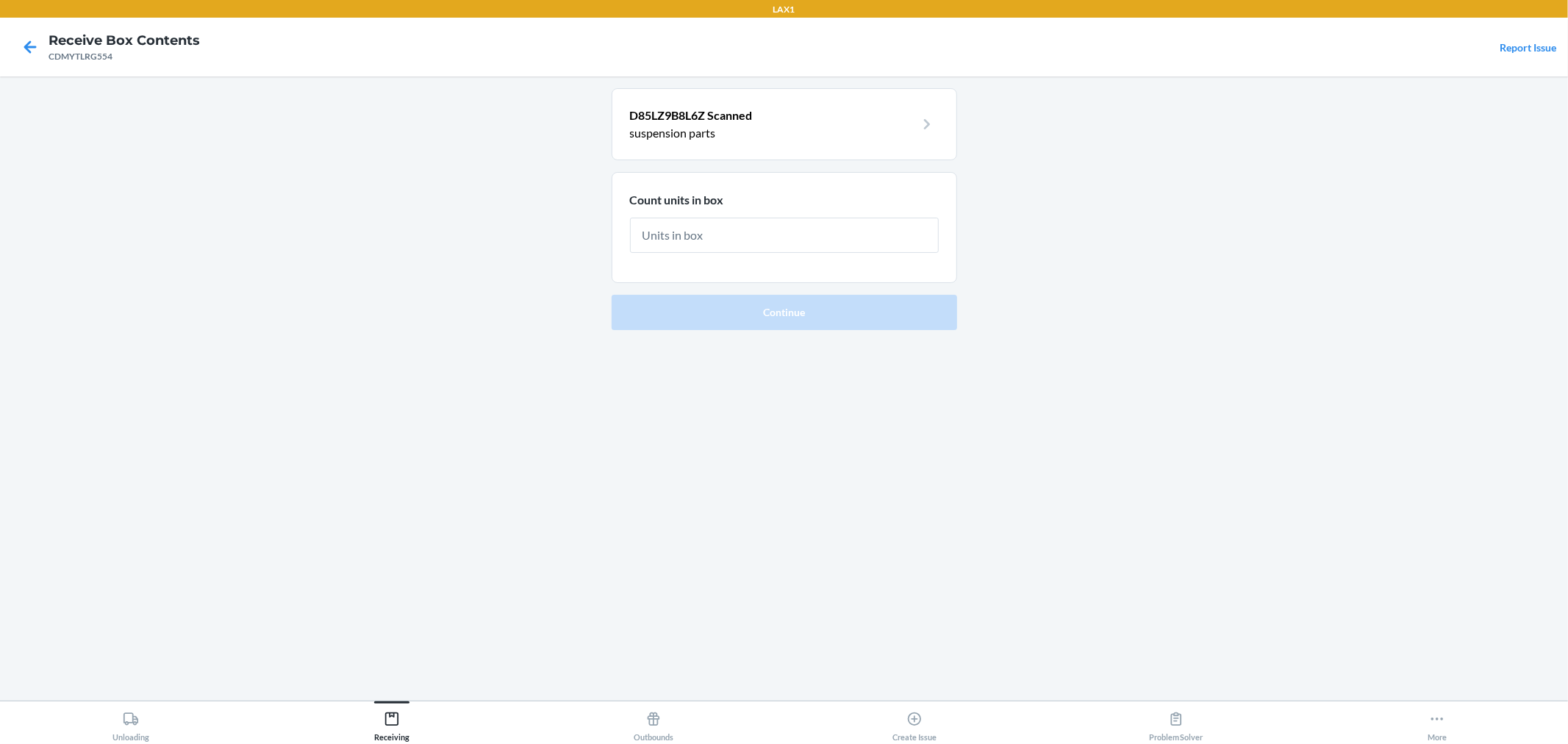
click at [1412, 173] on main "D85LZ9B8L6Z Scanned suspension parts Count units in box Continue" at bounding box center [784, 388] width 1568 height 624
click at [692, 224] on input "text" at bounding box center [785, 234] width 309 height 36
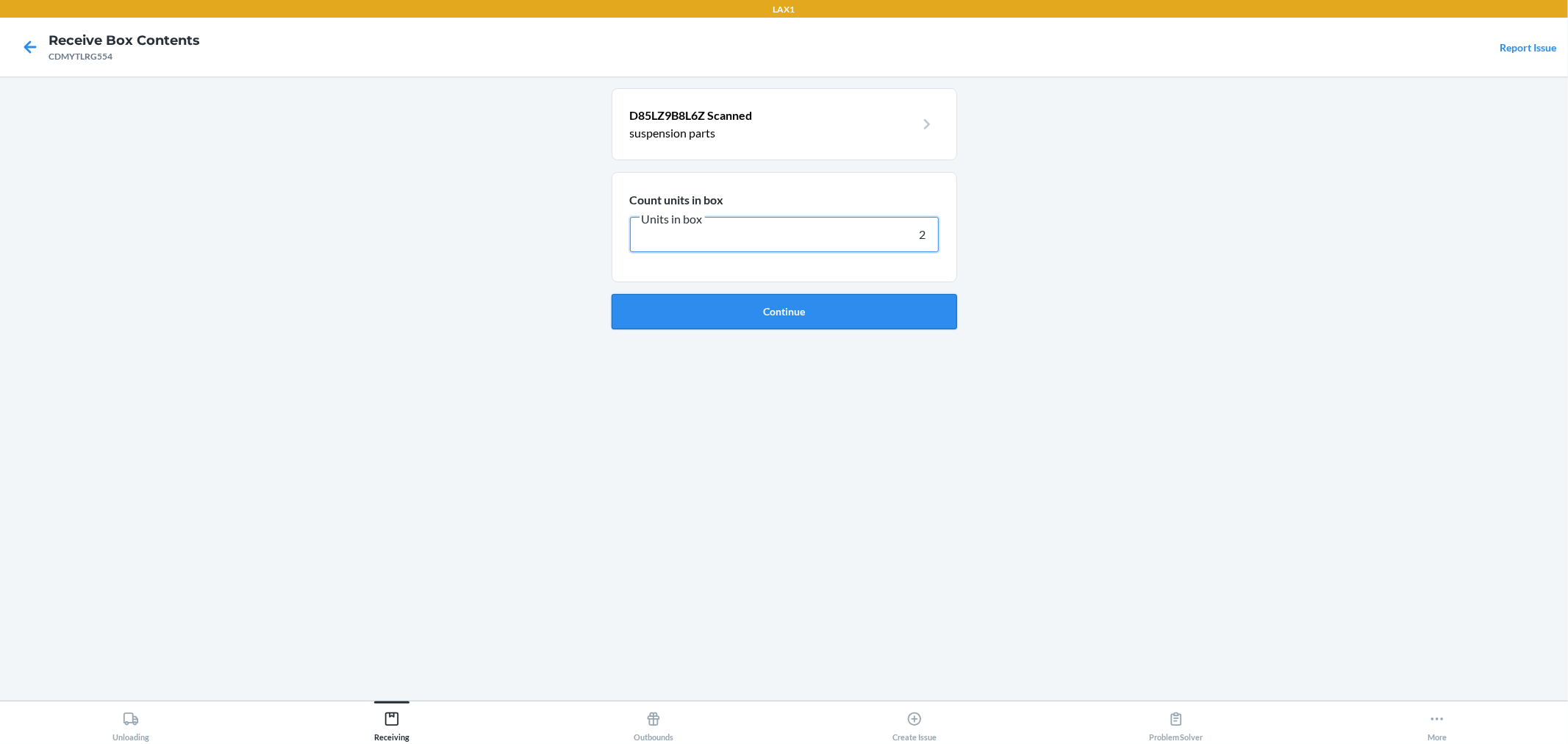
type input "2"
click at [775, 314] on button "Continue" at bounding box center [785, 312] width 346 height 36
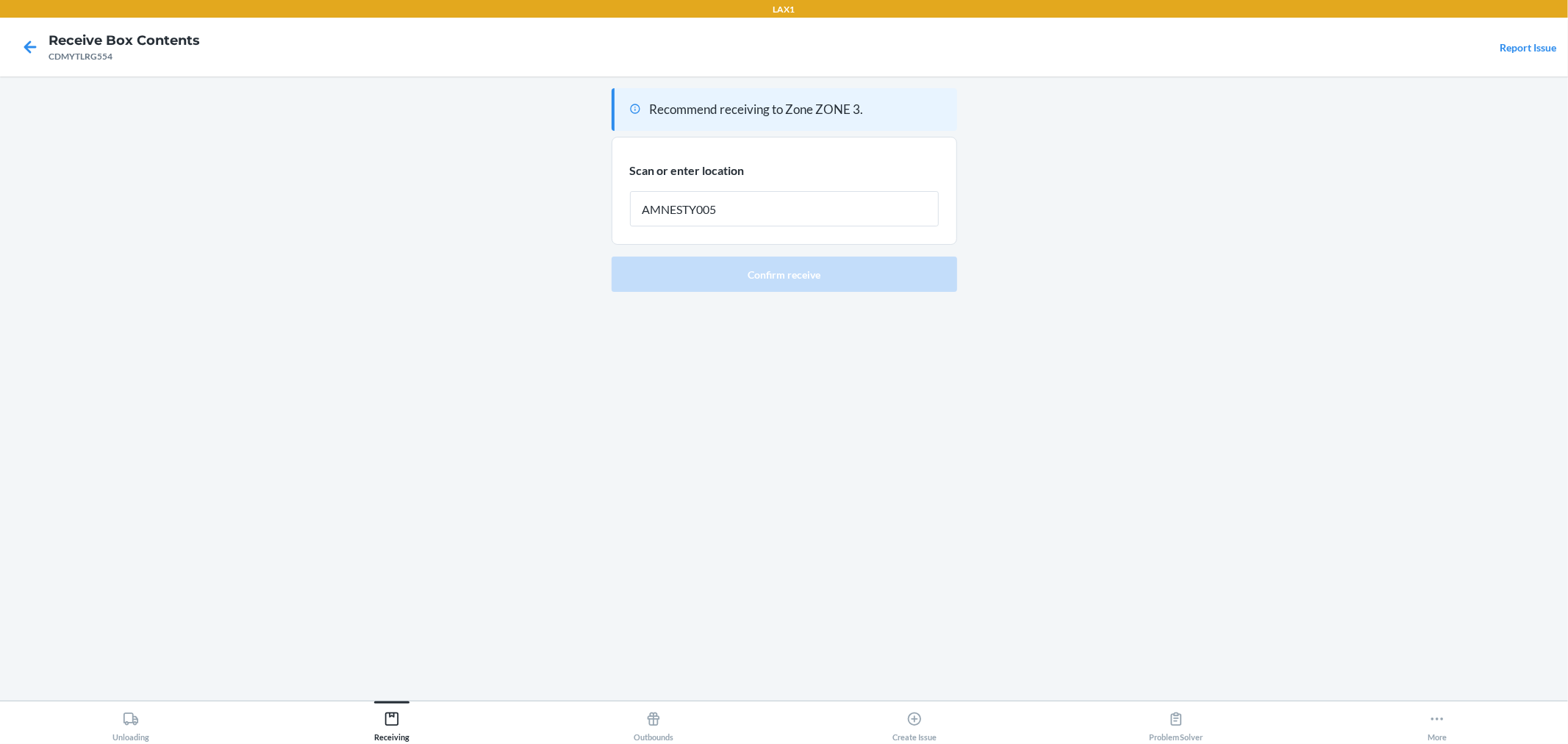
type input "AMNESTY005"
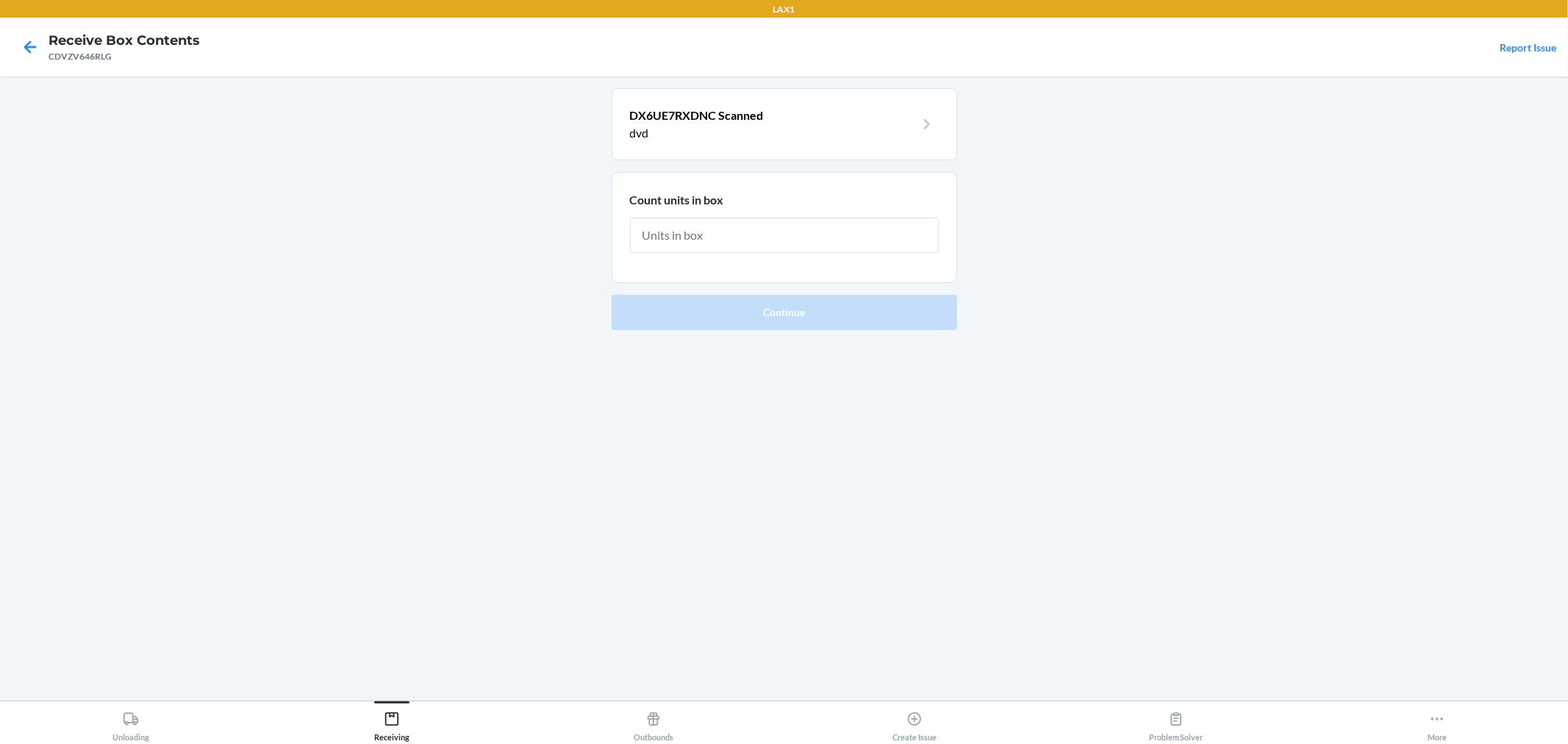
click at [864, 119] on p "DX6UE7RXDNC Scanned" at bounding box center [772, 115] width 285 height 17
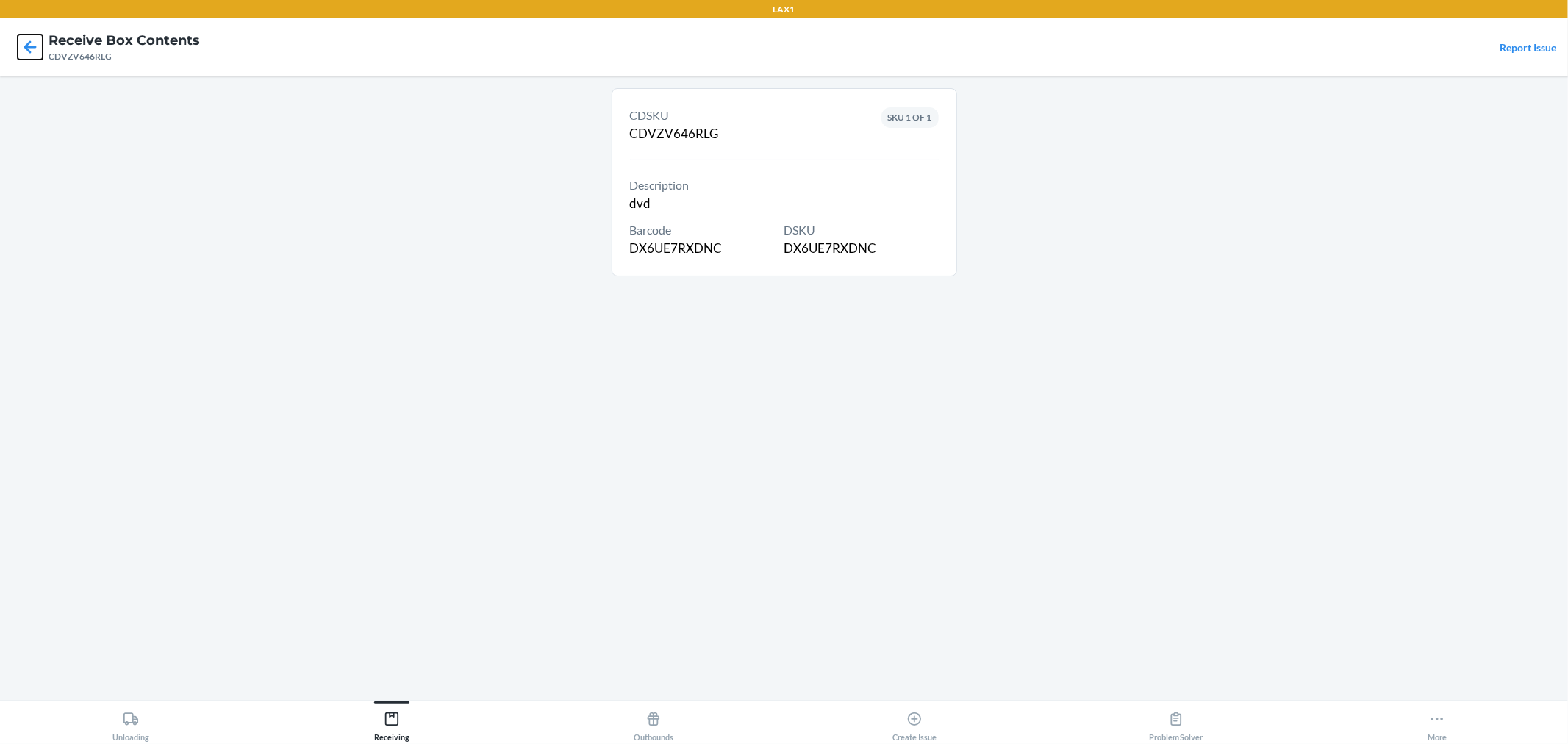
click at [30, 45] on icon at bounding box center [30, 47] width 25 height 25
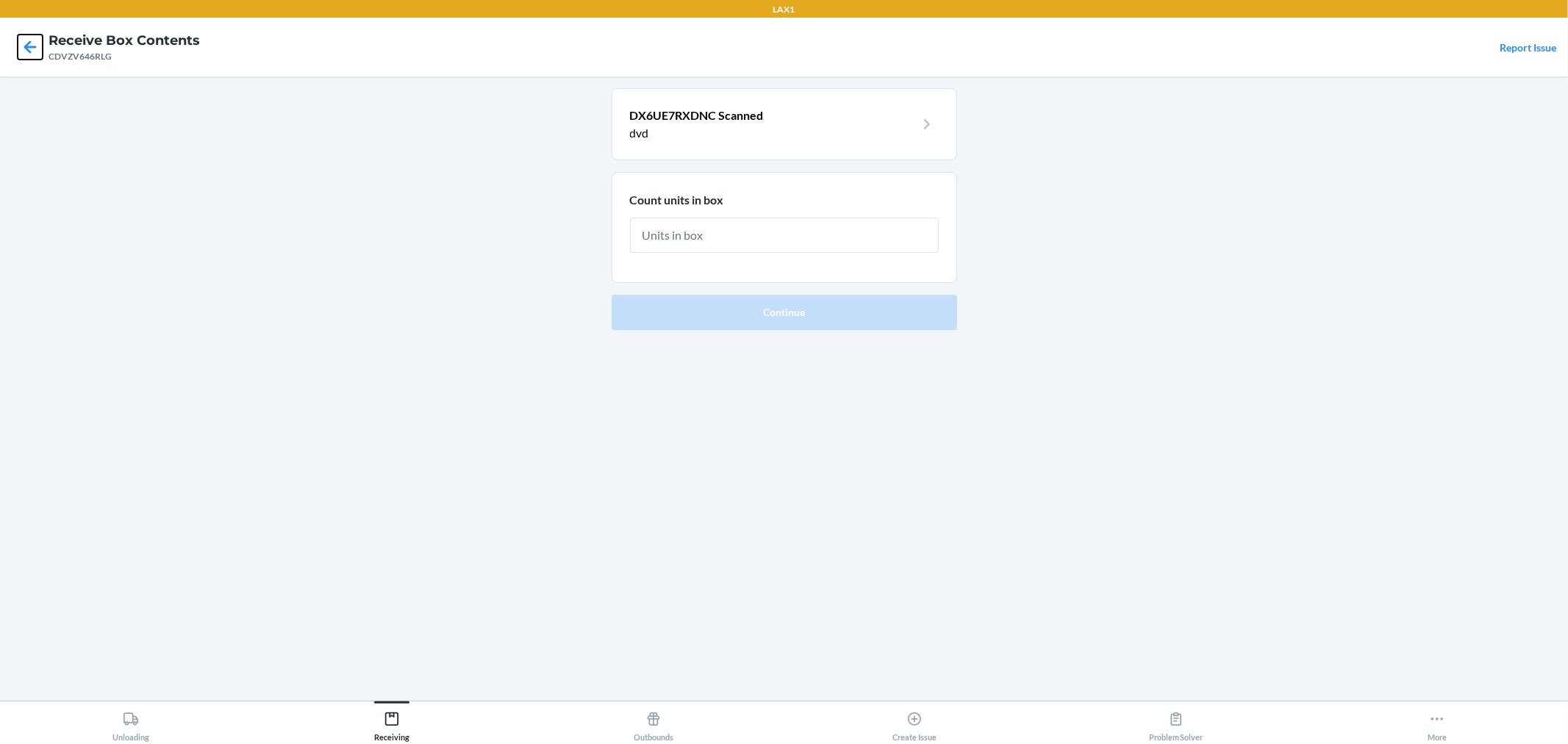
click at [26, 50] on icon at bounding box center [30, 47] width 25 height 25
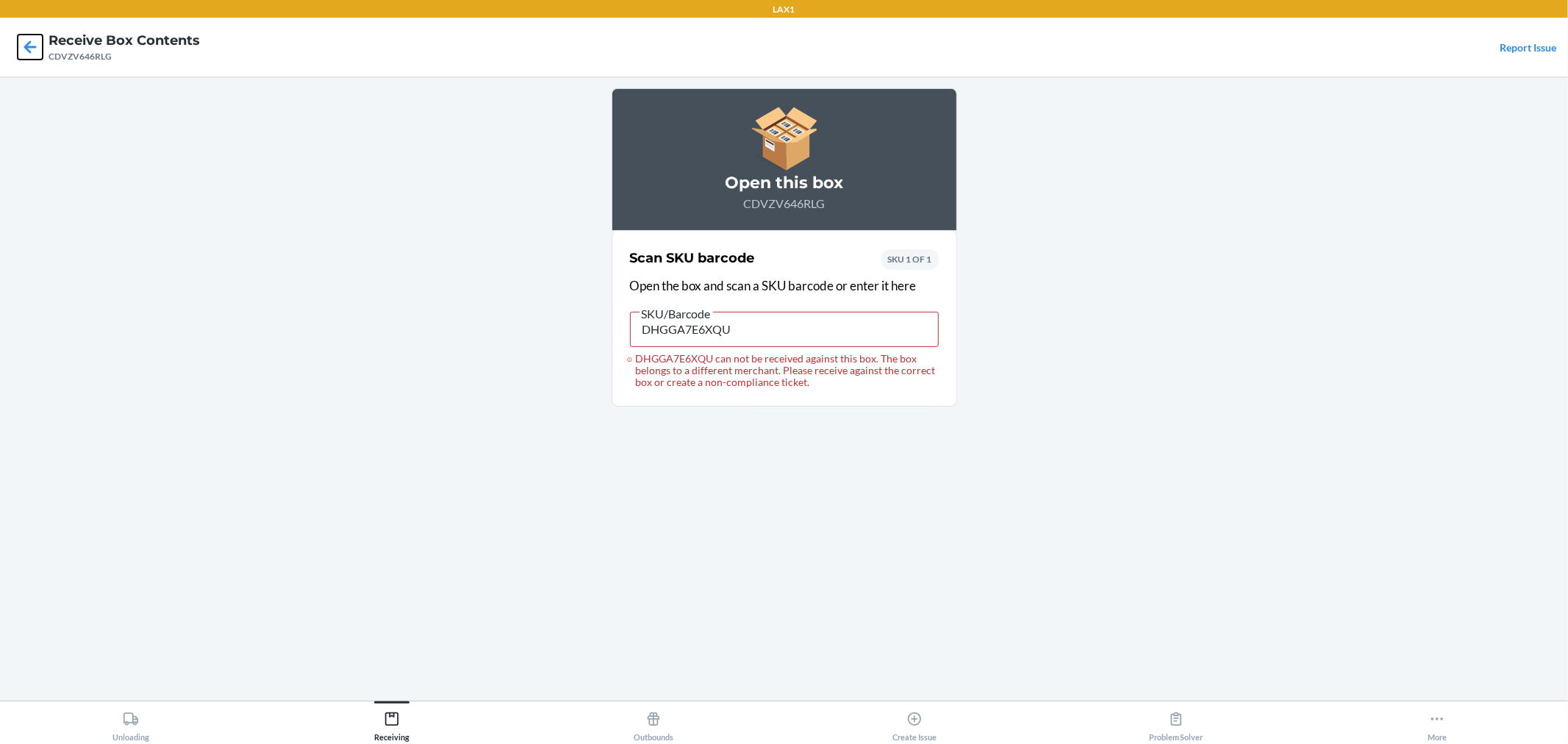
click at [29, 47] on icon at bounding box center [30, 46] width 13 height 13
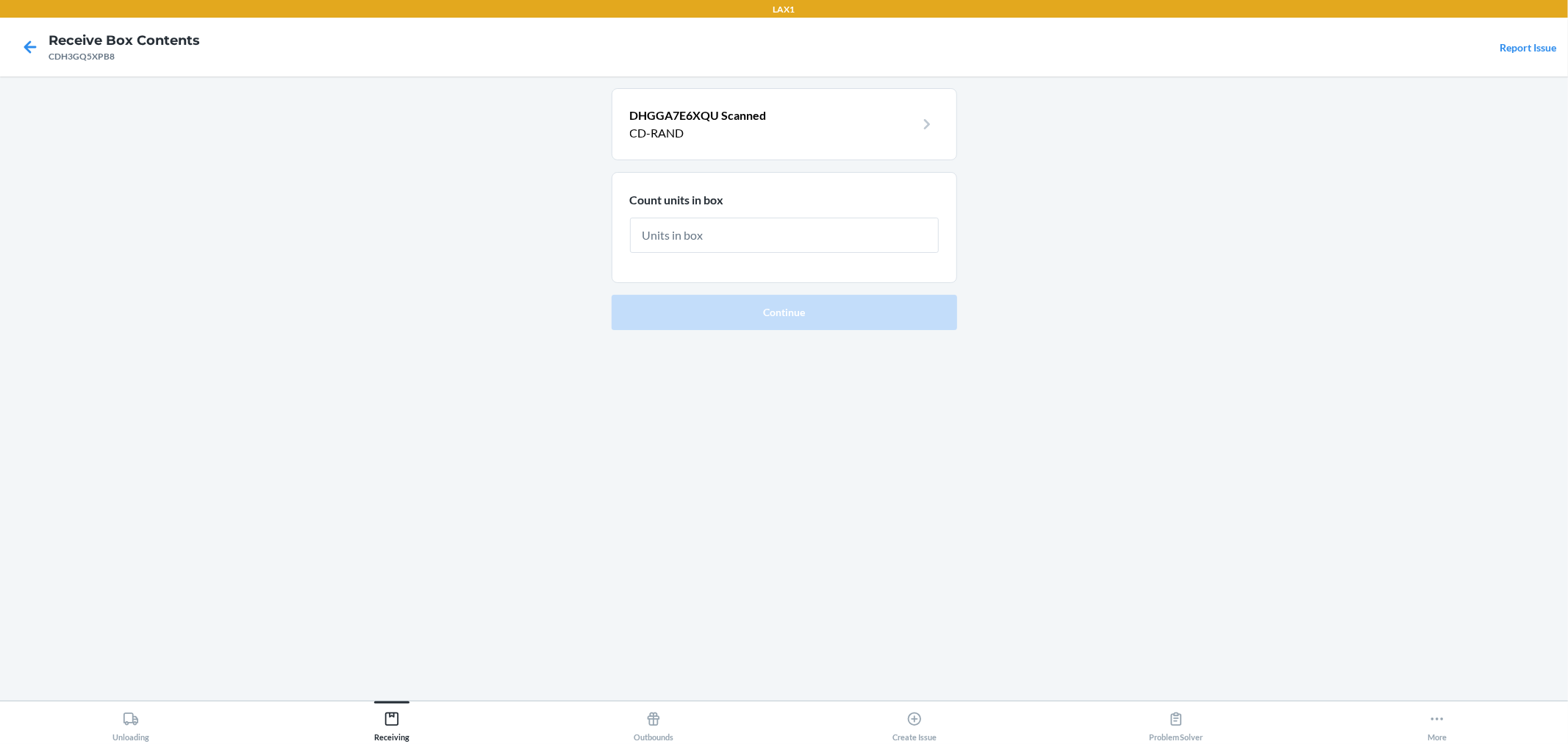
click at [846, 123] on p "DHGGA7E6XQU Scanned" at bounding box center [772, 115] width 285 height 17
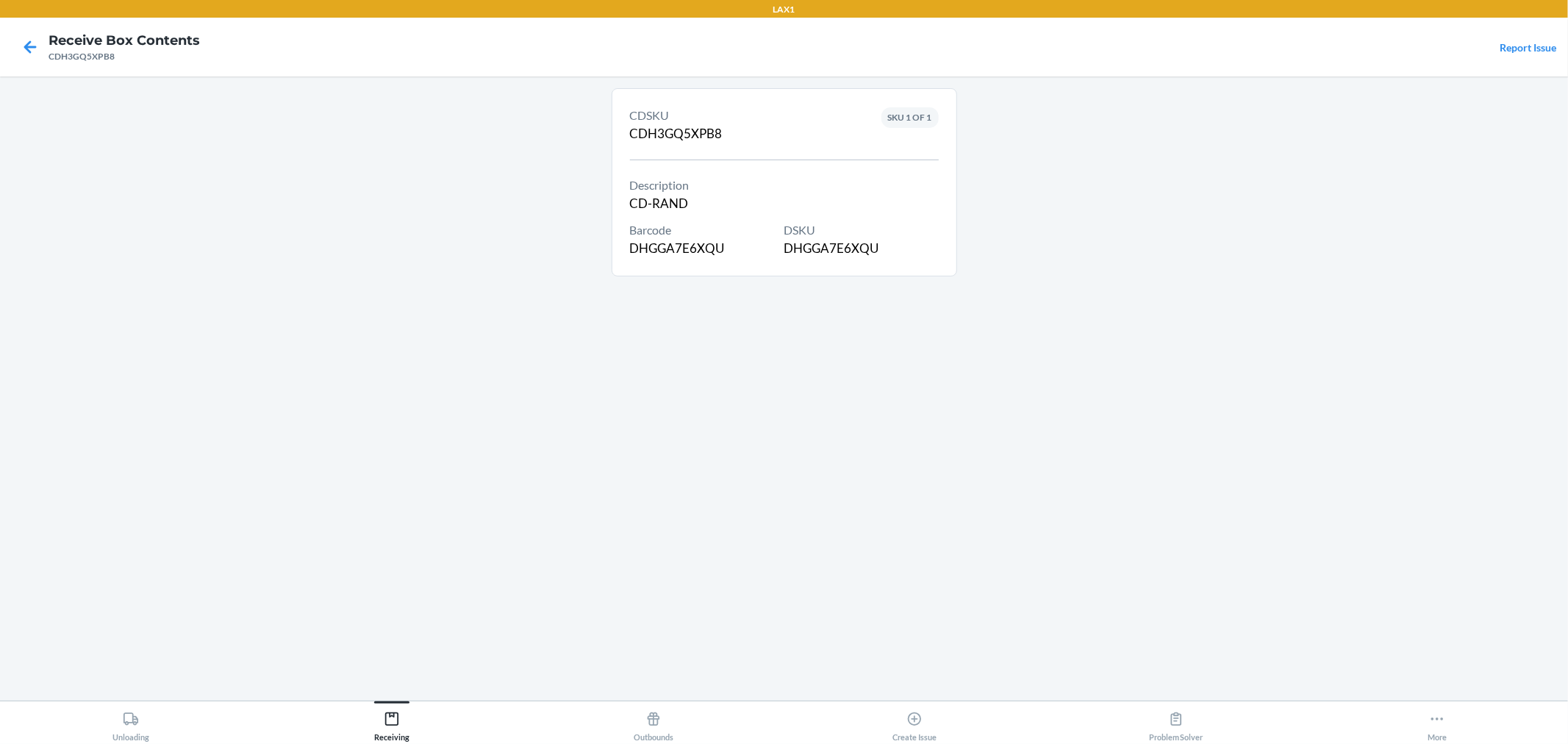
click at [844, 251] on div "DSKU DHGGA7E6XQU" at bounding box center [862, 239] width 154 height 37
copy div "DHGGA7E6XQU"
click at [36, 44] on icon at bounding box center [30, 47] width 25 height 25
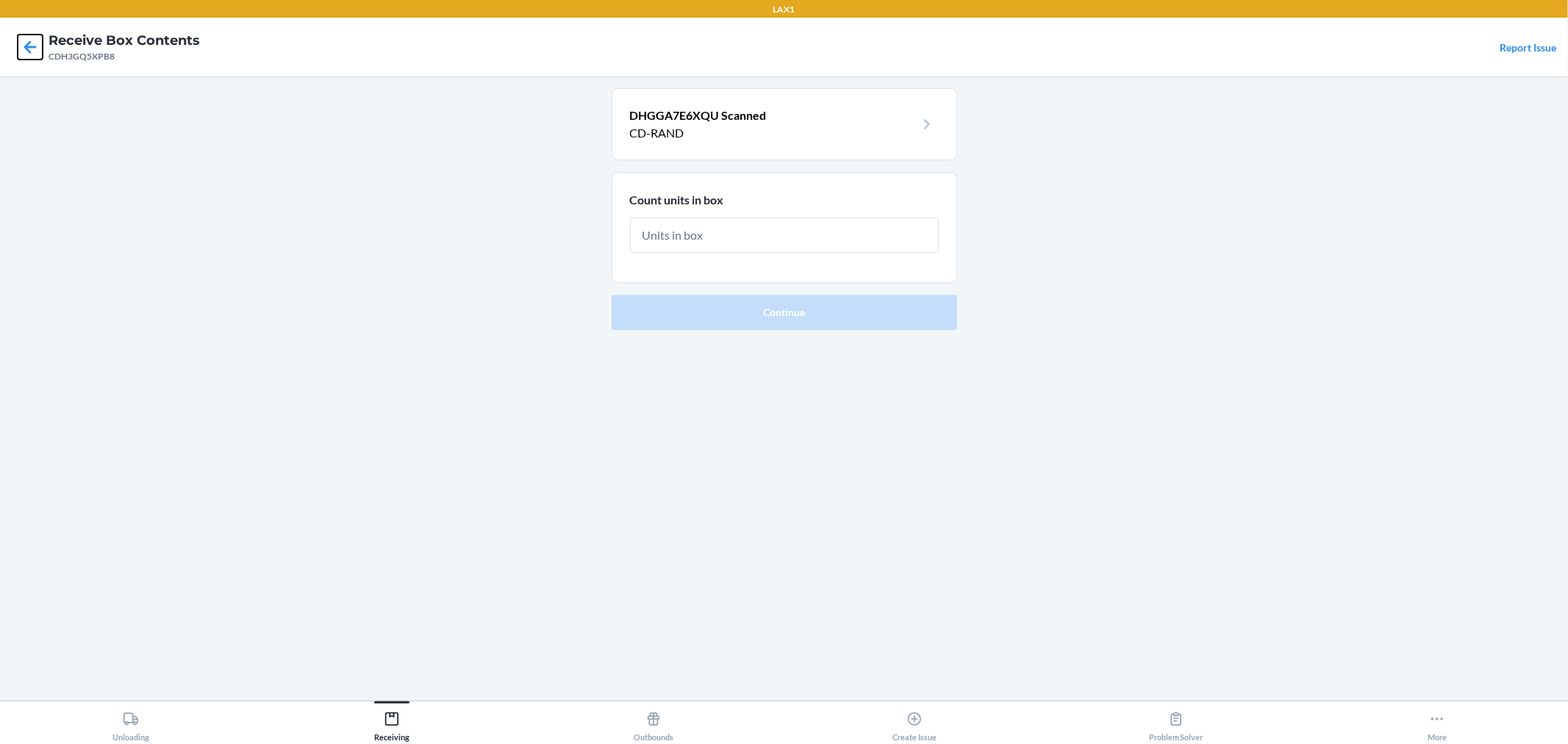
click at [29, 44] on icon at bounding box center [30, 47] width 25 height 25
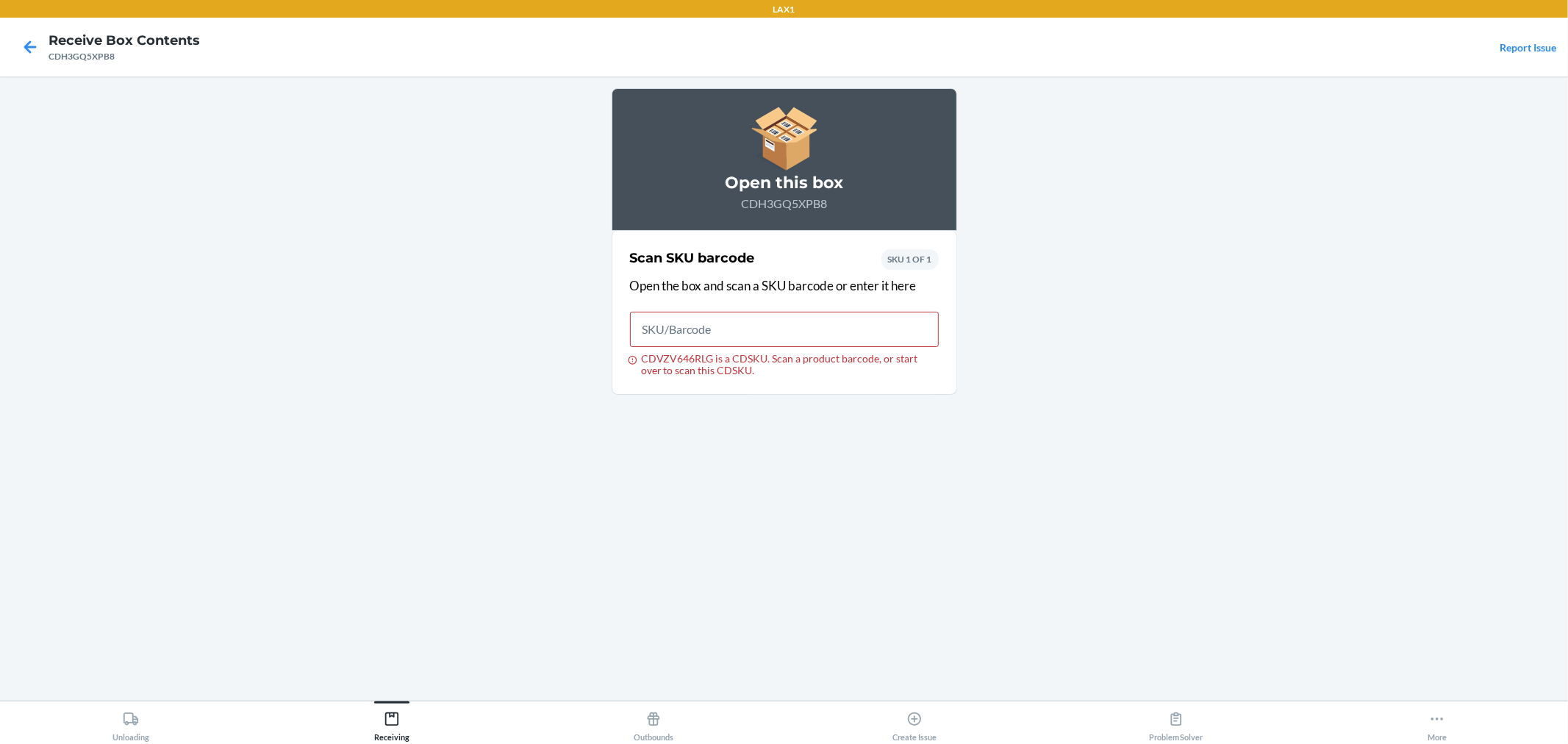
click at [707, 334] on input "CDVZV646RLG is a CDSKU. Scan a product barcode, or start over to scan this CDSK…" at bounding box center [785, 329] width 309 height 36
click at [27, 57] on icon at bounding box center [30, 47] width 25 height 25
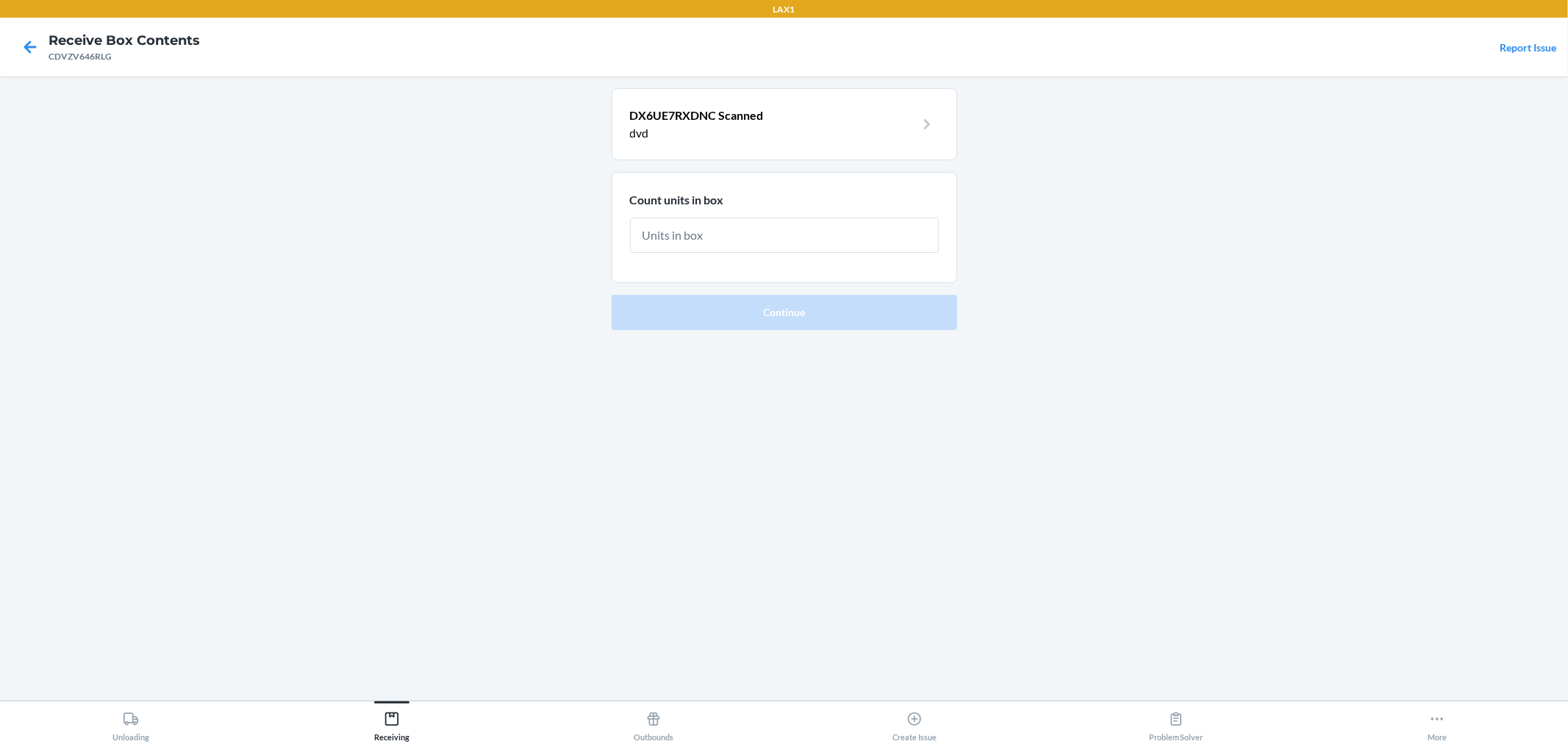
click at [829, 123] on p "DX6UE7RXDNC Scanned" at bounding box center [772, 115] width 285 height 17
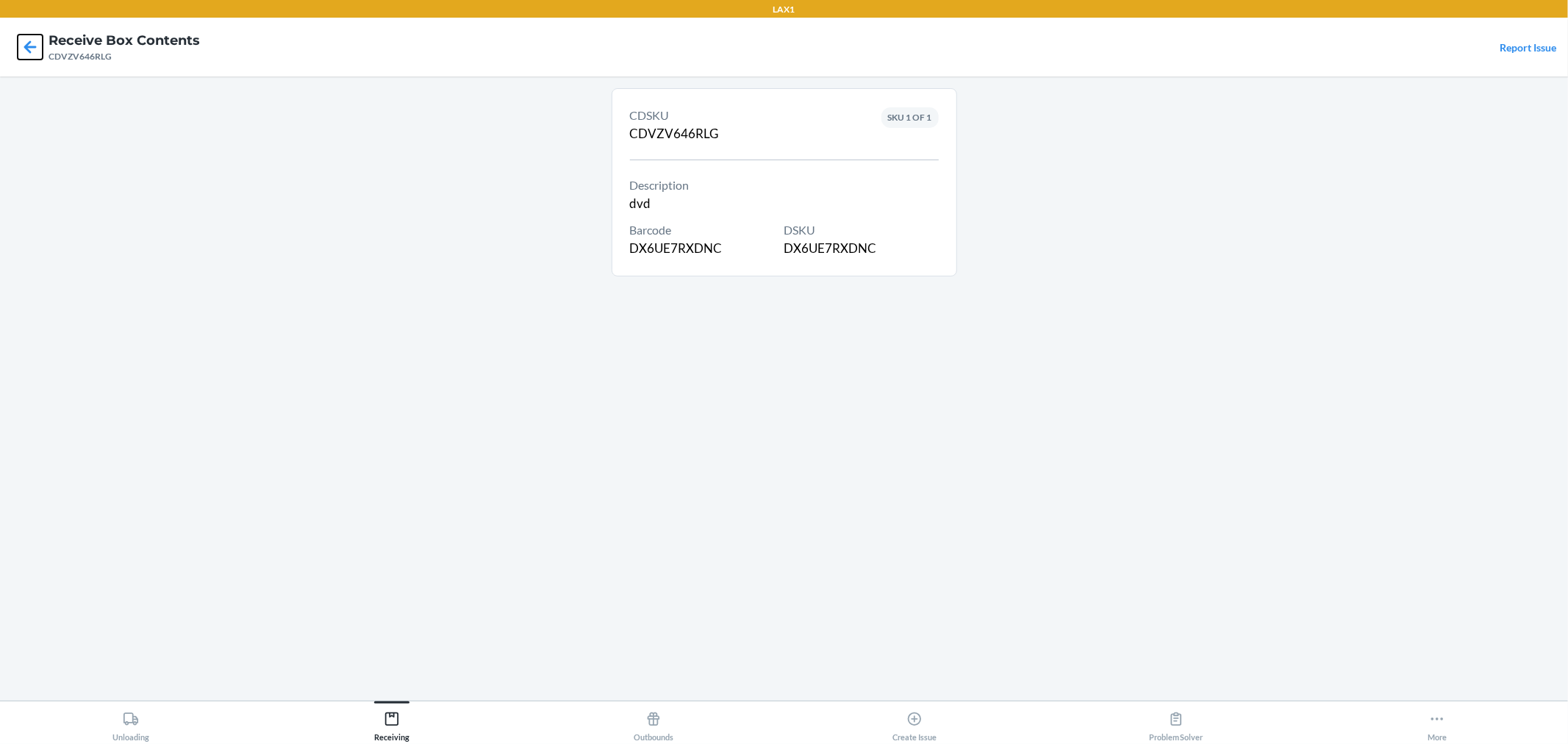
click at [27, 54] on icon at bounding box center [30, 47] width 25 height 25
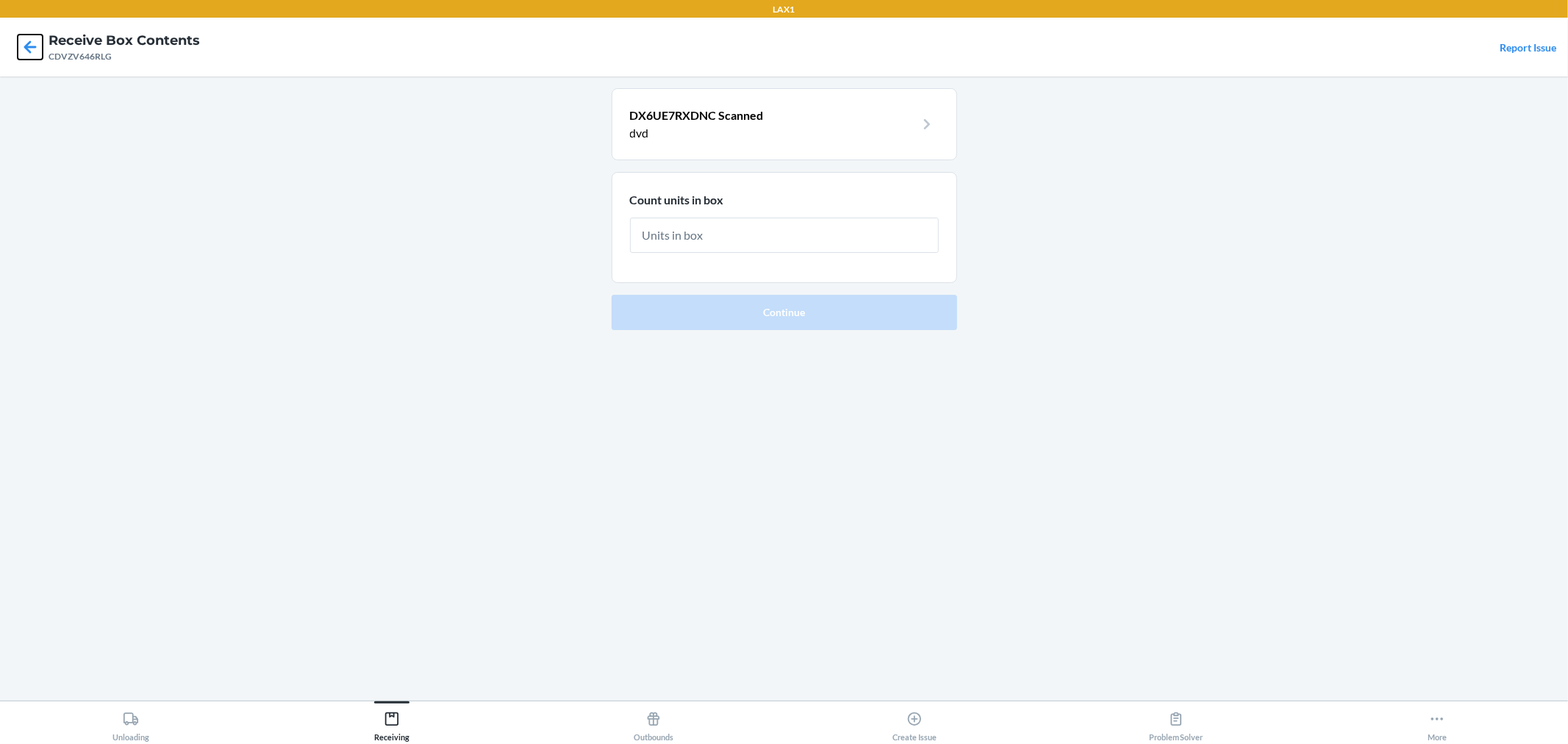
click at [27, 54] on icon at bounding box center [30, 47] width 25 height 25
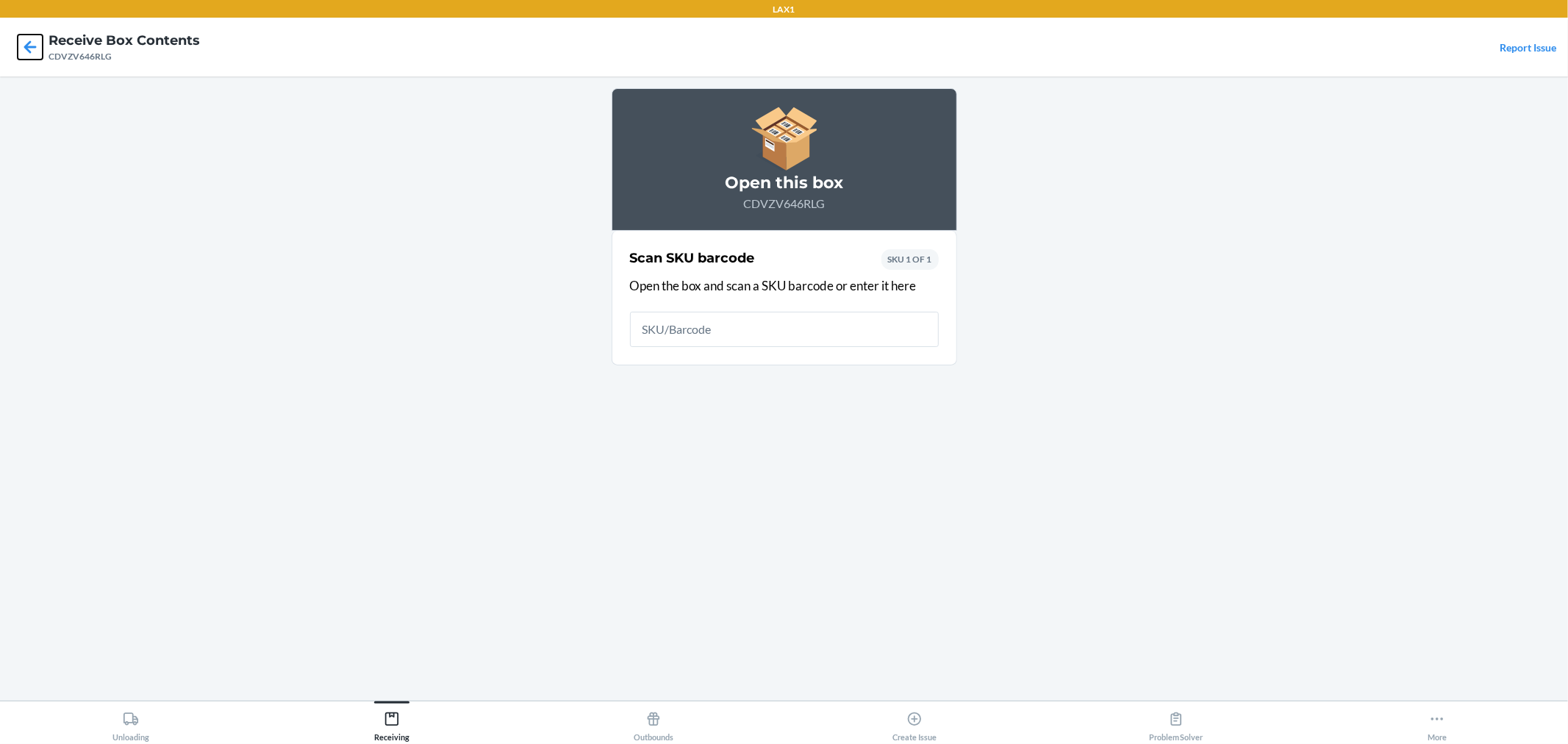
click at [37, 44] on icon at bounding box center [30, 47] width 25 height 25
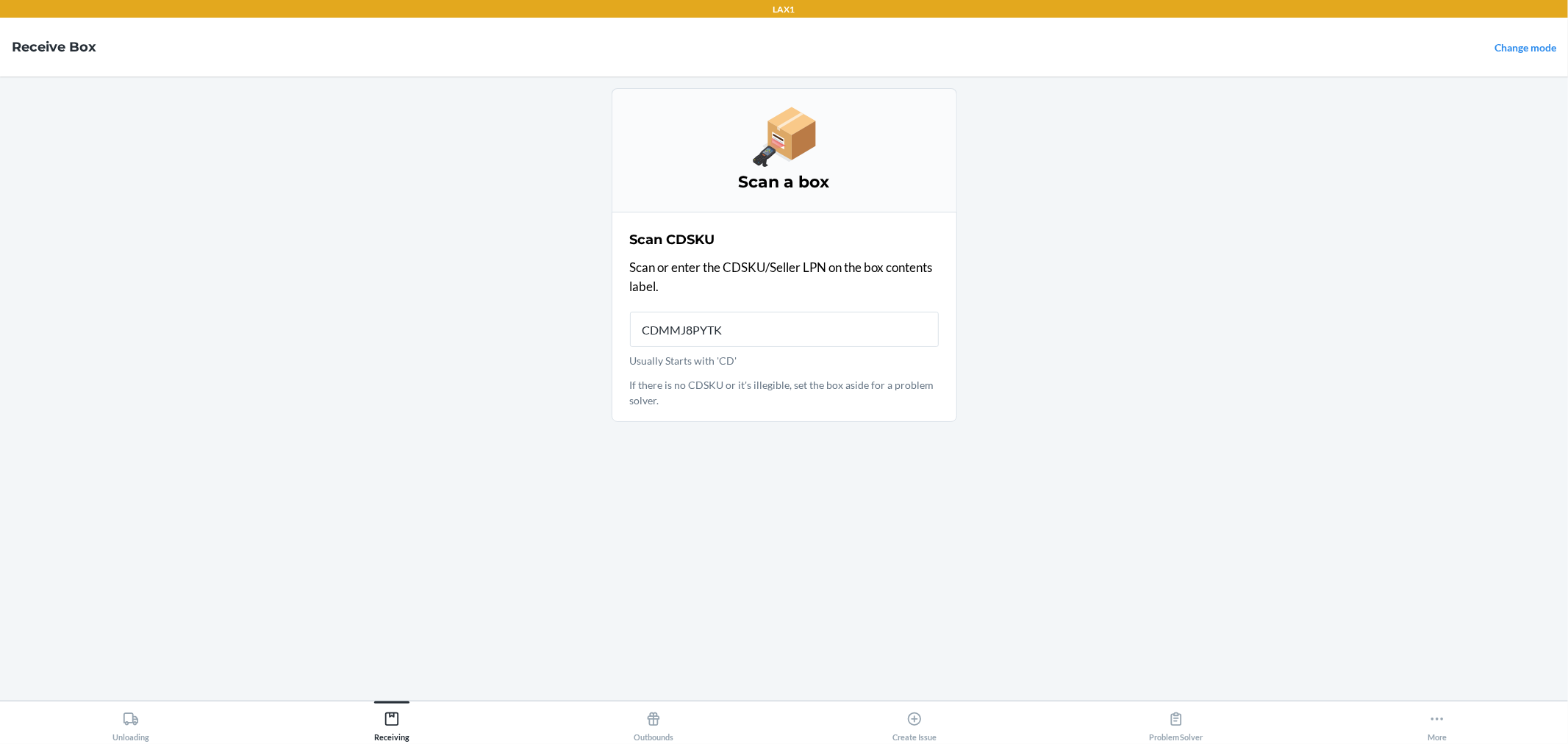
type input "CDMMJ8PYTKT"
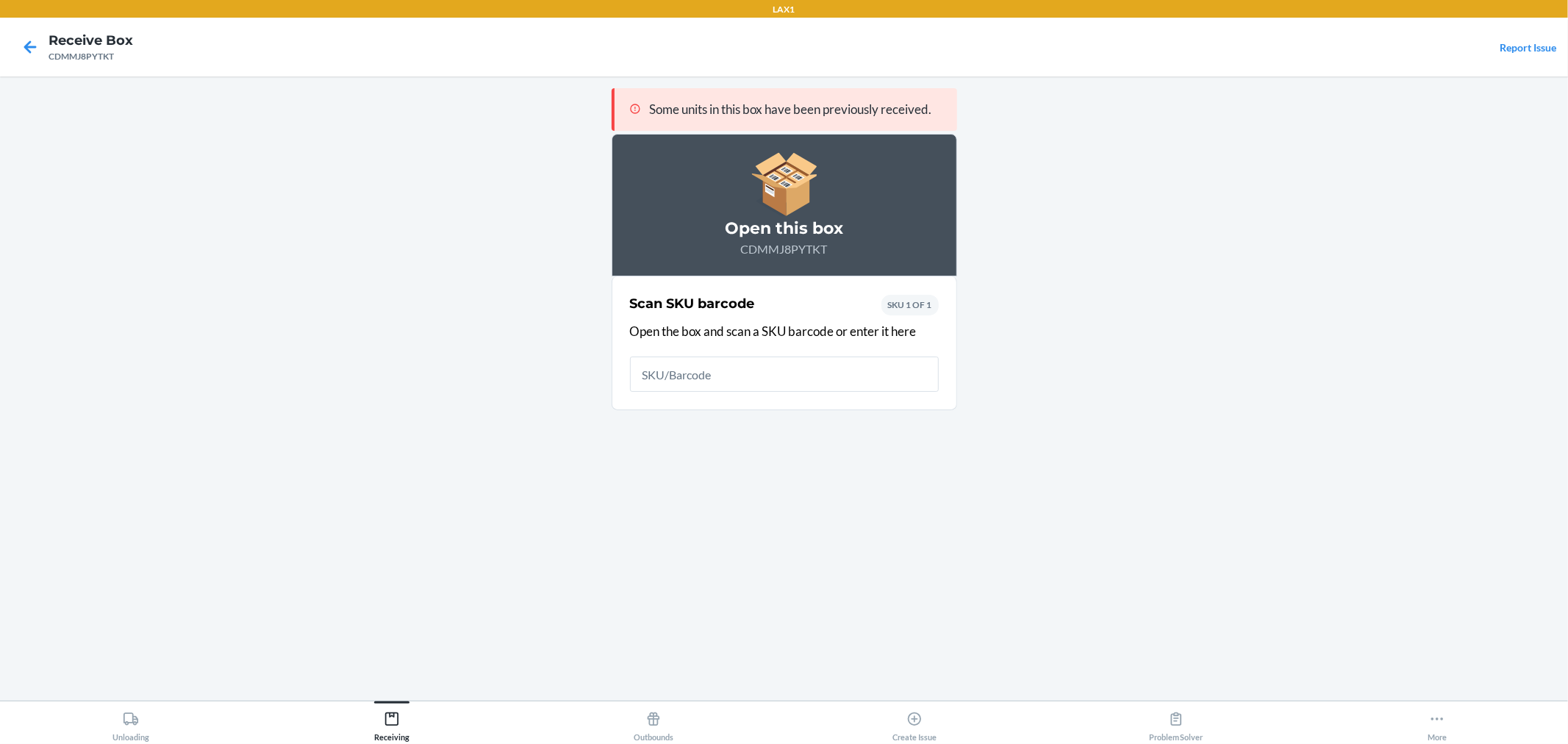
click at [729, 384] on input "text" at bounding box center [785, 373] width 309 height 36
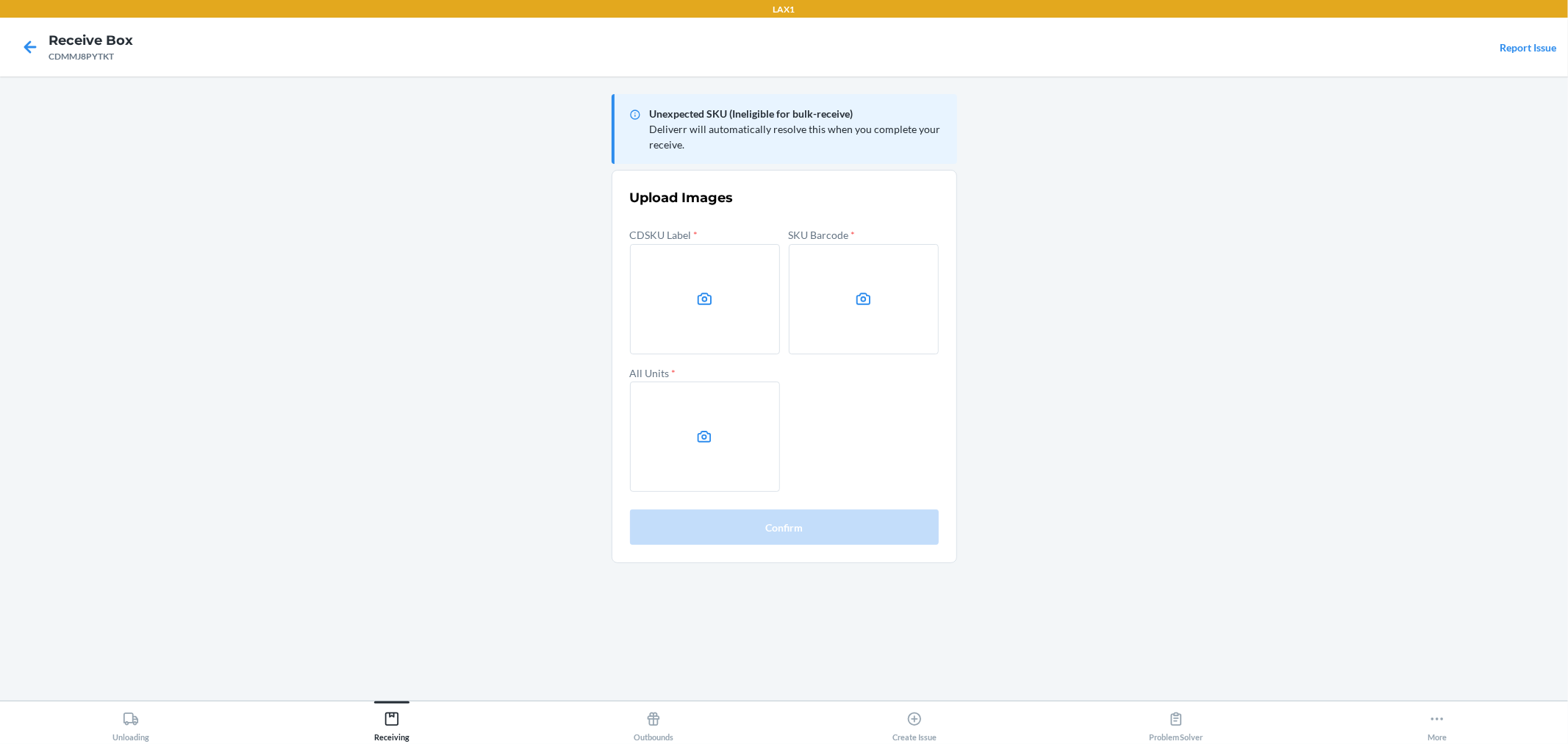
click at [29, 59] on div at bounding box center [30, 47] width 37 height 37
click at [29, 53] on icon at bounding box center [30, 47] width 25 height 25
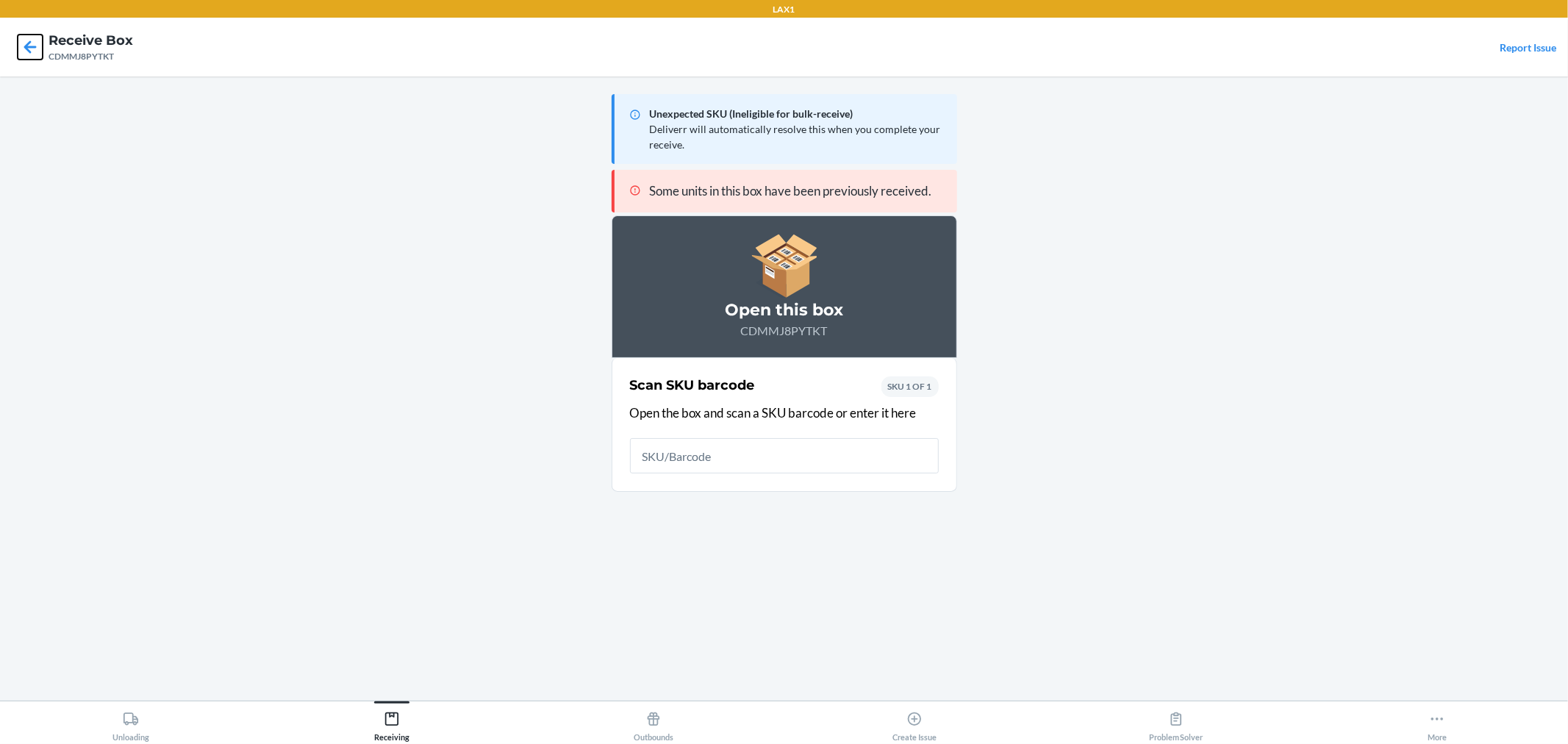
click at [29, 53] on icon at bounding box center [30, 47] width 25 height 25
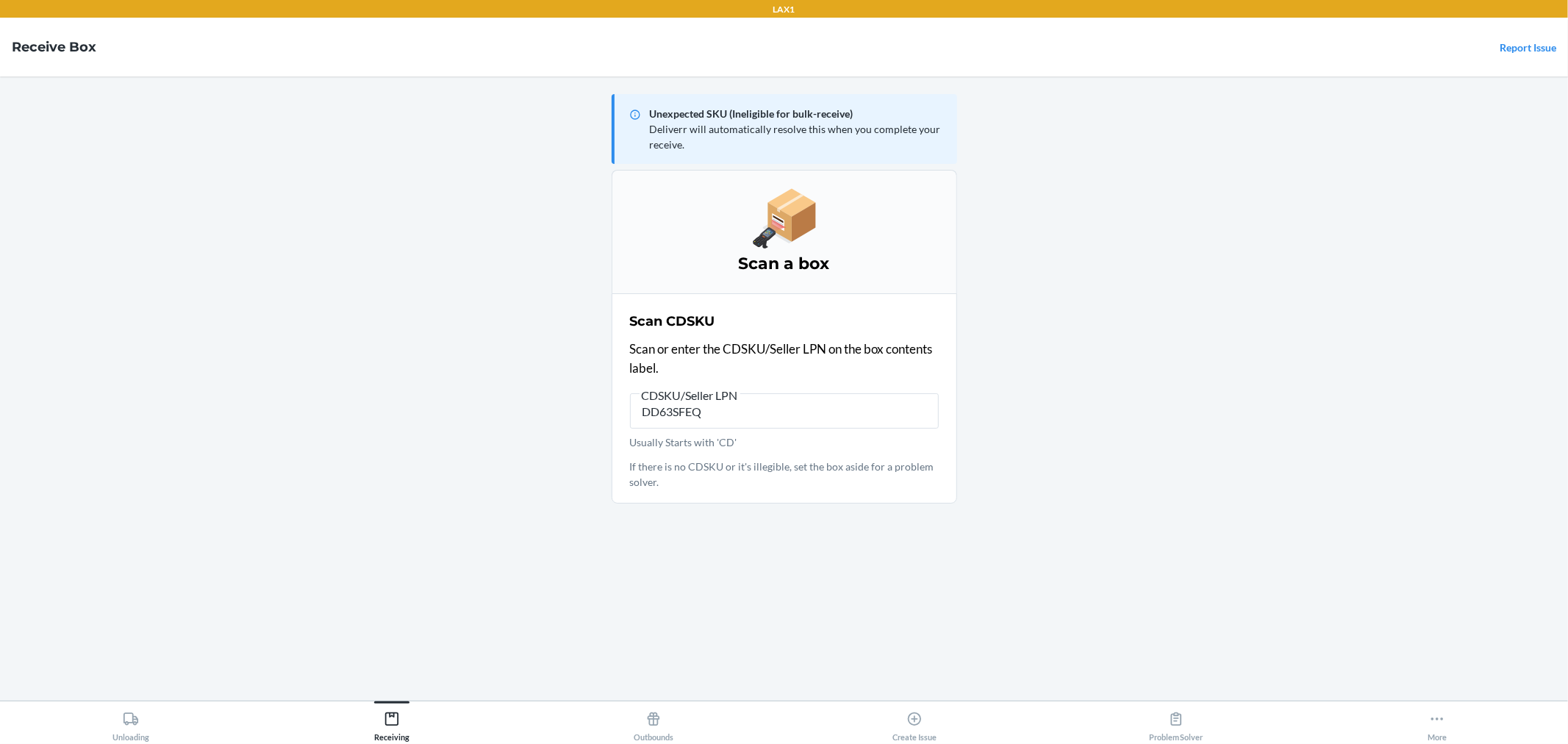
type input "DD63SFEQ8"
type input "DD63SFEQ8BD"
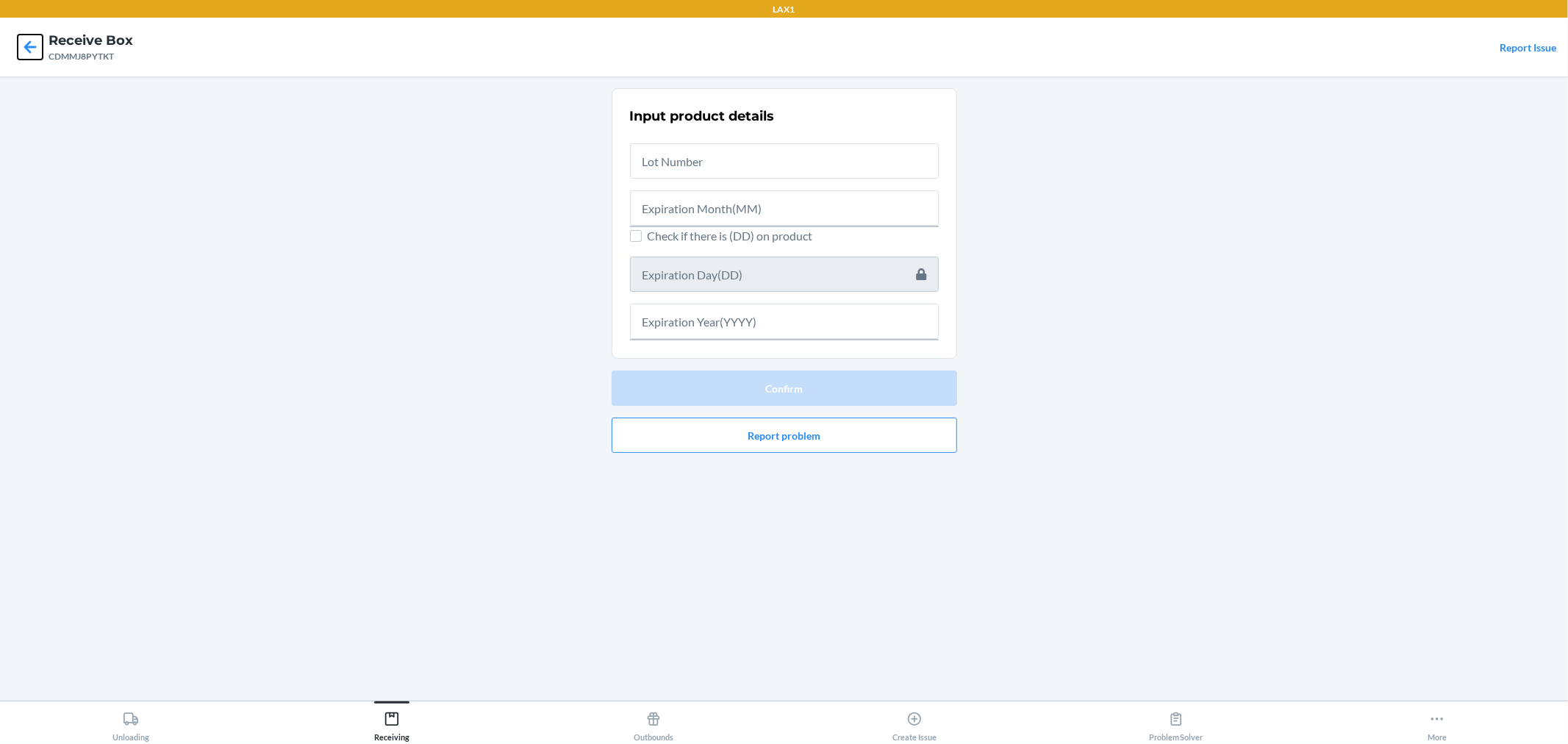
drag, startPoint x: 27, startPoint y: 41, endPoint x: 537, endPoint y: 152, distance: 521.9
click at [27, 44] on icon at bounding box center [30, 47] width 25 height 25
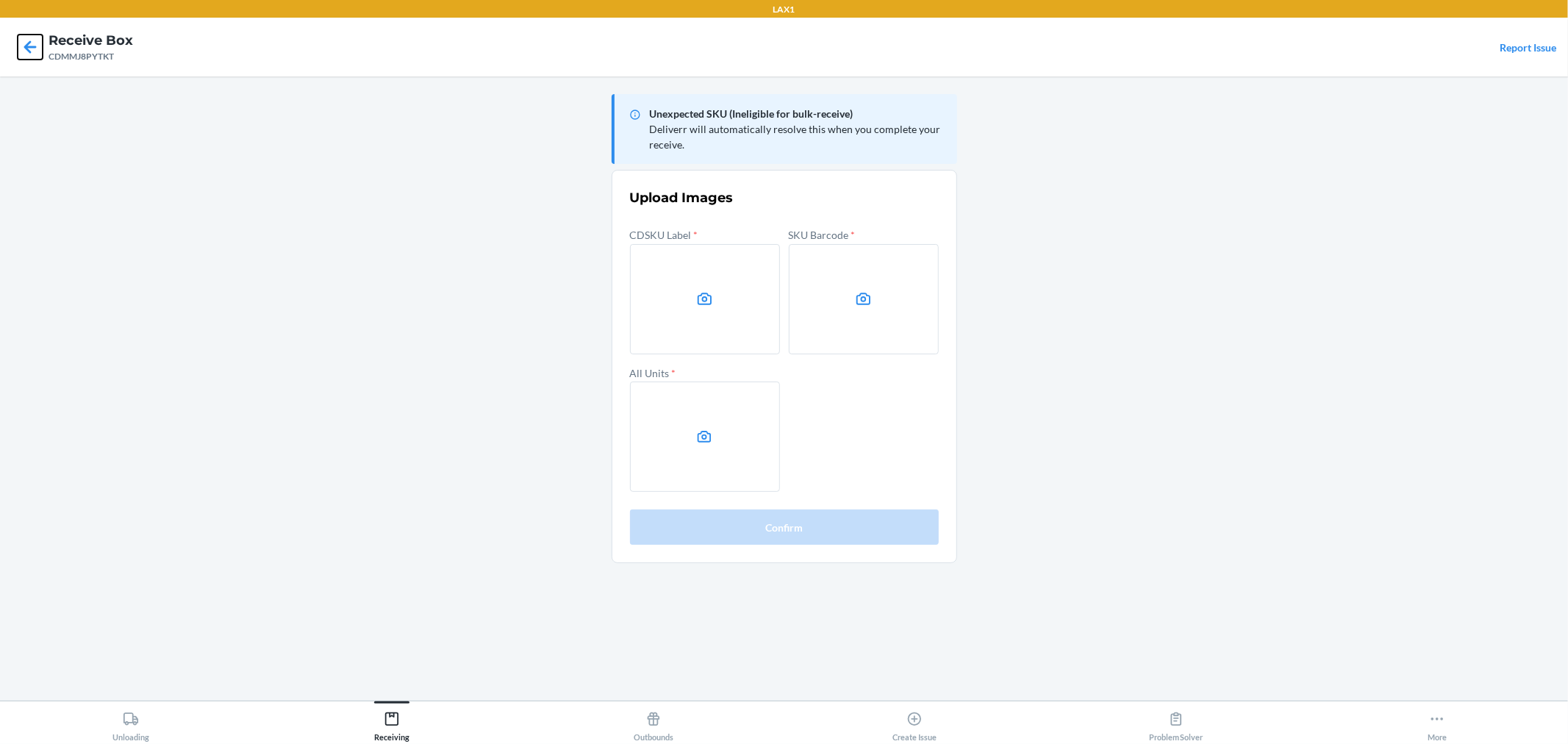
click at [24, 48] on icon at bounding box center [30, 47] width 25 height 25
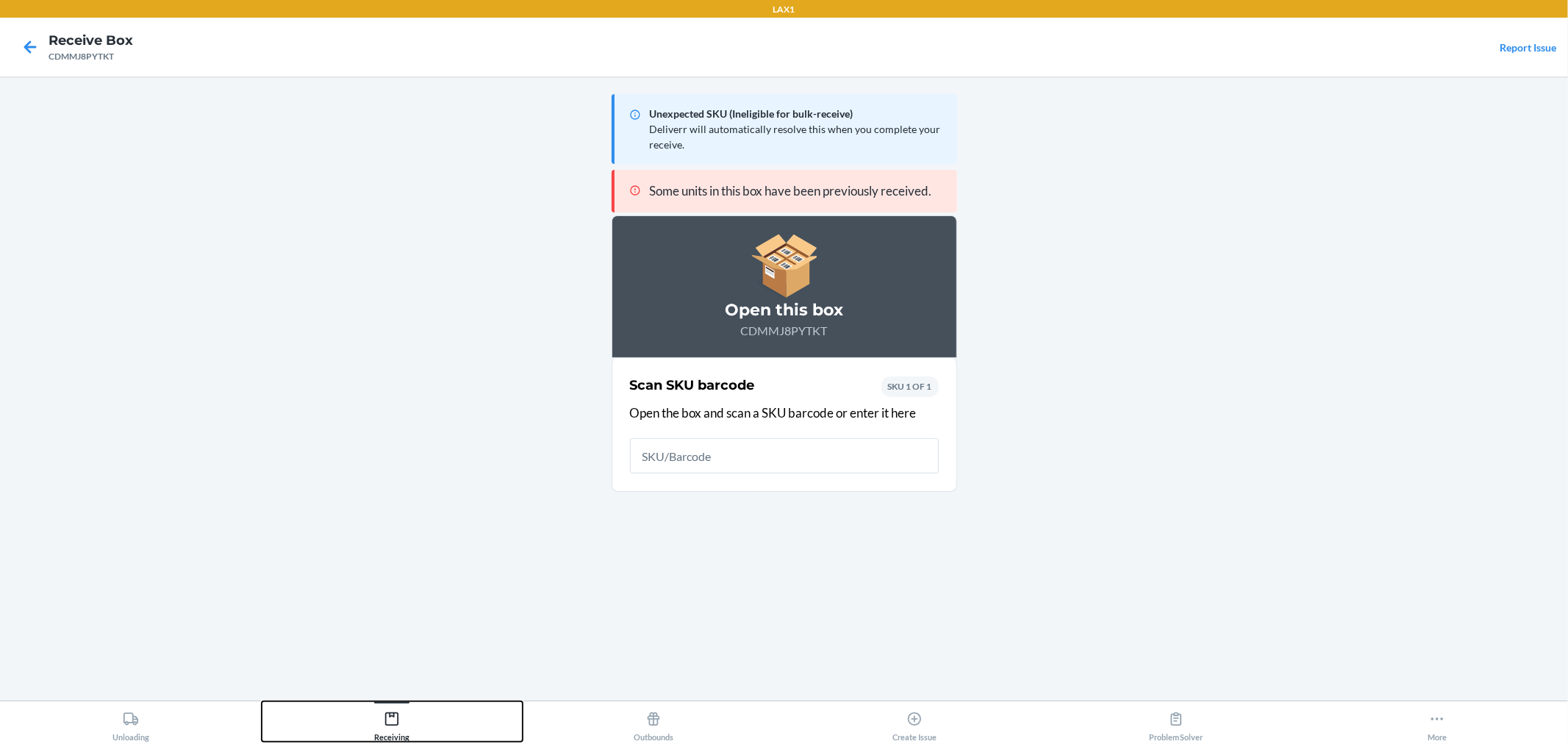
click at [406, 733] on div "Receiving" at bounding box center [392, 723] width 36 height 37
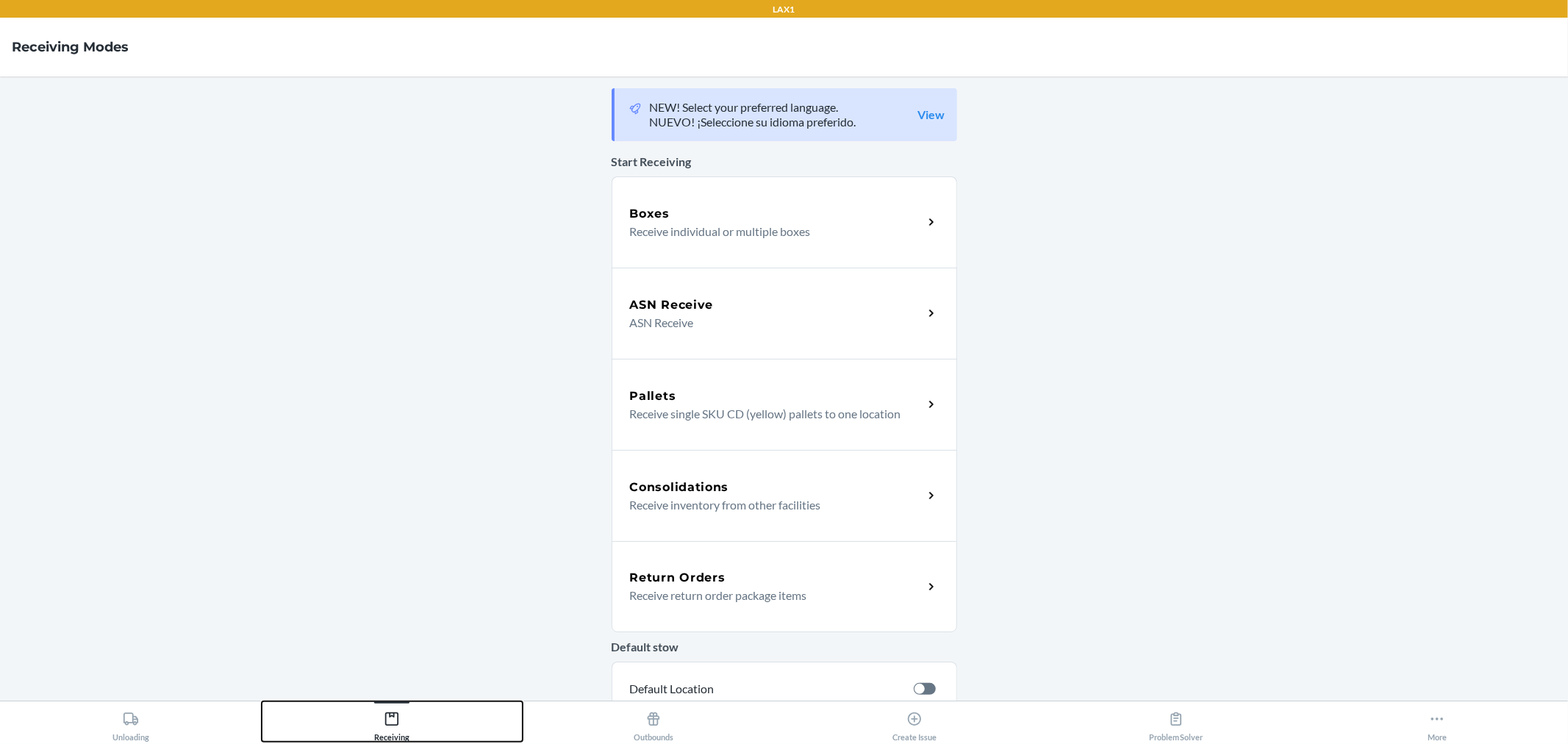
click at [387, 731] on div "Receiving" at bounding box center [392, 723] width 36 height 37
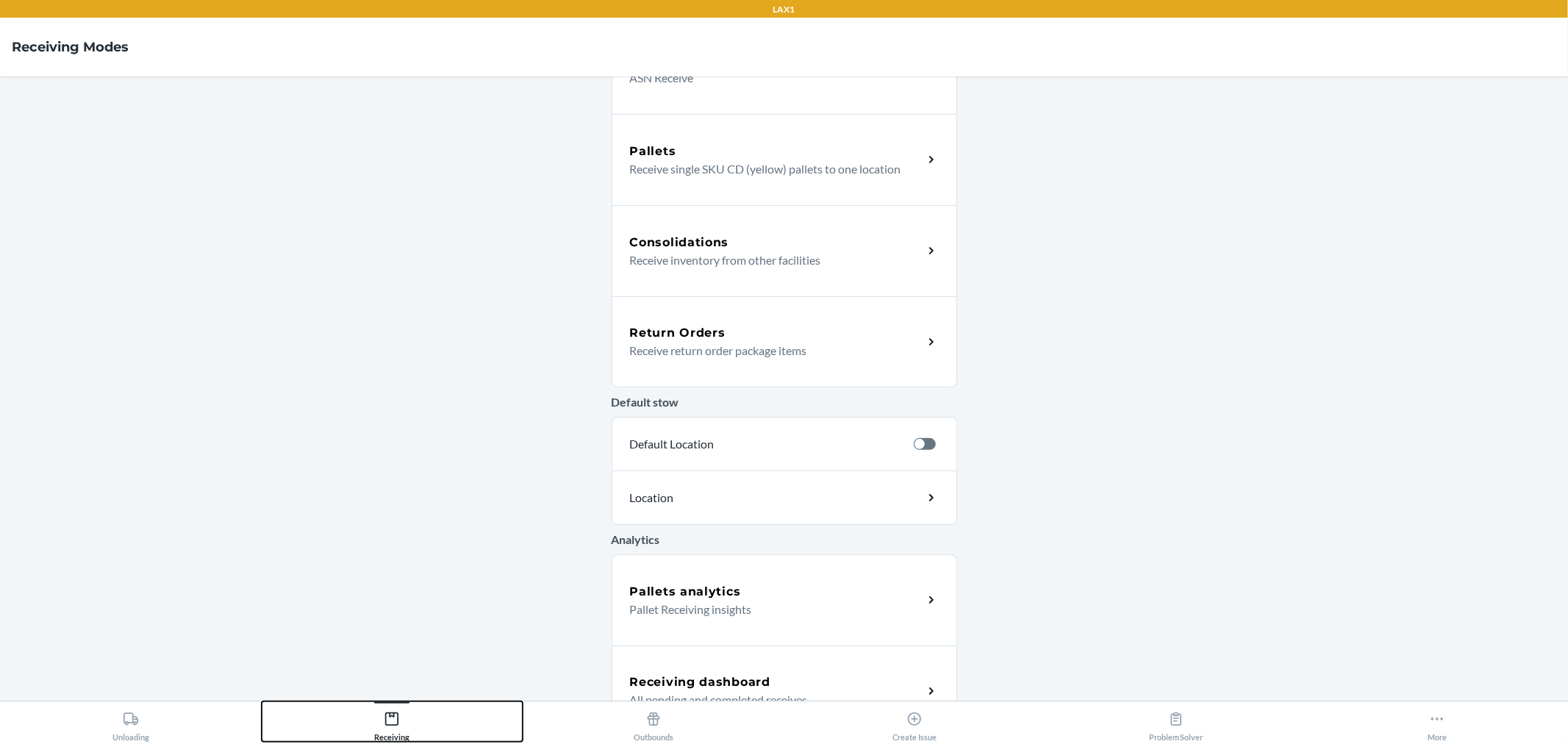
scroll to position [281, 0]
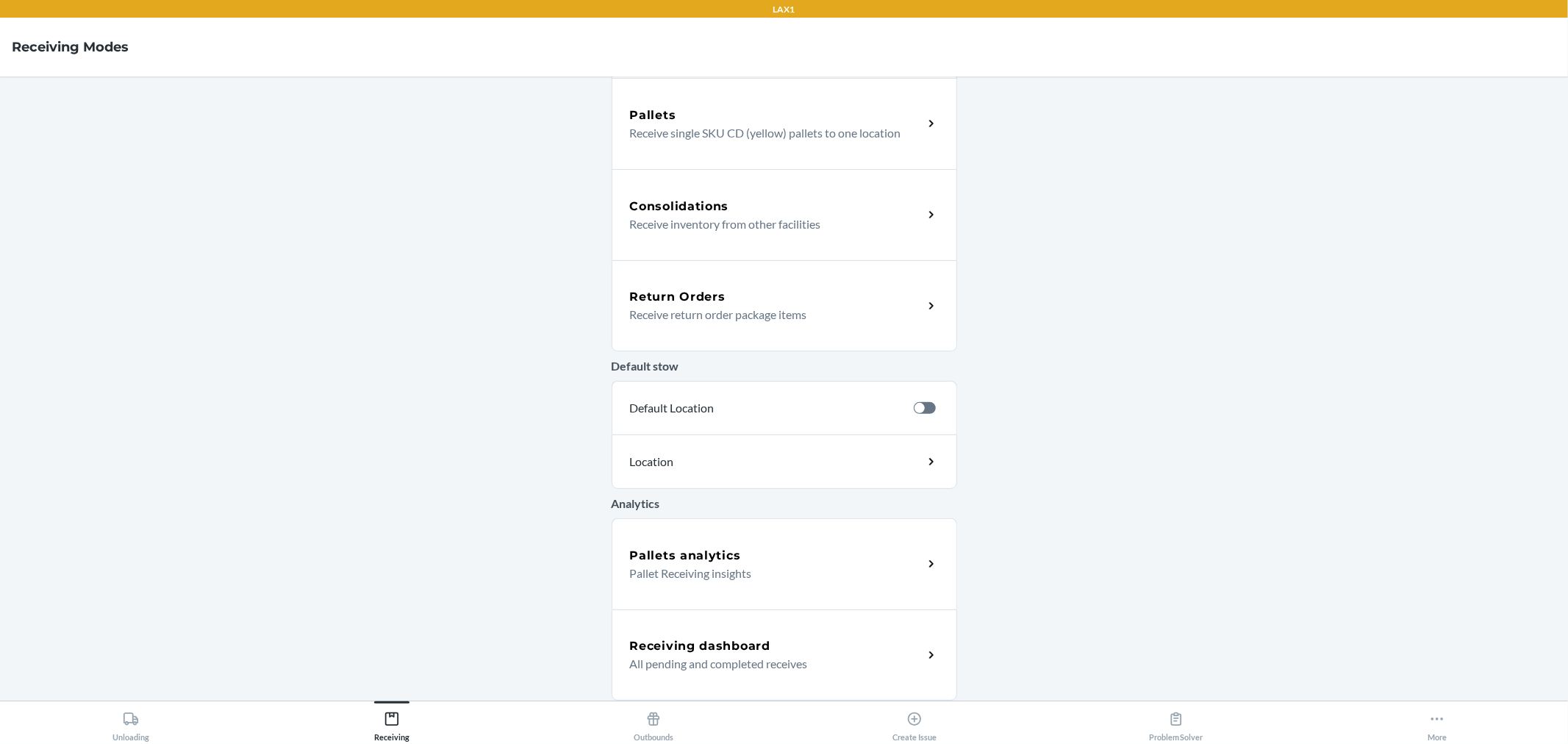
click at [748, 676] on div "Receiving dashboard All pending and completed receives" at bounding box center [785, 654] width 346 height 91
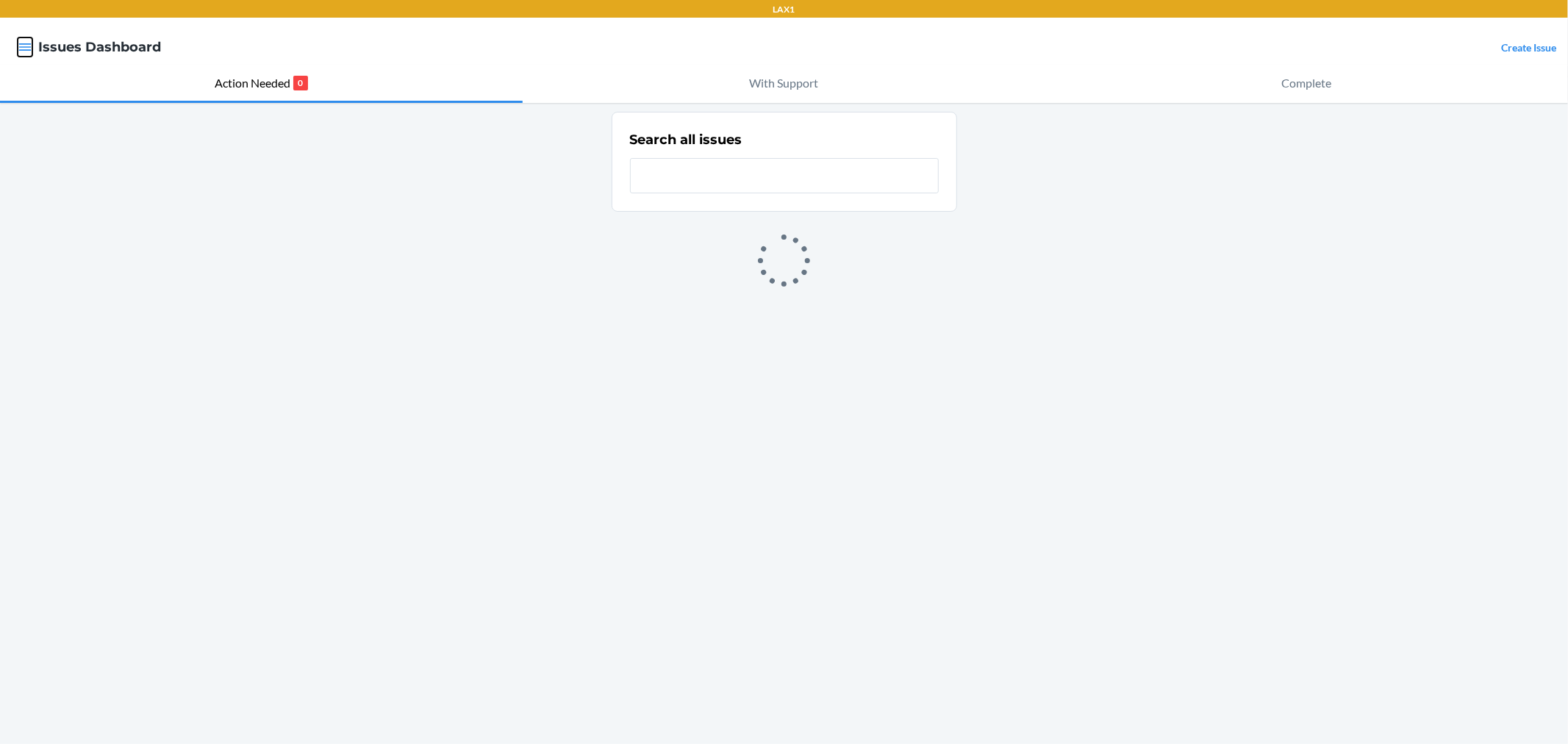
click at [22, 47] on icon "button" at bounding box center [25, 47] width 13 height 8
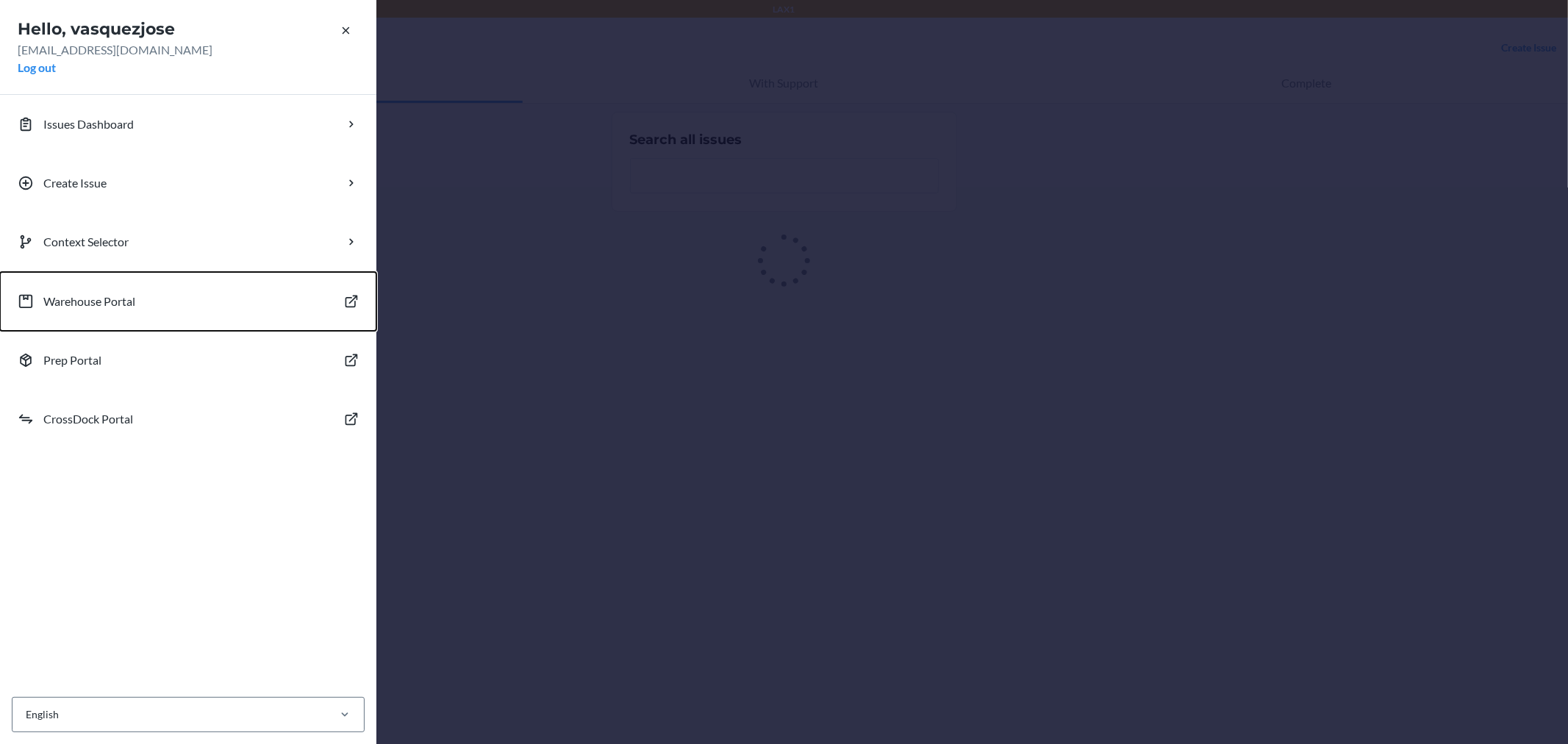
click at [100, 297] on p "Warehouse Portal" at bounding box center [89, 301] width 92 height 17
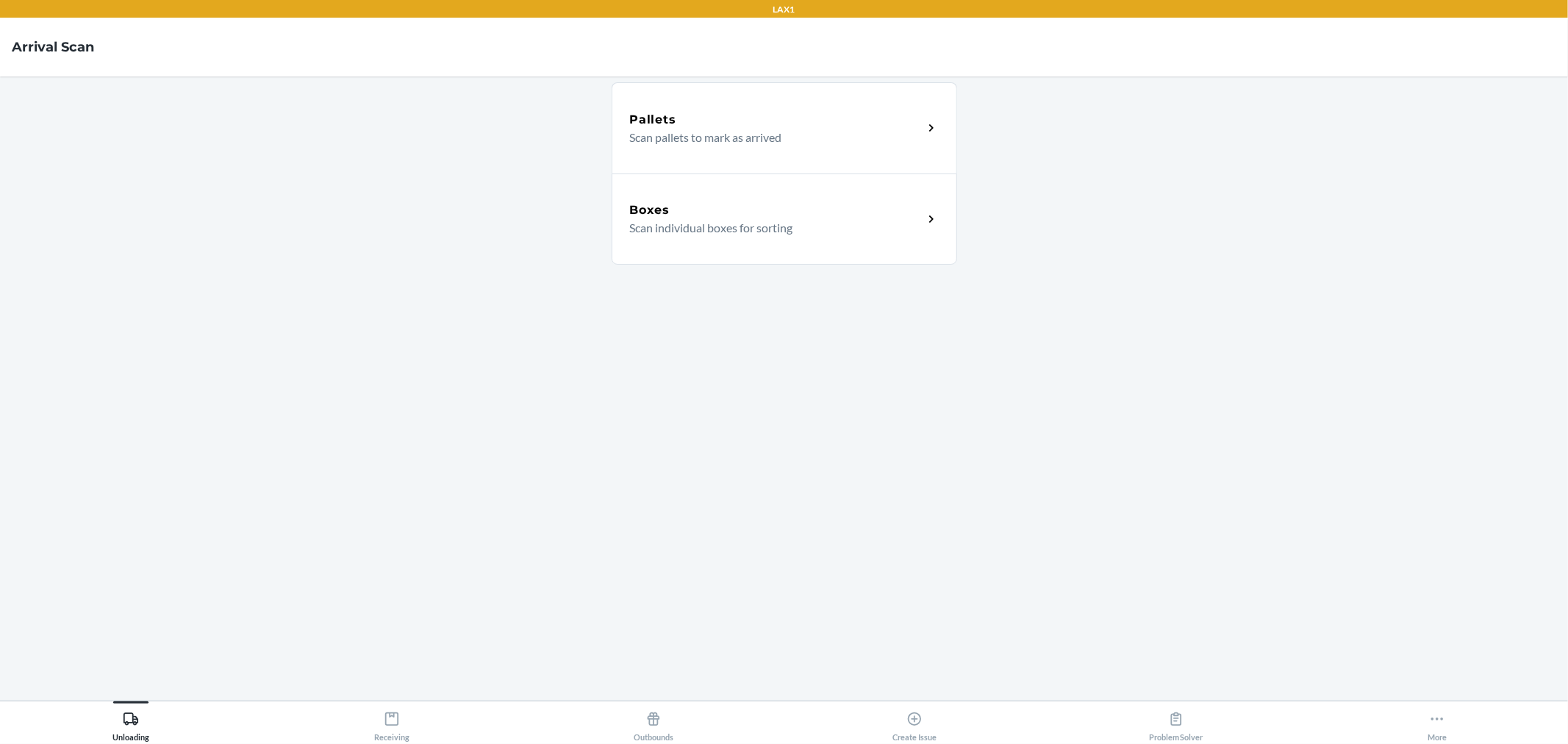
click at [720, 140] on p "Scan pallets to mark as arrived" at bounding box center [771, 137] width 282 height 17
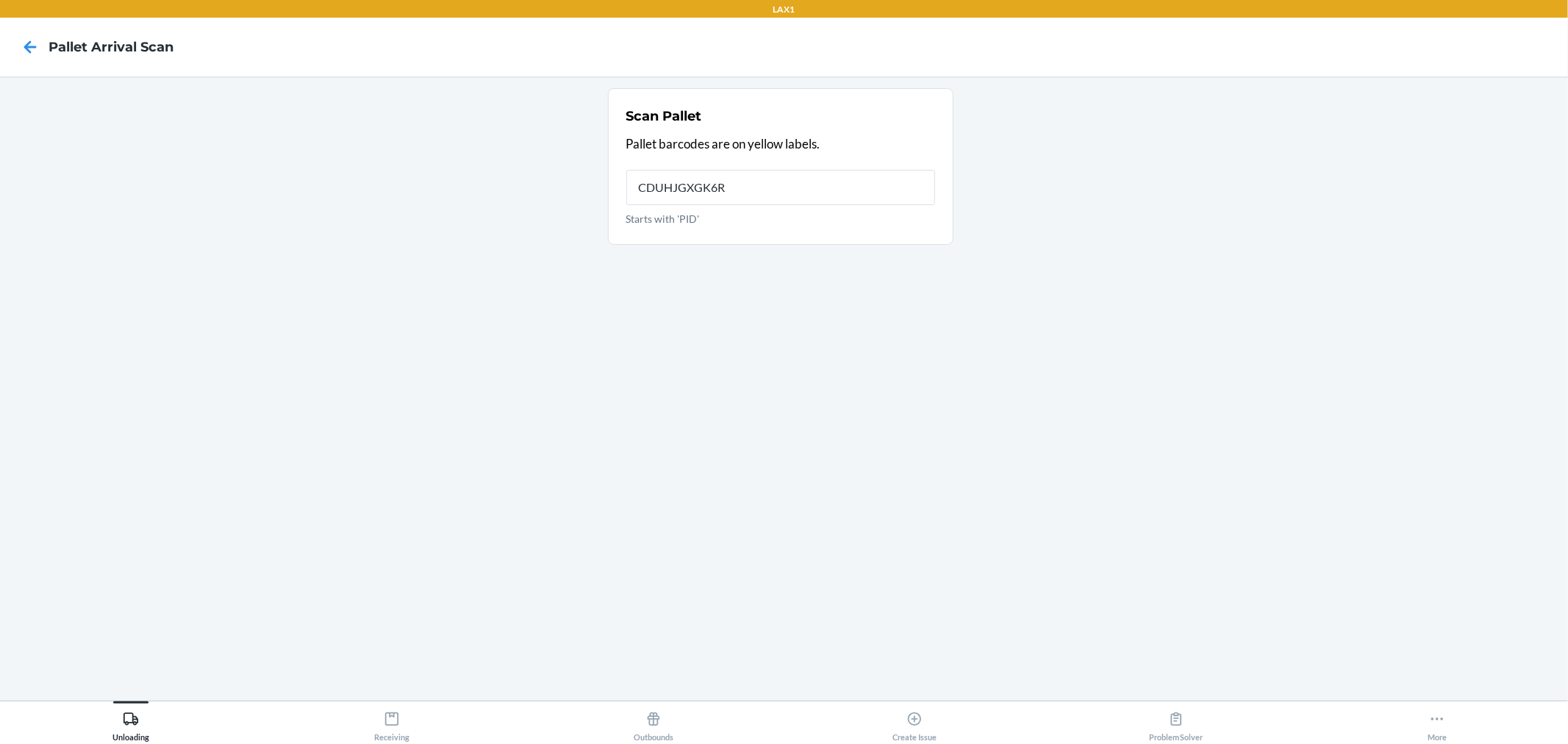
type input "CDUHJGXGK6R"
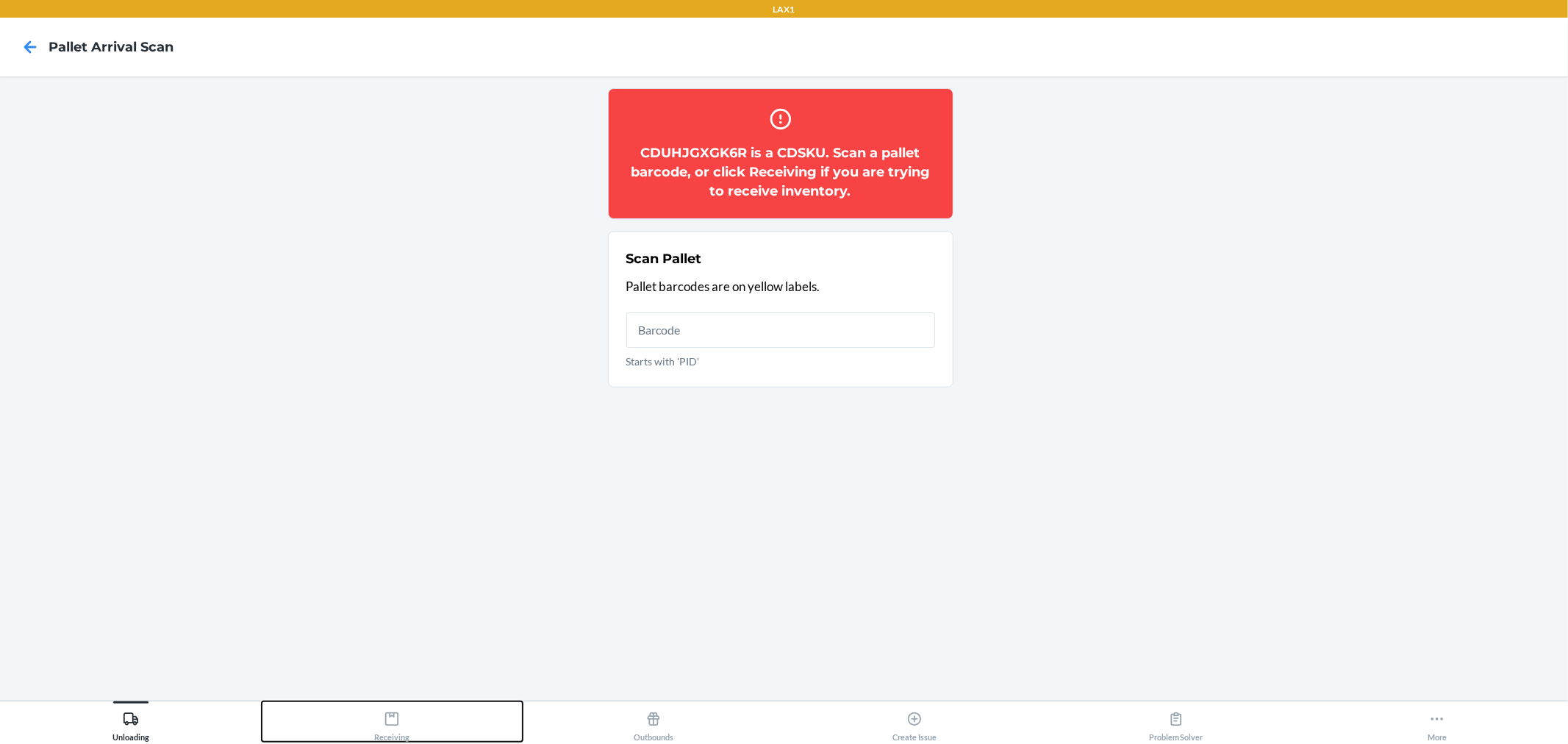
click at [408, 717] on div "Receiving" at bounding box center [392, 723] width 36 height 37
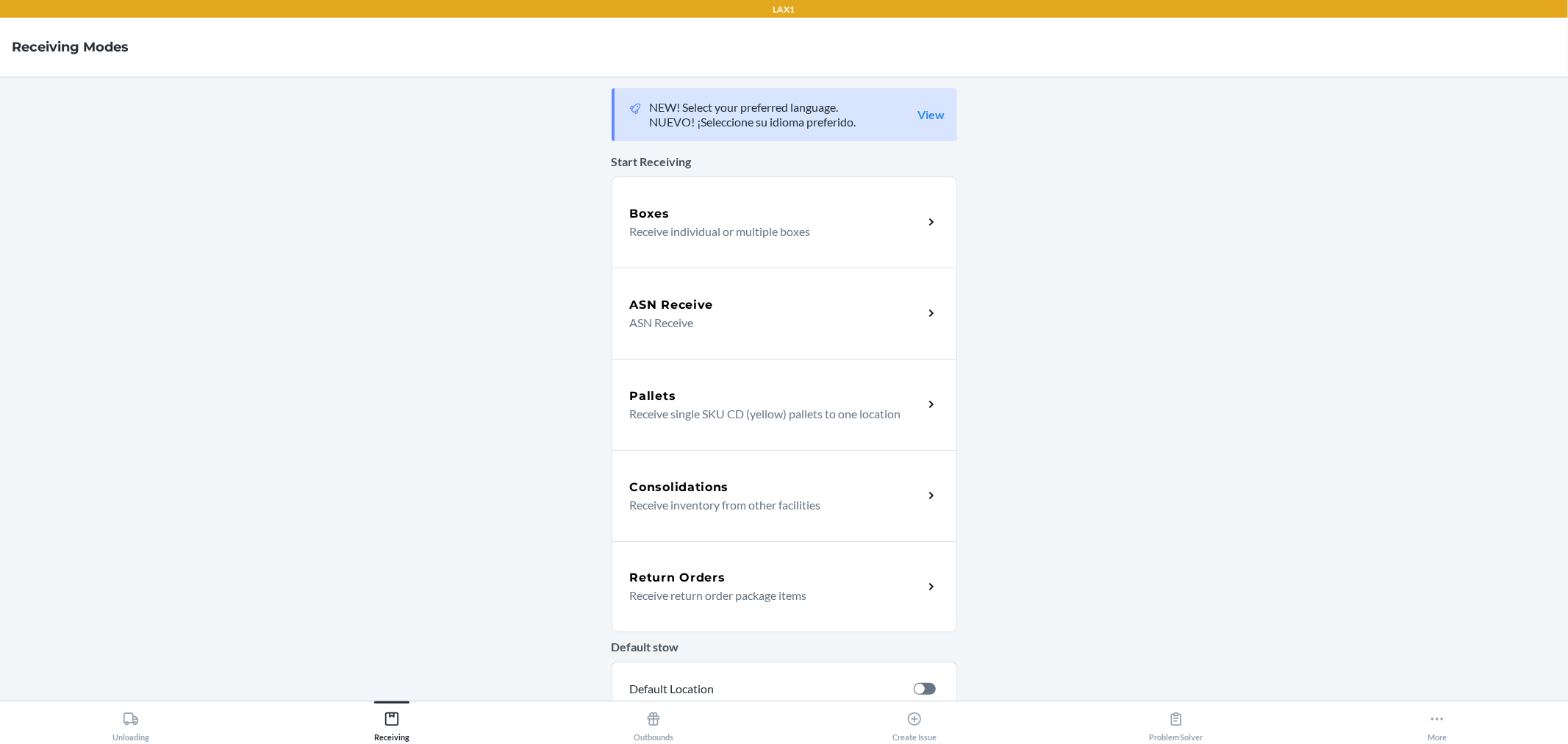
click at [770, 227] on p "Receive individual or multiple boxes" at bounding box center [771, 232] width 282 height 17
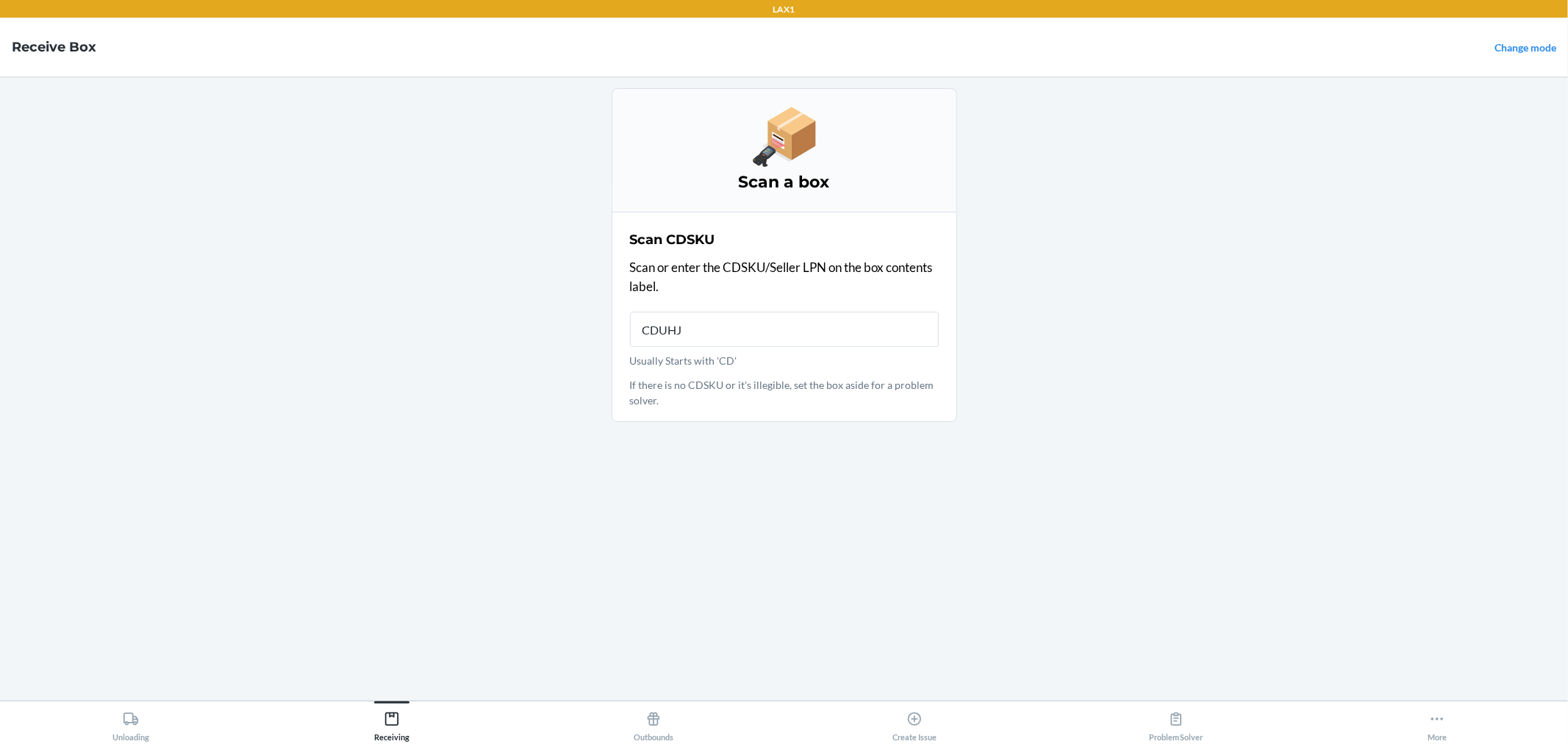
type input "CDUHJG"
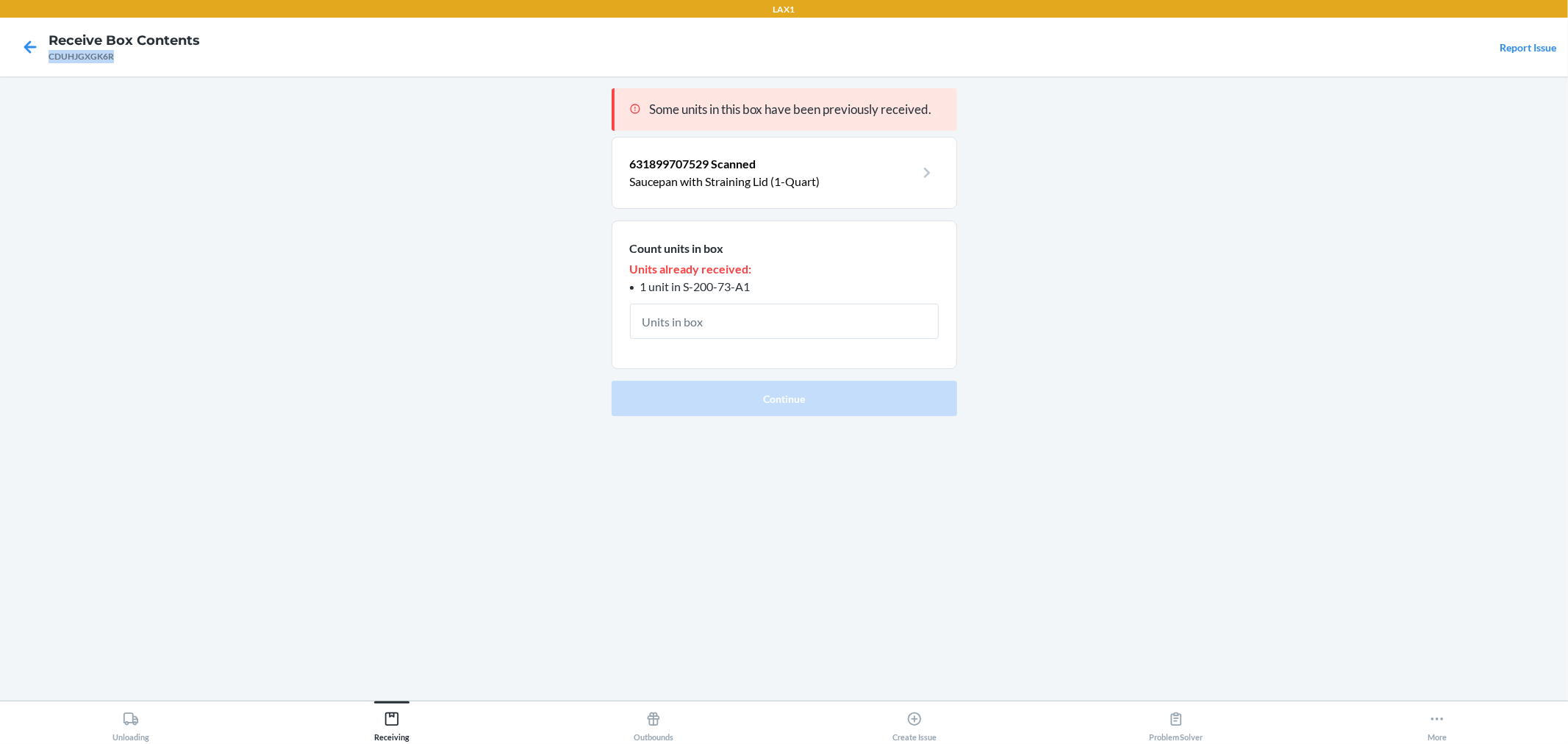
drag, startPoint x: 116, startPoint y: 57, endPoint x: 50, endPoint y: 63, distance: 66.3
click at [50, 63] on div "CDUHJGXGK6R" at bounding box center [124, 57] width 152 height 14
copy div "CDUHJGXGK6R"
click at [701, 318] on input "text" at bounding box center [785, 321] width 309 height 36
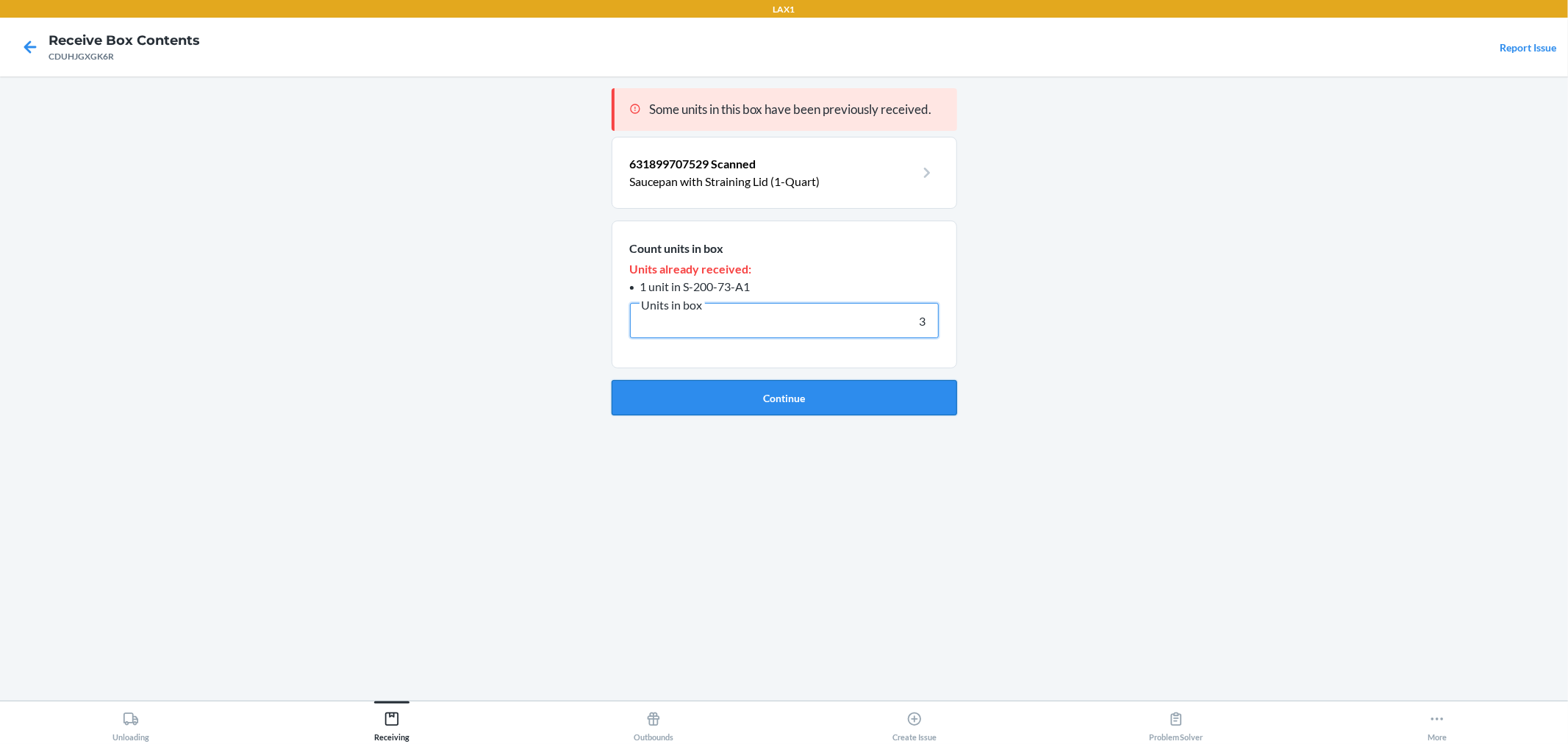
type input "3"
click at [799, 396] on button "Continue" at bounding box center [785, 398] width 346 height 36
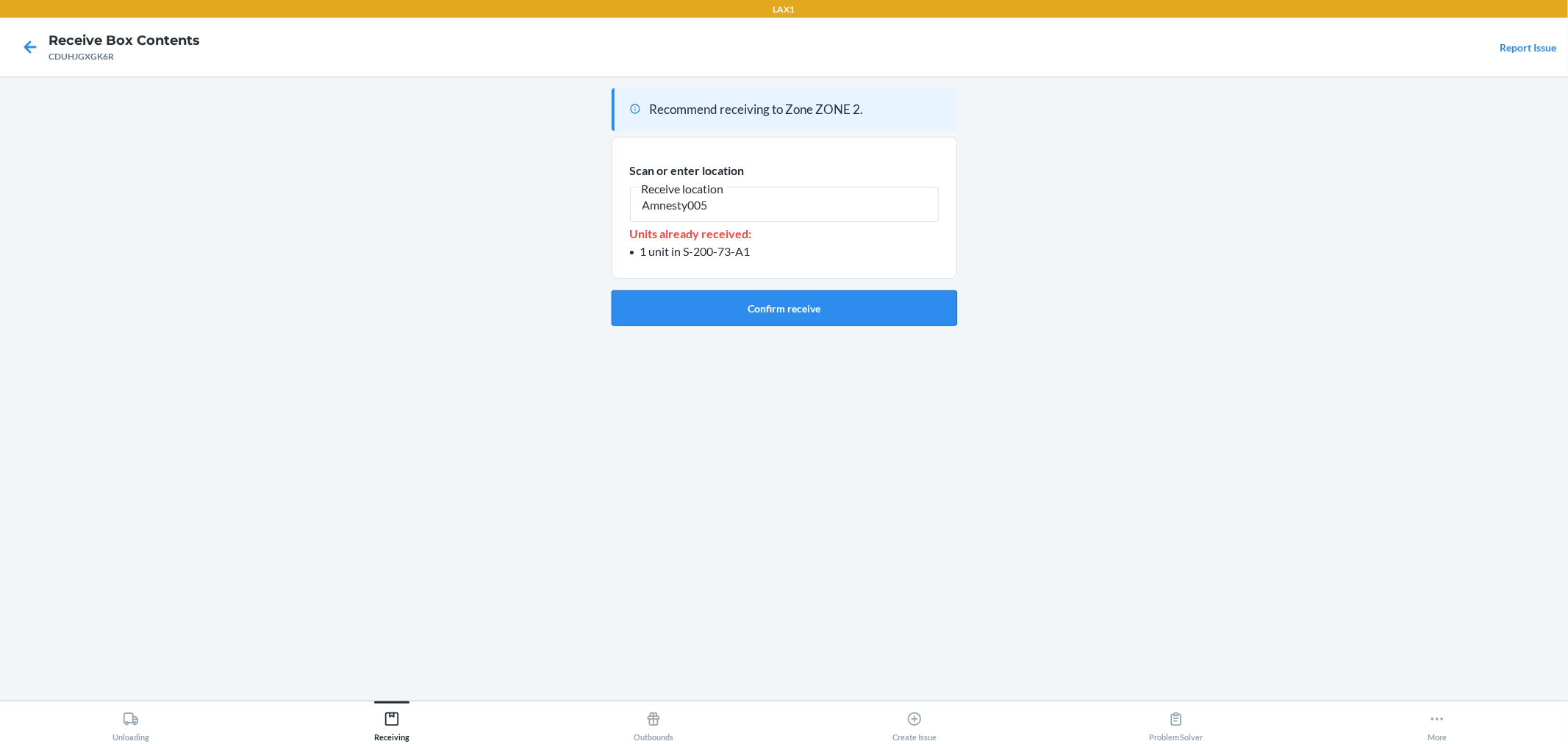
type input "Amnesty005"
click at [776, 306] on button "Confirm receive" at bounding box center [785, 308] width 346 height 36
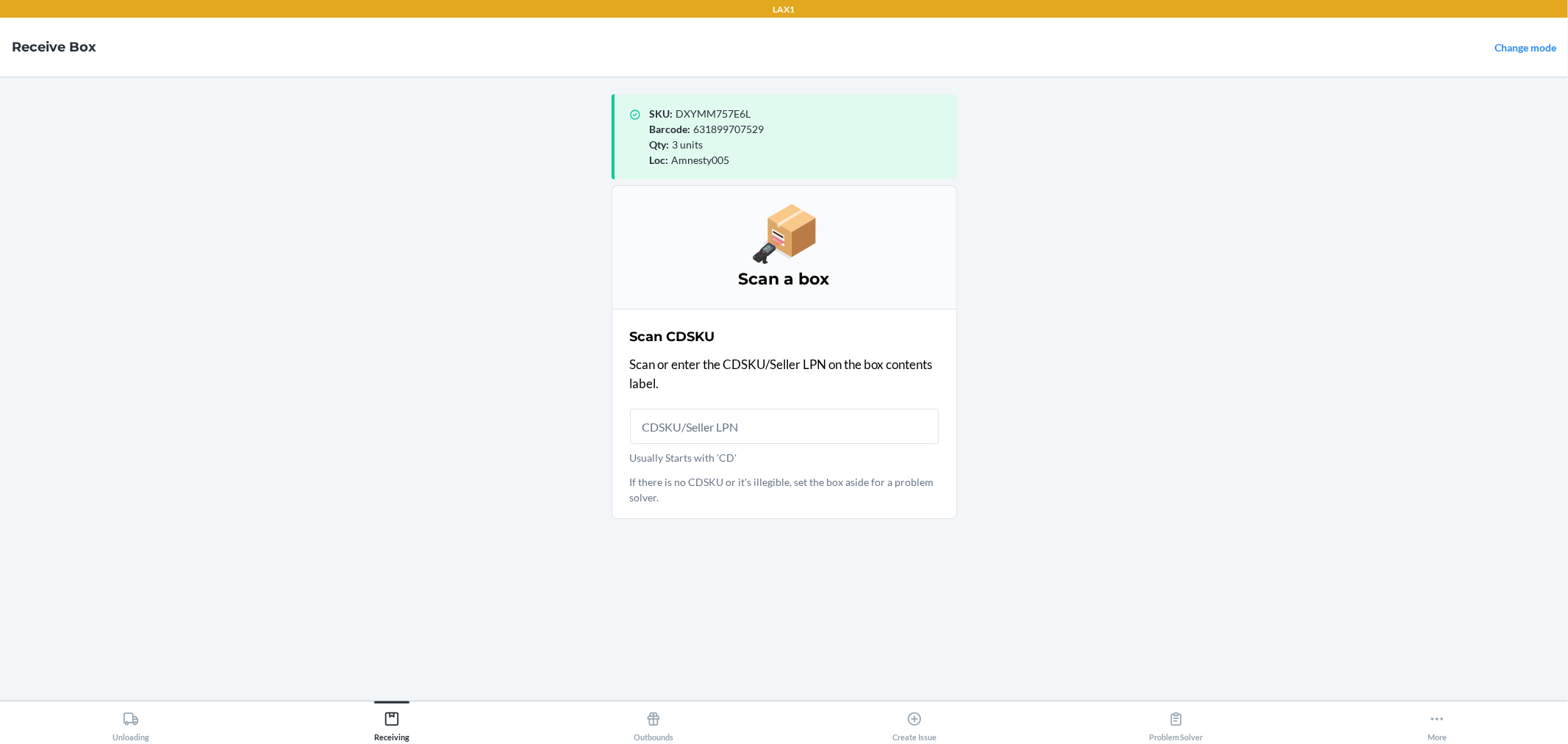
click at [708, 159] on span "Amnesty005" at bounding box center [701, 159] width 58 height 13
copy span "Amnesty005"
click at [741, 125] on span "631899707529" at bounding box center [729, 128] width 70 height 13
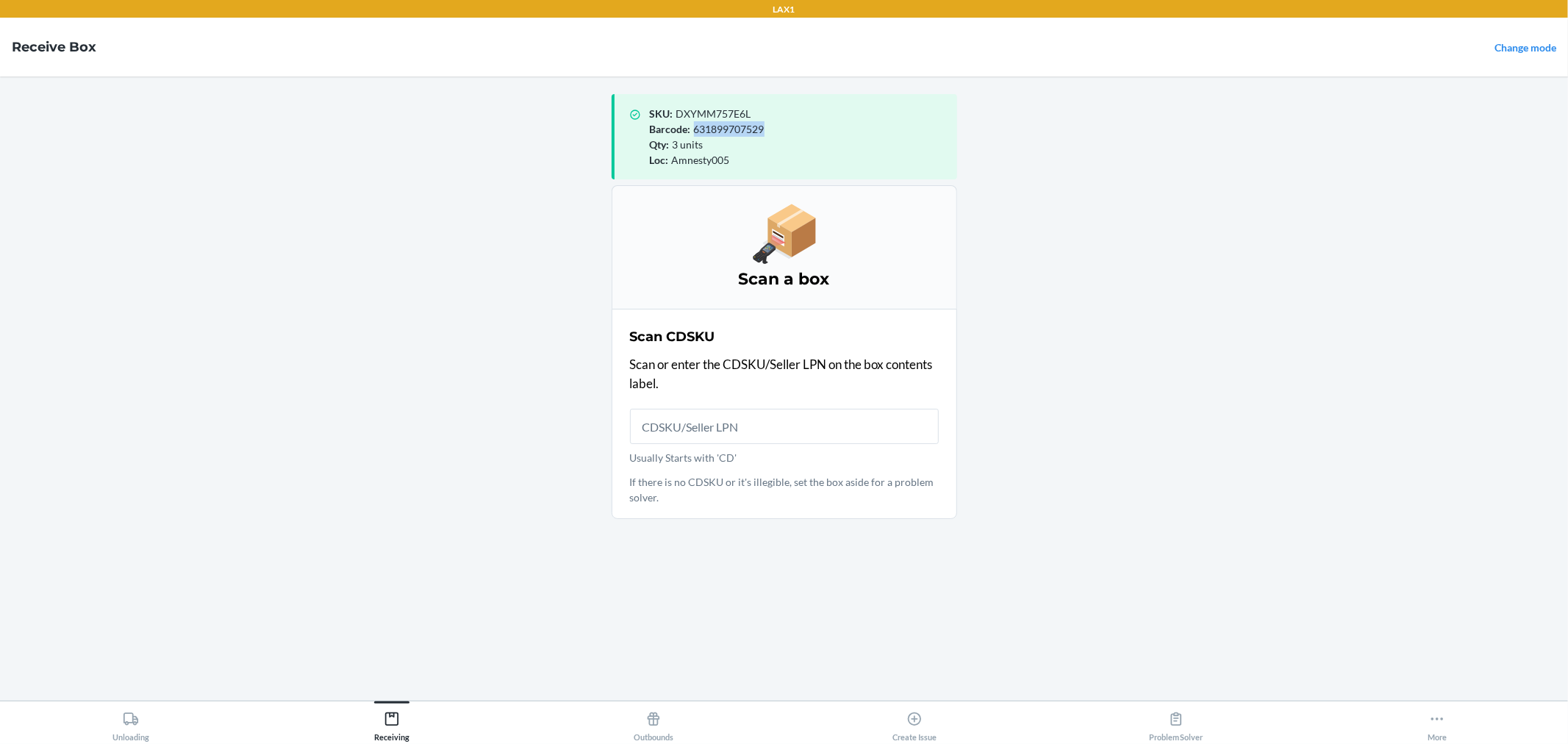
copy span "631899707529"
click at [723, 114] on span "DXYMM757E6L" at bounding box center [714, 113] width 75 height 13
copy span "DXYMM757E6L"
click at [702, 162] on span "Amnesty005" at bounding box center [701, 159] width 58 height 13
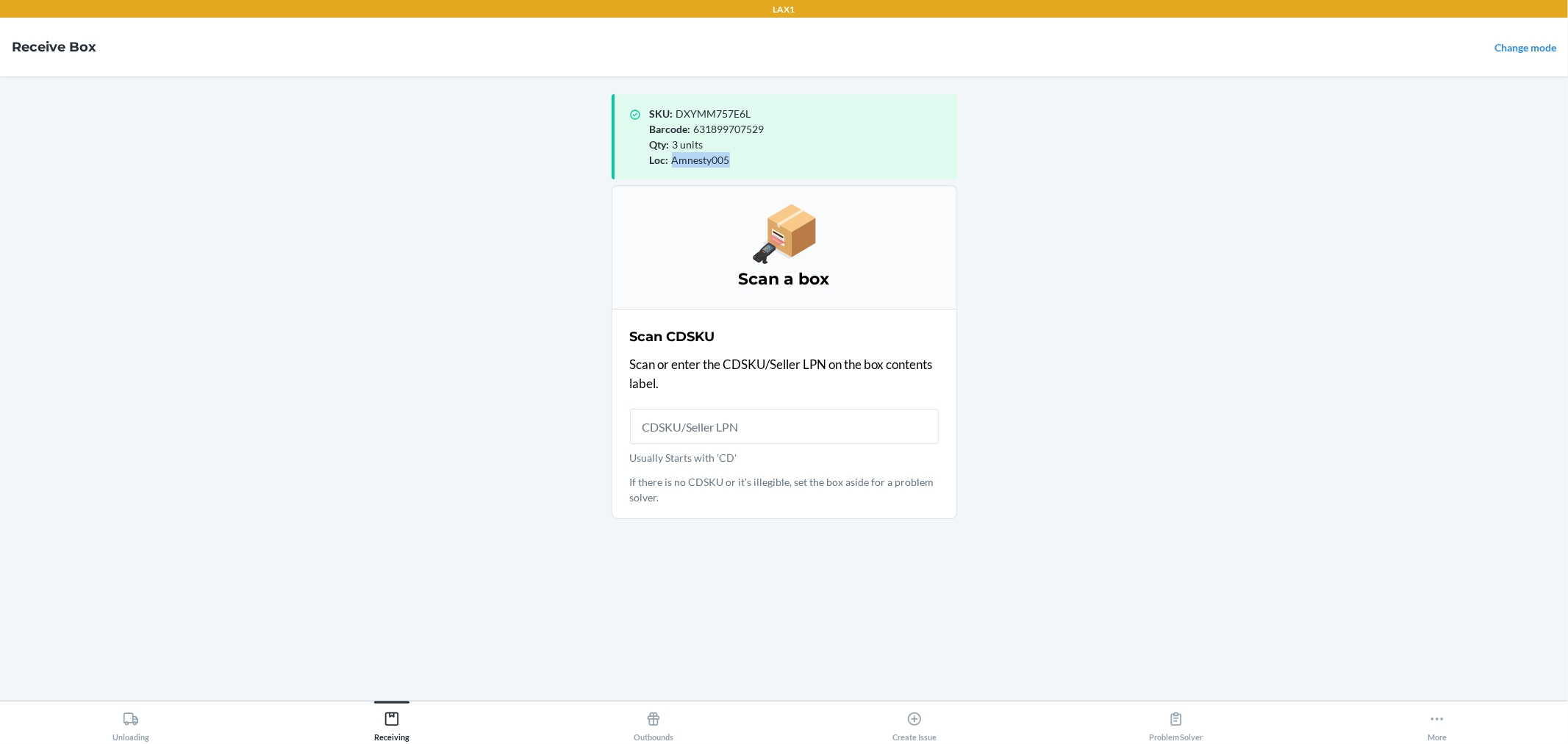
click at [702, 162] on span "Amnesty005" at bounding box center [701, 159] width 58 height 13
copy span "Amnesty005"
click at [550, 294] on main "SKU : DXYMM757E6L Barcode : 631899707529 Qty : 3 units Loc : Amnesty005 Scan a …" at bounding box center [784, 388] width 1568 height 624
click at [702, 155] on span "Amnesty005" at bounding box center [701, 159] width 58 height 13
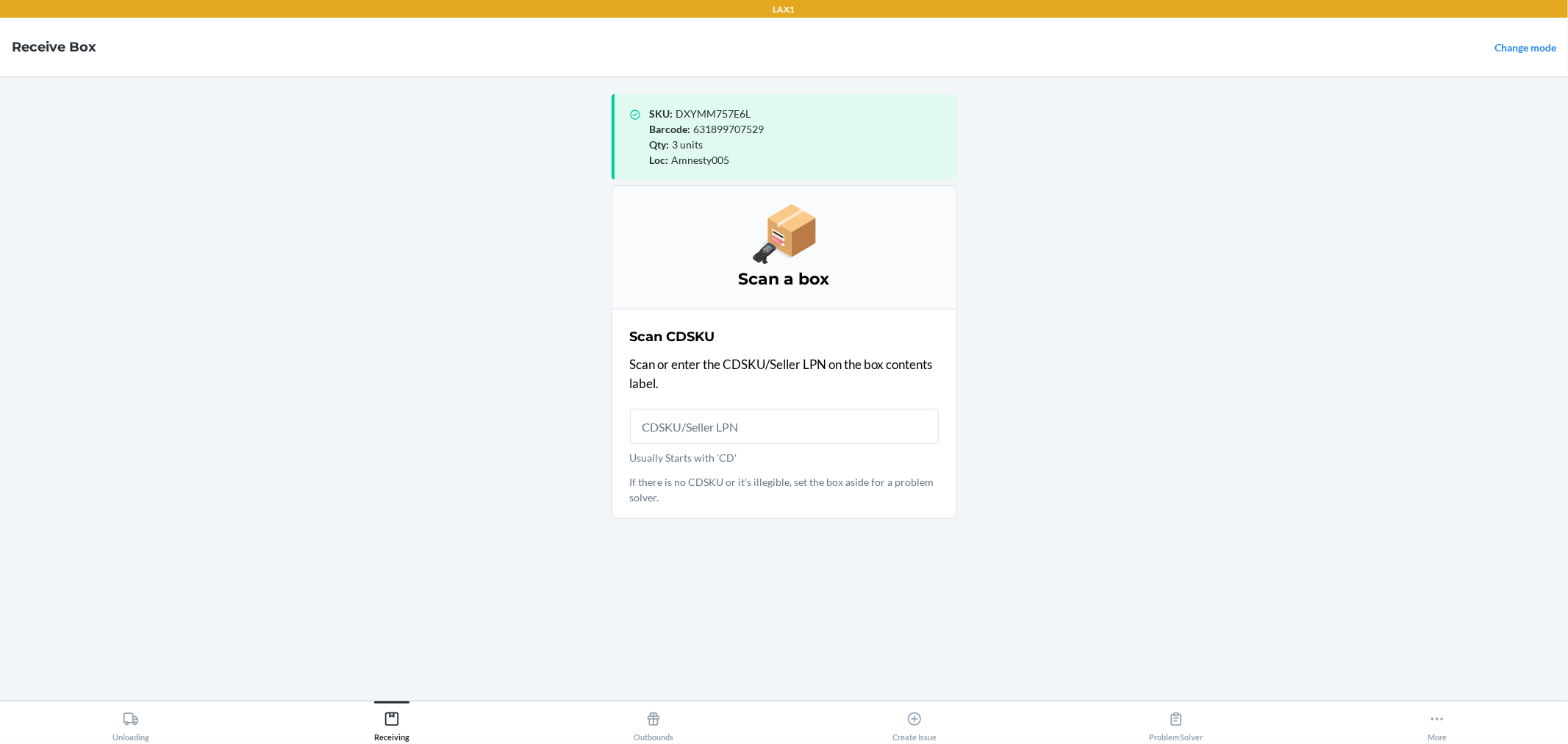
click at [736, 127] on span "631899707529" at bounding box center [729, 128] width 70 height 13
click at [711, 108] on span "DXYMM757E6L" at bounding box center [714, 113] width 75 height 13
copy span "DXYMM757E6L"
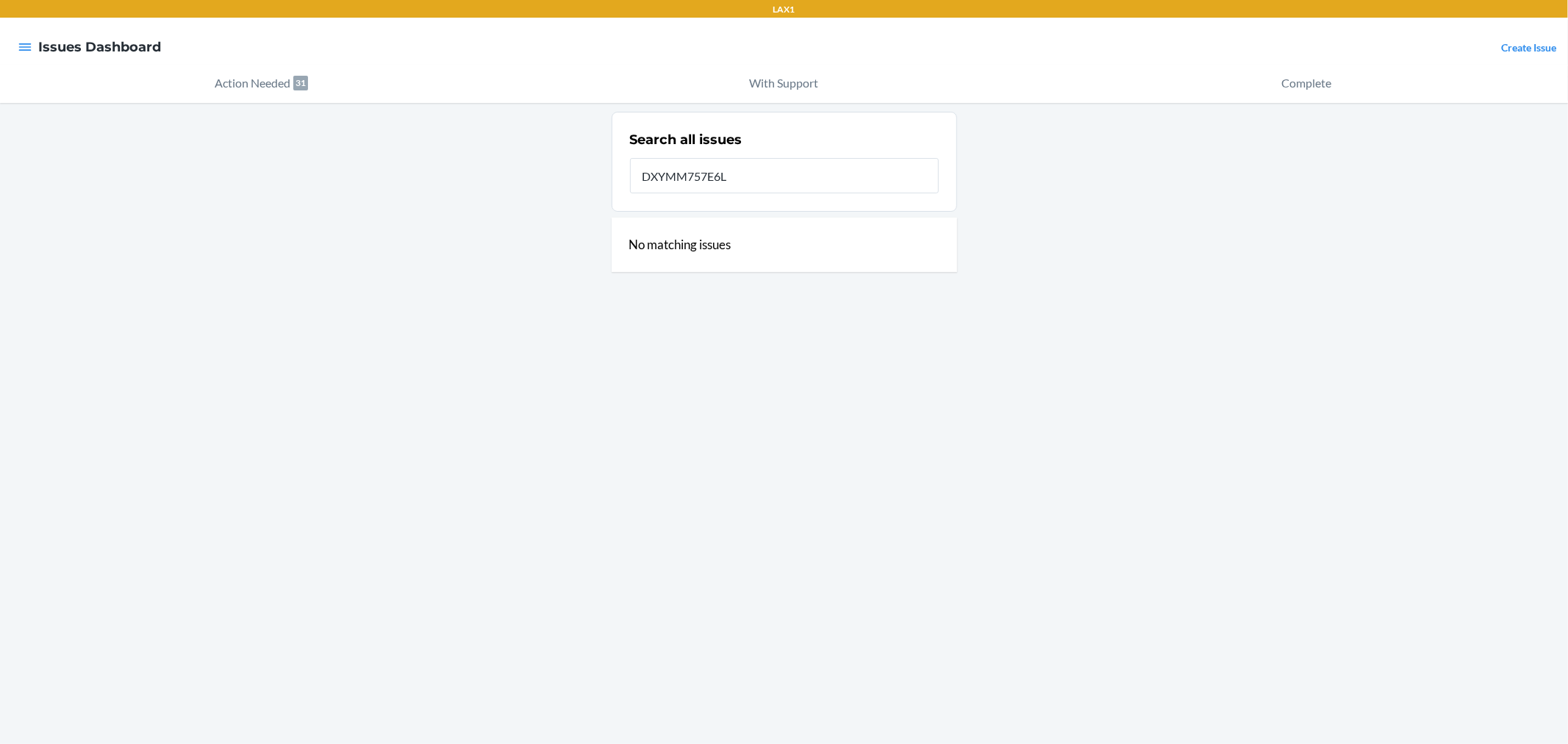
type input "DXYMM757E6L"
